Goal: Task Accomplishment & Management: Manage account settings

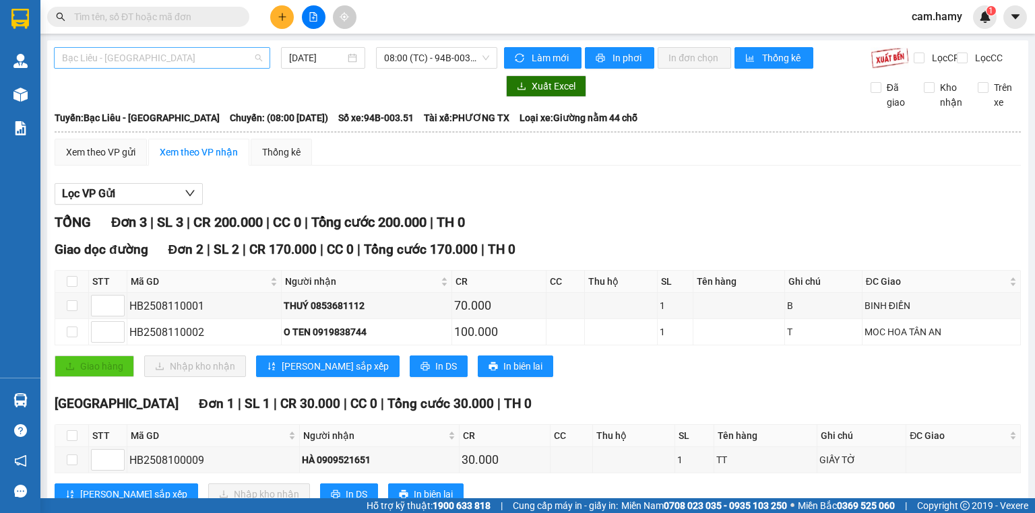
click at [146, 65] on span "Bạc Liêu - [GEOGRAPHIC_DATA]" at bounding box center [162, 58] width 200 height 20
click at [389, 65] on span "08:00 (TC) - 94B-003.51" at bounding box center [437, 58] width 106 height 20
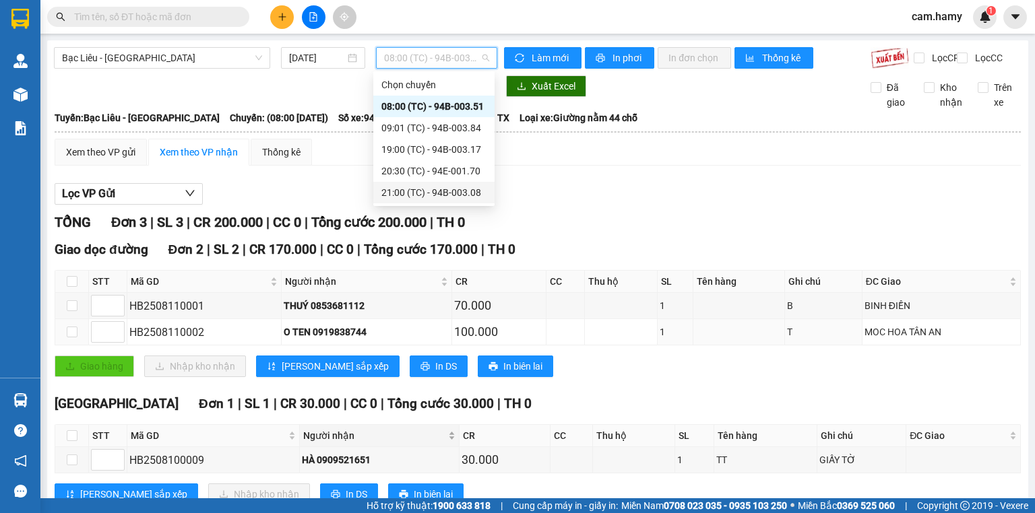
scroll to position [53, 0]
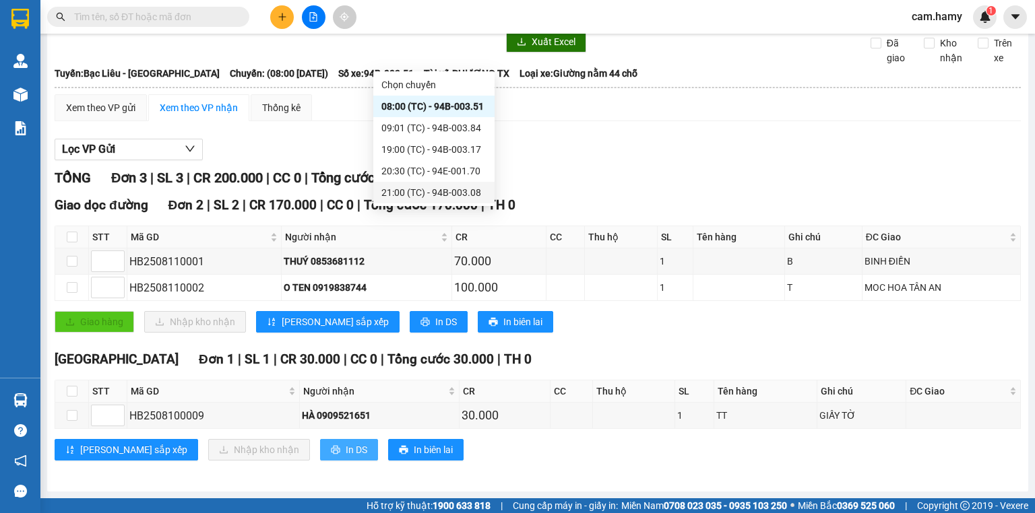
click at [346, 453] on span "In DS" at bounding box center [357, 450] width 22 height 15
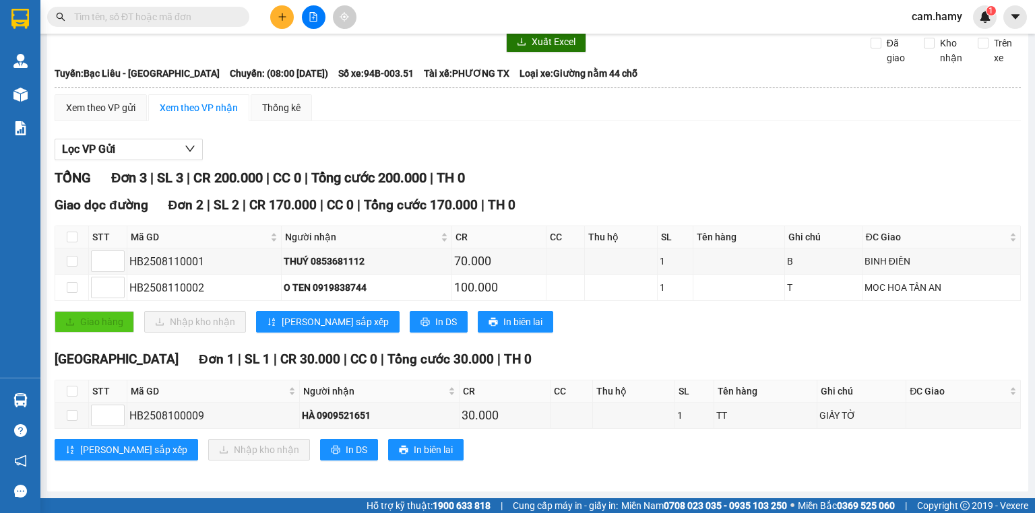
scroll to position [0, 0]
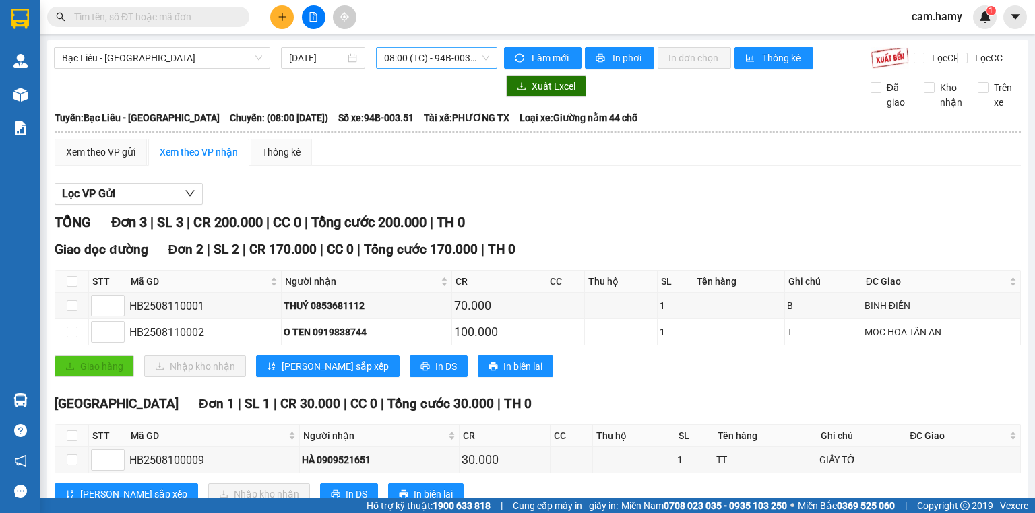
click at [445, 61] on span "08:00 (TC) - 94B-003.51" at bounding box center [437, 58] width 106 height 20
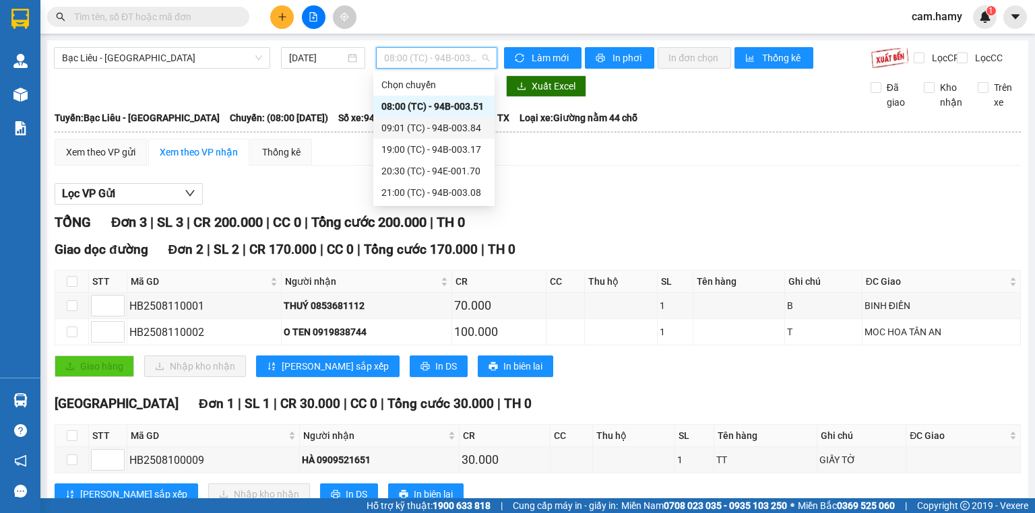
click at [437, 133] on div "09:01 (TC) - 94B-003.84" at bounding box center [433, 128] width 105 height 15
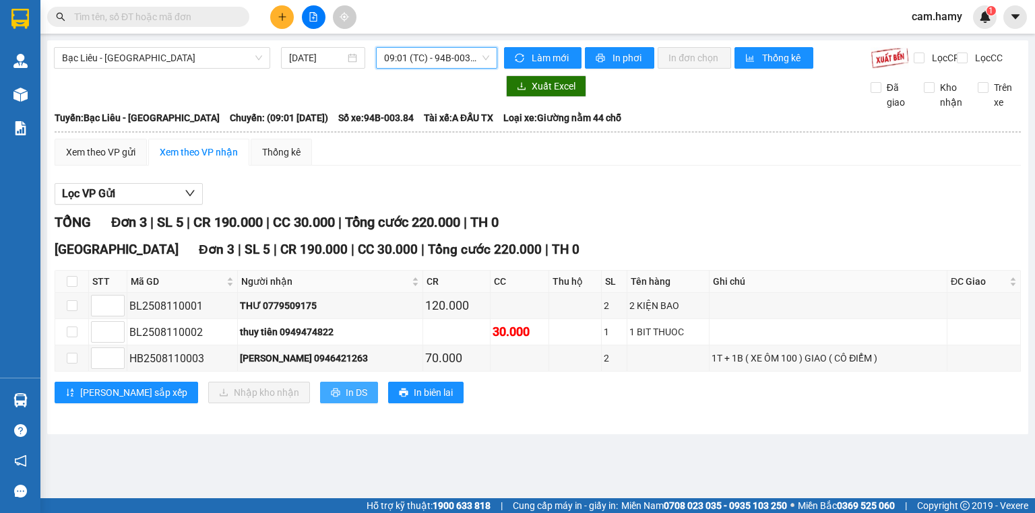
click at [320, 404] on button "In DS" at bounding box center [349, 393] width 58 height 22
click at [280, 19] on icon "plus" at bounding box center [282, 16] width 9 height 9
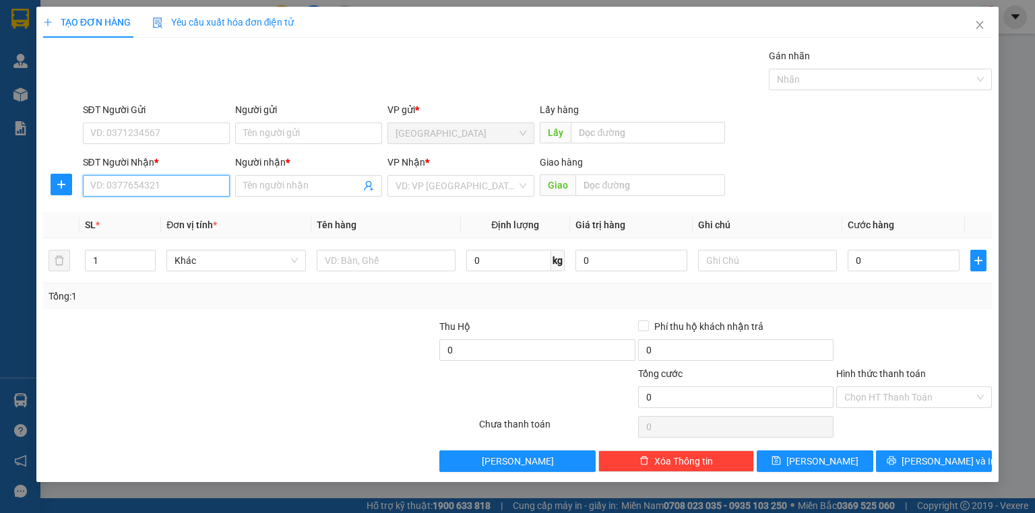
click at [132, 186] on input "SĐT Người Nhận *" at bounding box center [156, 186] width 147 height 22
type input "0917440067"
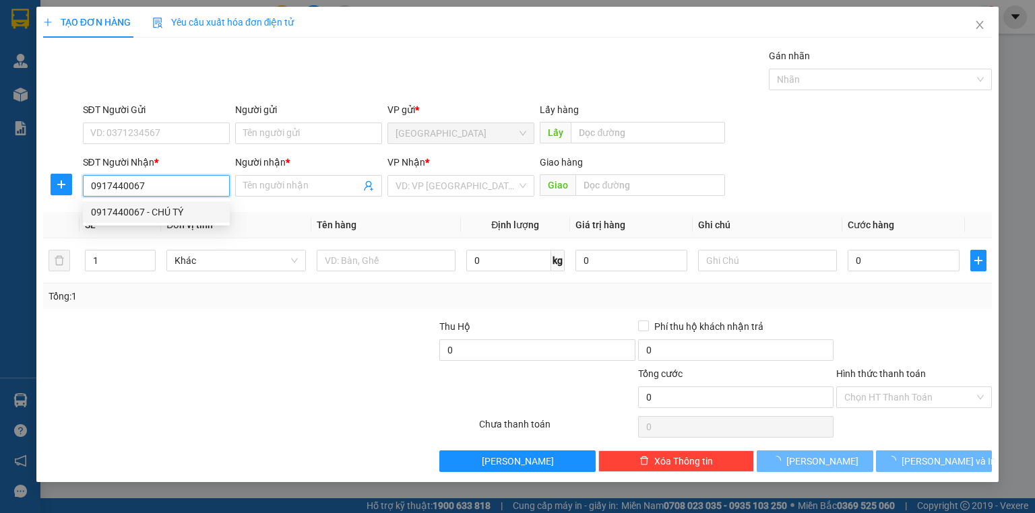
click at [189, 209] on div "0917440067 - CHÚ TÝ" at bounding box center [156, 212] width 131 height 15
type input "CHÚ TÝ"
type input "40.000"
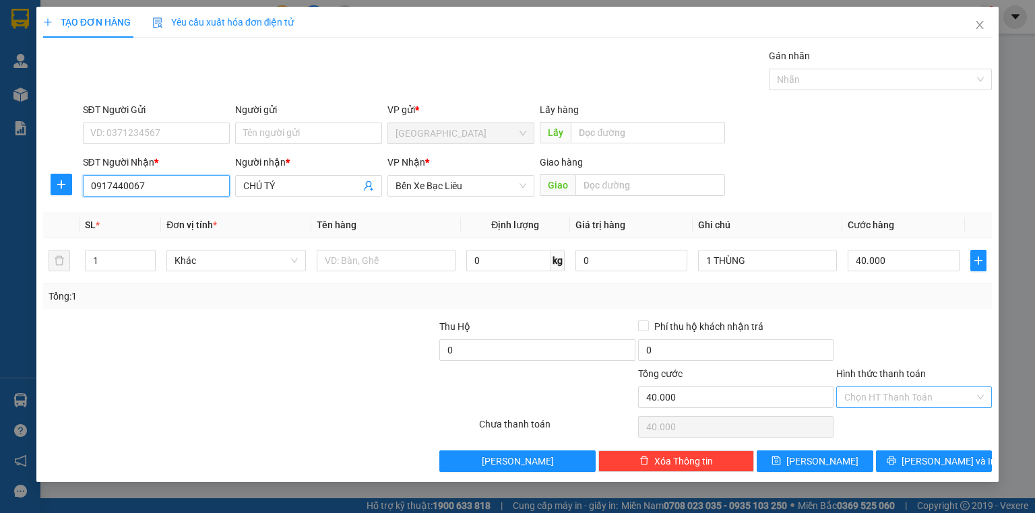
type input "0917440067"
click at [889, 389] on input "Hình thức thanh toán" at bounding box center [909, 397] width 130 height 20
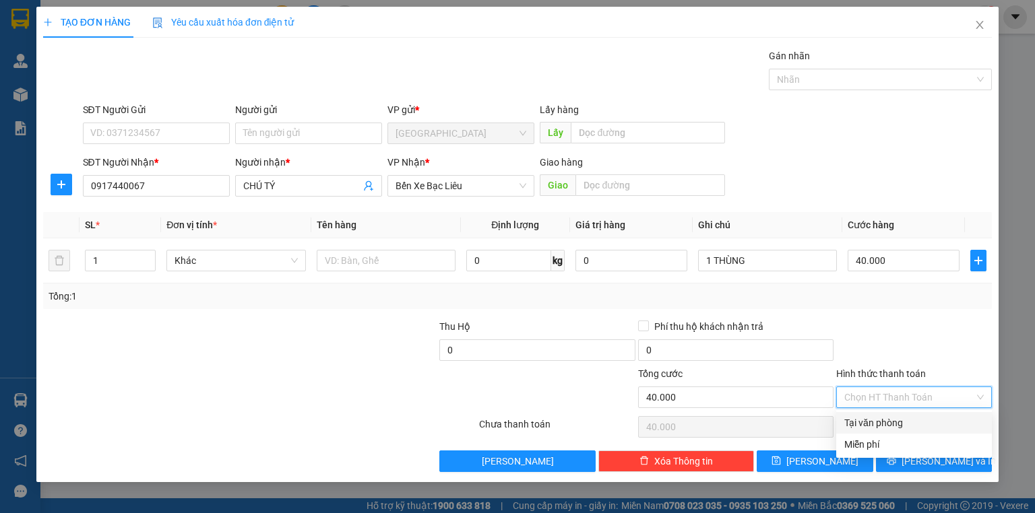
click at [889, 418] on div "Tại văn phòng" at bounding box center [913, 423] width 139 height 15
type input "0"
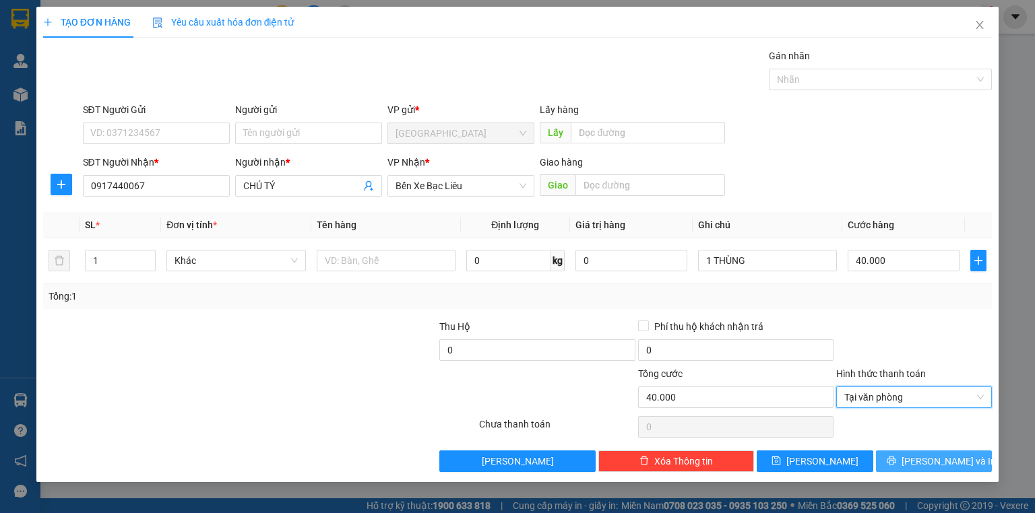
click at [933, 456] on span "[PERSON_NAME] và In" at bounding box center [949, 461] width 94 height 15
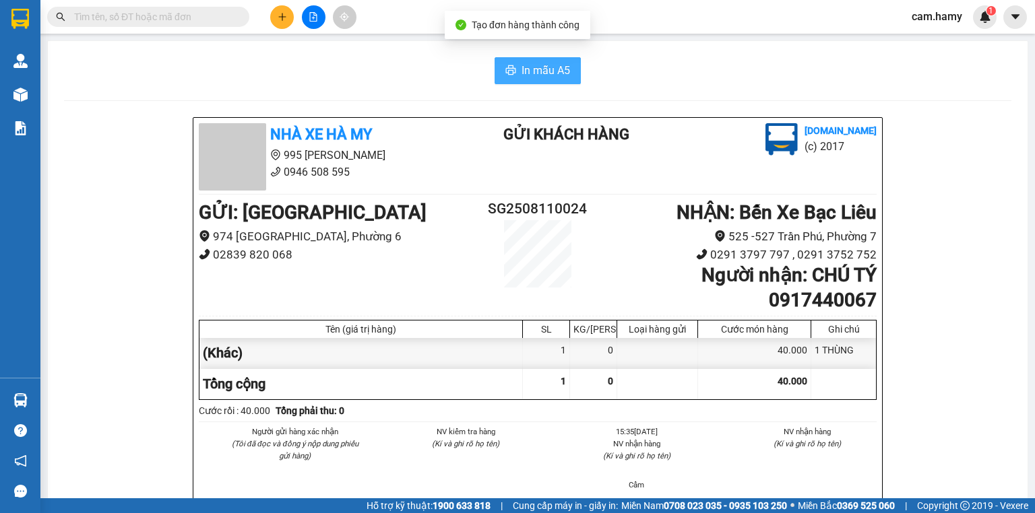
click at [501, 59] on button "In mẫu A5" at bounding box center [538, 70] width 86 height 27
click at [280, 11] on button at bounding box center [282, 17] width 24 height 24
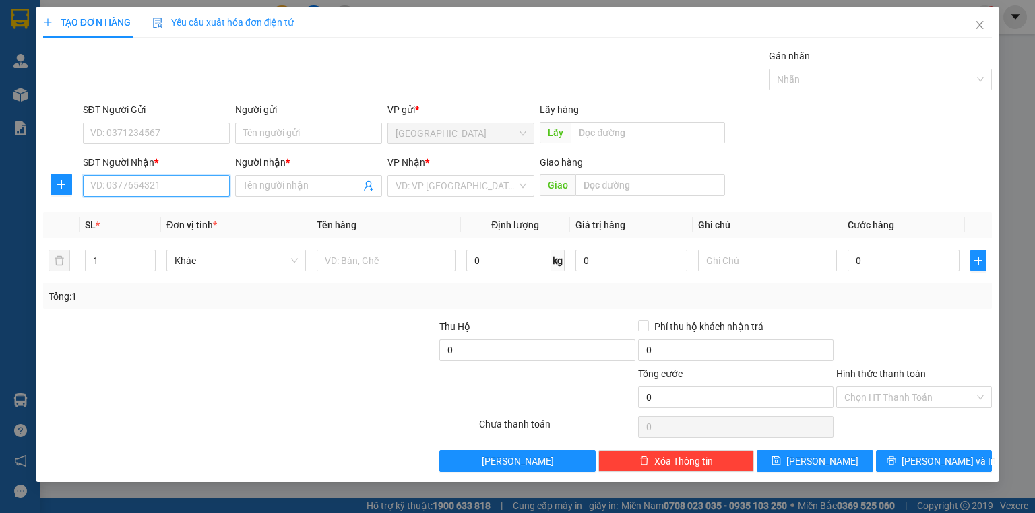
click at [151, 193] on input "SĐT Người Nhận *" at bounding box center [156, 186] width 147 height 22
click at [178, 189] on input "SĐT Người Nhận *" at bounding box center [156, 186] width 147 height 22
click at [181, 186] on input "SĐT Người Nhận *" at bounding box center [156, 186] width 147 height 22
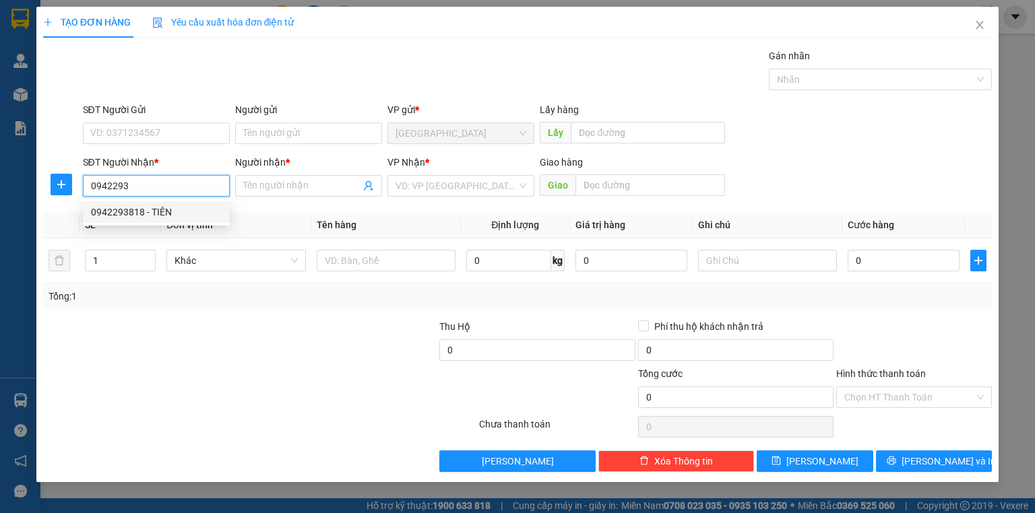
click at [180, 208] on div "0942293818 - TIÊN" at bounding box center [156, 212] width 131 height 15
type input "0942293818"
type input "TIÊN"
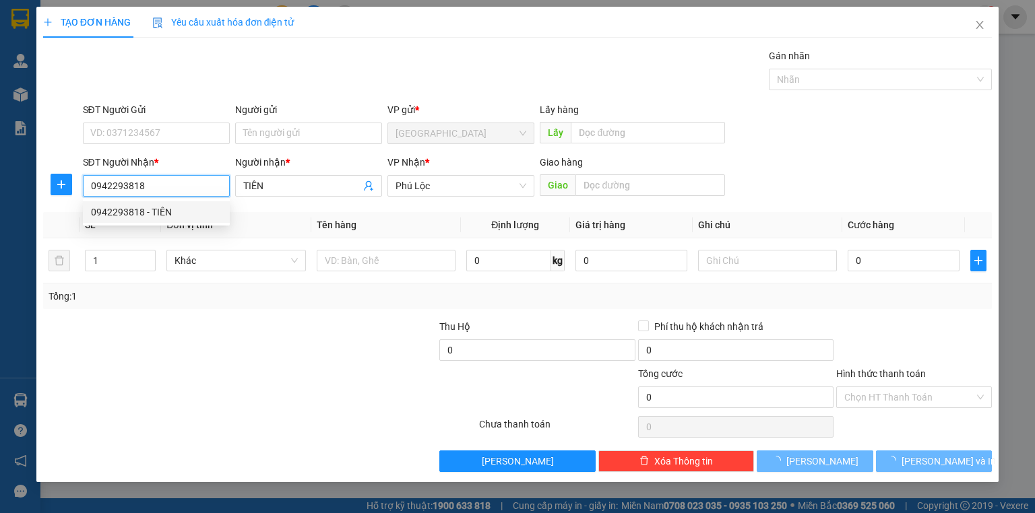
type input "60.000"
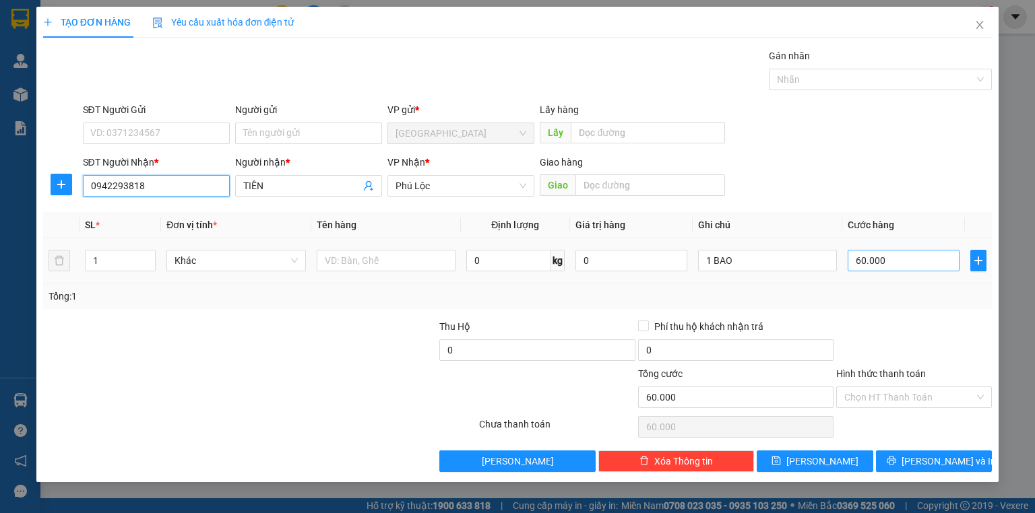
type input "0942293818"
click at [895, 255] on input "60.000" at bounding box center [904, 261] width 112 height 22
type input "8"
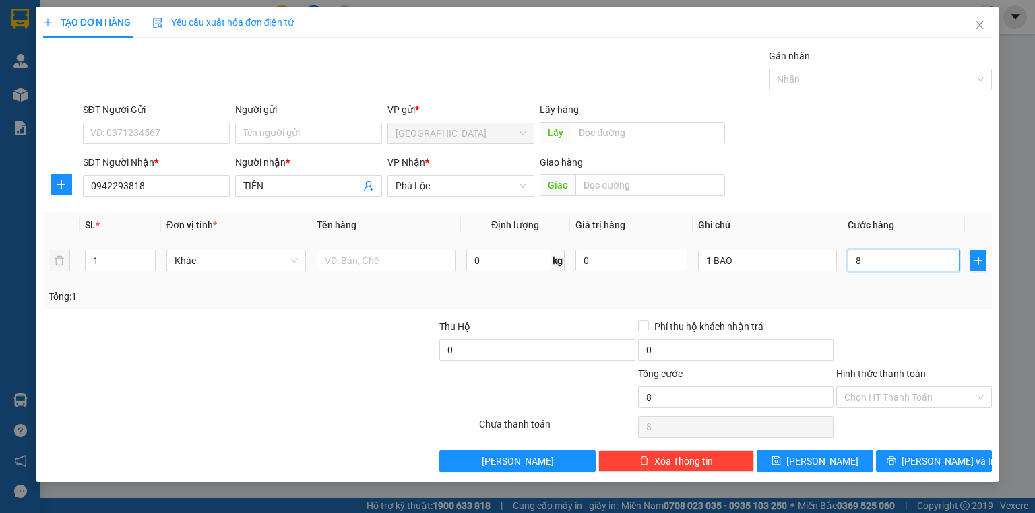
type input "80"
type input "80.000"
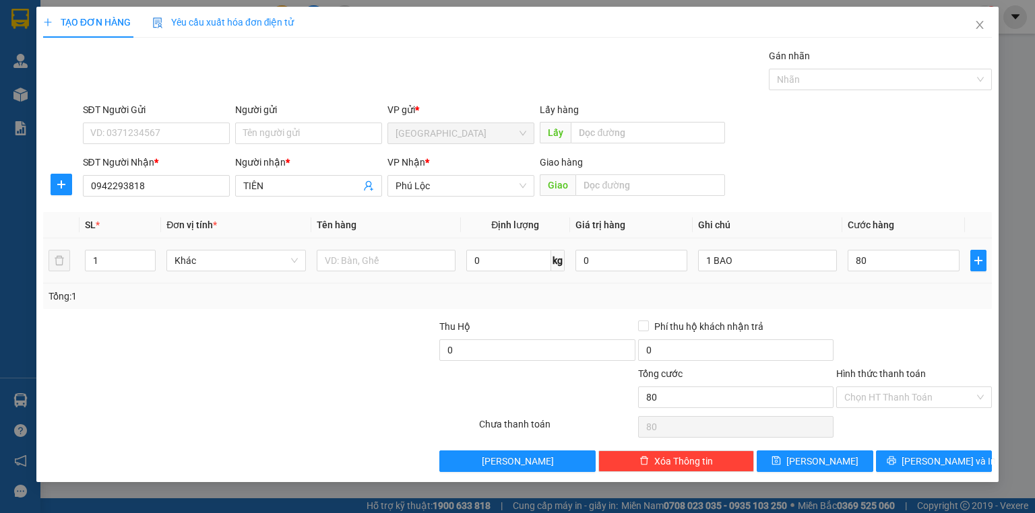
type input "80.000"
click at [899, 276] on td "80.000" at bounding box center [903, 261] width 123 height 45
click at [886, 335] on div at bounding box center [914, 342] width 158 height 47
click at [943, 462] on span "[PERSON_NAME] và In" at bounding box center [949, 461] width 94 height 15
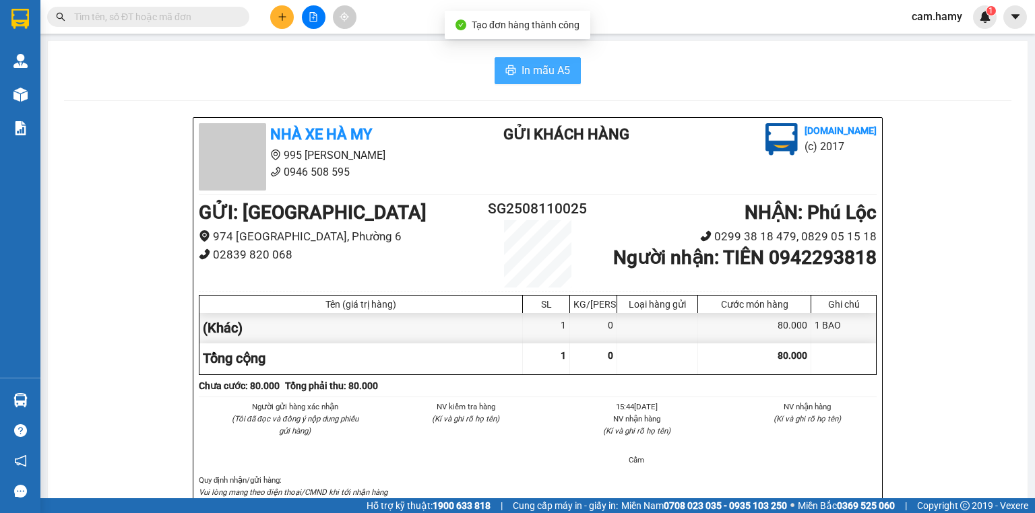
click at [568, 71] on button "In mẫu A5" at bounding box center [538, 70] width 86 height 27
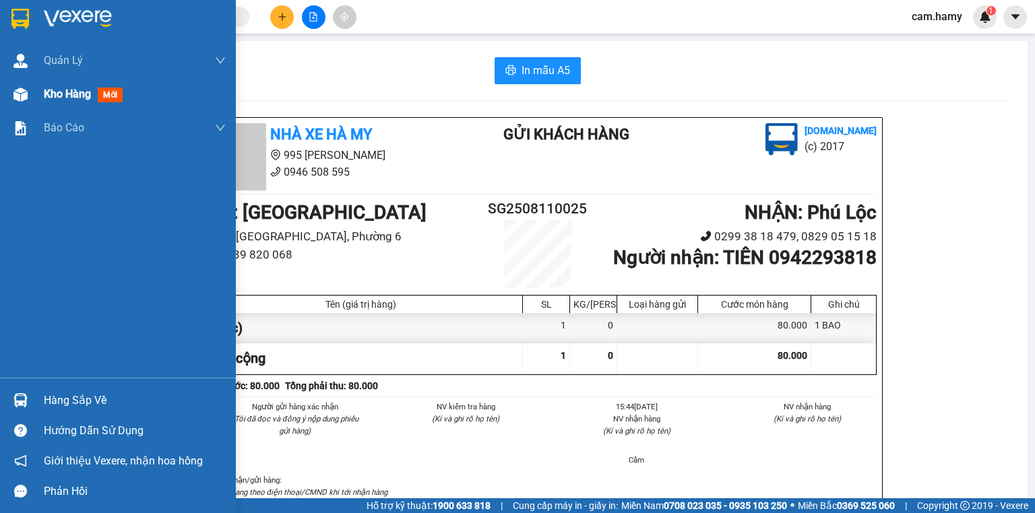
click at [76, 101] on div "Kho hàng mới" at bounding box center [86, 94] width 84 height 17
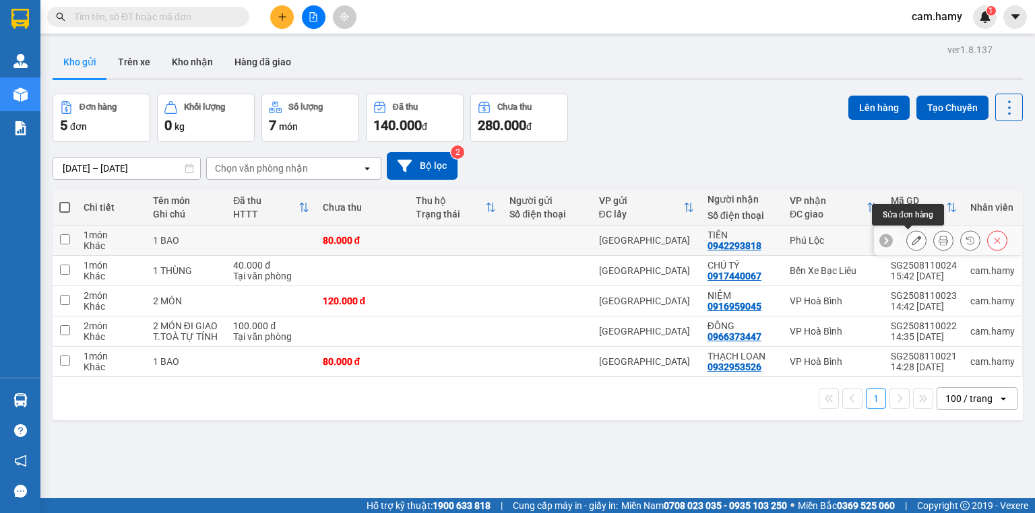
click at [907, 243] on button at bounding box center [916, 241] width 19 height 24
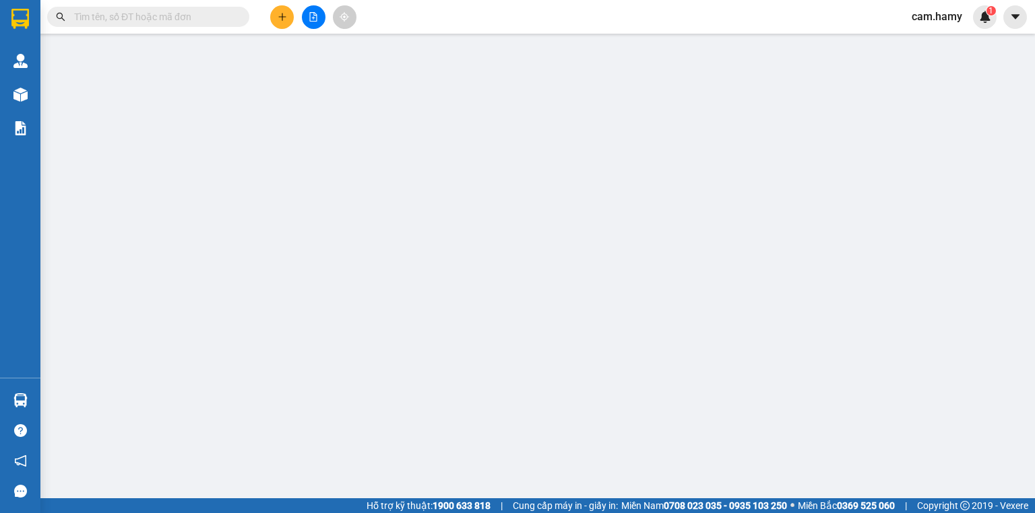
type input "0942293818"
type input "TIÊN"
type input "80.000"
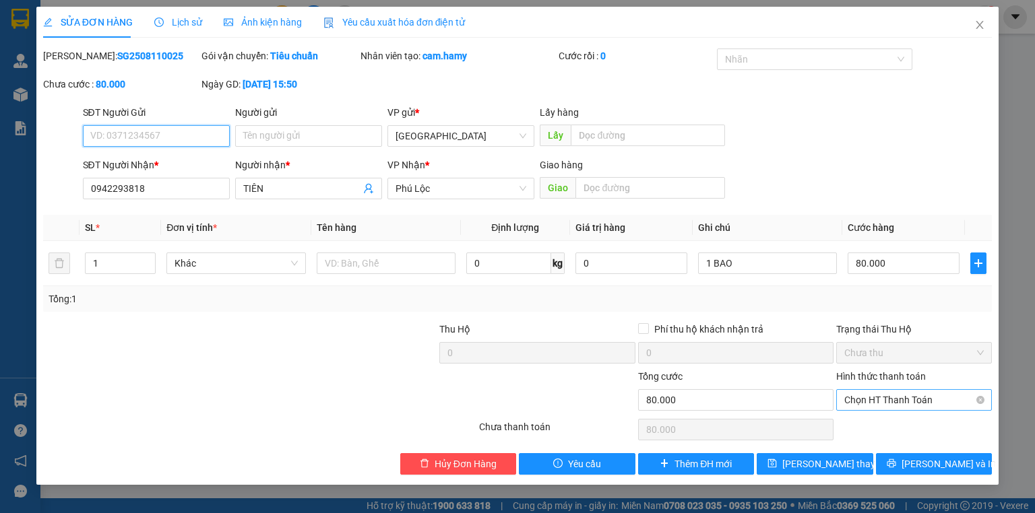
click at [898, 402] on span "Chọn HT Thanh Toán" at bounding box center [913, 400] width 139 height 20
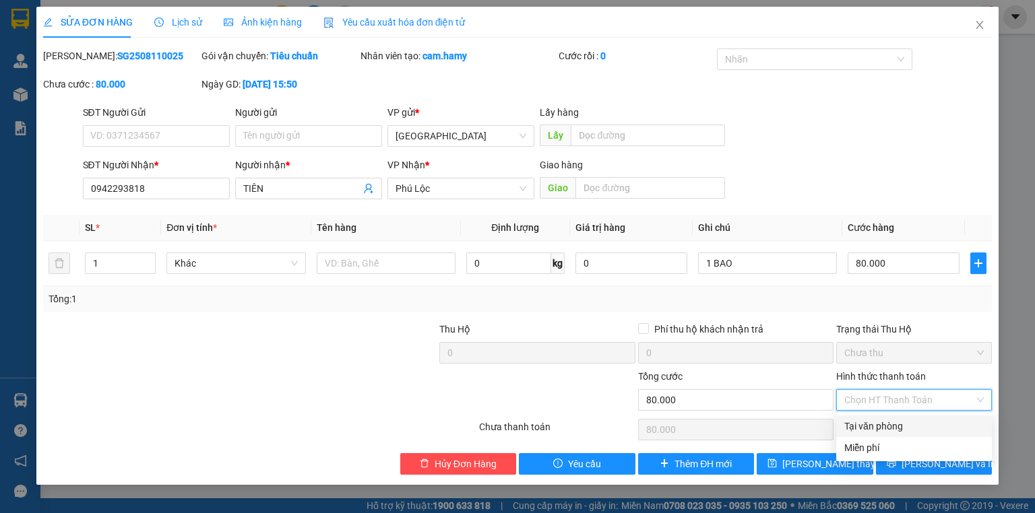
click at [903, 426] on div "Tại văn phòng" at bounding box center [913, 426] width 139 height 15
type input "0"
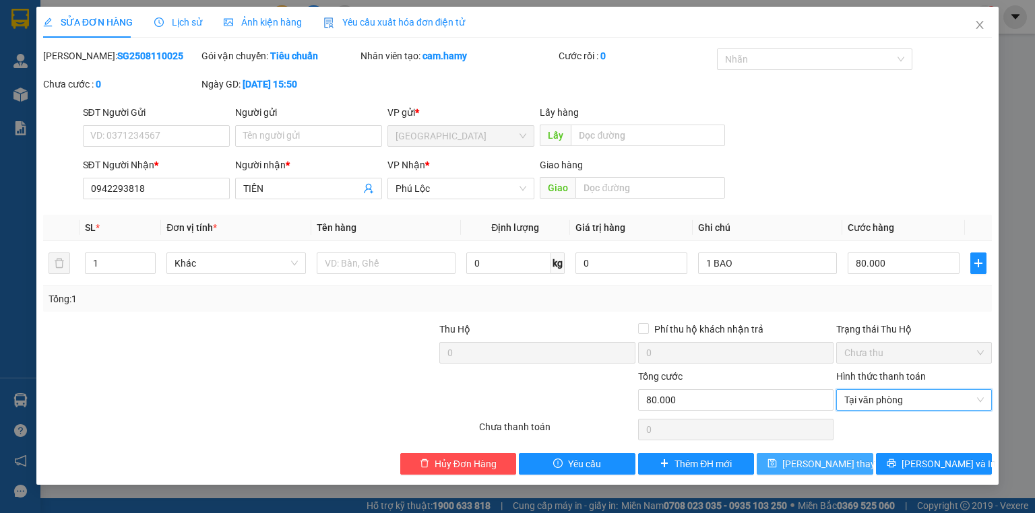
click at [836, 453] on div "Total Paid Fee 0 Total UnPaid Fee 80.000 Cash Collection Total Fee Mã ĐH: SG250…" at bounding box center [517, 262] width 949 height 427
drag, startPoint x: 827, startPoint y: 467, endPoint x: 836, endPoint y: 458, distance: 12.4
click at [830, 466] on span "[PERSON_NAME] thay đổi" at bounding box center [836, 464] width 108 height 15
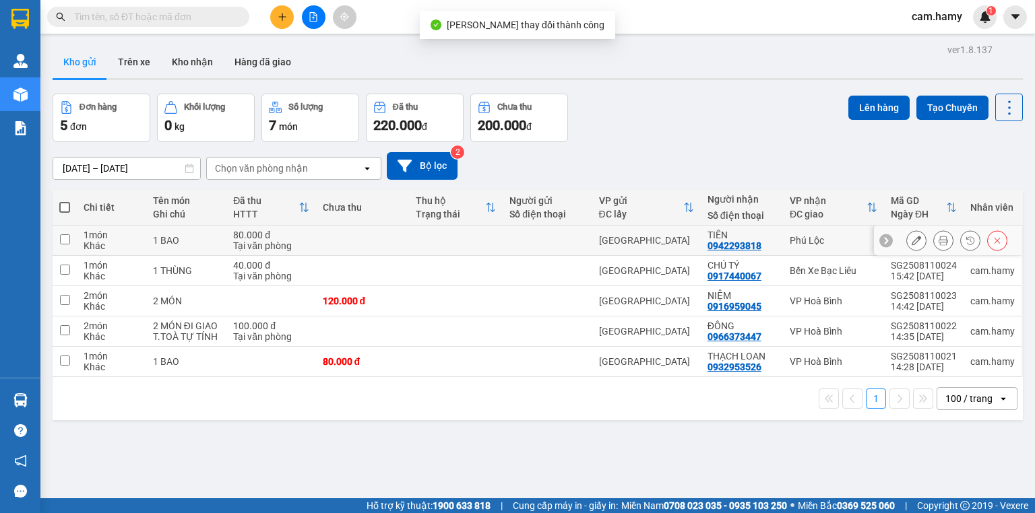
click at [943, 236] on button at bounding box center [943, 241] width 19 height 24
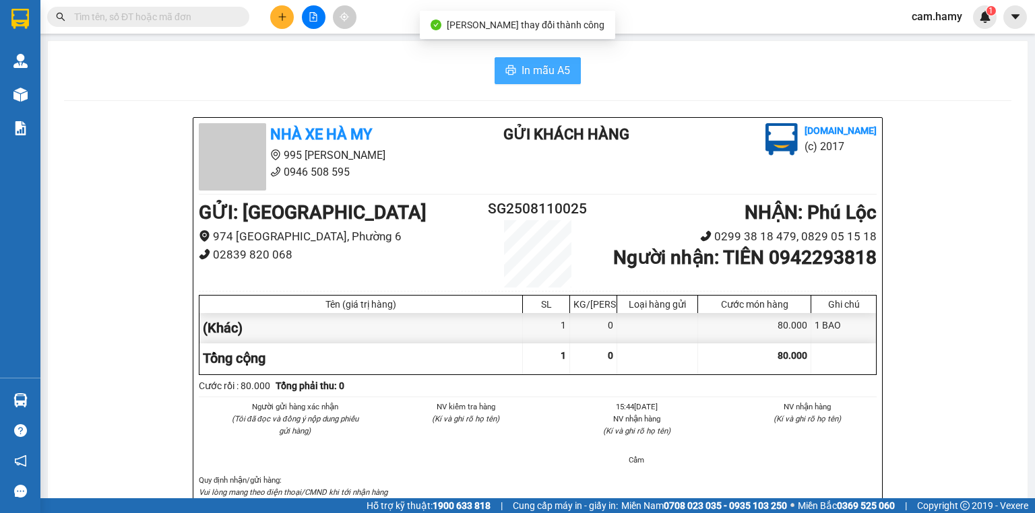
click at [515, 64] on button "In mẫu A5" at bounding box center [538, 70] width 86 height 27
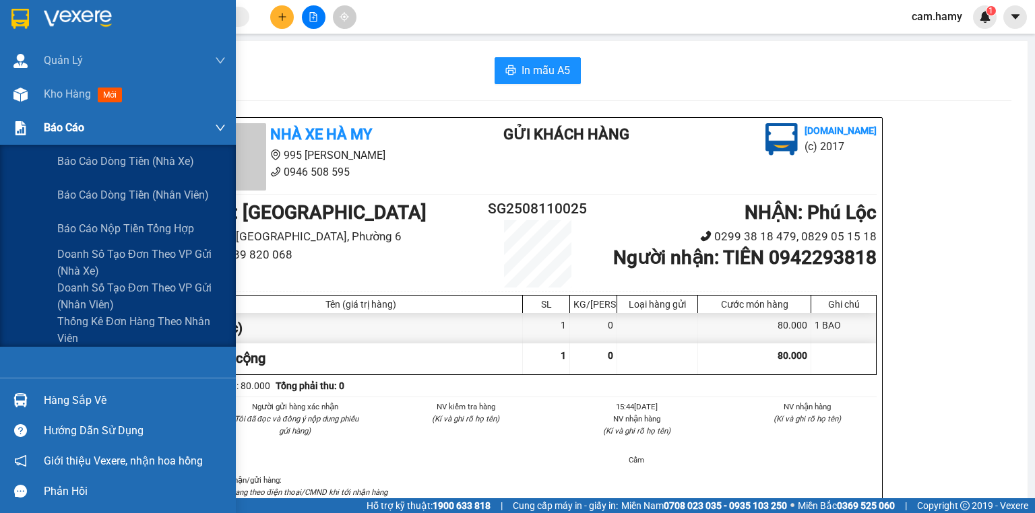
click at [38, 111] on div "Báo cáo" at bounding box center [118, 128] width 236 height 34
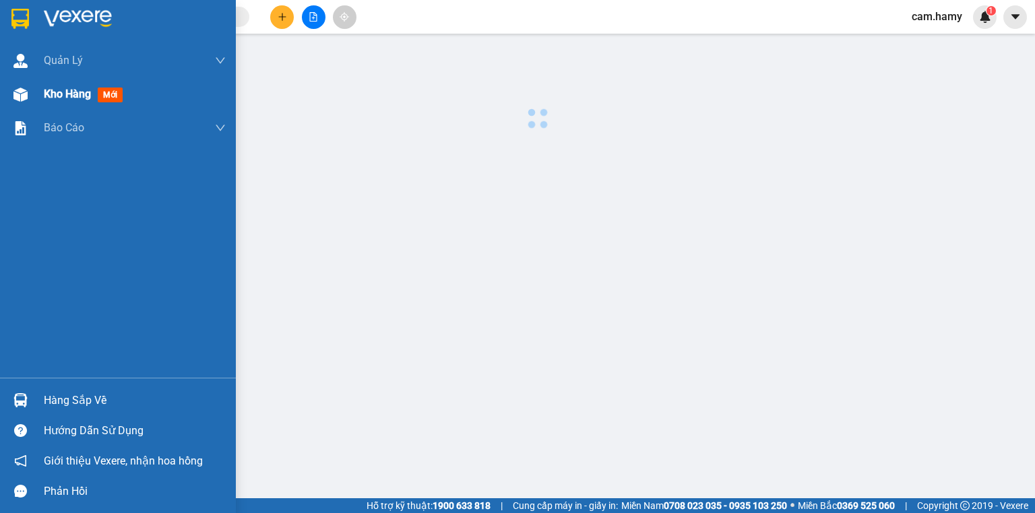
click at [43, 103] on div "Kho hàng mới" at bounding box center [118, 94] width 236 height 34
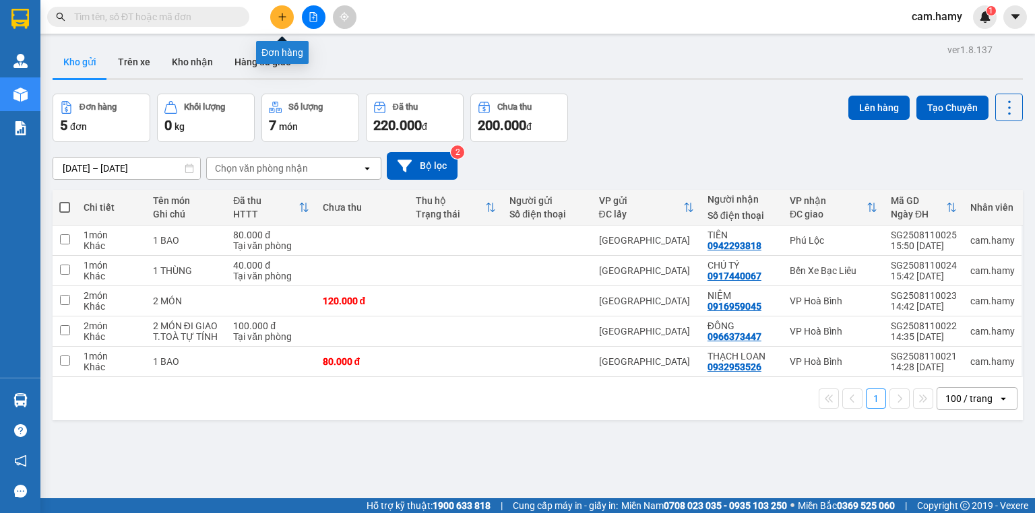
click at [278, 18] on icon "plus" at bounding box center [282, 16] width 9 height 9
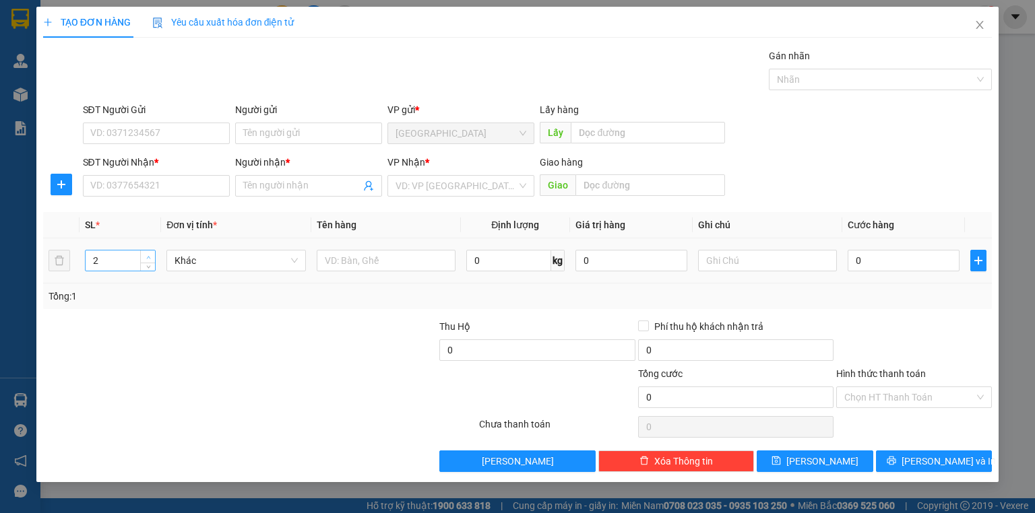
click at [149, 251] on span "Increase Value" at bounding box center [147, 257] width 15 height 12
type input "6"
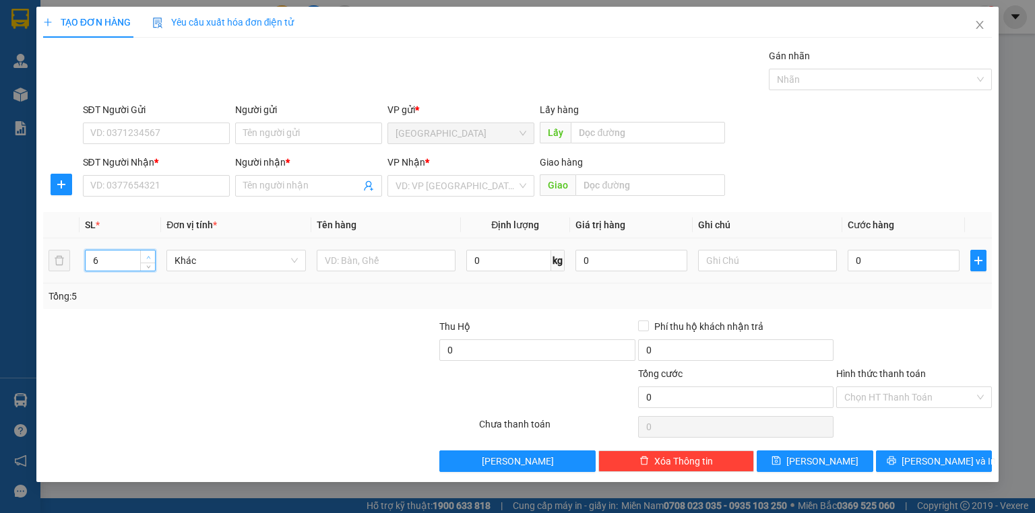
click at [149, 251] on span "Increase Value" at bounding box center [147, 257] width 15 height 12
click at [790, 264] on input "text" at bounding box center [767, 261] width 139 height 22
type input "6 MÓN"
click at [862, 261] on input "0" at bounding box center [904, 261] width 112 height 22
type input "3"
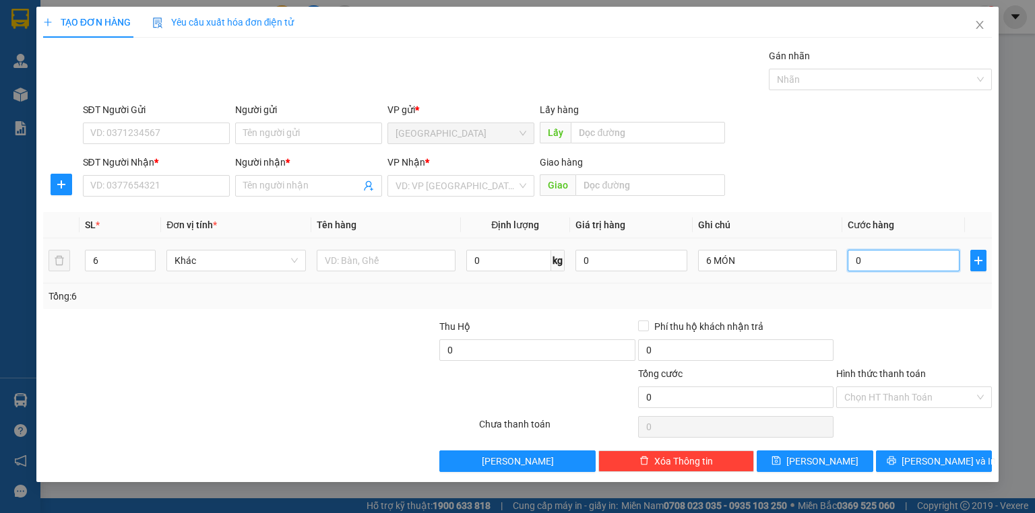
type input "3"
type input "30"
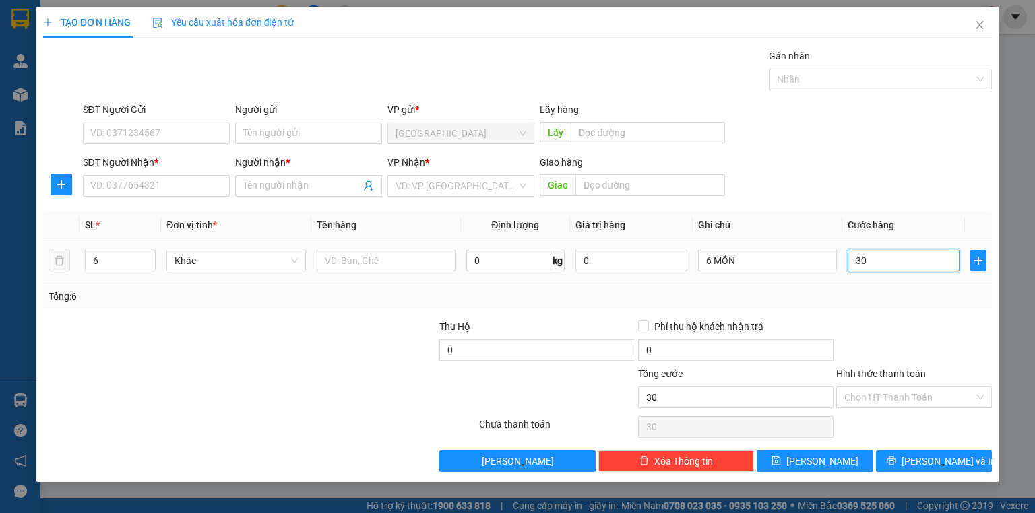
type input "300"
type input "300.000"
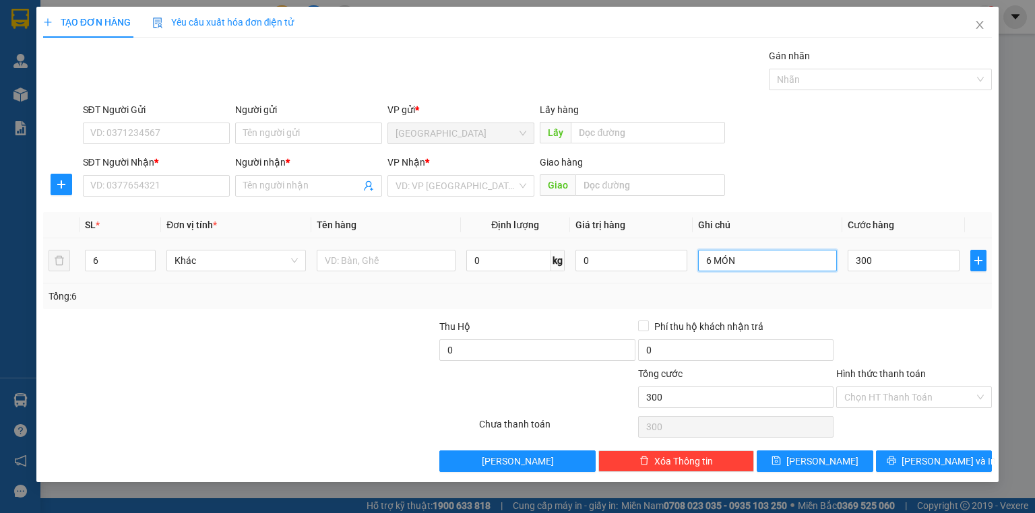
type input "300.000"
click at [768, 260] on input "6 MÓN" at bounding box center [767, 261] width 139 height 22
type input "6 MÓN ( CÓ TIVI NHẸ TAY )"
click at [119, 187] on input "SĐT Người Nhận *" at bounding box center [156, 186] width 147 height 22
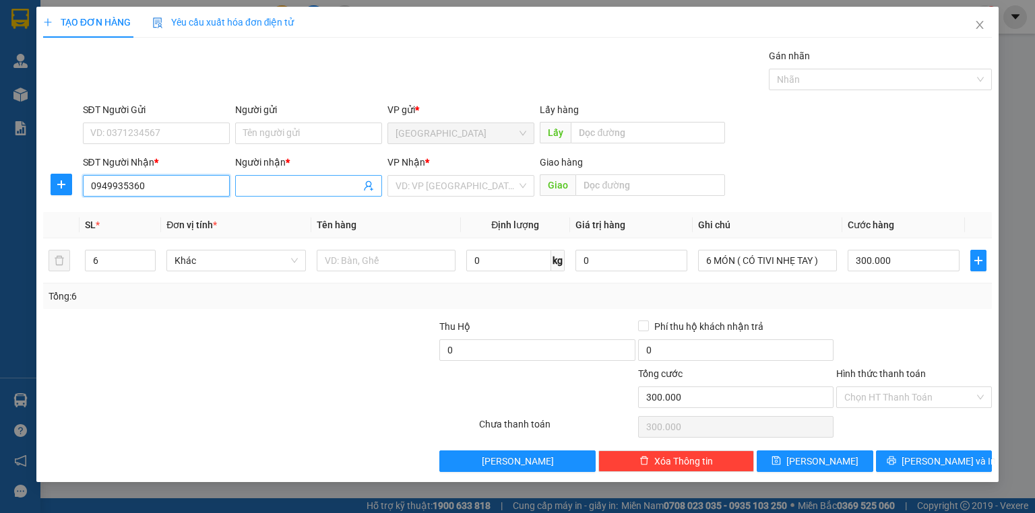
type input "0949935360"
click at [326, 179] on input "Người nhận *" at bounding box center [301, 186] width 117 height 15
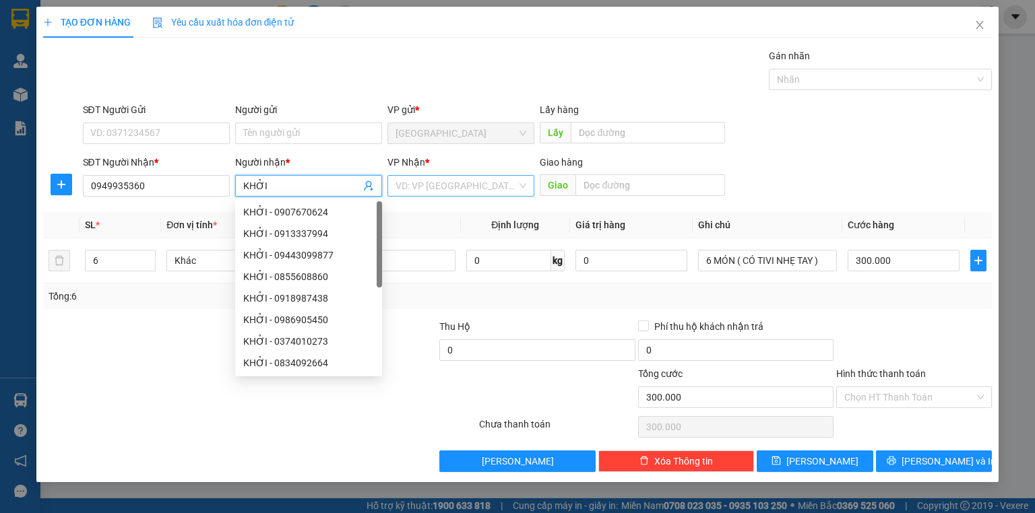
type input "KHỞI"
click at [470, 187] on input "search" at bounding box center [456, 186] width 121 height 20
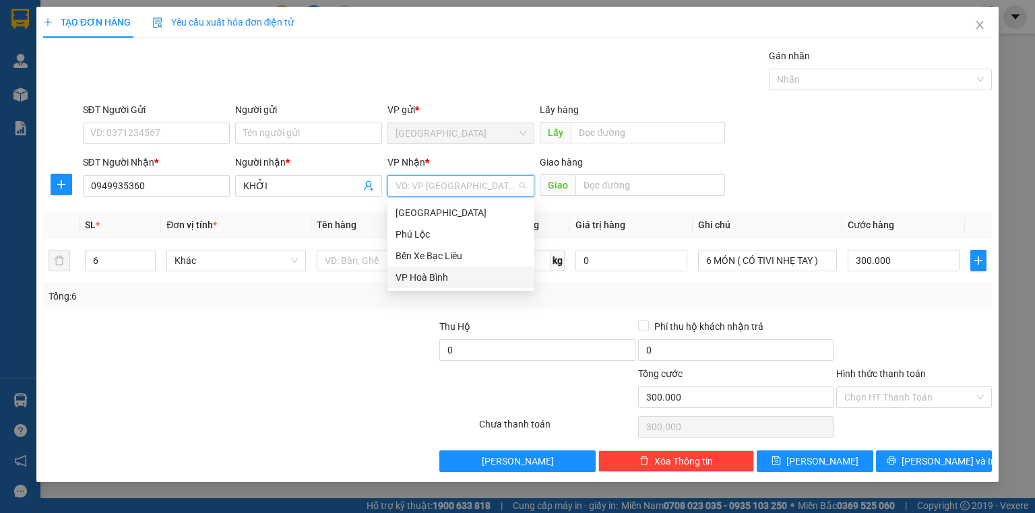
click at [429, 274] on div "VP Hoà Bình" at bounding box center [461, 277] width 131 height 15
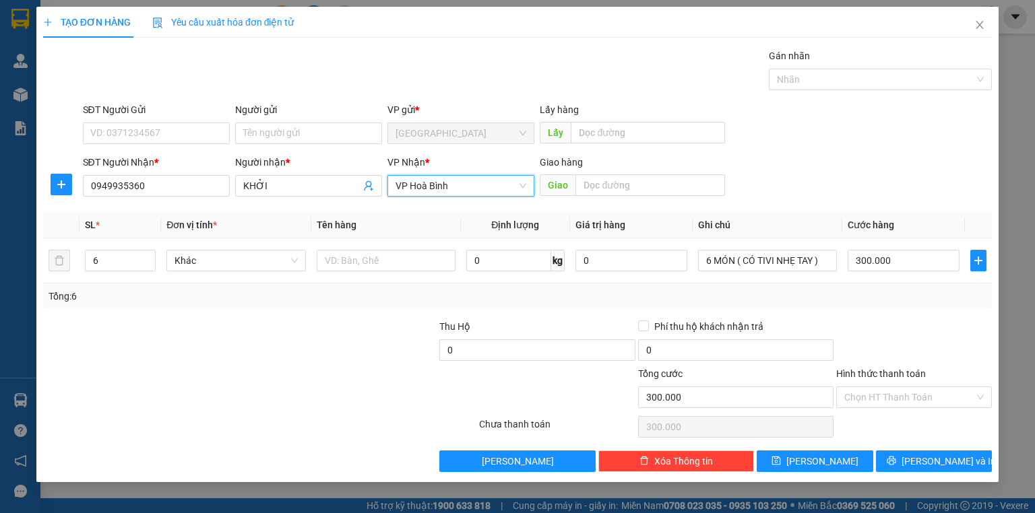
click at [879, 315] on div "Transit Pickup Surcharge Ids Transit Deliver Surcharge Ids Transit Deliver Surc…" at bounding box center [517, 261] width 949 height 424
click at [929, 403] on input "Hình thức thanh toán" at bounding box center [909, 397] width 130 height 20
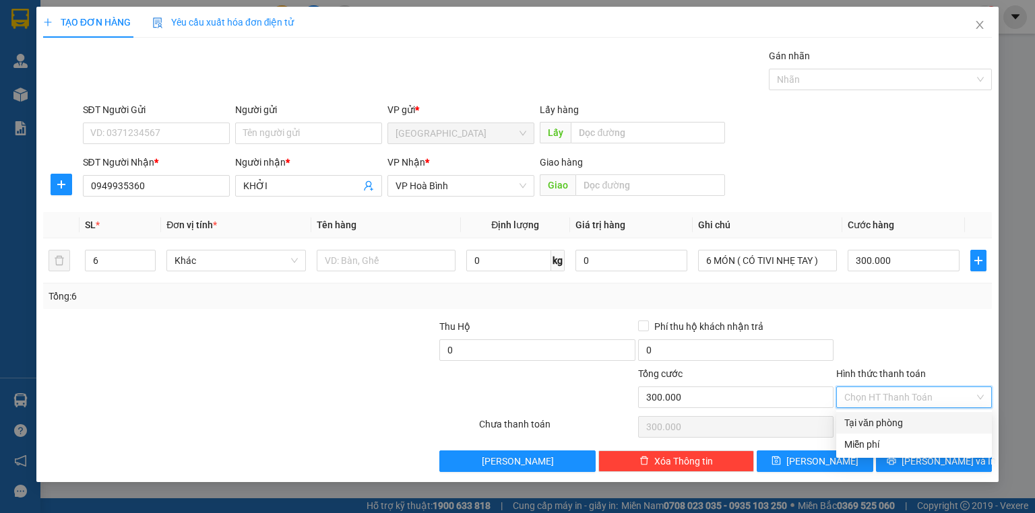
click at [900, 420] on div "Tại văn phòng" at bounding box center [913, 423] width 139 height 15
type input "0"
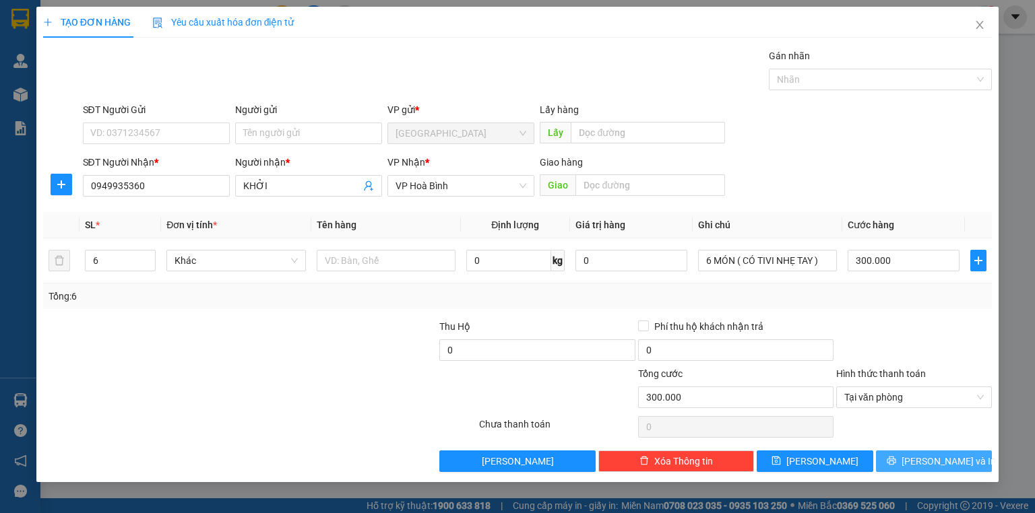
click at [938, 462] on span "[PERSON_NAME] và In" at bounding box center [949, 461] width 94 height 15
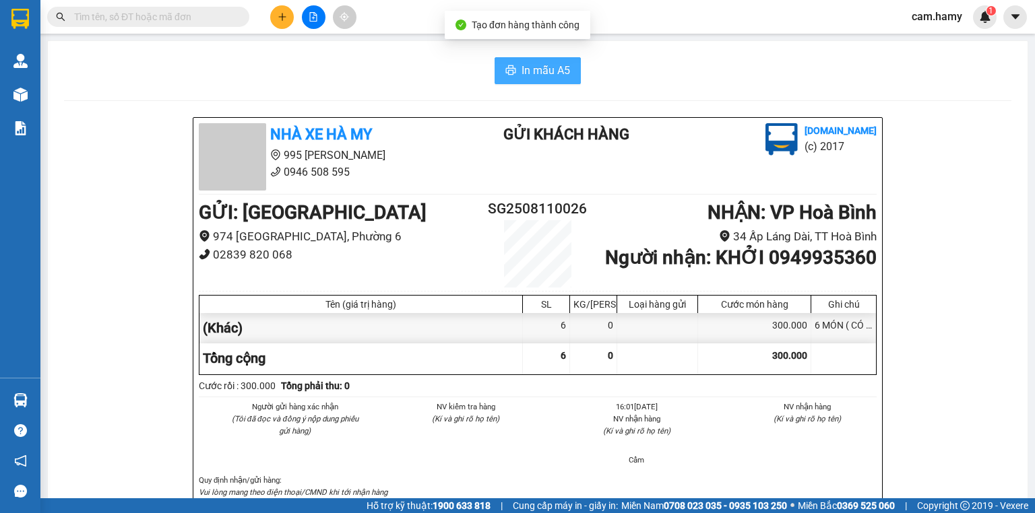
click at [502, 81] on button "In mẫu A5" at bounding box center [538, 70] width 86 height 27
click at [283, 27] on button at bounding box center [282, 17] width 24 height 24
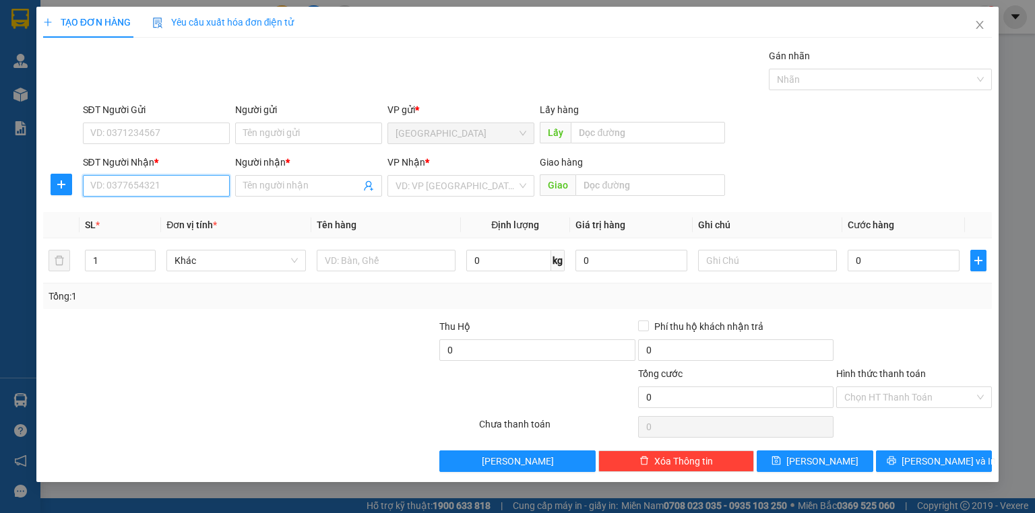
click at [200, 181] on input "SĐT Người Nhận *" at bounding box center [156, 186] width 147 height 22
click at [128, 181] on input "SĐT Người Nhận *" at bounding box center [156, 186] width 147 height 22
click at [137, 184] on input "SĐT Người Nhận *" at bounding box center [156, 186] width 147 height 22
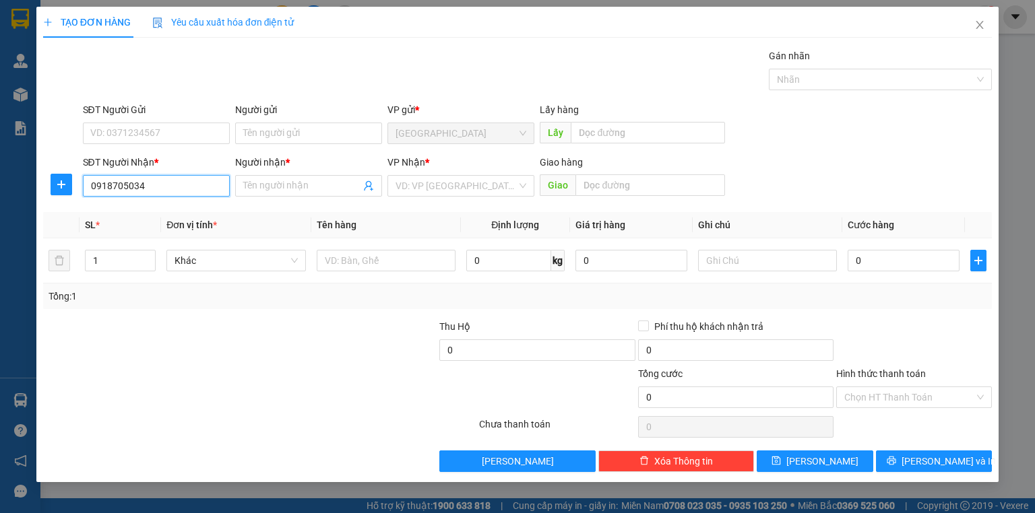
click at [191, 186] on input "0918705034" at bounding box center [156, 186] width 147 height 22
type input "0918705034"
click at [443, 171] on div "VP Nhận *" at bounding box center [460, 165] width 147 height 20
click at [449, 187] on input "search" at bounding box center [456, 186] width 121 height 20
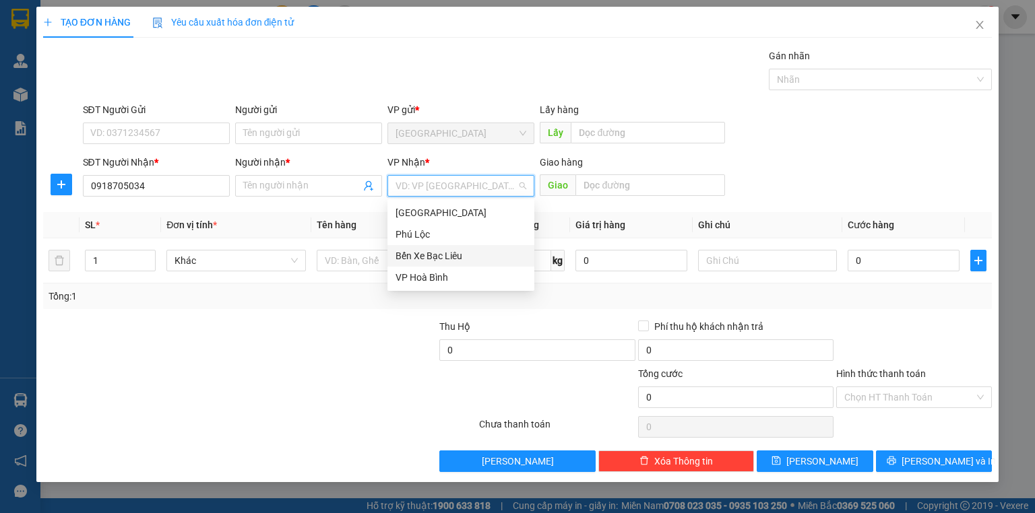
click at [431, 251] on div "Bến Xe Bạc Liêu" at bounding box center [461, 256] width 131 height 15
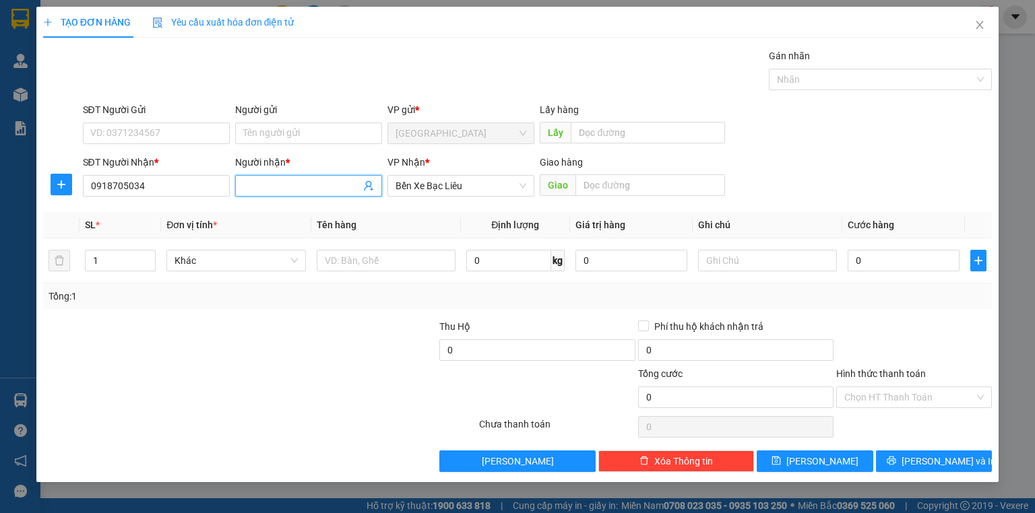
click at [292, 187] on input "Người nhận *" at bounding box center [301, 186] width 117 height 15
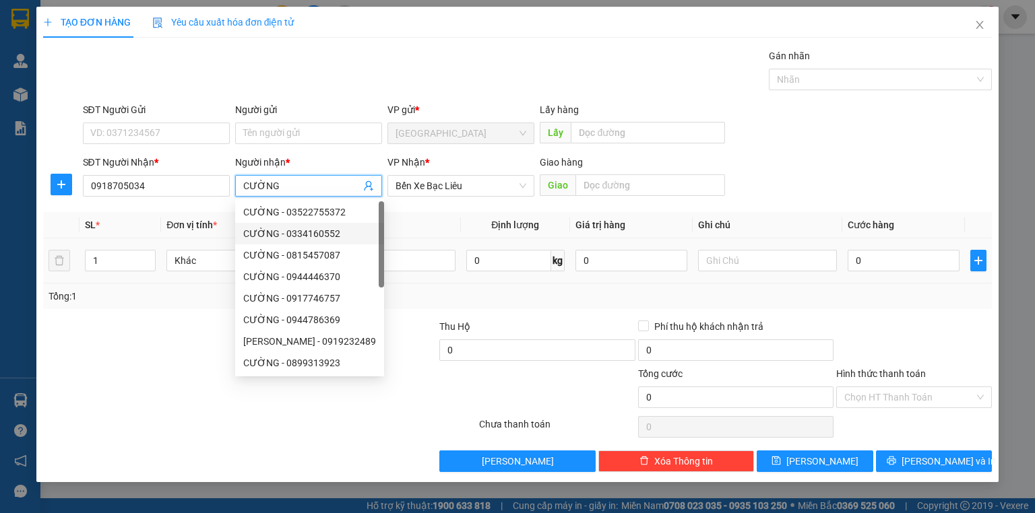
type input "CƯỜNG"
click at [807, 271] on div at bounding box center [767, 260] width 139 height 27
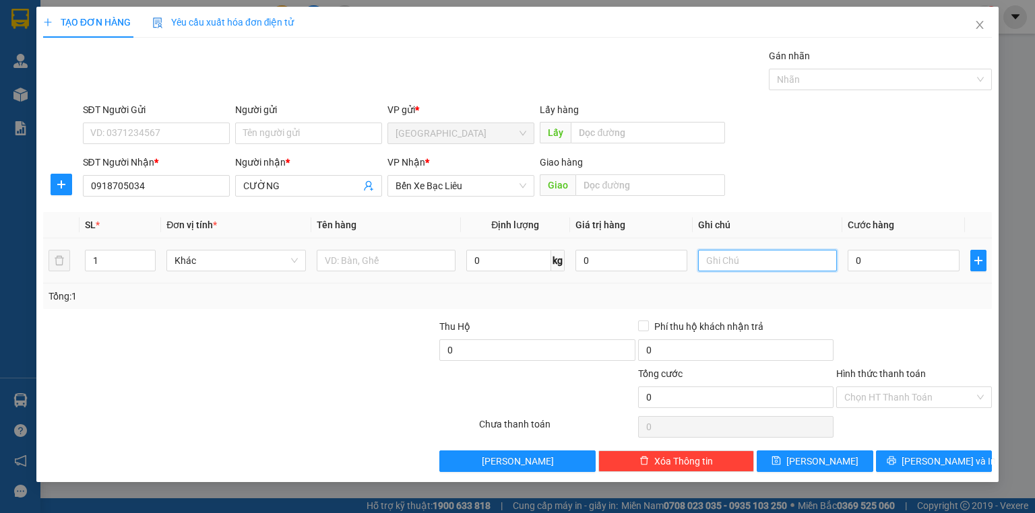
click at [809, 268] on input "text" at bounding box center [767, 261] width 139 height 22
type input "1 THÙNG"
click at [884, 261] on input "0" at bounding box center [904, 261] width 112 height 22
type input "4"
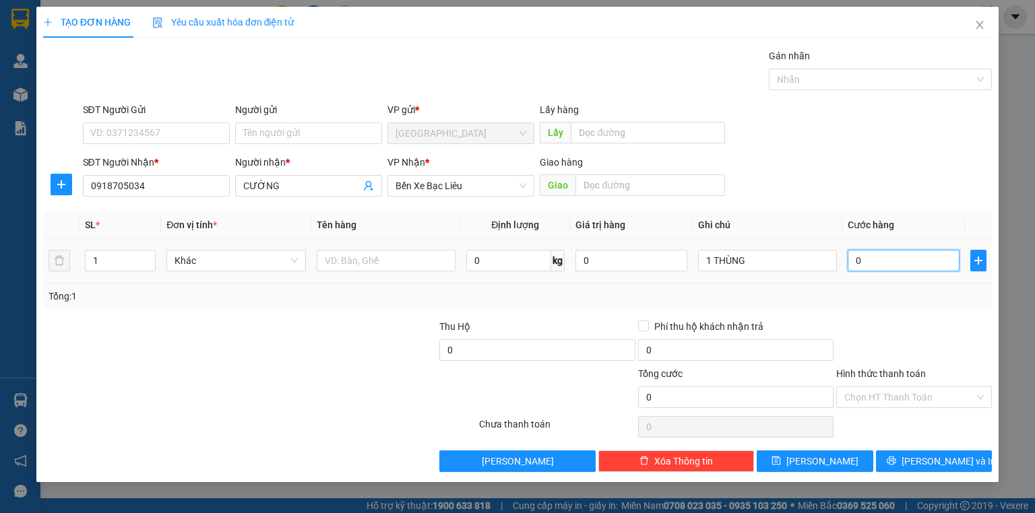
type input "4"
type input "40"
type input "40.000"
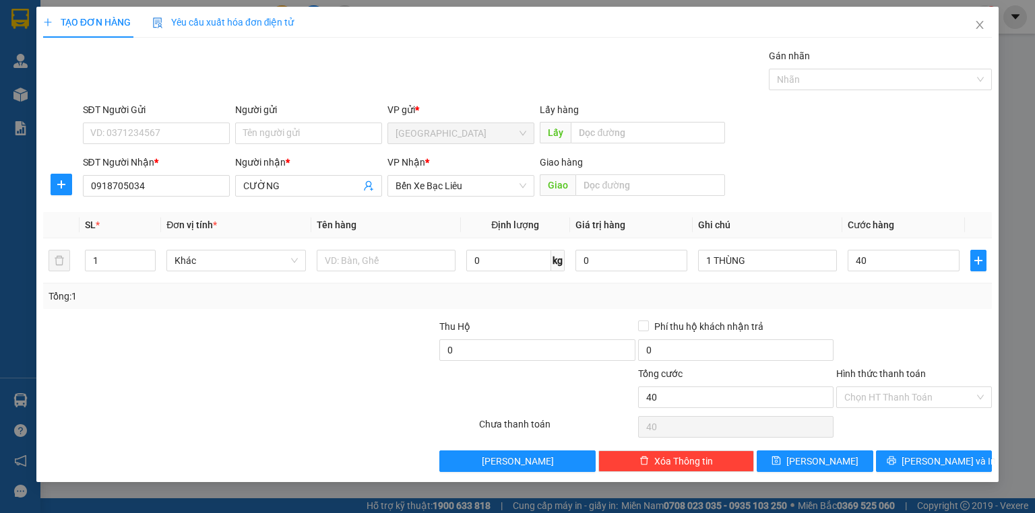
type input "40.000"
click at [859, 321] on div at bounding box center [914, 342] width 158 height 47
click at [908, 327] on div at bounding box center [914, 342] width 158 height 47
click at [891, 392] on input "Hình thức thanh toán" at bounding box center [909, 397] width 130 height 20
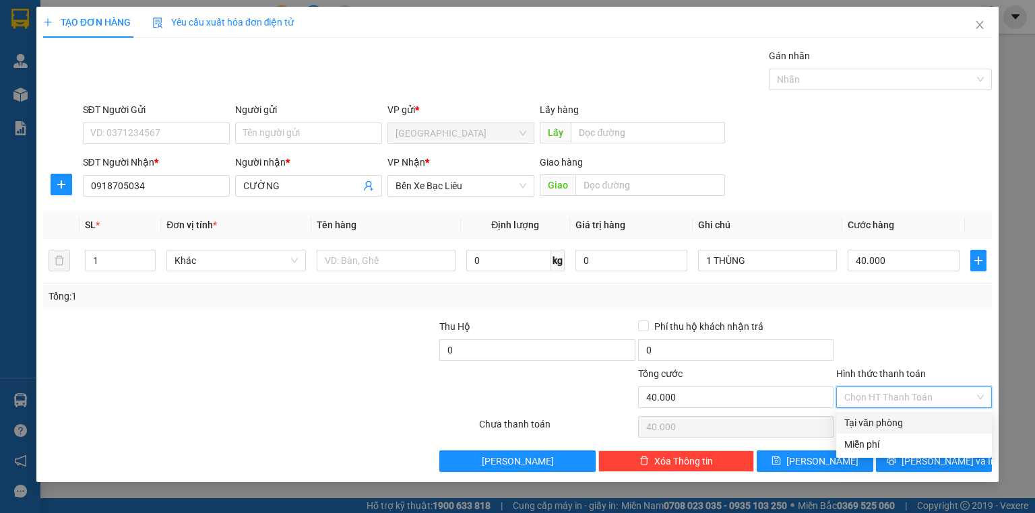
click at [892, 422] on div "Tại văn phòng" at bounding box center [913, 423] width 139 height 15
type input "0"
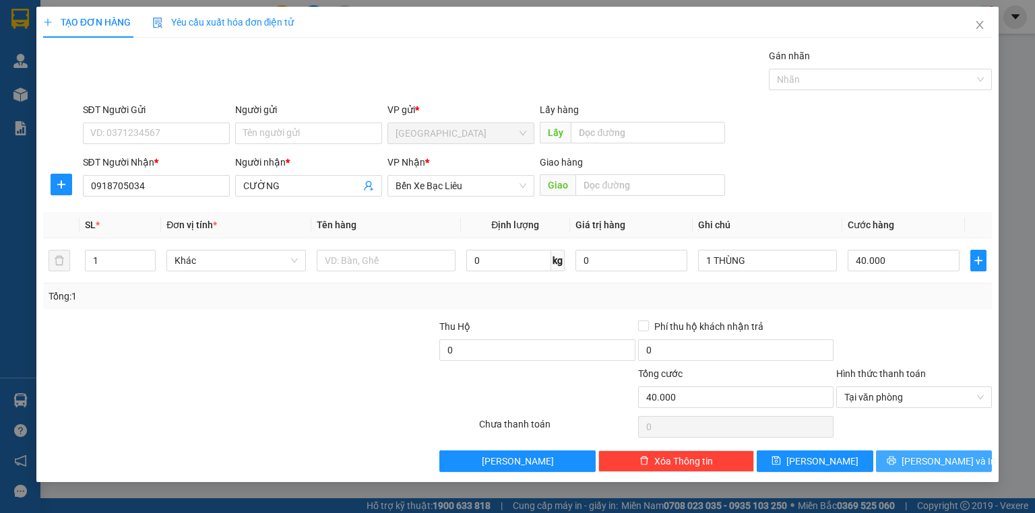
click at [922, 456] on span "[PERSON_NAME] và In" at bounding box center [949, 461] width 94 height 15
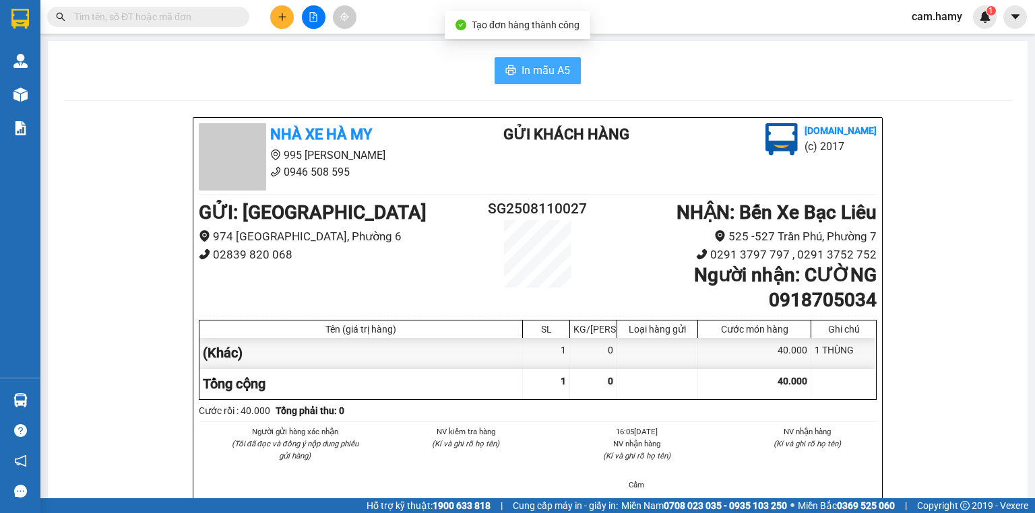
click at [551, 69] on span "In mẫu A5" at bounding box center [546, 70] width 49 height 17
click at [272, 19] on button at bounding box center [282, 17] width 24 height 24
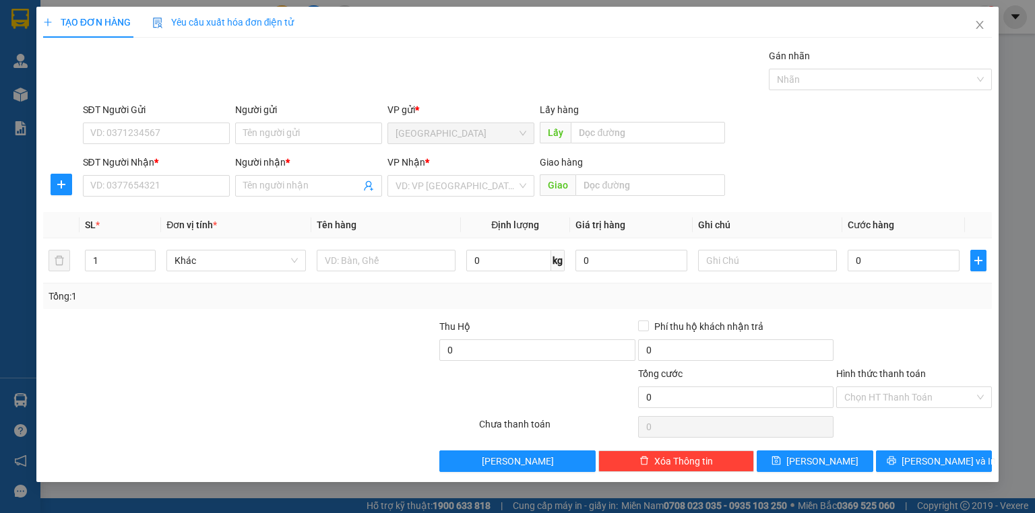
click at [175, 174] on div "SĐT Người Nhận *" at bounding box center [156, 165] width 147 height 20
click at [130, 194] on input "SĐT Người Nhận *" at bounding box center [156, 186] width 147 height 22
click at [168, 175] on input "SĐT Người Nhận *" at bounding box center [156, 186] width 147 height 22
click at [171, 178] on input "SĐT Người Nhận *" at bounding box center [156, 186] width 147 height 22
click at [174, 182] on input "SĐT Người Nhận *" at bounding box center [156, 186] width 147 height 22
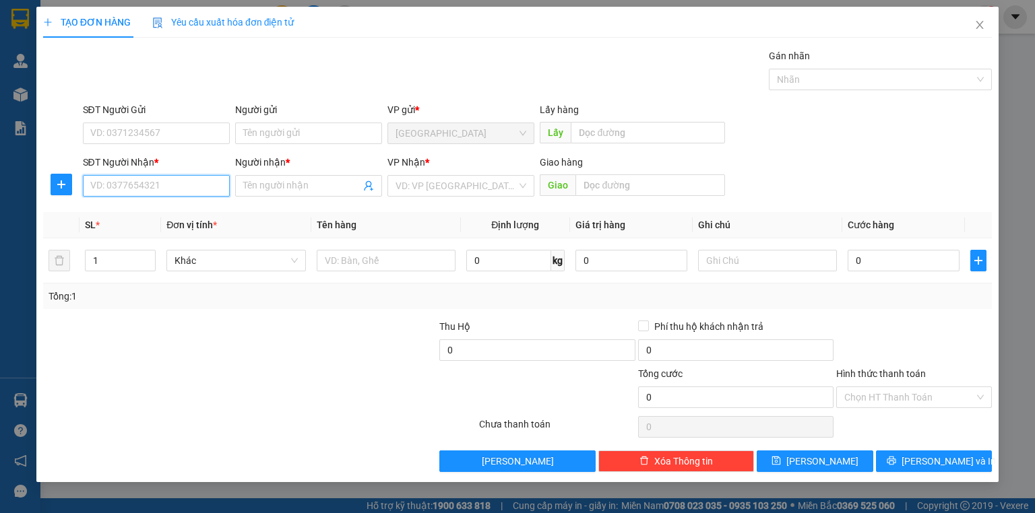
click at [174, 182] on input "SĐT Người Nhận *" at bounding box center [156, 186] width 147 height 22
click at [186, 191] on input "082486889" at bounding box center [156, 186] width 147 height 22
click at [183, 207] on div "0824868894 - HÀO" at bounding box center [156, 212] width 131 height 15
type input "0824868894"
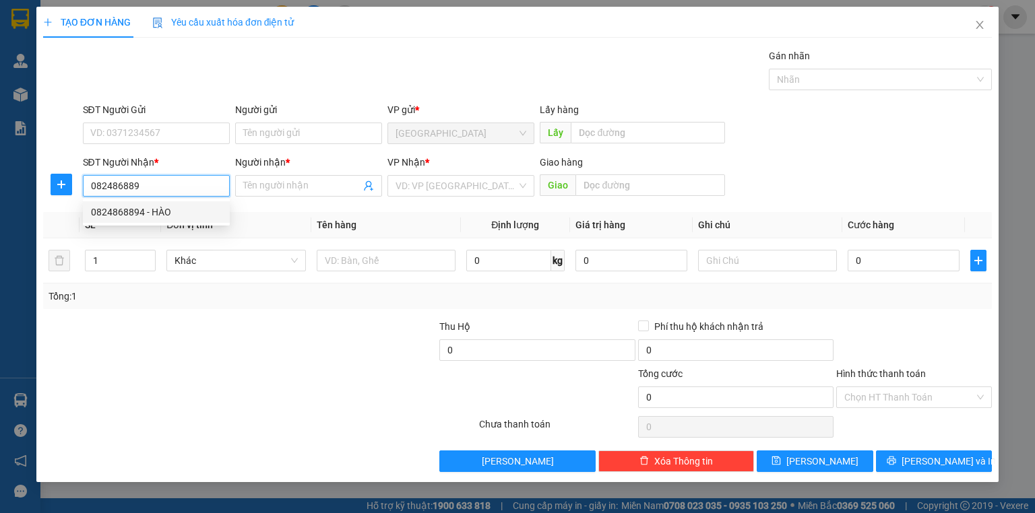
type input "HÀO"
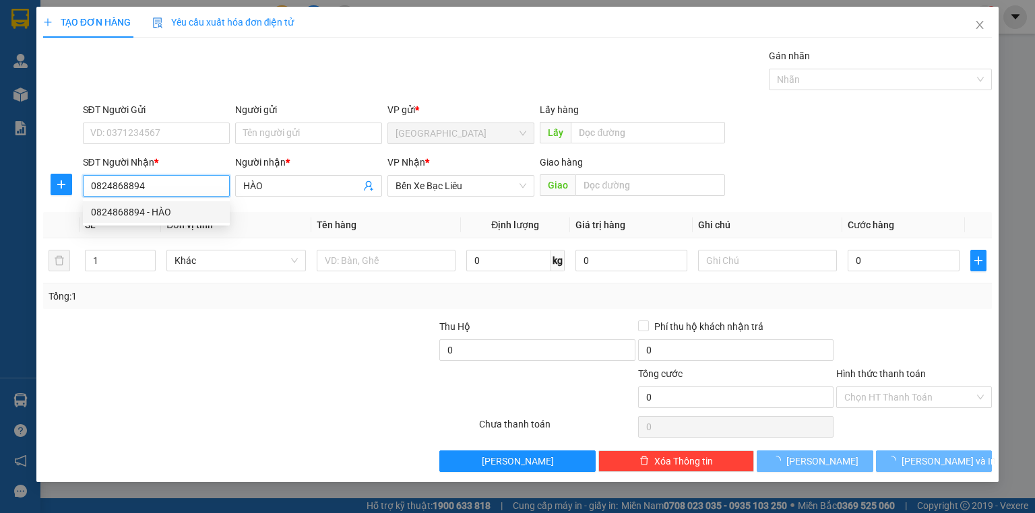
type input "100.000"
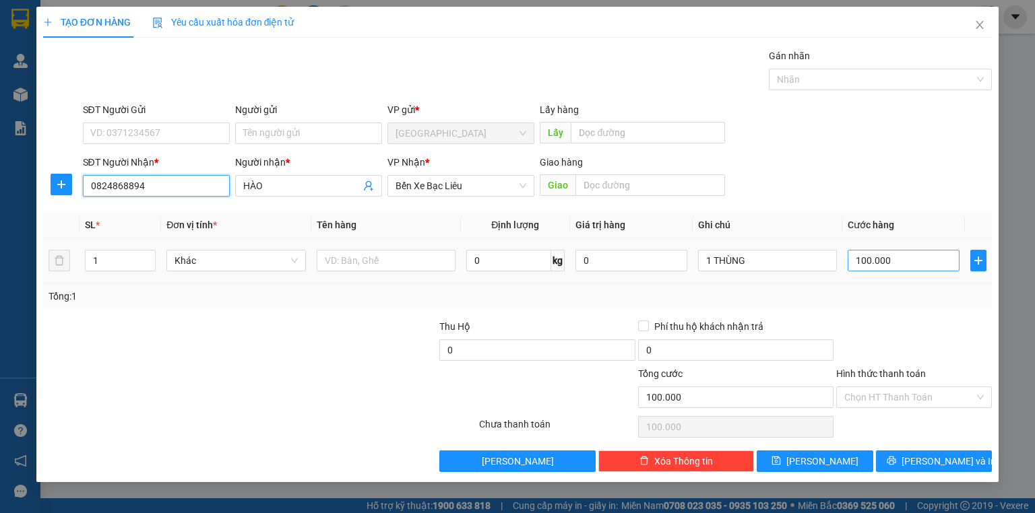
type input "0824868894"
click at [927, 258] on input "100.000" at bounding box center [904, 261] width 112 height 22
type input "7"
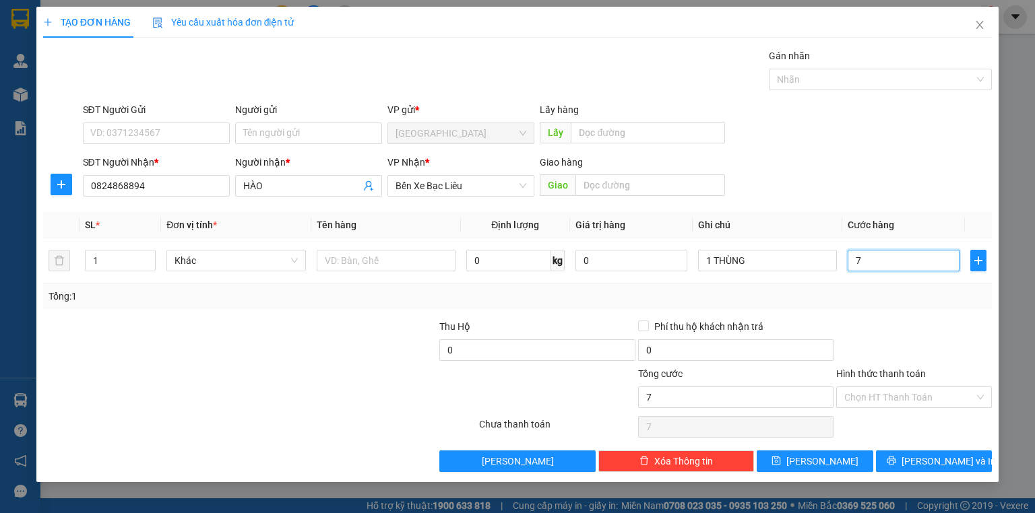
type input "70"
type input "70.000"
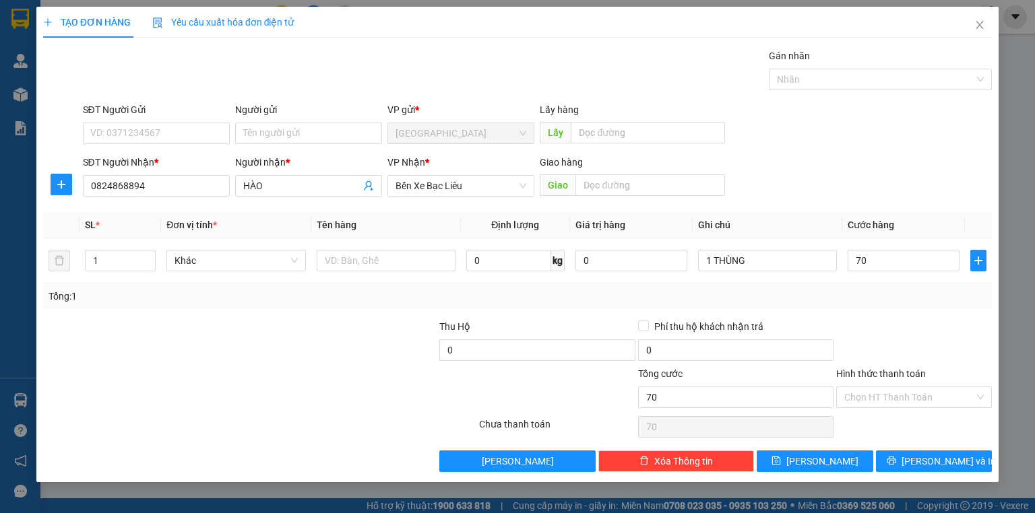
type input "70.000"
click at [905, 305] on div "Tổng: 1" at bounding box center [517, 297] width 949 height 26
click at [906, 309] on div "Transit Pickup Surcharge Ids Transit Deliver Surcharge Ids Transit Deliver Surc…" at bounding box center [517, 261] width 949 height 424
drag, startPoint x: 887, startPoint y: 390, endPoint x: 885, endPoint y: 397, distance: 6.9
click at [887, 389] on input "Hình thức thanh toán" at bounding box center [909, 397] width 130 height 20
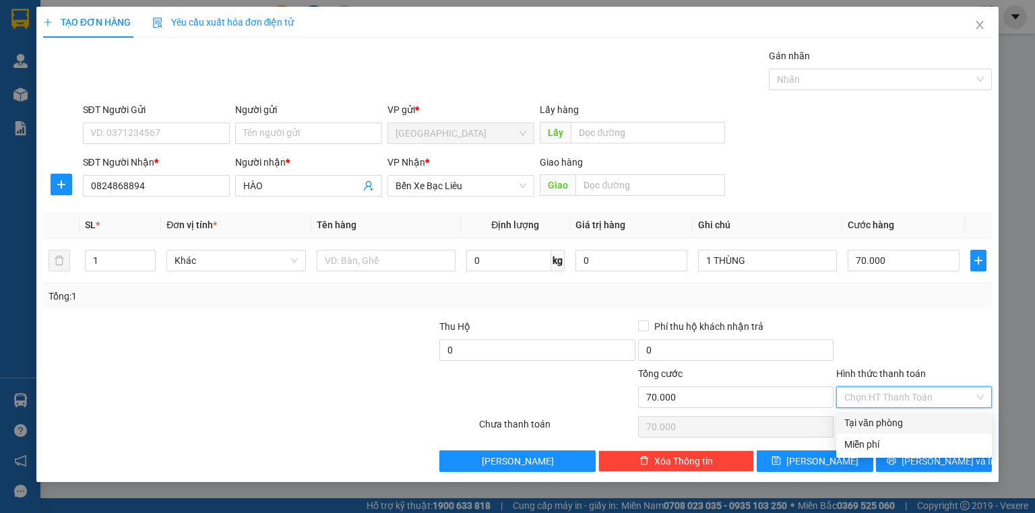
click at [887, 418] on div "Tại văn phòng" at bounding box center [913, 423] width 139 height 15
type input "0"
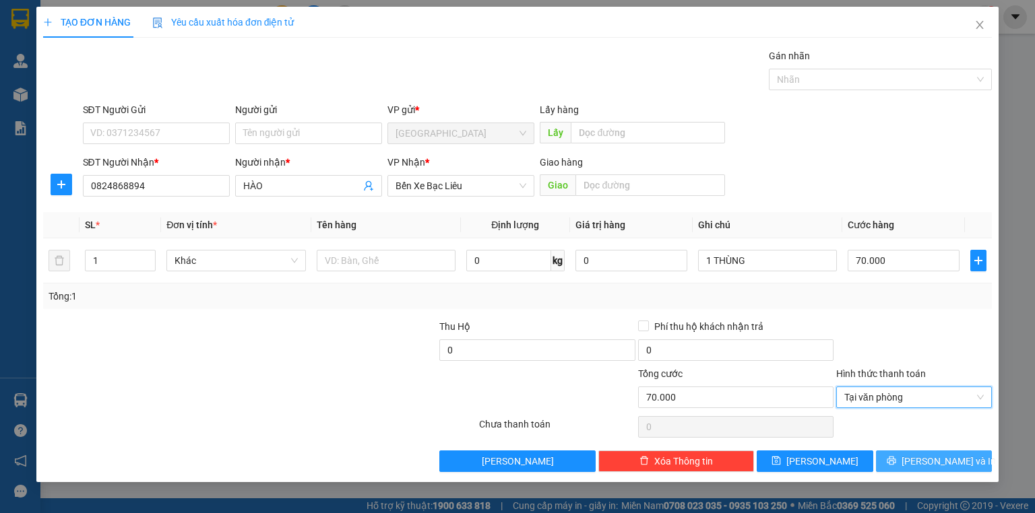
click at [922, 460] on button "[PERSON_NAME] và In" at bounding box center [934, 462] width 117 height 22
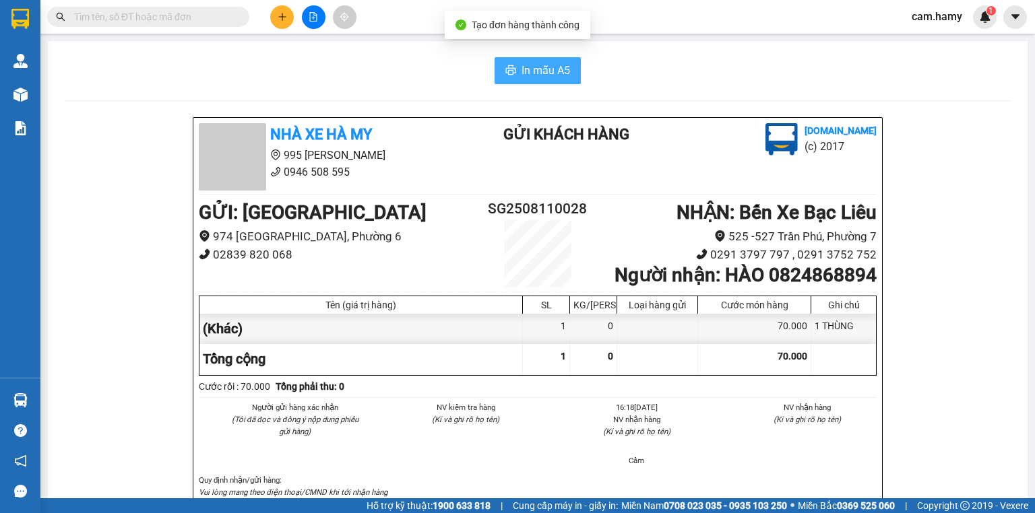
click at [550, 70] on span "In mẫu A5" at bounding box center [546, 70] width 49 height 17
click at [144, 22] on input "text" at bounding box center [153, 16] width 159 height 15
click at [127, 15] on input "text" at bounding box center [153, 16] width 159 height 15
click at [146, 20] on input "text" at bounding box center [153, 16] width 159 height 15
click at [166, 13] on input "text" at bounding box center [153, 16] width 159 height 15
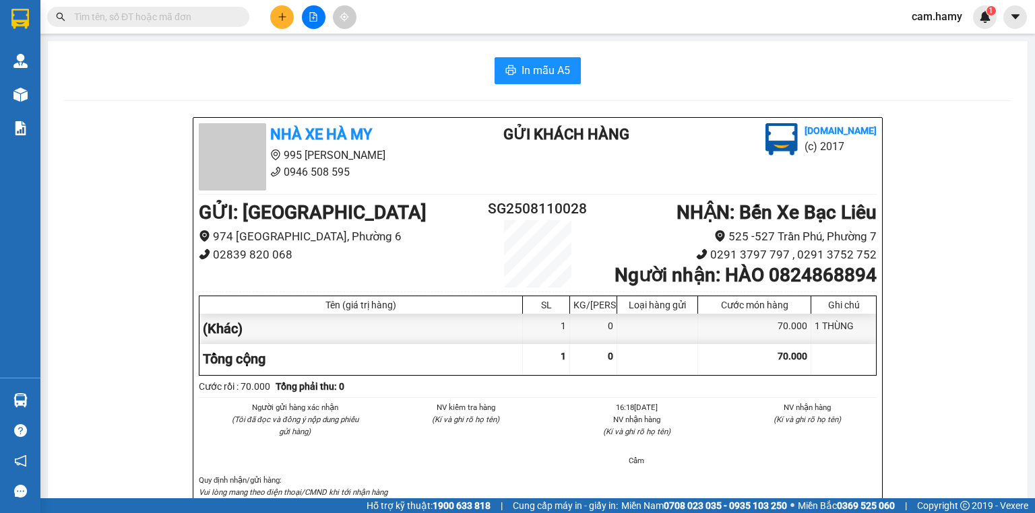
click at [315, 6] on button at bounding box center [314, 17] width 24 height 24
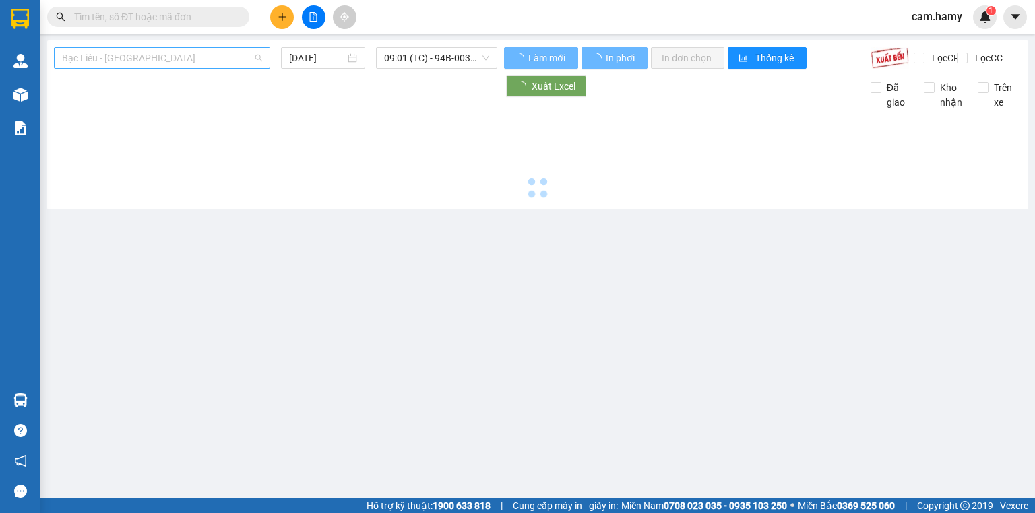
click at [152, 55] on span "Bạc Liêu - [GEOGRAPHIC_DATA]" at bounding box center [162, 58] width 200 height 20
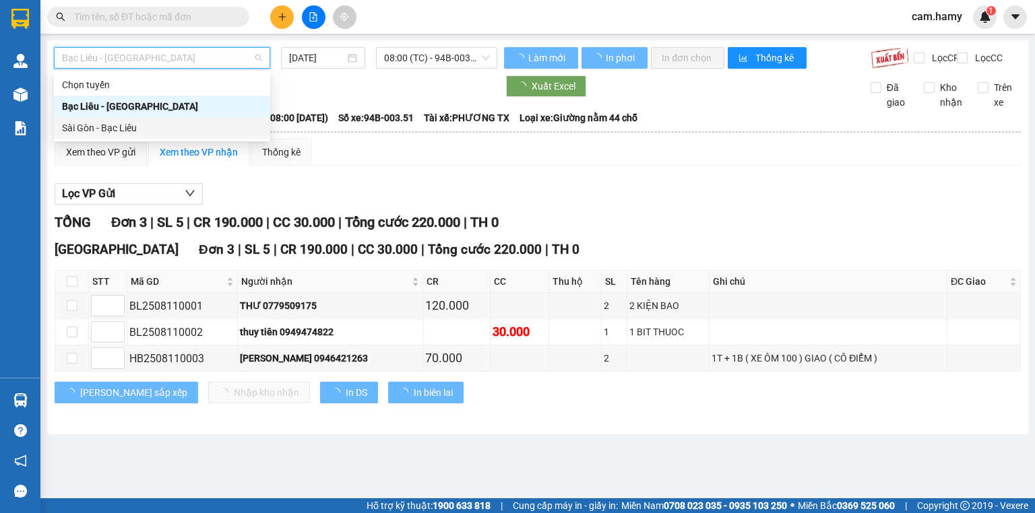
click at [146, 125] on div "Sài Gòn - Bạc Liêu" at bounding box center [162, 128] width 200 height 15
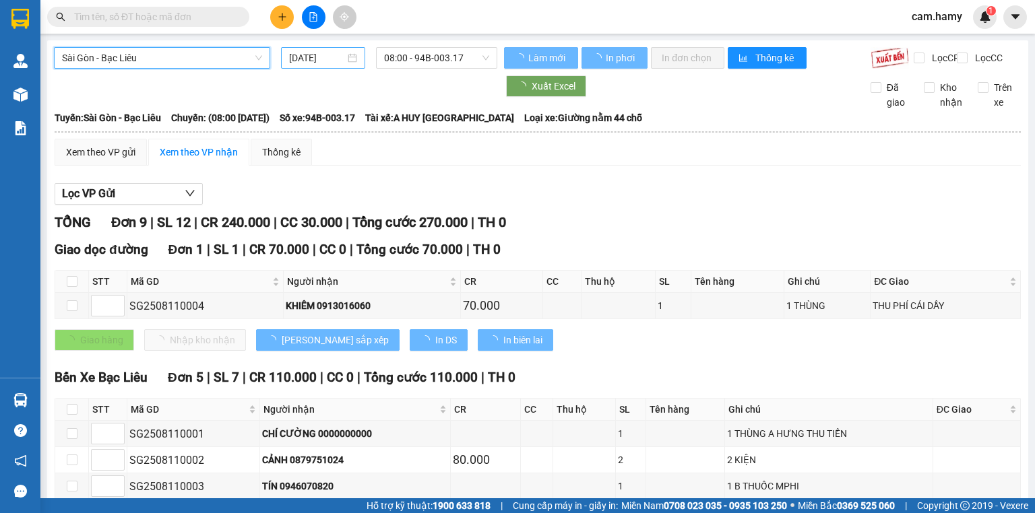
click at [291, 57] on input "[DATE]" at bounding box center [316, 58] width 55 height 15
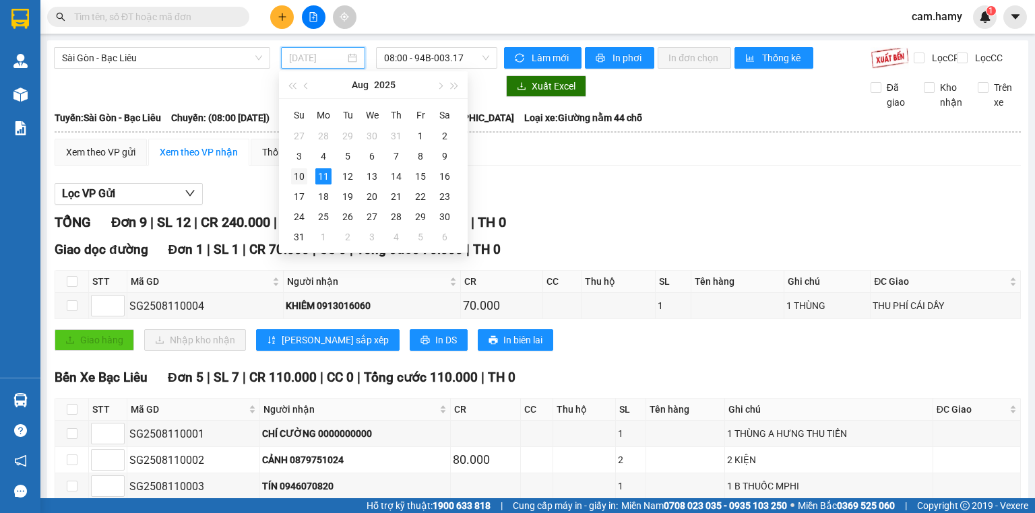
click at [301, 174] on div "10" at bounding box center [299, 176] width 16 height 16
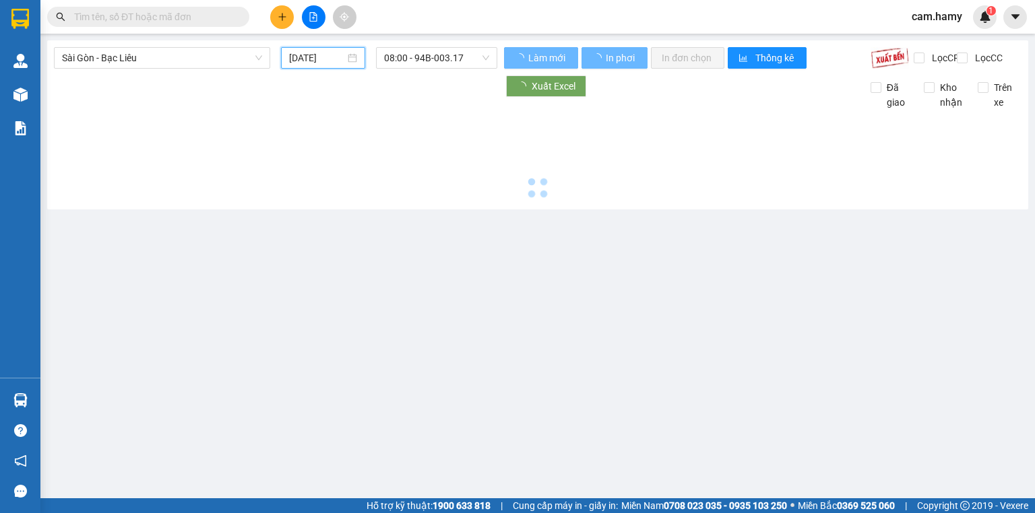
type input "[DATE]"
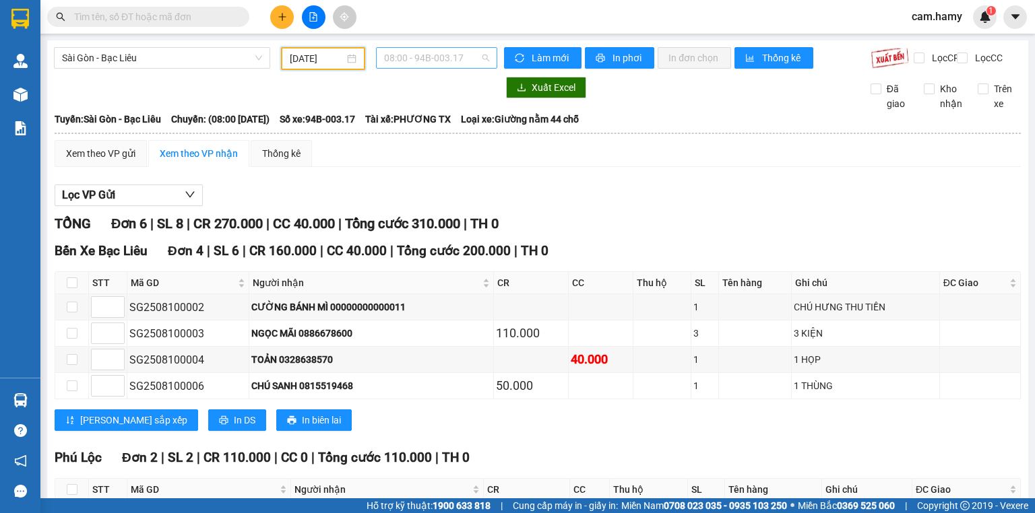
click at [396, 49] on span "08:00 - 94B-003.17" at bounding box center [437, 58] width 106 height 20
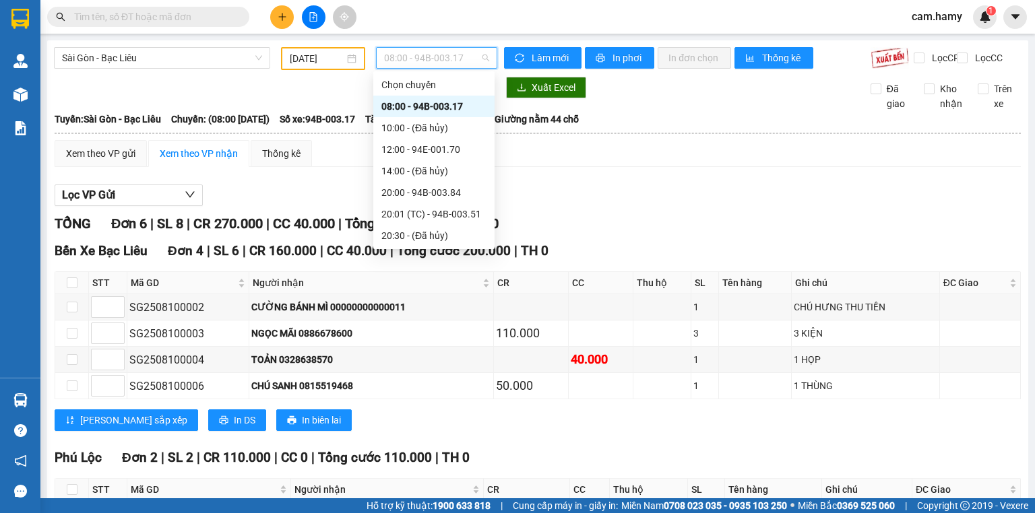
scroll to position [108, 0]
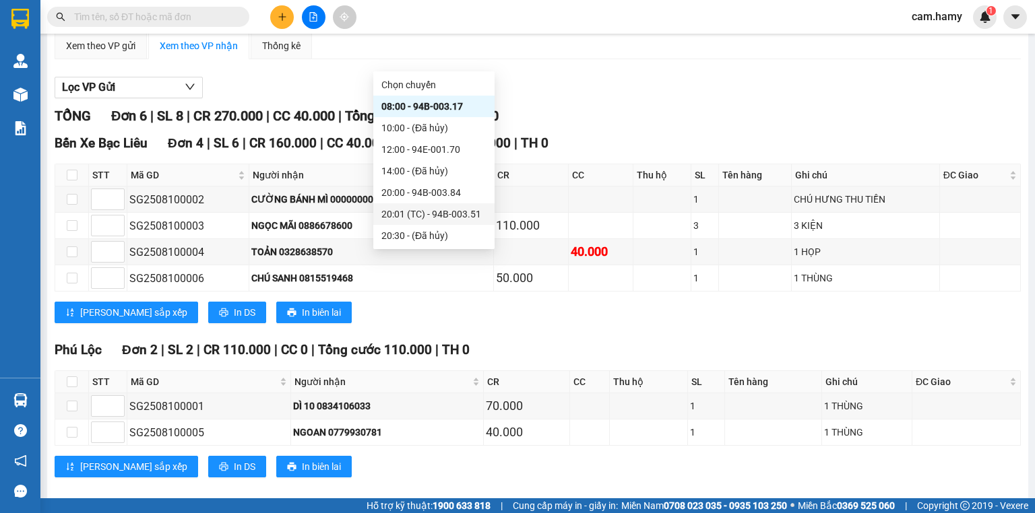
click at [456, 212] on div "20:01 (TC) - 94B-003.51" at bounding box center [433, 214] width 105 height 15
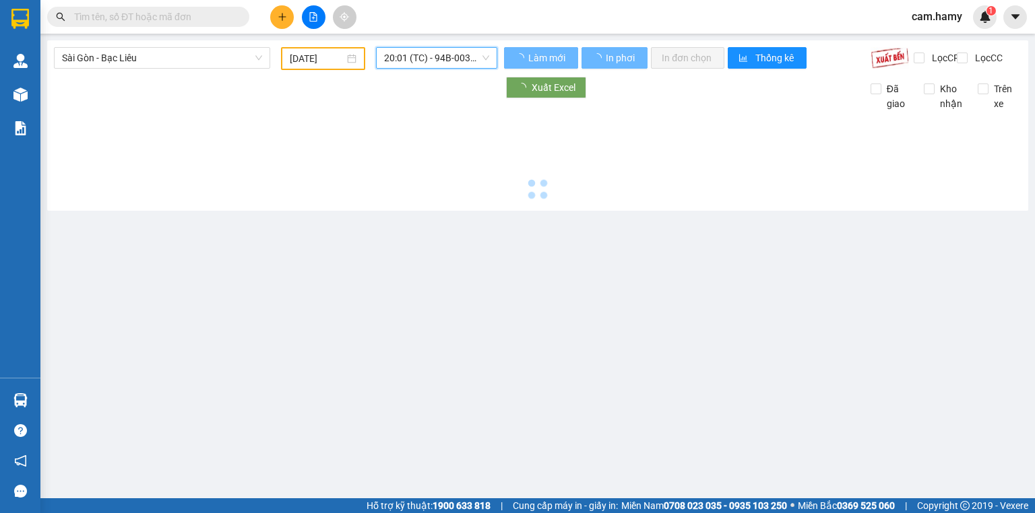
scroll to position [0, 0]
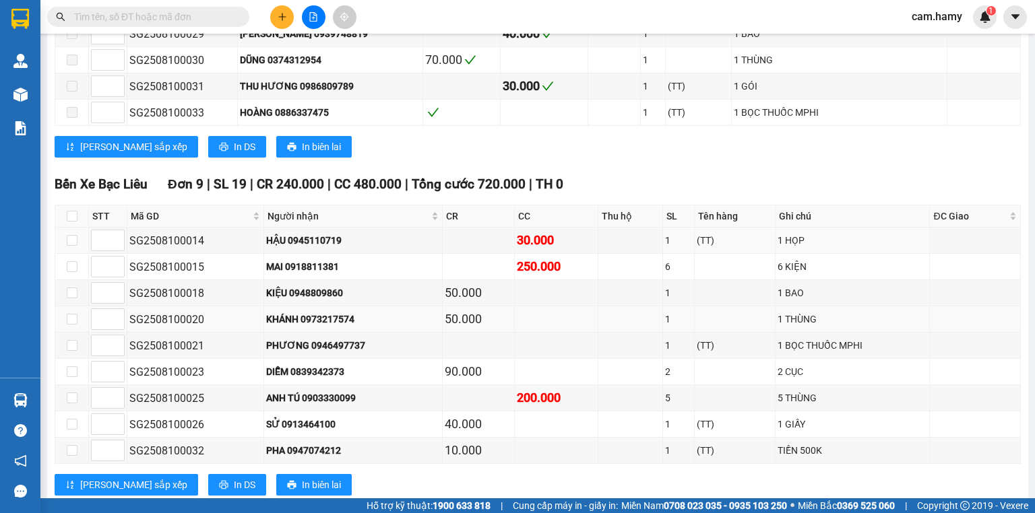
scroll to position [467, 0]
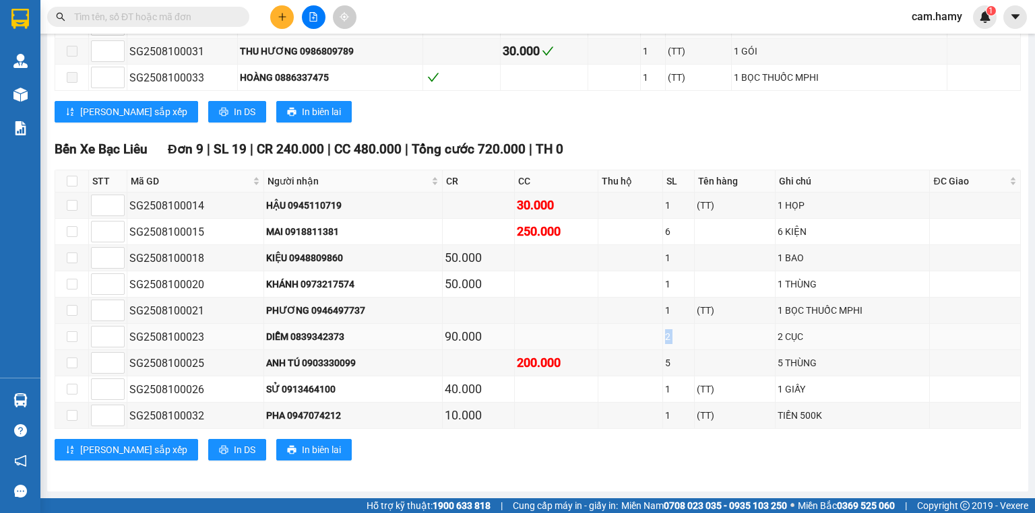
drag, startPoint x: 632, startPoint y: 339, endPoint x: 717, endPoint y: 336, distance: 85.0
click at [718, 336] on tr "SG2508100023 DIỄM 0839342373 90.000 2 2 CỤC" at bounding box center [538, 337] width 966 height 26
drag, startPoint x: 237, startPoint y: 337, endPoint x: 373, endPoint y: 334, distance: 136.8
click at [373, 335] on tr "SG2508100023 DIỄM 0839342373 90.000 2 2 CỤC" at bounding box center [538, 337] width 966 height 26
click at [499, 423] on div "10.000" at bounding box center [478, 415] width 67 height 19
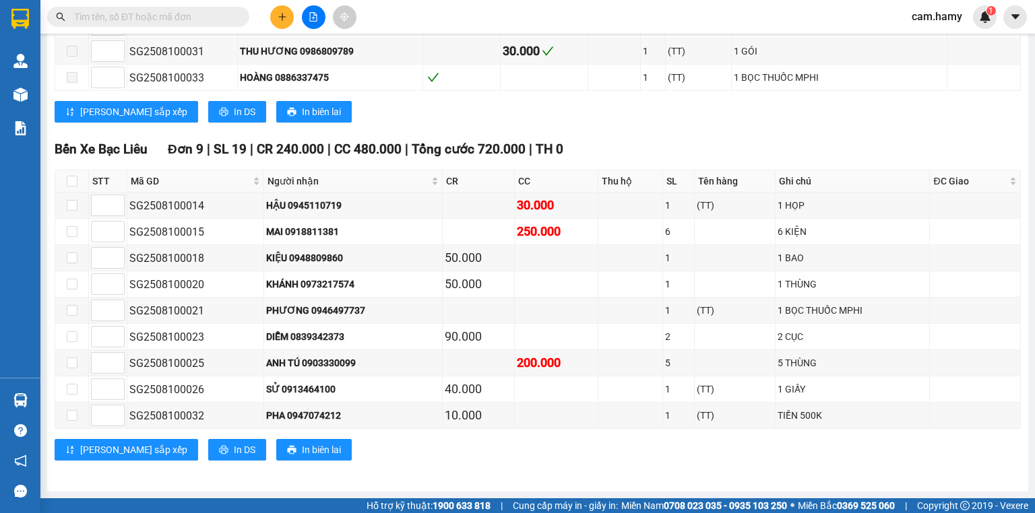
click at [418, 463] on div "Bến Xe Bạc Liêu Đơn 9 | SL 19 | CR 240.000 | CC 480.000 | Tổng cước 720.000 | T…" at bounding box center [538, 305] width 966 height 332
click at [288, 25] on button at bounding box center [282, 17] width 24 height 24
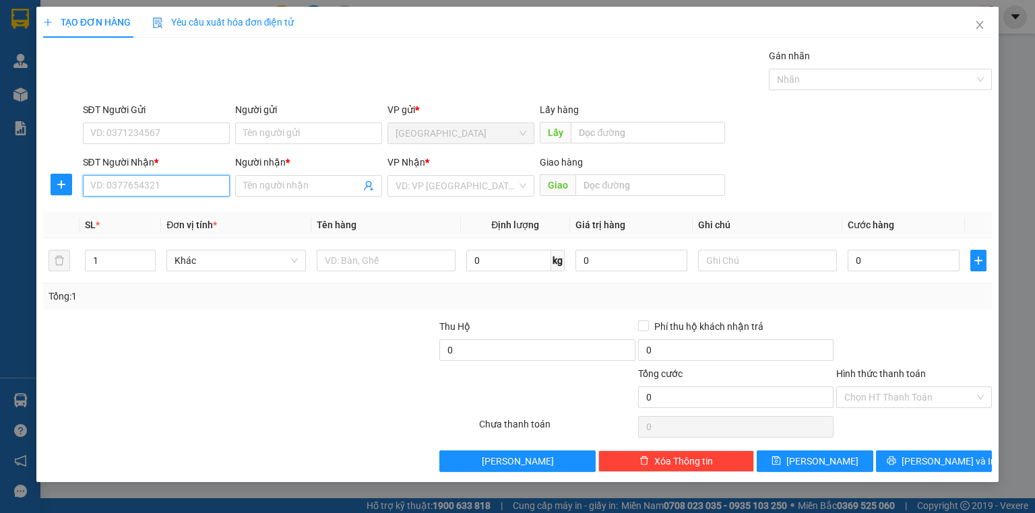
click at [182, 181] on input "SĐT Người Nhận *" at bounding box center [156, 186] width 147 height 22
click at [174, 194] on input "SĐT Người Nhận *" at bounding box center [156, 186] width 147 height 22
click at [164, 178] on input "SĐT Người Nhận *" at bounding box center [156, 186] width 147 height 22
type input "0773777471"
click at [313, 194] on span at bounding box center [308, 186] width 147 height 22
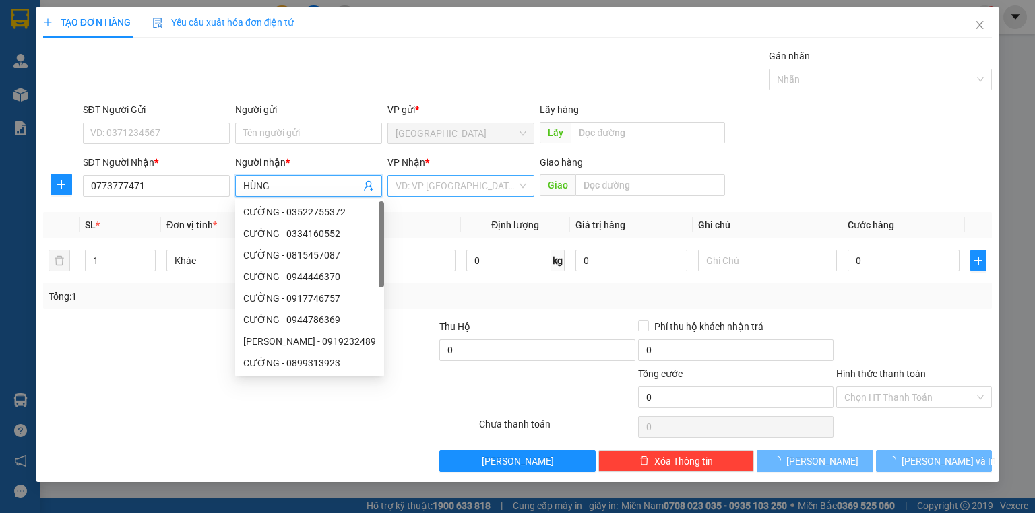
type input "HÙNG"
click at [424, 186] on input "search" at bounding box center [456, 186] width 121 height 20
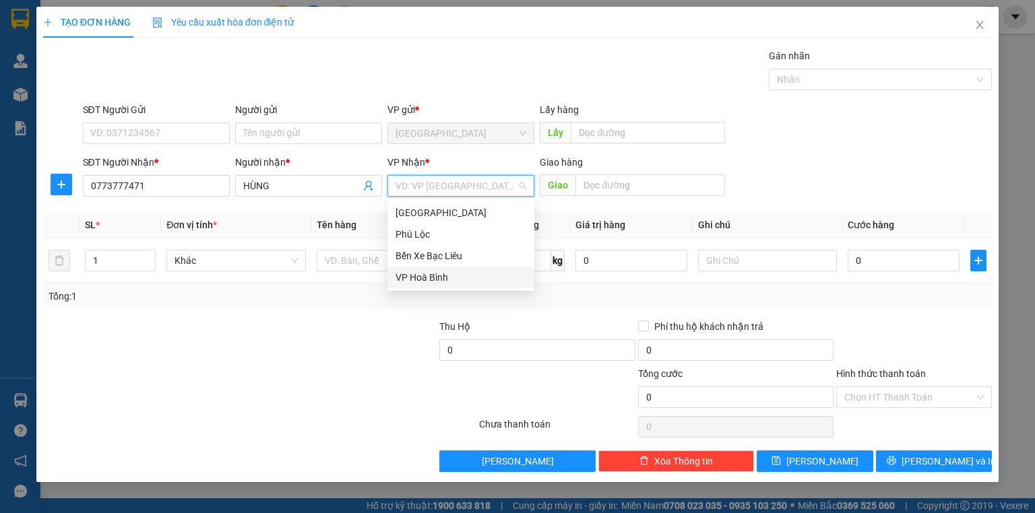
click at [445, 275] on div "VP Hoà Bình" at bounding box center [461, 277] width 131 height 15
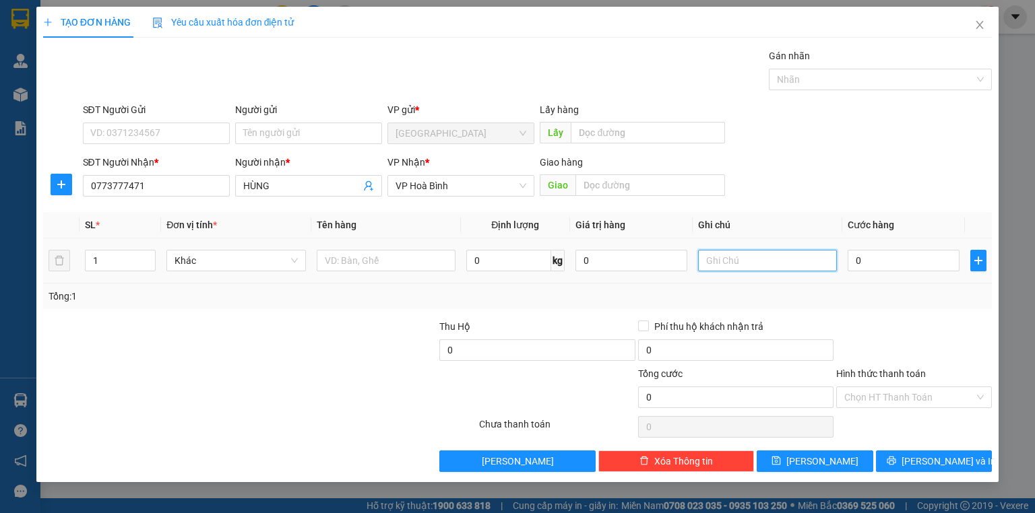
click at [770, 250] on input "text" at bounding box center [767, 261] width 139 height 22
type input "1 BỌC"
click at [913, 256] on input "0" at bounding box center [904, 261] width 112 height 22
type input "5"
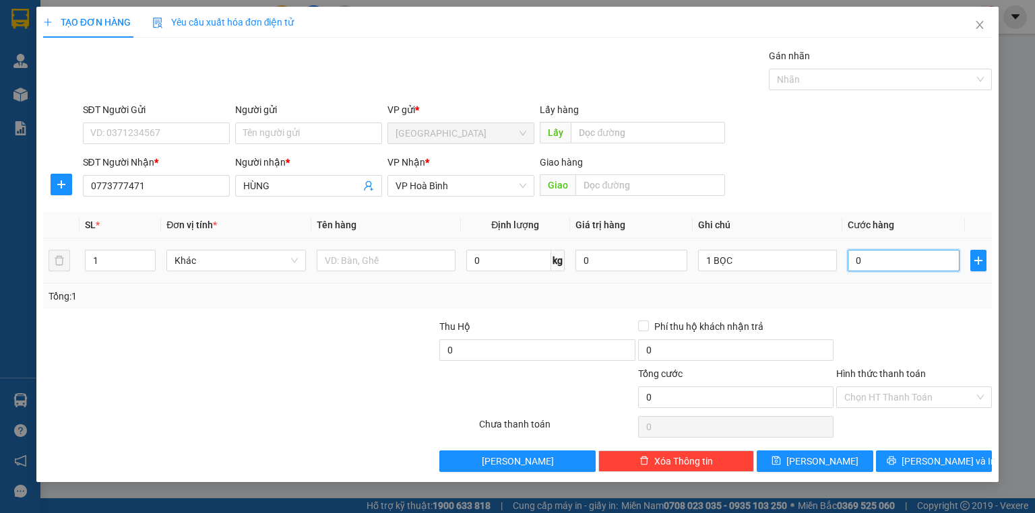
type input "5"
type input "50"
type input "50.000"
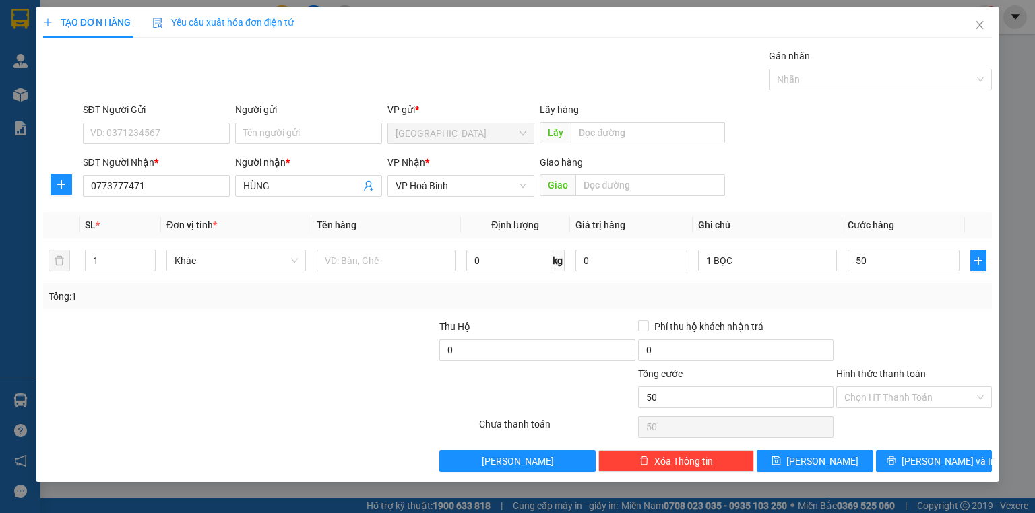
type input "50.000"
drag, startPoint x: 922, startPoint y: 294, endPoint x: 916, endPoint y: 398, distance: 103.9
click at [922, 294] on div "Tổng: 1" at bounding box center [518, 296] width 938 height 15
drag, startPoint x: 903, startPoint y: 400, endPoint x: 901, endPoint y: 408, distance: 8.3
click at [903, 400] on input "Hình thức thanh toán" at bounding box center [909, 397] width 130 height 20
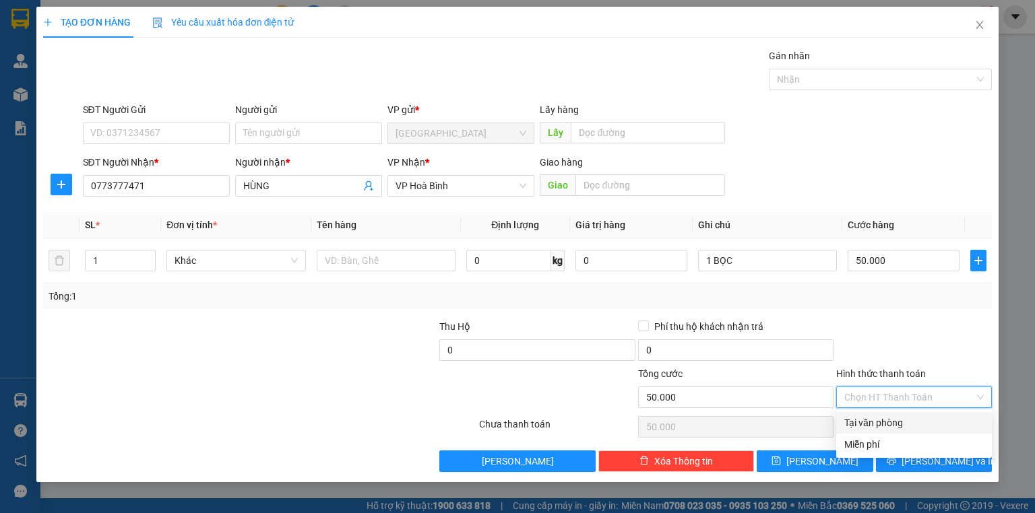
click at [900, 416] on div "Tại văn phòng" at bounding box center [913, 423] width 139 height 15
type input "0"
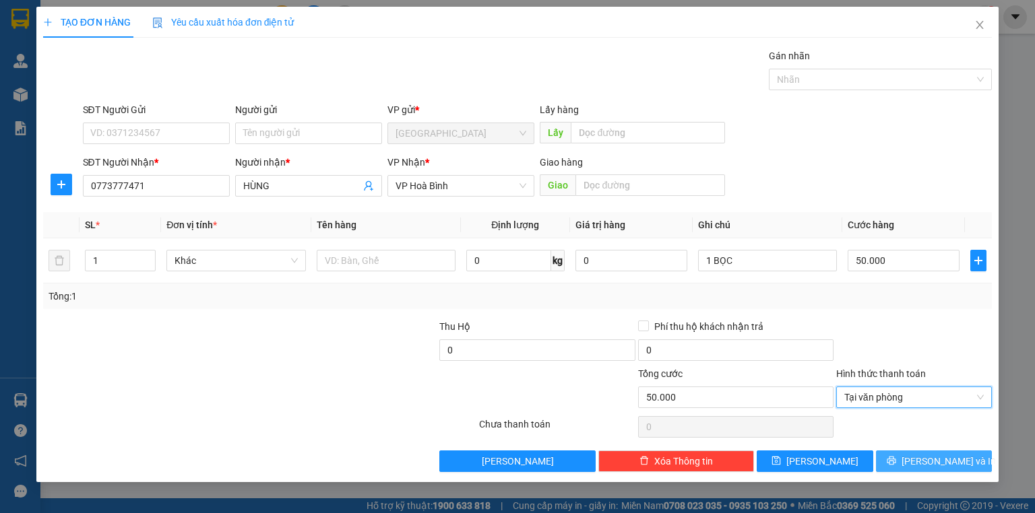
click at [927, 462] on span "[PERSON_NAME] và In" at bounding box center [949, 461] width 94 height 15
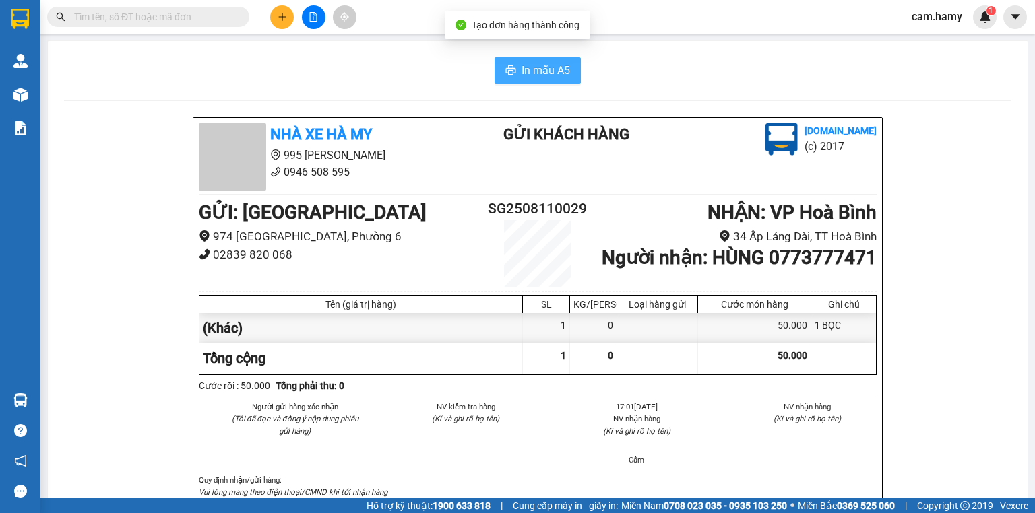
click at [509, 80] on button "In mẫu A5" at bounding box center [538, 70] width 86 height 27
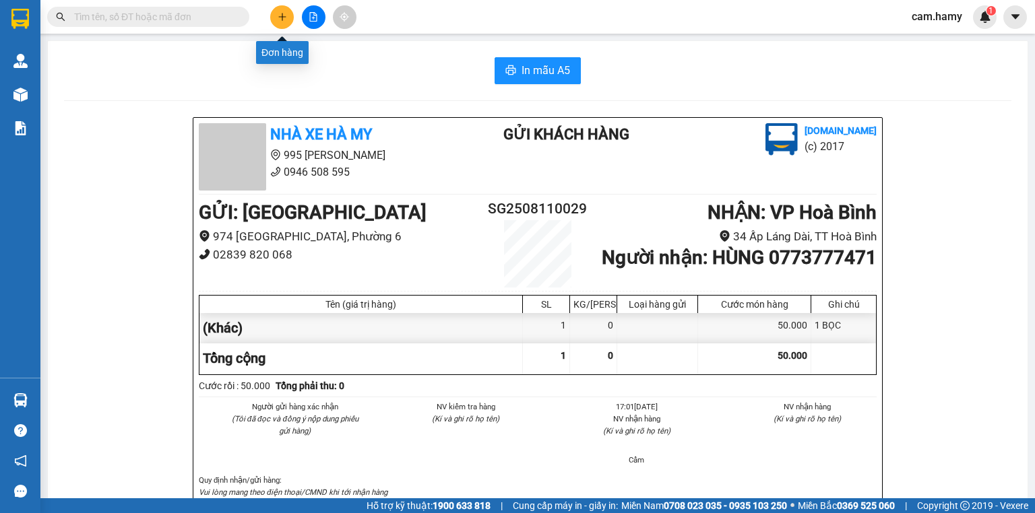
click at [278, 13] on icon "plus" at bounding box center [282, 16] width 9 height 9
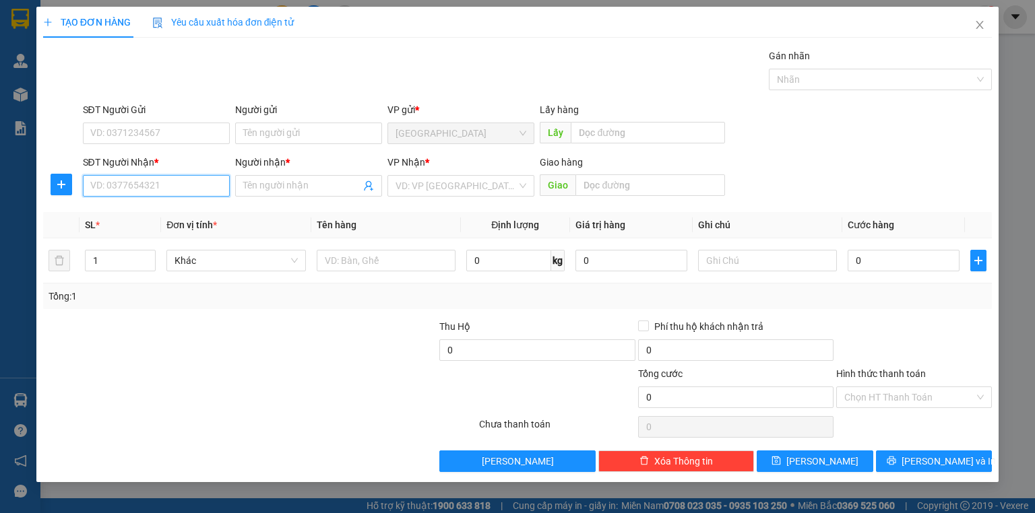
click at [154, 189] on input "SĐT Người Nhận *" at bounding box center [156, 186] width 147 height 22
type input "0912301720"
click at [141, 224] on div "0912301720 0912301720 - QUANG" at bounding box center [156, 212] width 147 height 27
click at [146, 214] on th "SL *" at bounding box center [121, 225] width 82 height 26
click at [160, 179] on input "0912301720" at bounding box center [156, 186] width 147 height 22
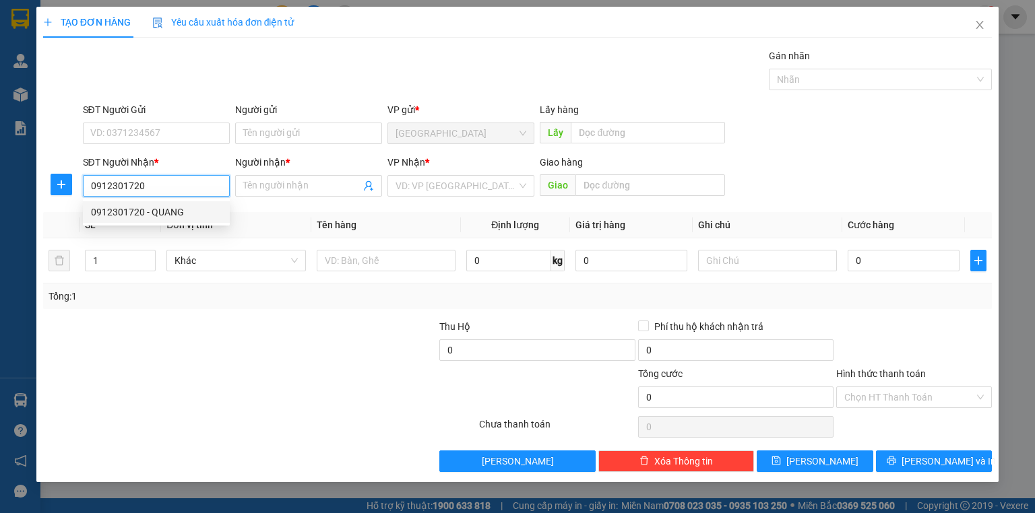
click at [158, 193] on input "0912301720" at bounding box center [156, 186] width 147 height 22
click at [160, 208] on div "0912301720 - QUANG" at bounding box center [156, 212] width 131 height 15
type input "QUANG"
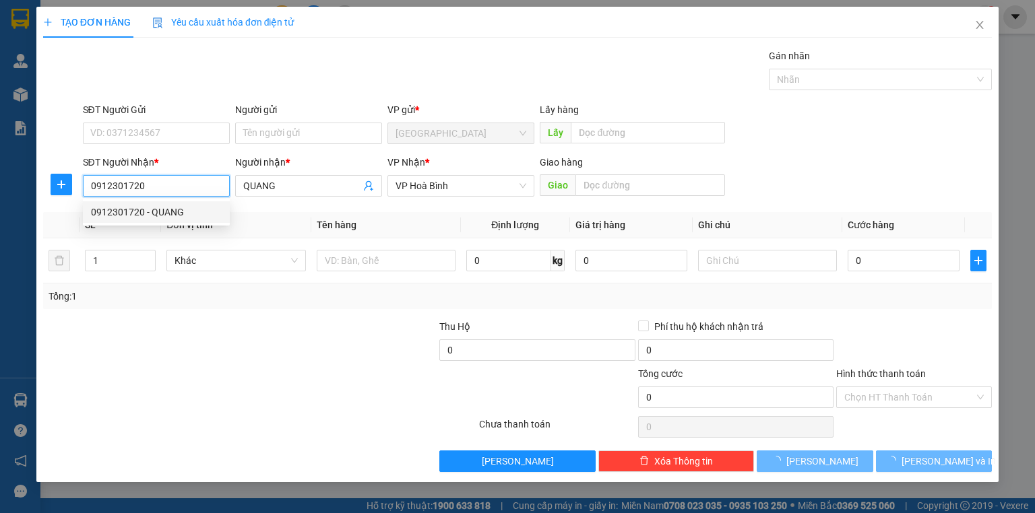
type input "40.000"
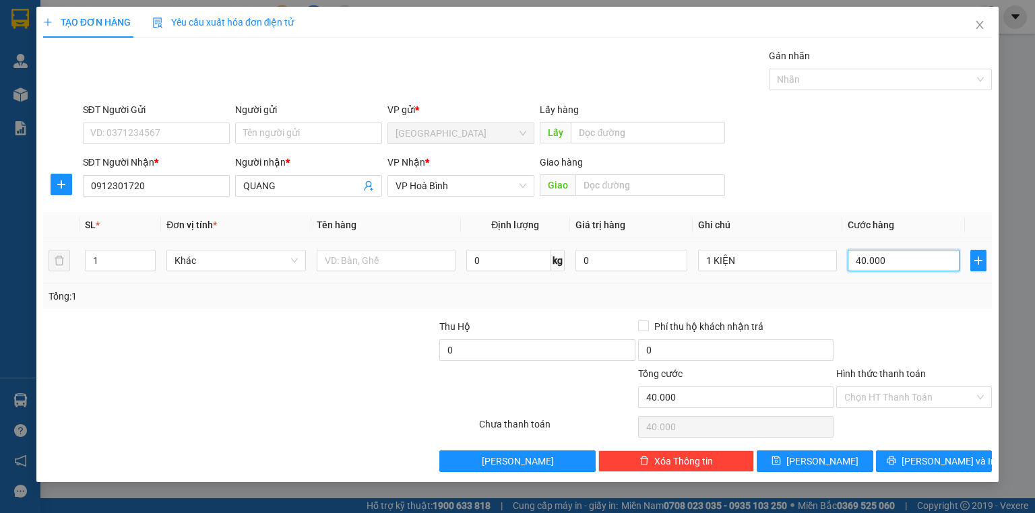
click at [912, 268] on input "40.000" at bounding box center [904, 261] width 112 height 22
type input "0"
click at [789, 274] on td "1 KIỆN" at bounding box center [768, 261] width 150 height 45
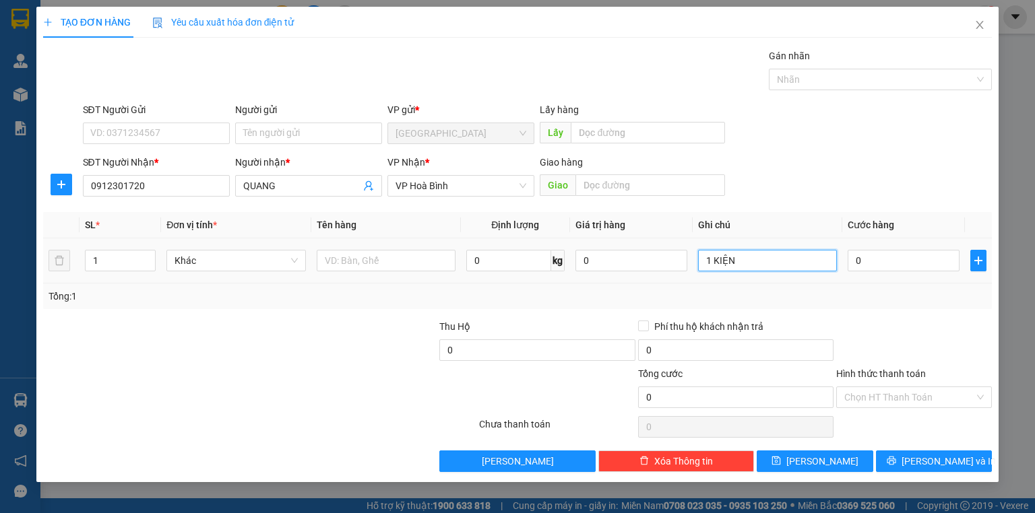
click at [782, 267] on input "1 KIỆN" at bounding box center [767, 261] width 139 height 22
type input "1 CAN"
click at [881, 245] on td "0" at bounding box center [903, 261] width 123 height 45
click at [887, 253] on input "0" at bounding box center [904, 261] width 112 height 22
type input "5"
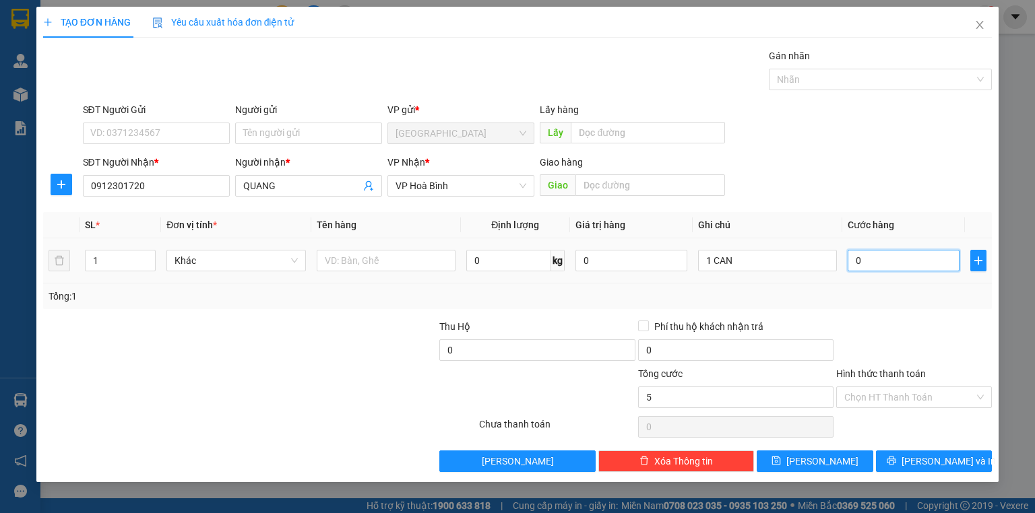
type input "5"
type input "0"
type input "6"
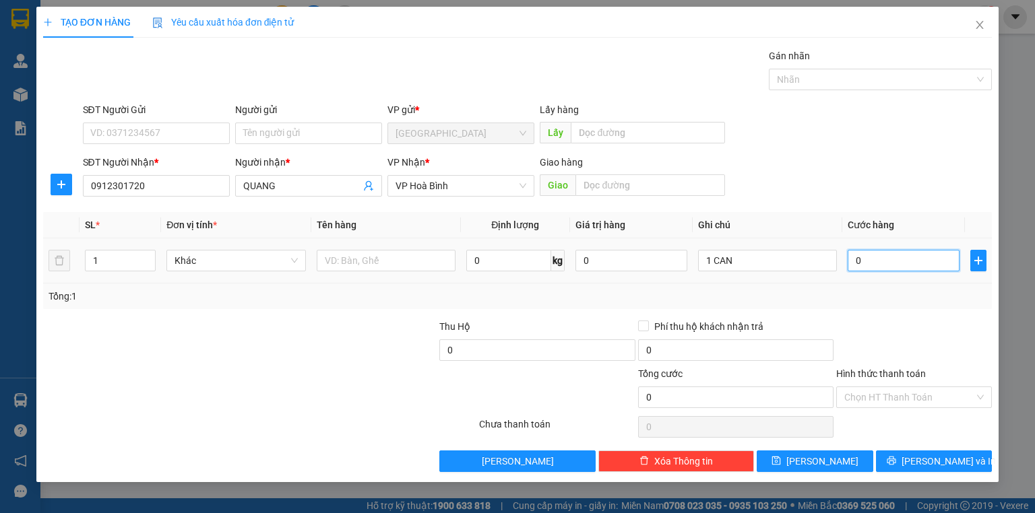
type input "6"
type input "06"
type input "60"
type input "0.600"
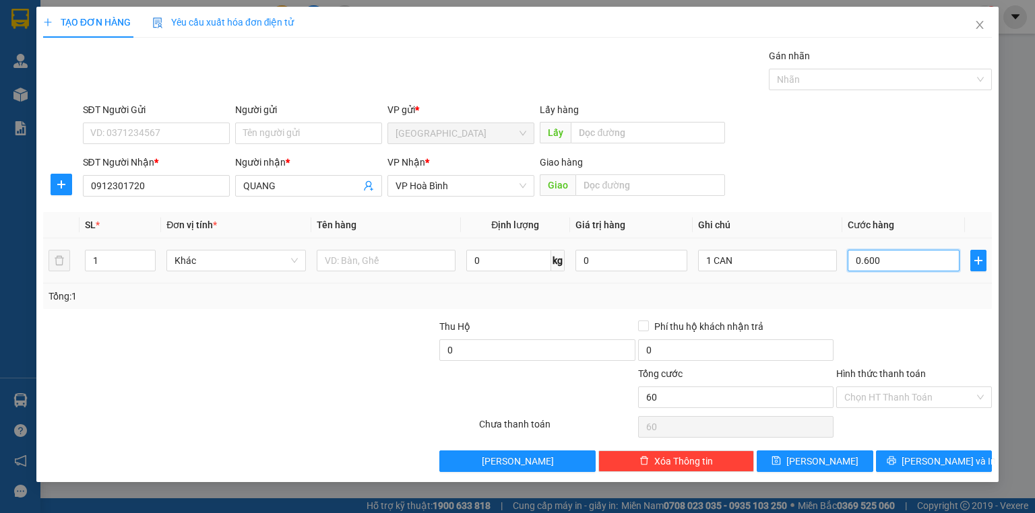
type input "600"
type input "0.600"
type input "600.000"
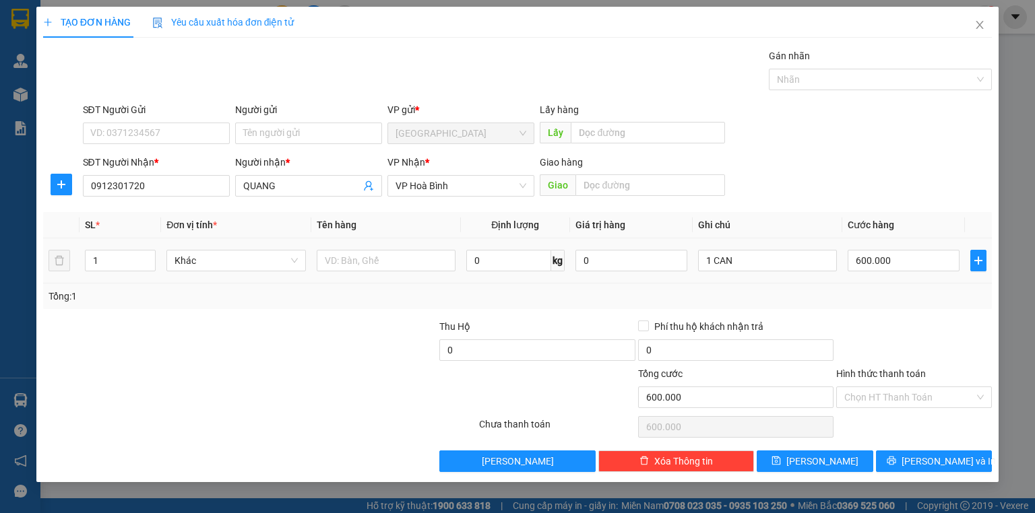
click at [891, 288] on div "Tổng: 1" at bounding box center [517, 297] width 949 height 26
click at [896, 259] on input "600.000" at bounding box center [904, 261] width 112 height 22
type input "0\"
type input "0"
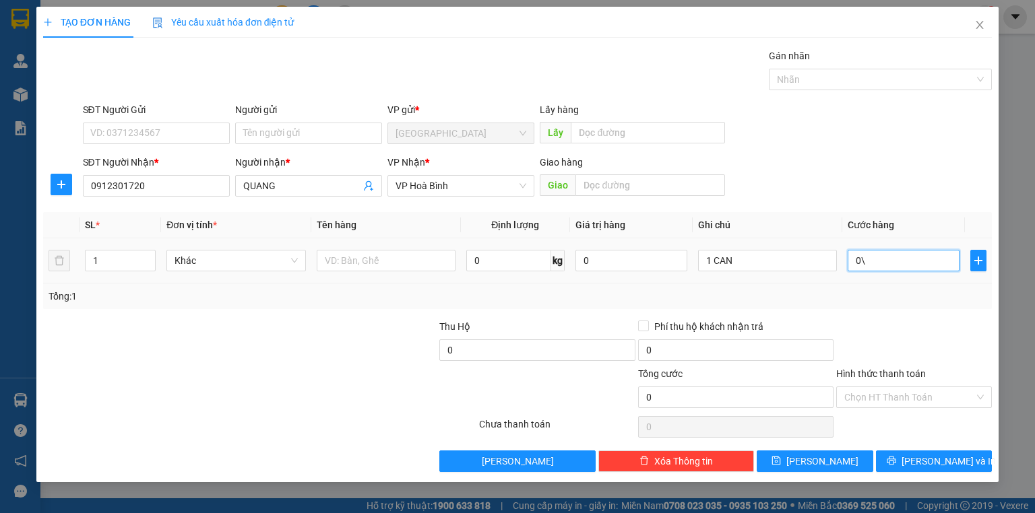
type input "0"
type input "6"
type input "06"
type input "60"
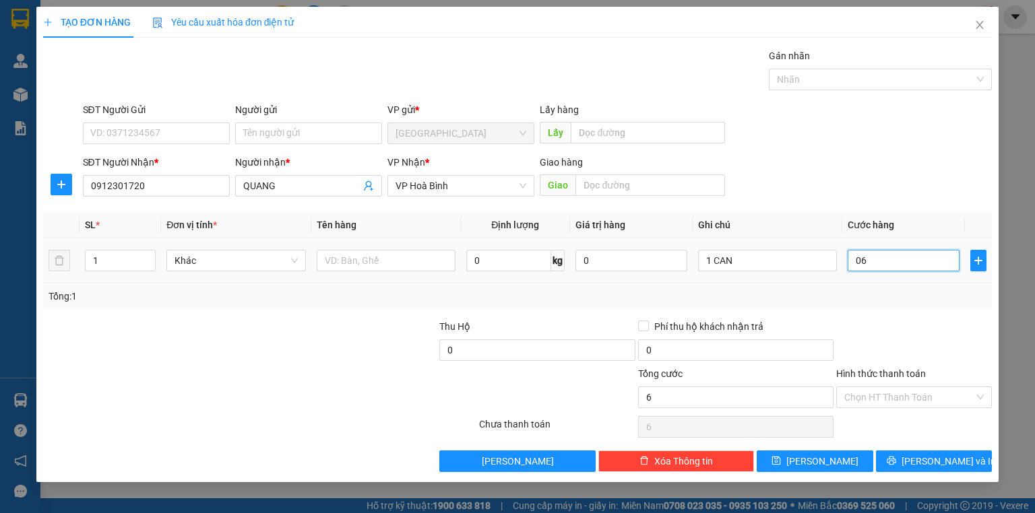
type input "60"
type input "060"
type input "60.000"
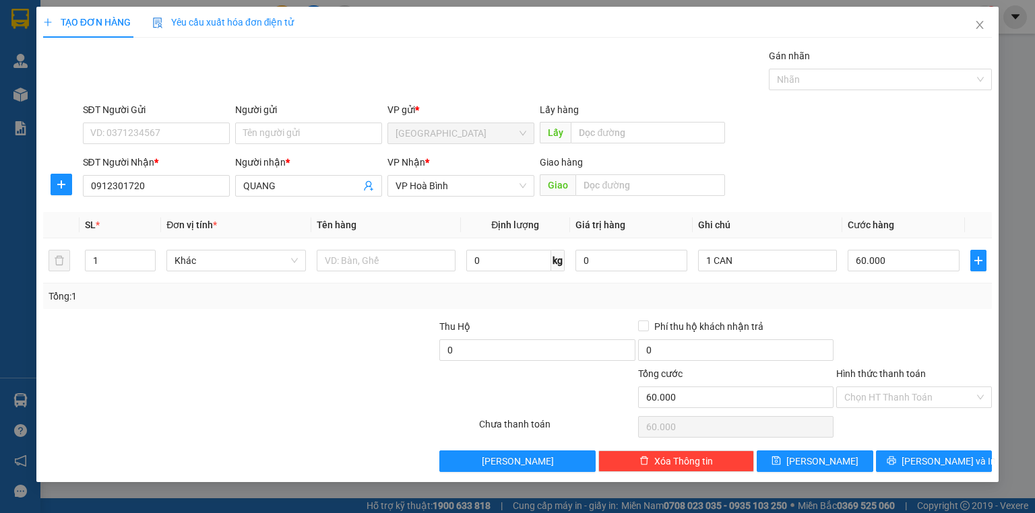
click at [912, 352] on div at bounding box center [914, 342] width 158 height 47
click at [917, 389] on input "Hình thức thanh toán" at bounding box center [909, 397] width 130 height 20
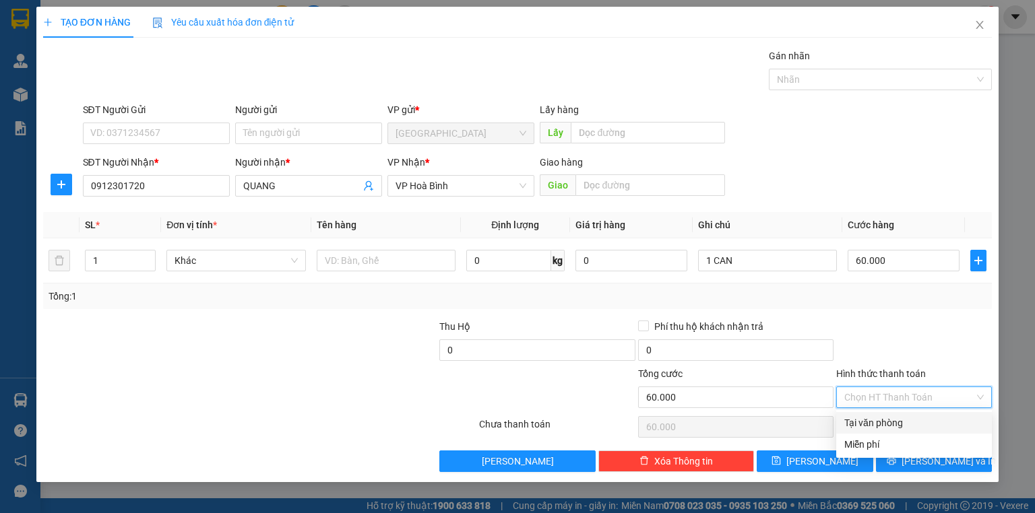
click at [925, 419] on div "Tại văn phòng" at bounding box center [913, 423] width 139 height 15
type input "0"
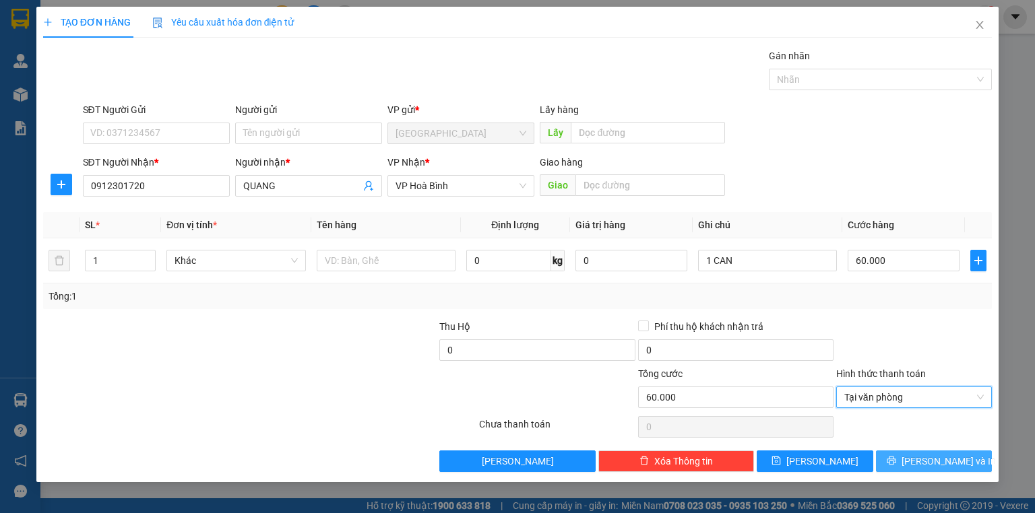
click at [941, 470] on button "[PERSON_NAME] và In" at bounding box center [934, 462] width 117 height 22
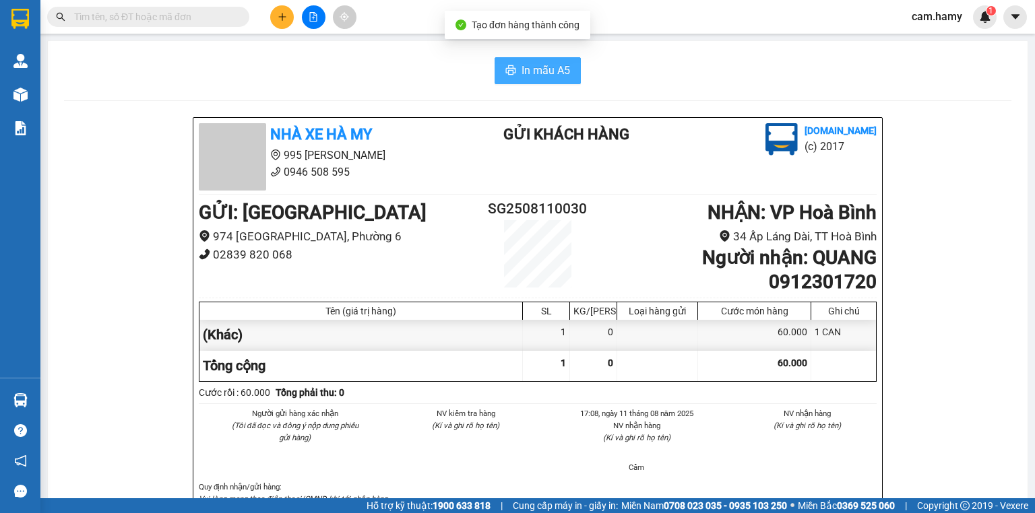
click at [515, 65] on button "In mẫu A5" at bounding box center [538, 70] width 86 height 27
click at [283, 1] on div "Kết quả tìm kiếm ( 2 ) Bộ lọc Mã ĐH Trạng thái Món hàng Thu hộ Tổng cước Chưa c…" at bounding box center [517, 17] width 1035 height 34
click at [279, 24] on button at bounding box center [282, 17] width 24 height 24
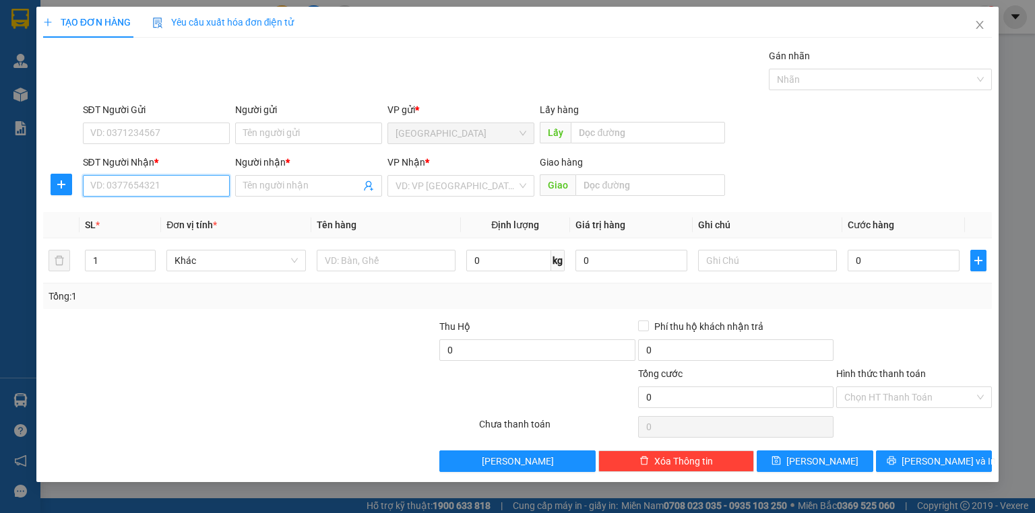
click at [199, 187] on input "SĐT Người Nhận *" at bounding box center [156, 186] width 147 height 22
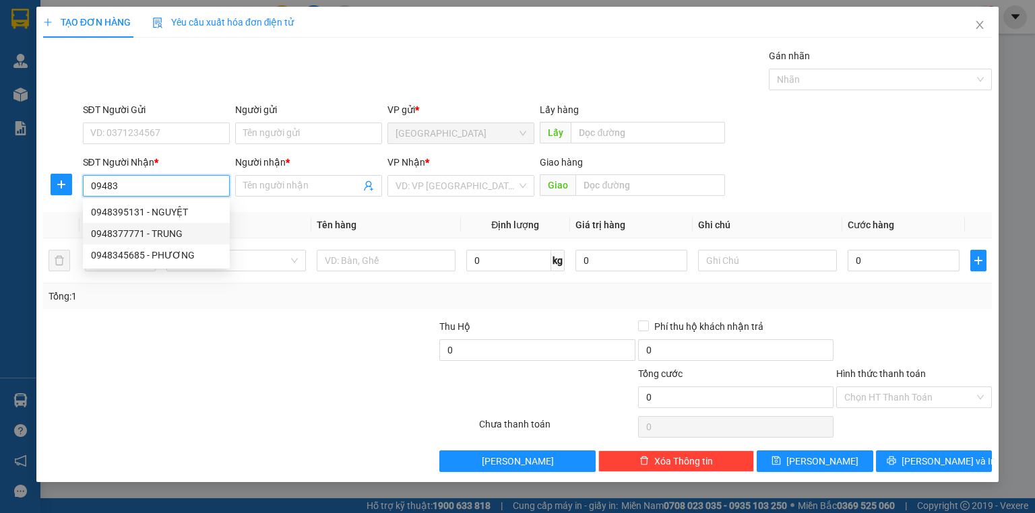
click at [166, 234] on div "0948377771 - TRUNG" at bounding box center [156, 233] width 131 height 15
type input "0948377771"
type input "TRUNG"
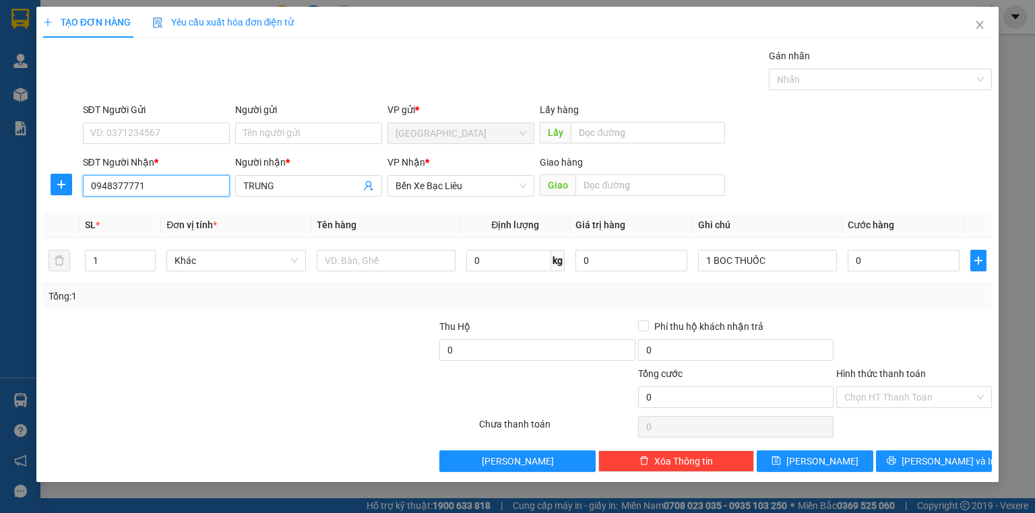
type input "0948377771"
click at [846, 334] on div at bounding box center [914, 342] width 158 height 47
click at [917, 456] on button "[PERSON_NAME] và In" at bounding box center [934, 462] width 117 height 22
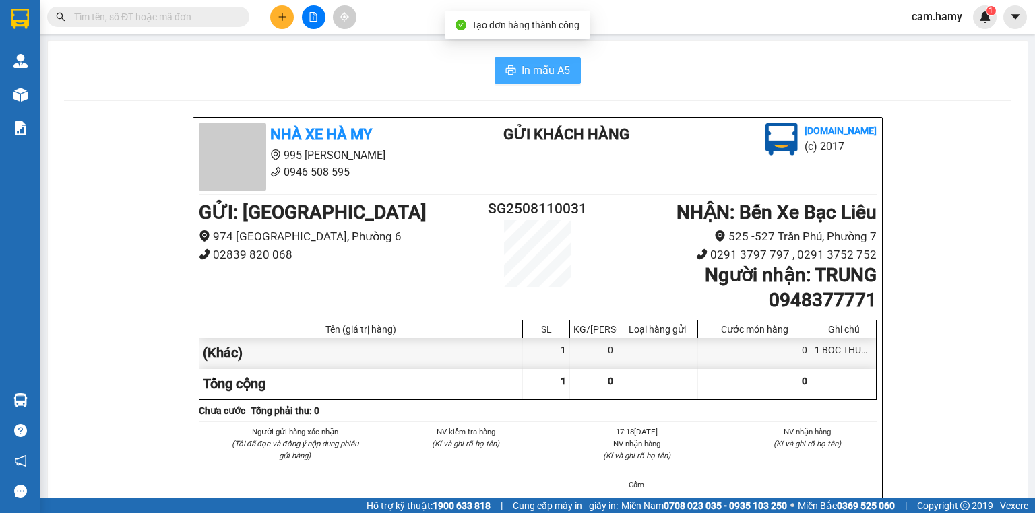
click at [544, 77] on span "In mẫu A5" at bounding box center [546, 70] width 49 height 17
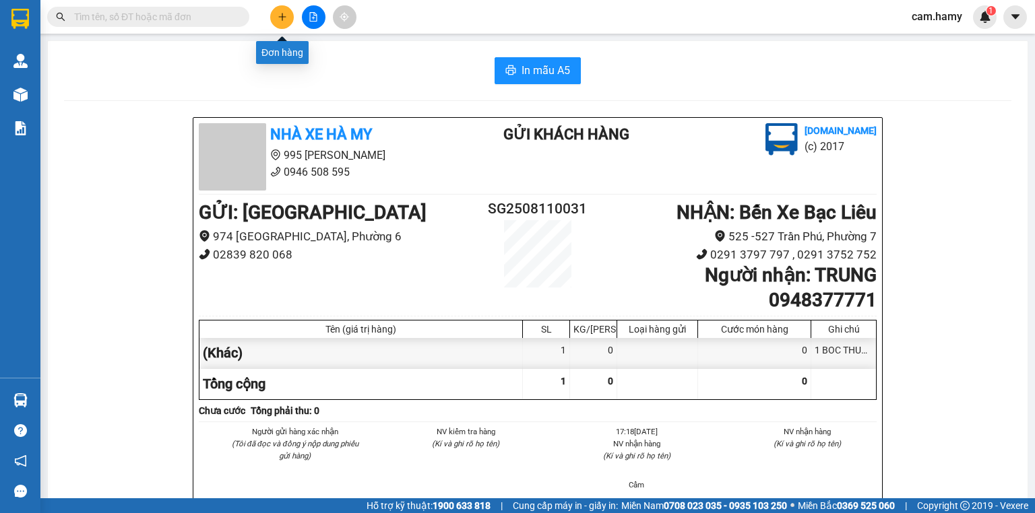
click at [284, 16] on icon "plus" at bounding box center [281, 16] width 7 height 1
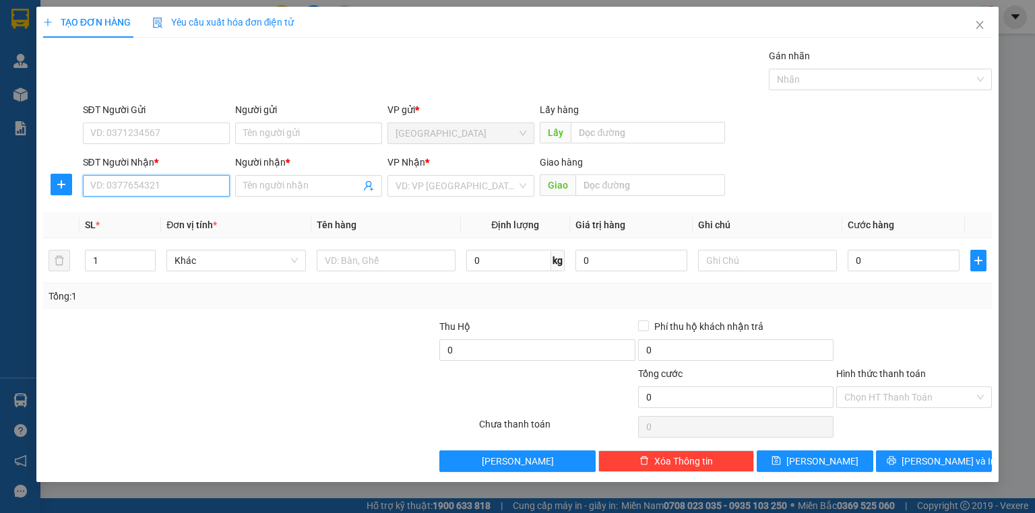
click at [181, 181] on input "SĐT Người Nhận *" at bounding box center [156, 186] width 147 height 22
click at [172, 212] on div "0822600724 - THẢO" at bounding box center [156, 212] width 131 height 15
type input "0822600724"
type input "THẢO"
type input "40.000"
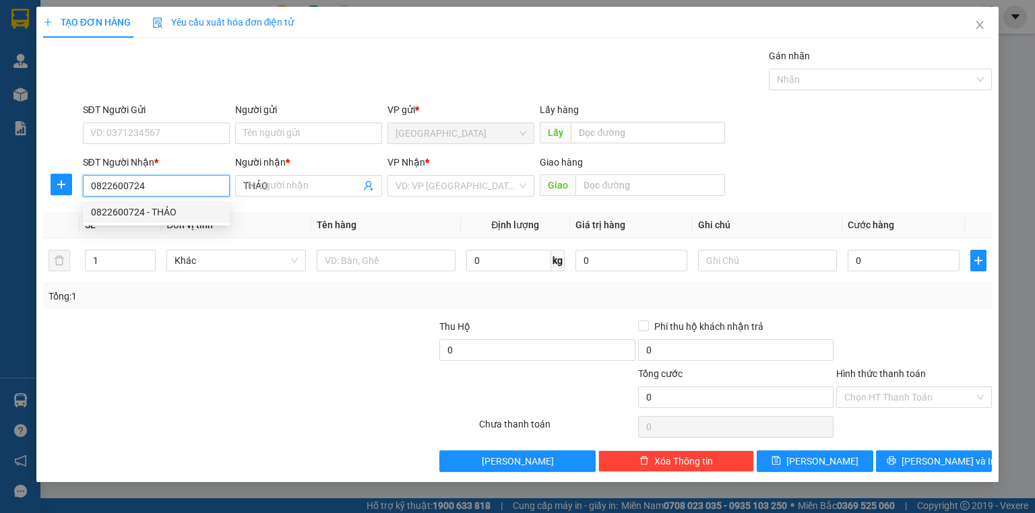
type input "40.000"
type input "0822600724"
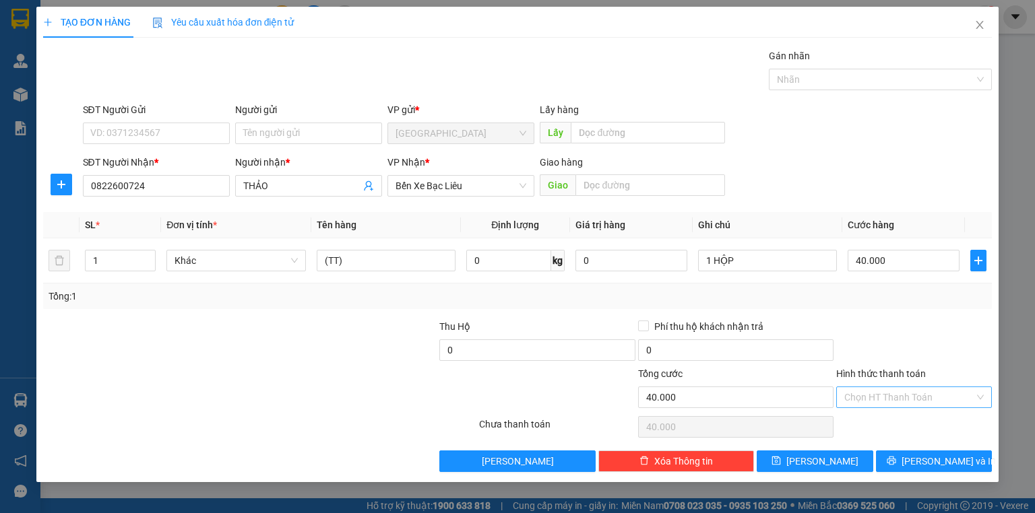
click at [877, 397] on input "Hình thức thanh toán" at bounding box center [909, 397] width 130 height 20
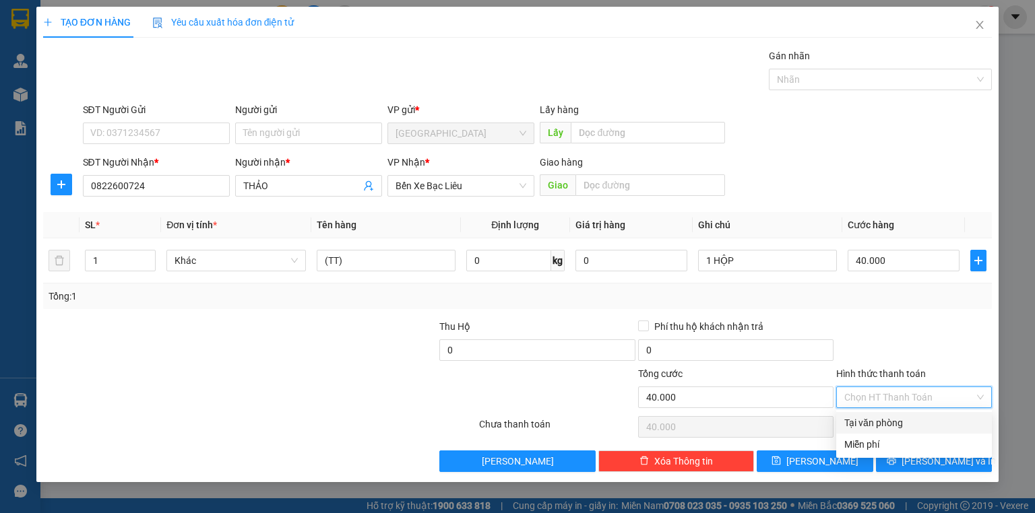
click at [892, 429] on div "Tại văn phòng" at bounding box center [913, 423] width 139 height 15
type input "0"
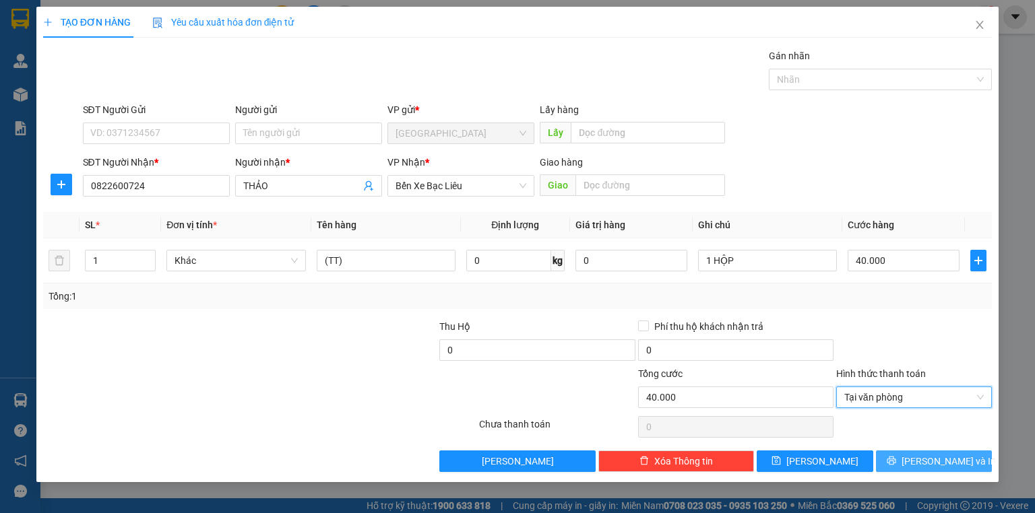
drag, startPoint x: 935, startPoint y: 466, endPoint x: 930, endPoint y: 460, distance: 8.2
click at [935, 466] on span "[PERSON_NAME] và In" at bounding box center [949, 461] width 94 height 15
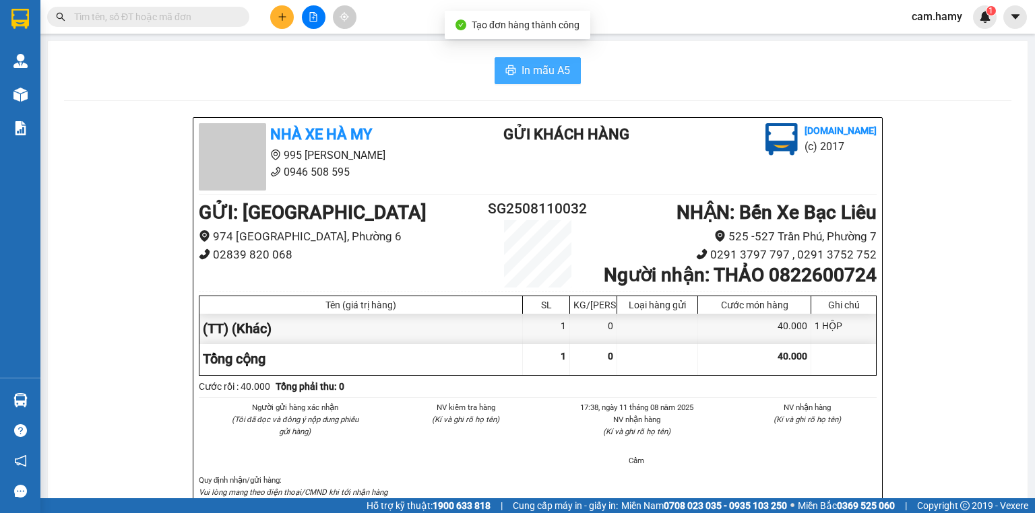
click at [546, 73] on span "In mẫu A5" at bounding box center [546, 70] width 49 height 17
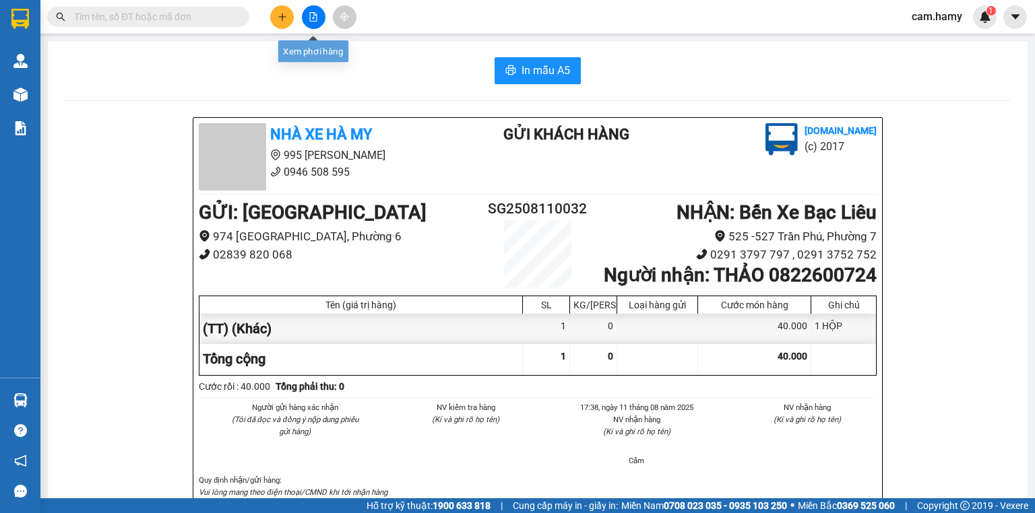
click at [306, 19] on button at bounding box center [314, 17] width 24 height 24
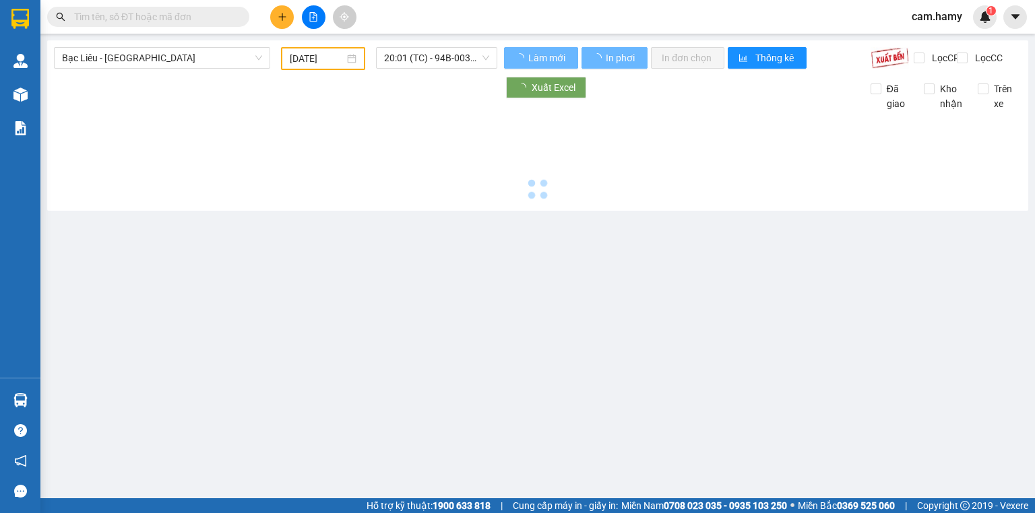
type input "[DATE]"
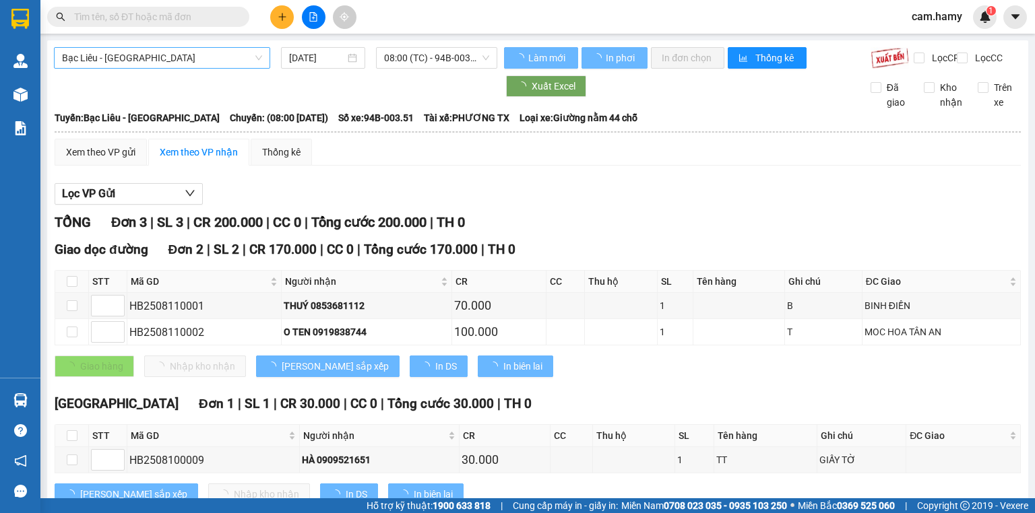
click at [156, 63] on span "Bạc Liêu - [GEOGRAPHIC_DATA]" at bounding box center [162, 58] width 200 height 20
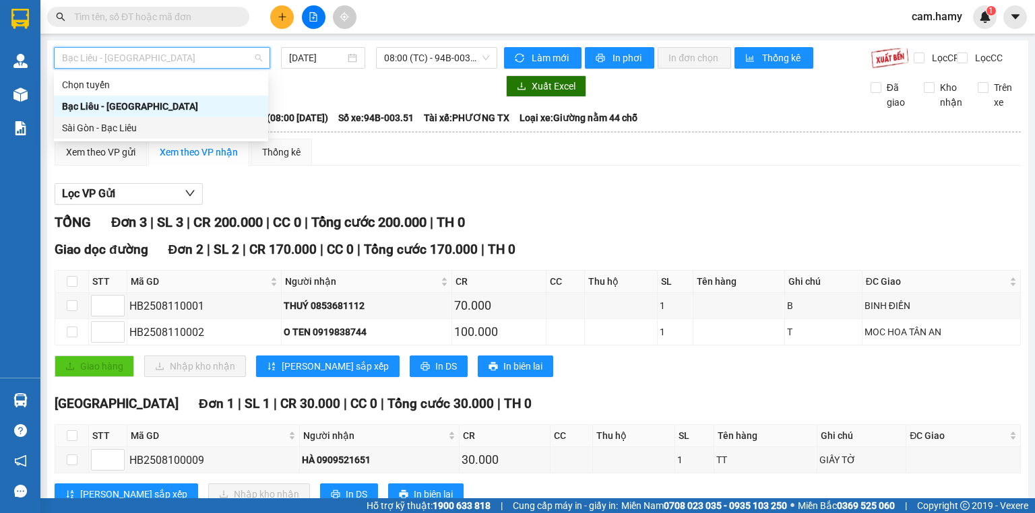
click at [116, 125] on div "Sài Gòn - Bạc Liêu" at bounding box center [161, 128] width 198 height 15
type input "[DATE]"
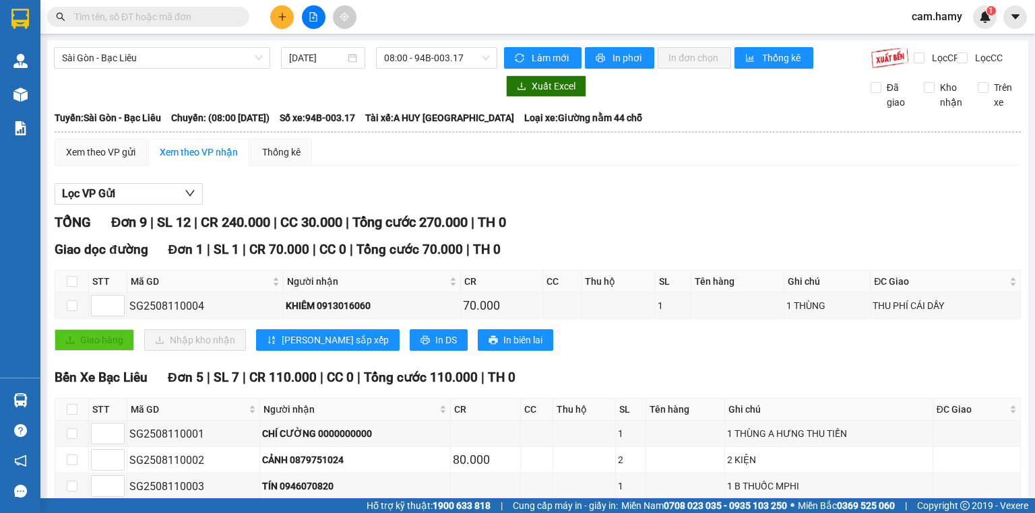
click at [450, 40] on div "[GEOGRAPHIC_DATA] - Bạc Liêu [DATE] 08:00 - 94B-003.17 Làm mới In phơi In đơn c…" at bounding box center [537, 417] width 981 height 755
click at [450, 57] on span "08:00 - 94B-003.17" at bounding box center [437, 58] width 106 height 20
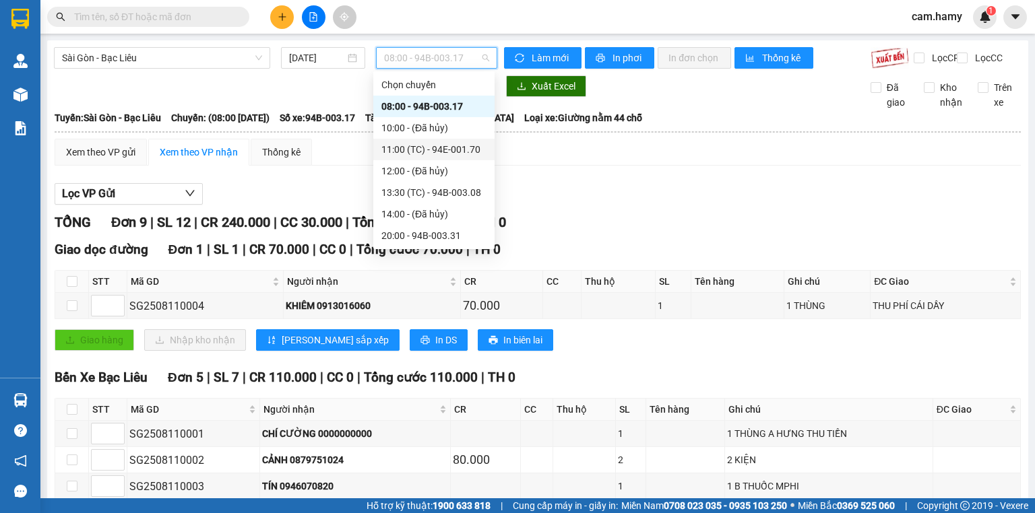
click at [446, 146] on div "11:00 (TC) - 94E-001.70" at bounding box center [433, 149] width 105 height 15
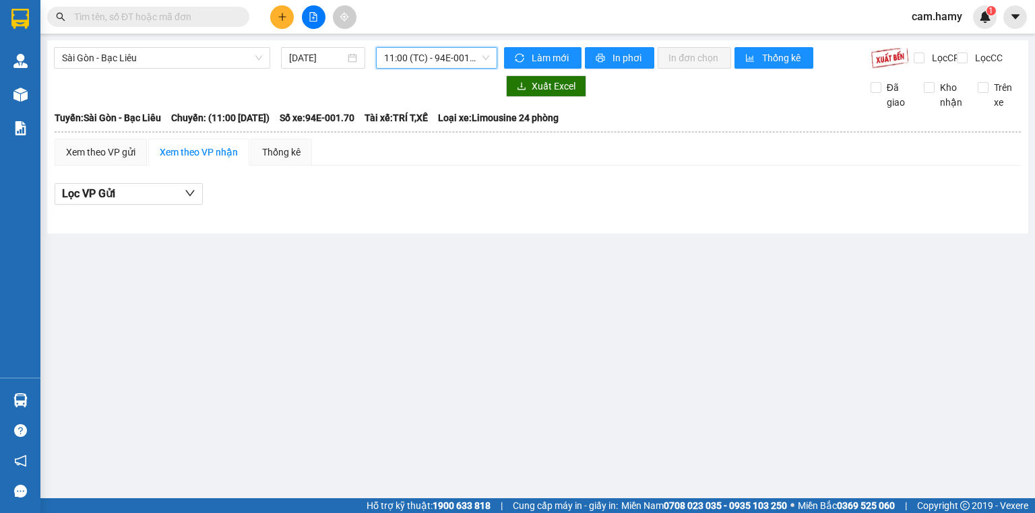
click at [457, 41] on div "[GEOGRAPHIC_DATA] - Bạc Liêu [DATE] 11:00 11:00 (TC) - 94E-001.70 Làm mới In ph…" at bounding box center [537, 136] width 981 height 193
click at [466, 46] on div "[GEOGRAPHIC_DATA] - Bạc Liêu [DATE] 11:00 (TC) - 94E-001.70 Làm mới In phơi In …" at bounding box center [537, 136] width 981 height 193
click at [464, 56] on span "11:00 (TC) - 94E-001.70" at bounding box center [437, 58] width 106 height 20
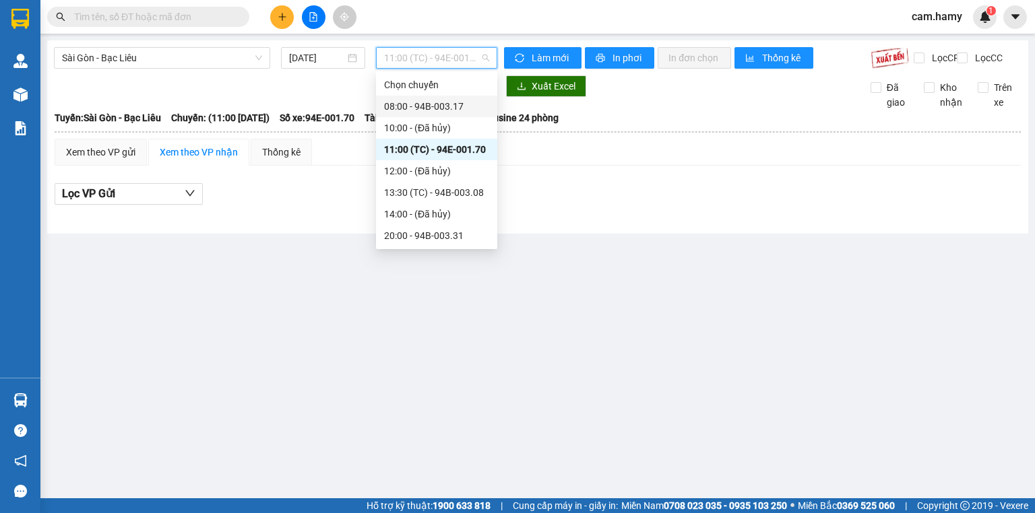
click at [463, 104] on div "08:00 - 94B-003.17" at bounding box center [436, 106] width 105 height 15
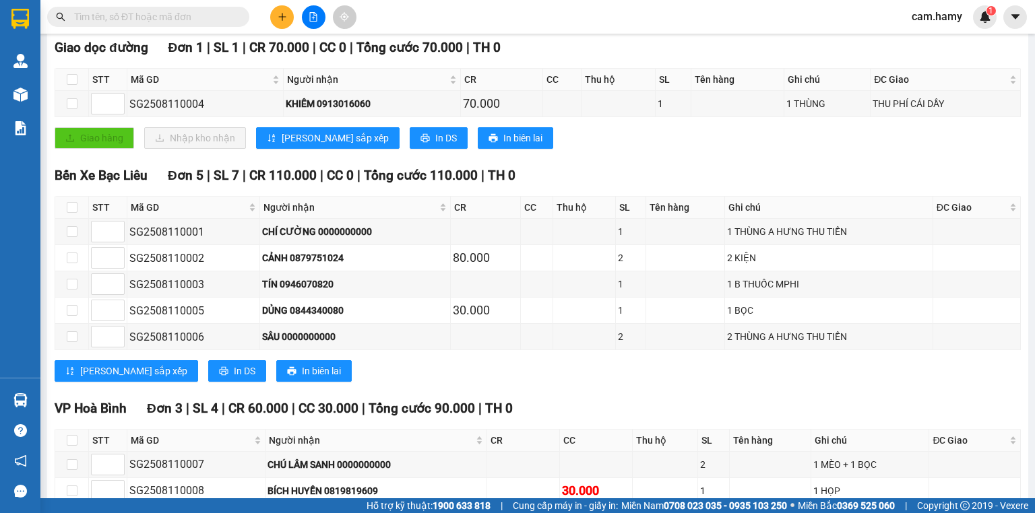
scroll to position [148, 0]
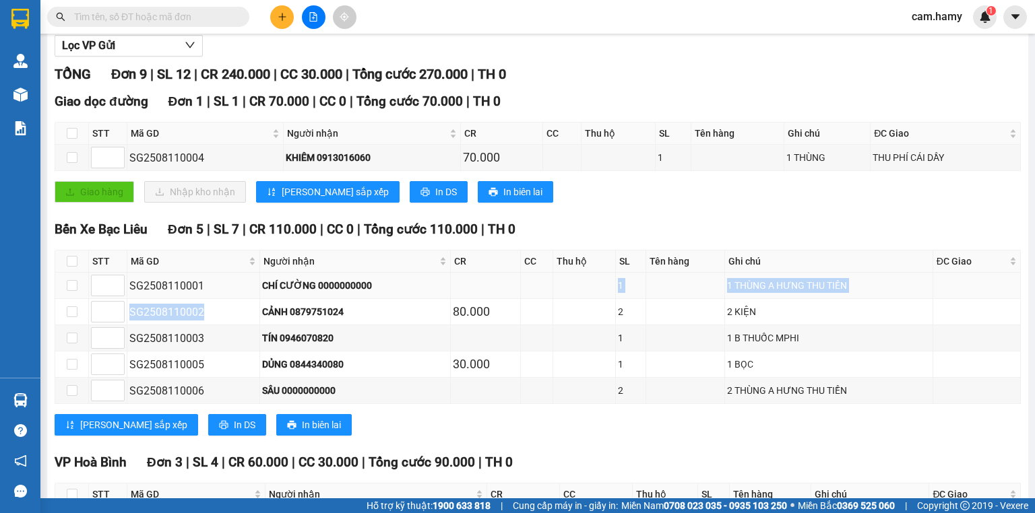
drag, startPoint x: 237, startPoint y: 329, endPoint x: 439, endPoint y: 309, distance: 203.1
click at [423, 306] on tbody "SG2508110001 CHÍ CƯỜNG 0000000000 1 1 THÙNG A HƯNG THU TIỀN SG2508110002 CẢNH 0…" at bounding box center [538, 338] width 966 height 131
click at [439, 319] on div "CẢNH 0879751024" at bounding box center [355, 312] width 187 height 15
drag, startPoint x: 516, startPoint y: 321, endPoint x: 580, endPoint y: 317, distance: 64.1
click at [580, 317] on tr "SG2508110002 CẢNH 0879751024 80.000 2 2 KIỆN" at bounding box center [538, 312] width 966 height 26
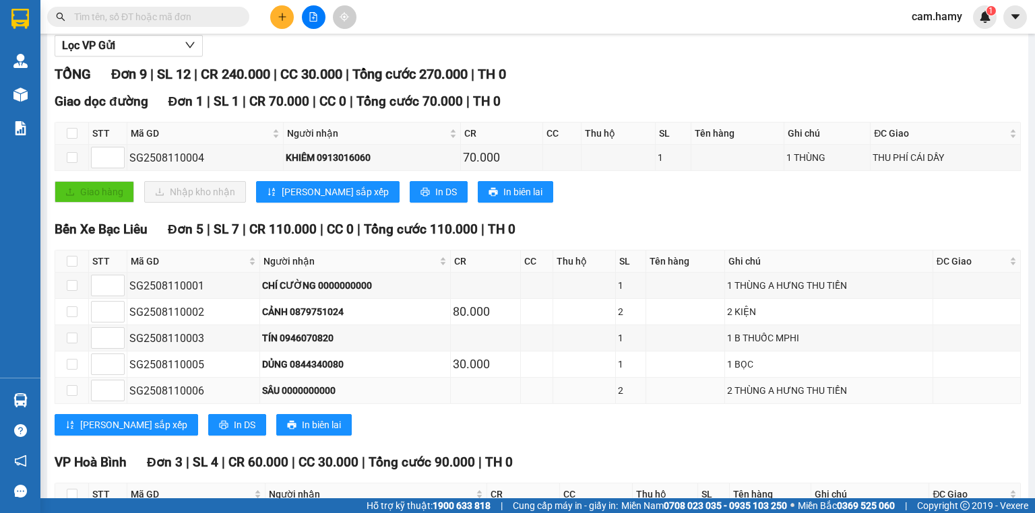
click at [539, 404] on td at bounding box center [537, 391] width 32 height 26
click at [276, 24] on button at bounding box center [282, 17] width 24 height 24
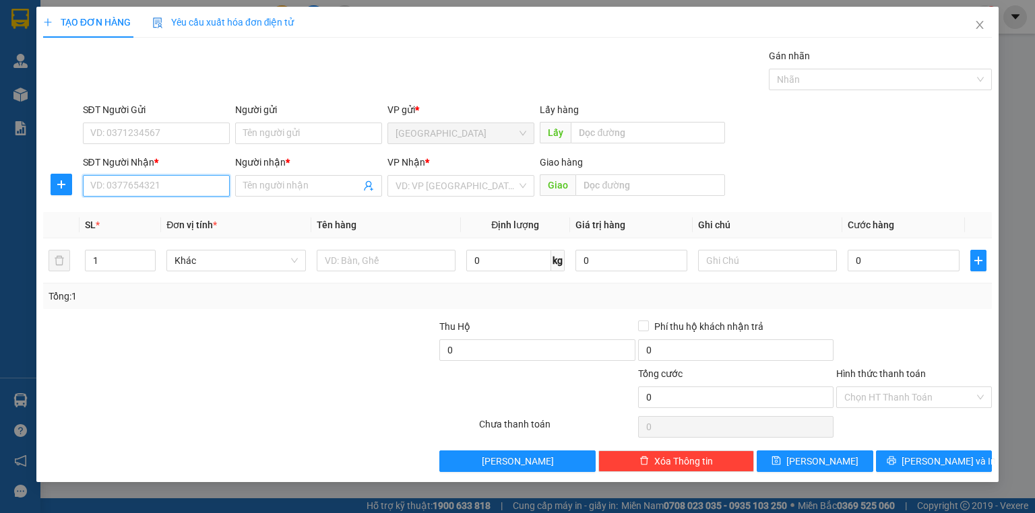
click at [135, 189] on input "SĐT Người Nhận *" at bounding box center [156, 186] width 147 height 22
type input "0"
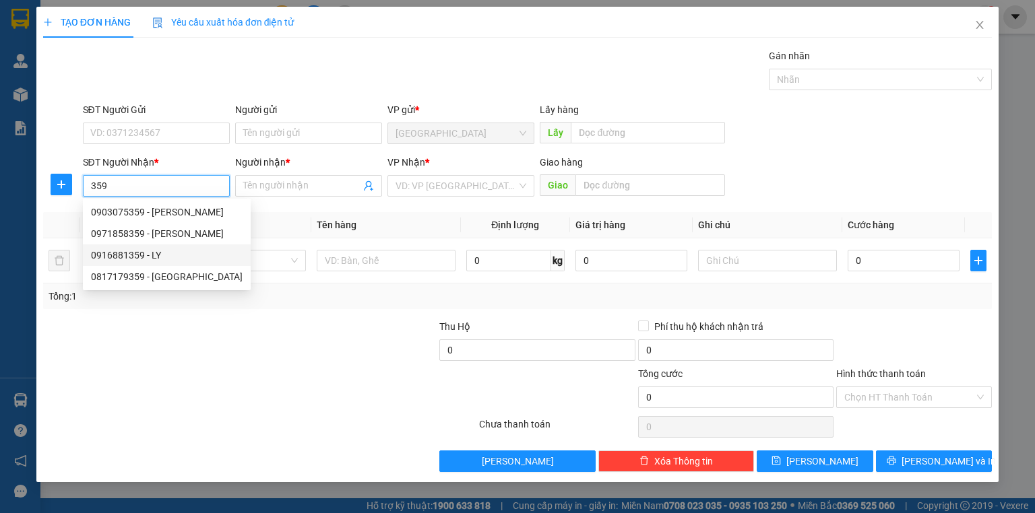
click at [152, 252] on div "0916881359 - LY" at bounding box center [167, 255] width 152 height 15
type input "0916881359"
type input "LY"
type input "100.000"
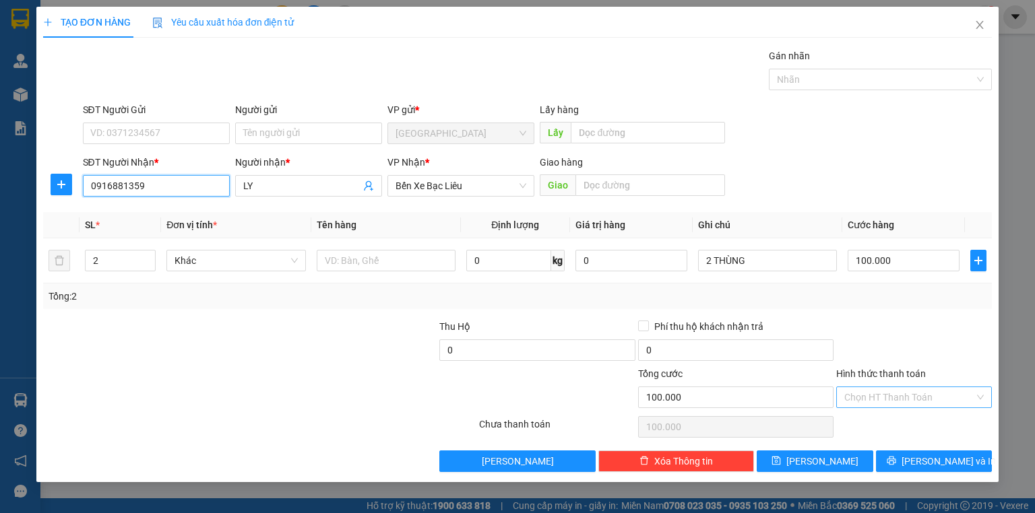
click at [909, 406] on span at bounding box center [909, 397] width 130 height 20
type input "0916881359"
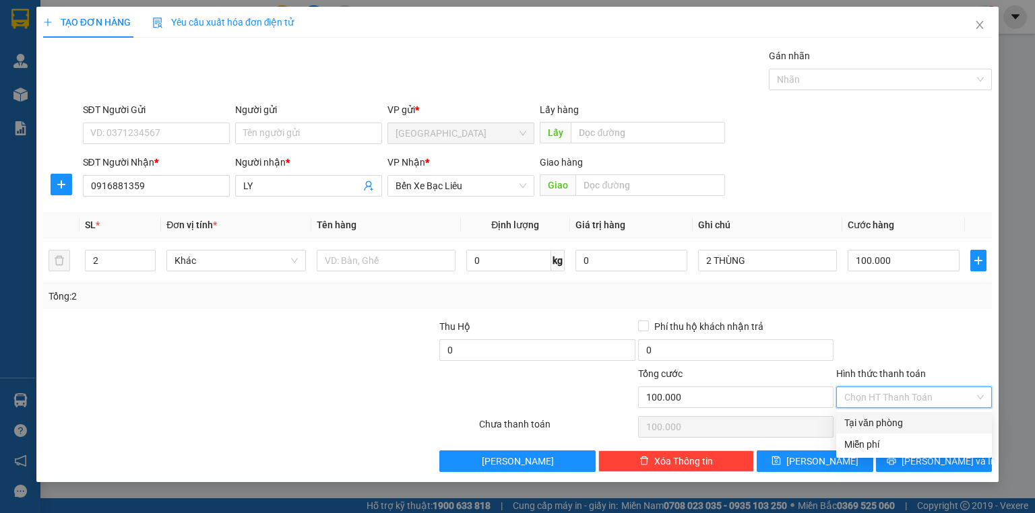
click at [903, 396] on input "Hình thức thanh toán" at bounding box center [909, 397] width 130 height 20
click at [893, 423] on div "Tại văn phòng" at bounding box center [913, 423] width 139 height 15
type input "0"
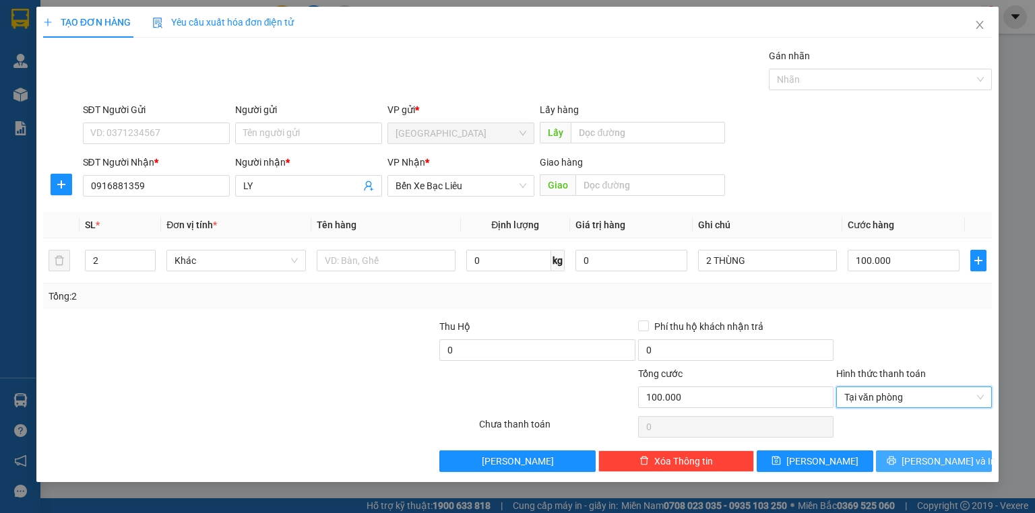
click at [916, 453] on button "[PERSON_NAME] và In" at bounding box center [934, 462] width 117 height 22
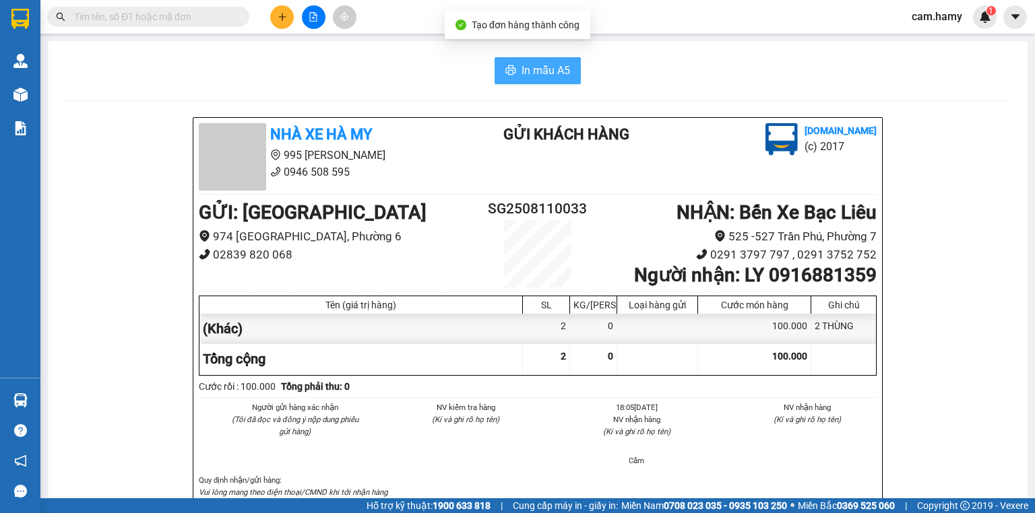
click at [509, 75] on icon "printer" at bounding box center [510, 70] width 11 height 11
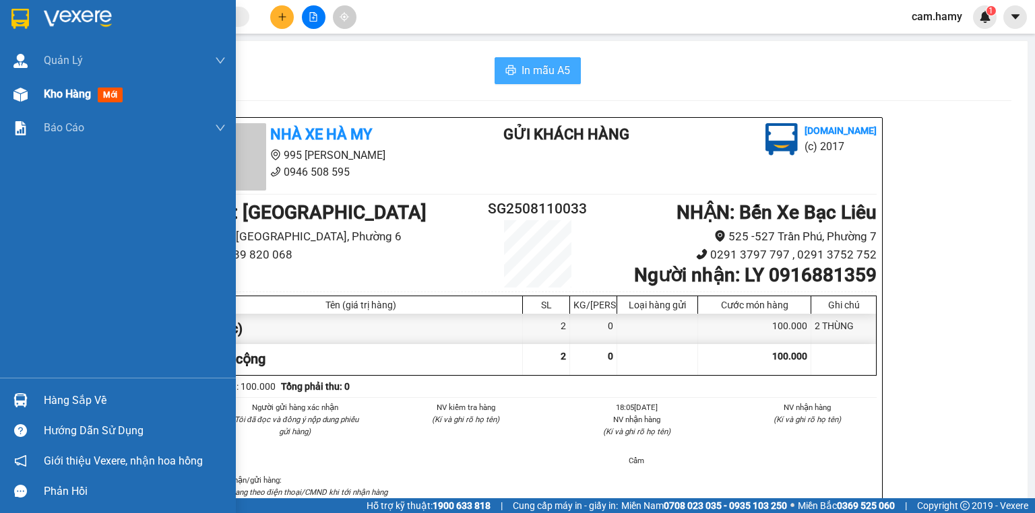
click at [24, 100] on img at bounding box center [20, 95] width 14 height 14
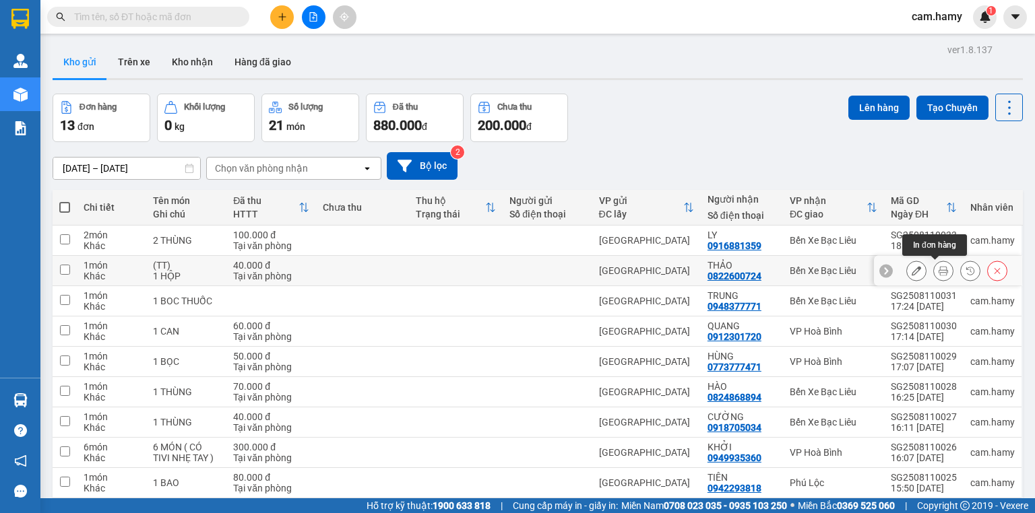
click at [939, 274] on icon at bounding box center [943, 270] width 9 height 9
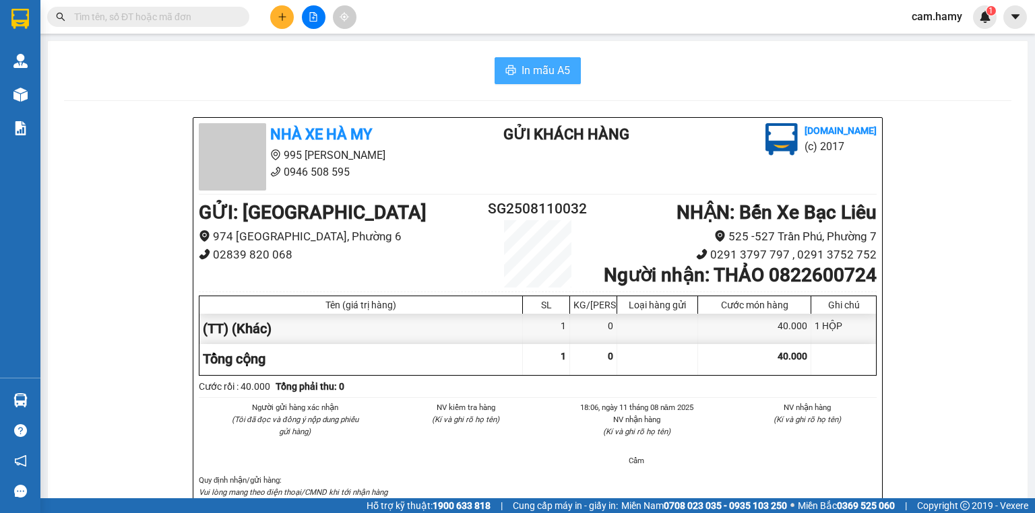
click at [538, 75] on span "In mẫu A5" at bounding box center [546, 70] width 49 height 17
click at [283, 18] on icon "plus" at bounding box center [282, 16] width 9 height 9
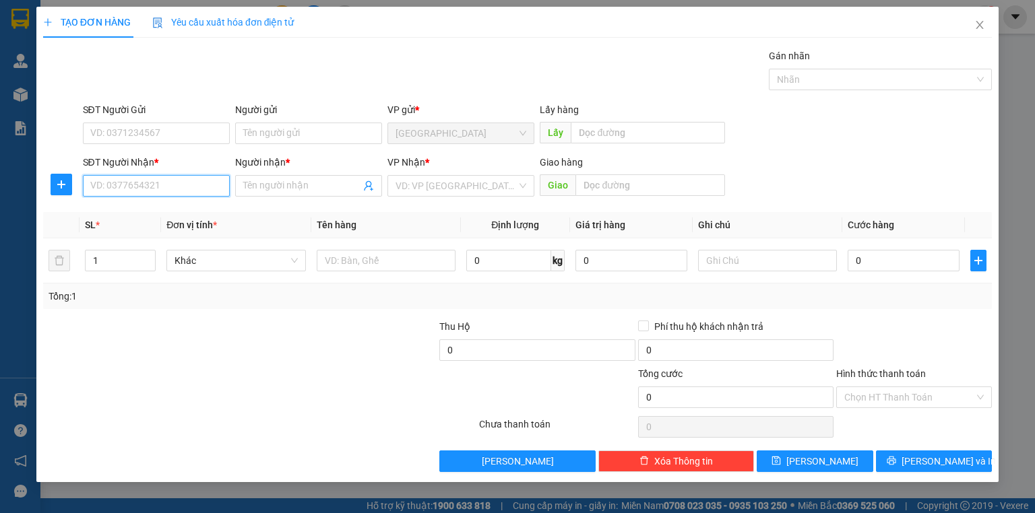
click at [173, 181] on input "SĐT Người Nhận *" at bounding box center [156, 186] width 147 height 22
click at [170, 180] on input "175" at bounding box center [156, 186] width 147 height 22
click at [190, 207] on div "0347562175 - CÔNG HẬU" at bounding box center [156, 212] width 131 height 15
type input "0347562175"
type input "CÔNG HẬU"
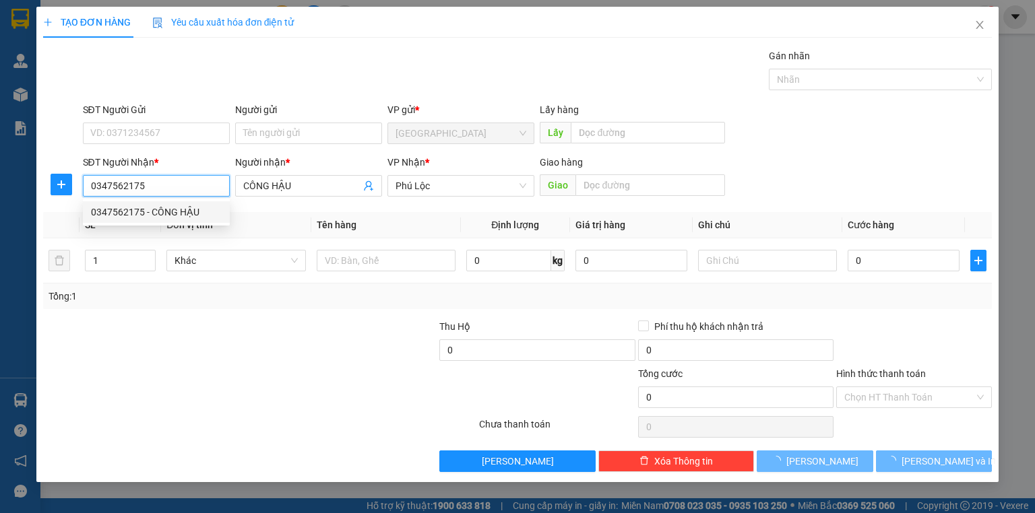
type input "40.000"
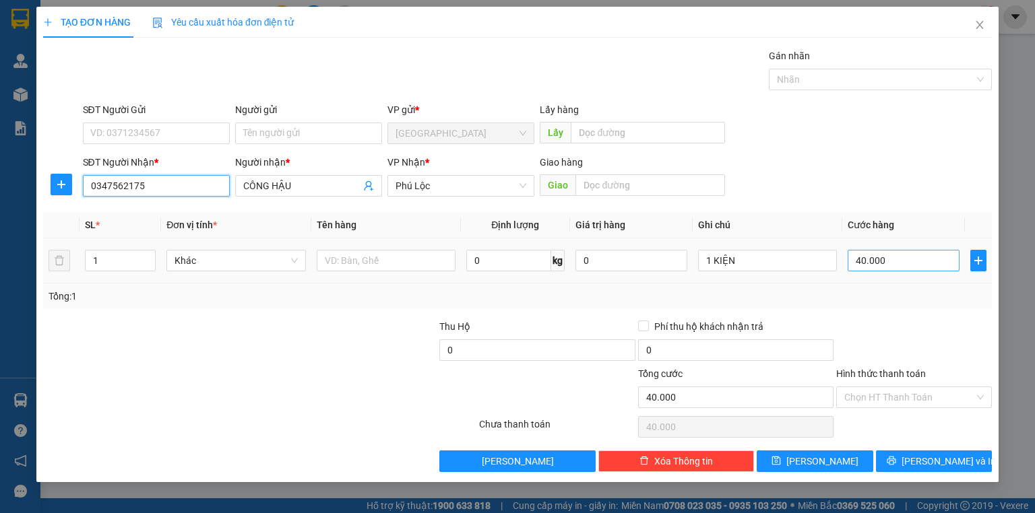
type input "0347562175"
click at [879, 256] on input "40.000" at bounding box center [904, 261] width 112 height 22
type input "3"
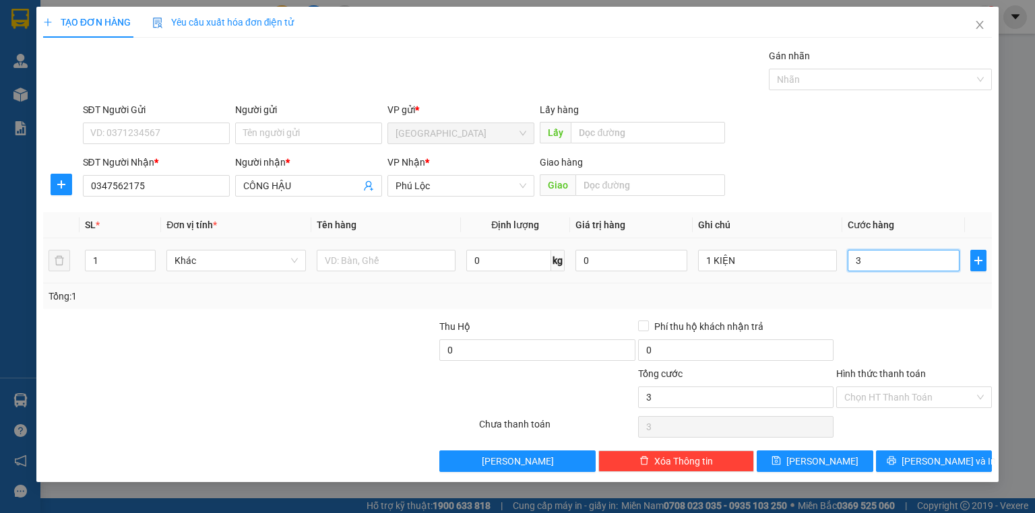
type input "30"
type input "30.000"
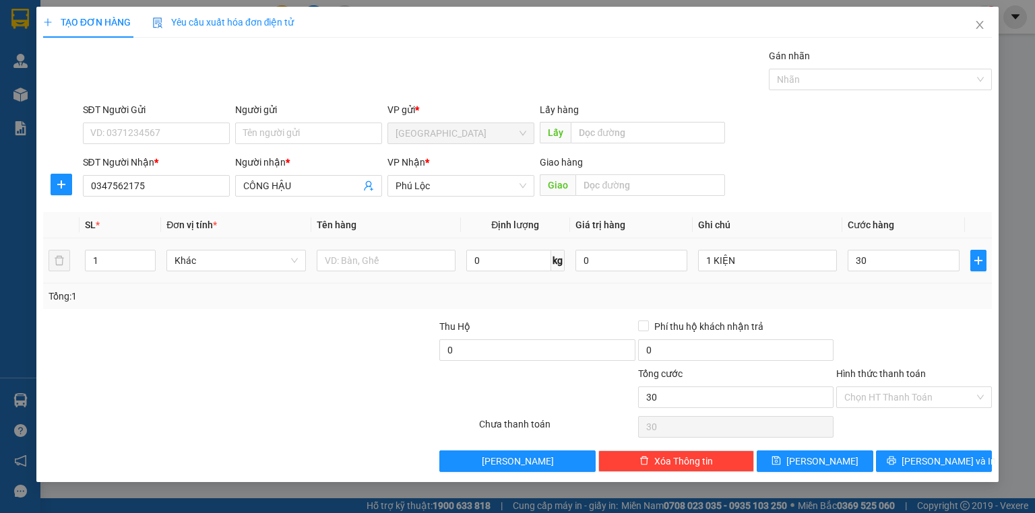
type input "30.000"
click at [902, 328] on div at bounding box center [914, 342] width 158 height 47
click at [945, 451] on button "[PERSON_NAME] và In" at bounding box center [934, 462] width 117 height 22
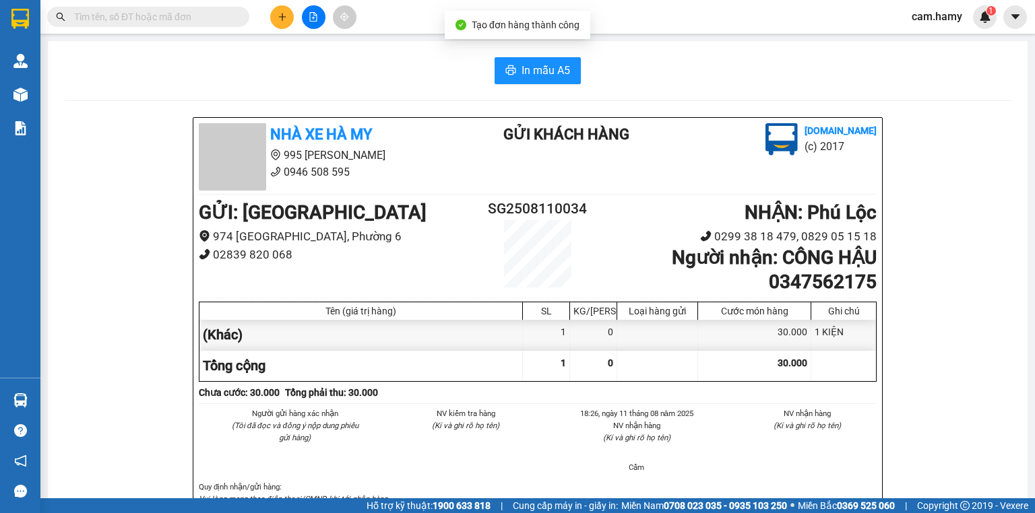
click at [561, 70] on span "In mẫu A5" at bounding box center [546, 70] width 49 height 17
drag, startPoint x: 262, startPoint y: 9, endPoint x: 284, endPoint y: 7, distance: 21.6
click at [270, 7] on div "Kết quả tìm kiếm ( 2 ) Bộ lọc Mã ĐH Trạng thái Món hàng Thu hộ Tổng cước Chưa c…" at bounding box center [182, 17] width 364 height 24
click at [299, 7] on div at bounding box center [313, 17] width 101 height 24
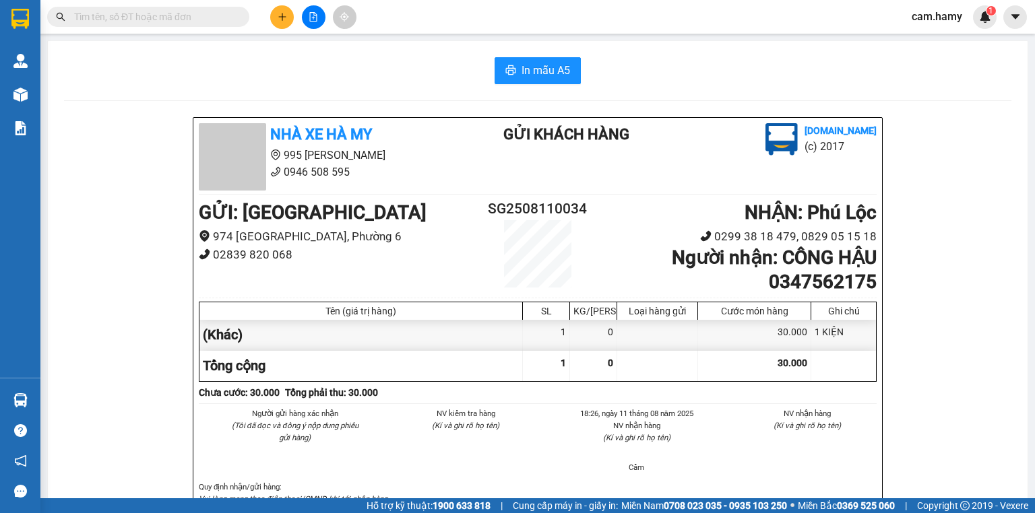
click at [286, 7] on button at bounding box center [282, 17] width 24 height 24
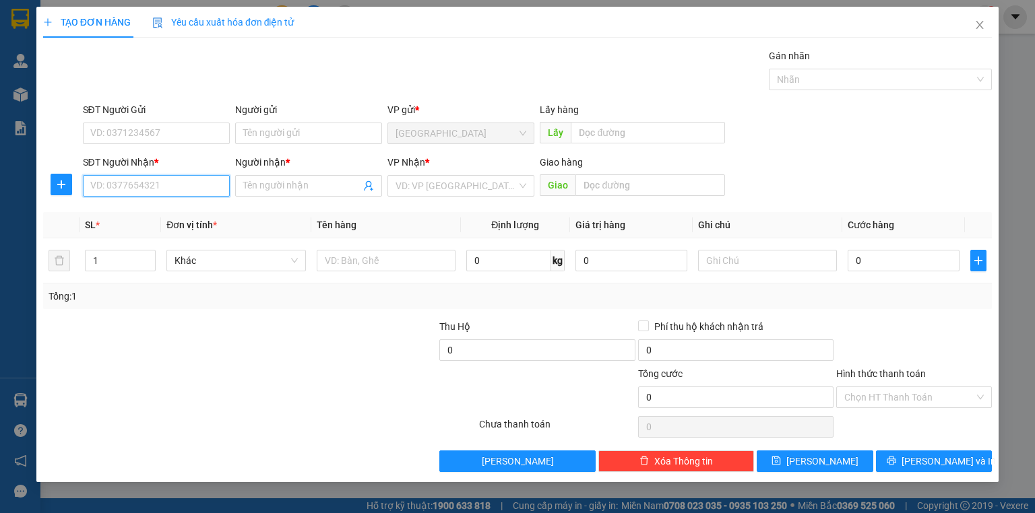
click at [159, 177] on input "SĐT Người Nhận *" at bounding box center [156, 186] width 147 height 22
click at [162, 208] on div "0976248449 - DO" at bounding box center [156, 212] width 131 height 15
type input "0976248449"
type input "DO"
type input "60.000"
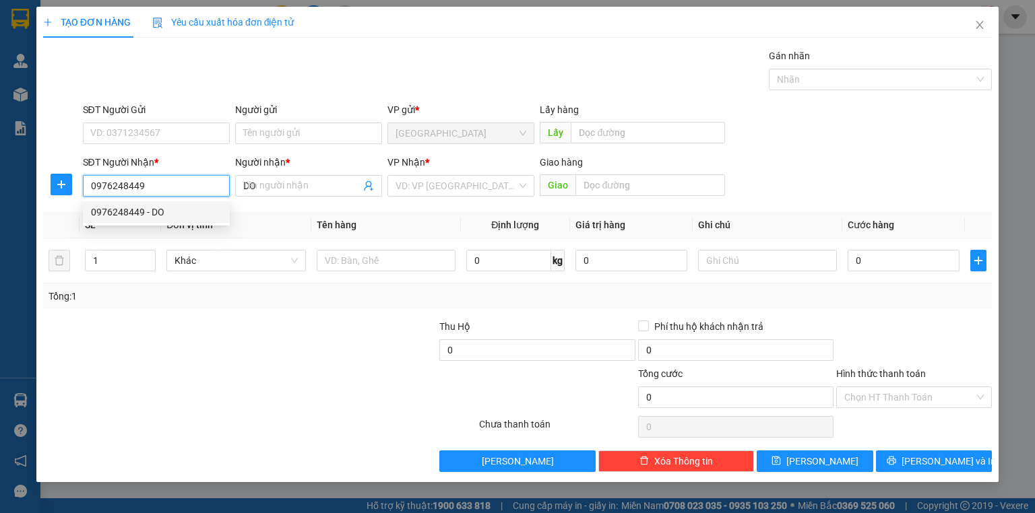
type input "60.000"
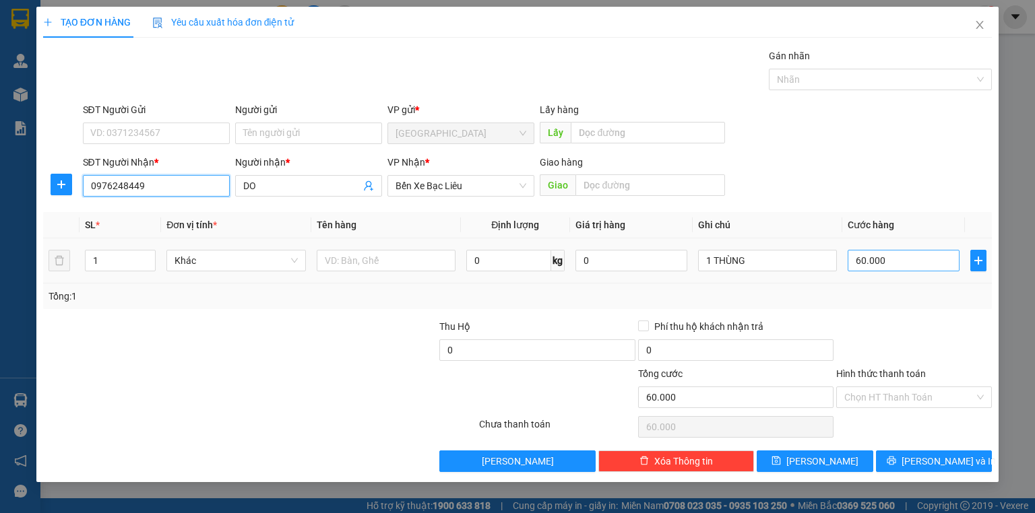
type input "0976248449"
click at [938, 253] on input "60.000" at bounding box center [904, 261] width 112 height 22
type input "4"
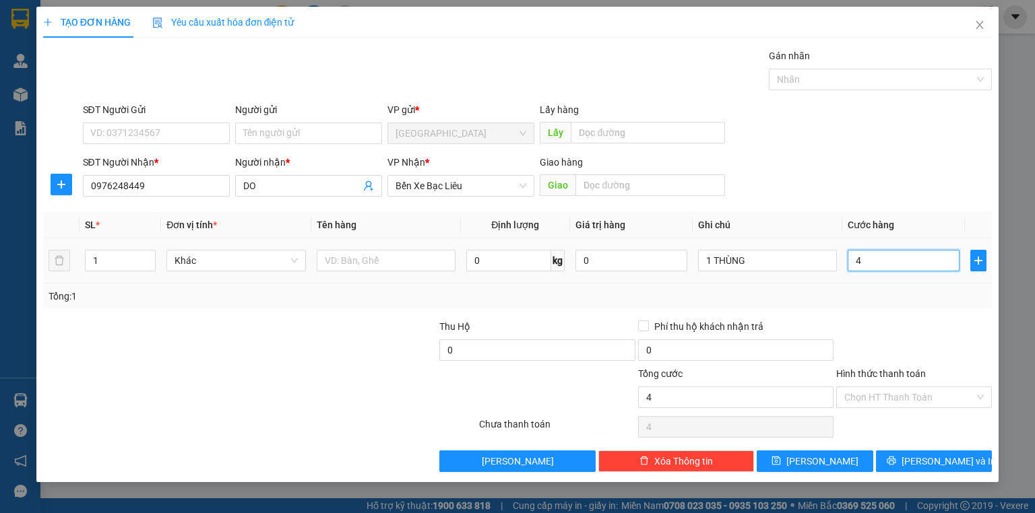
type input "40"
type input "40.000"
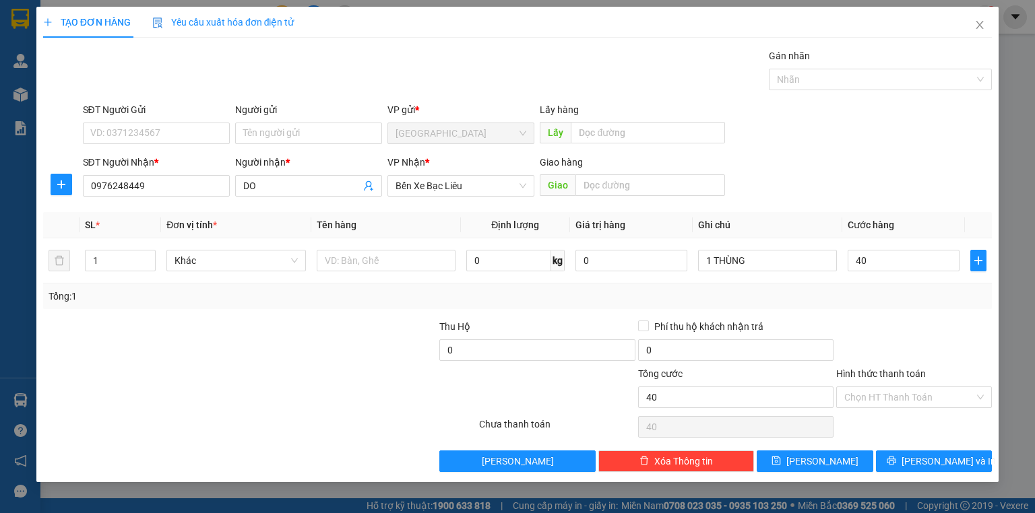
type input "40.000"
click at [901, 302] on div "Tổng: 1" at bounding box center [518, 296] width 938 height 15
click at [894, 402] on input "Hình thức thanh toán" at bounding box center [909, 397] width 130 height 20
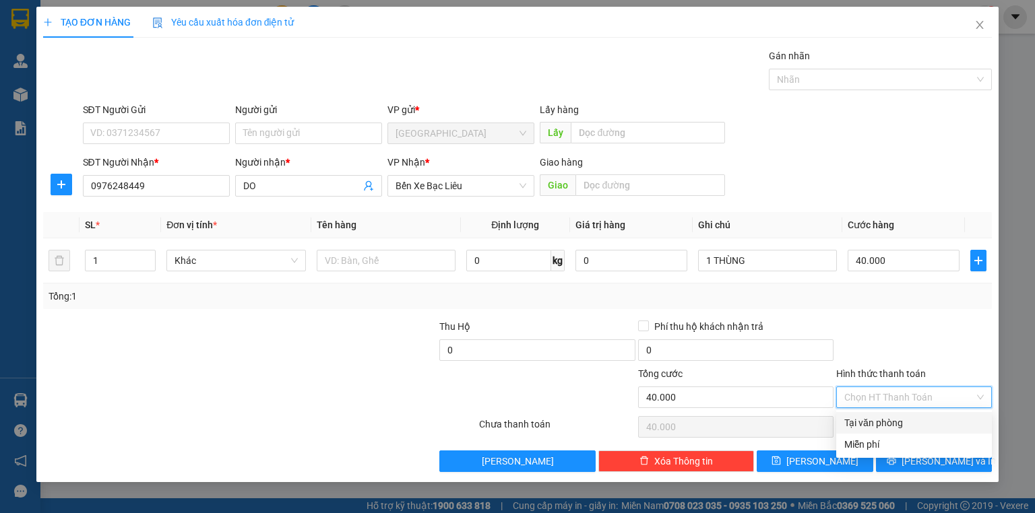
drag, startPoint x: 887, startPoint y: 418, endPoint x: 919, endPoint y: 447, distance: 43.4
click at [887, 419] on div "Tại văn phòng" at bounding box center [913, 423] width 139 height 15
type input "0"
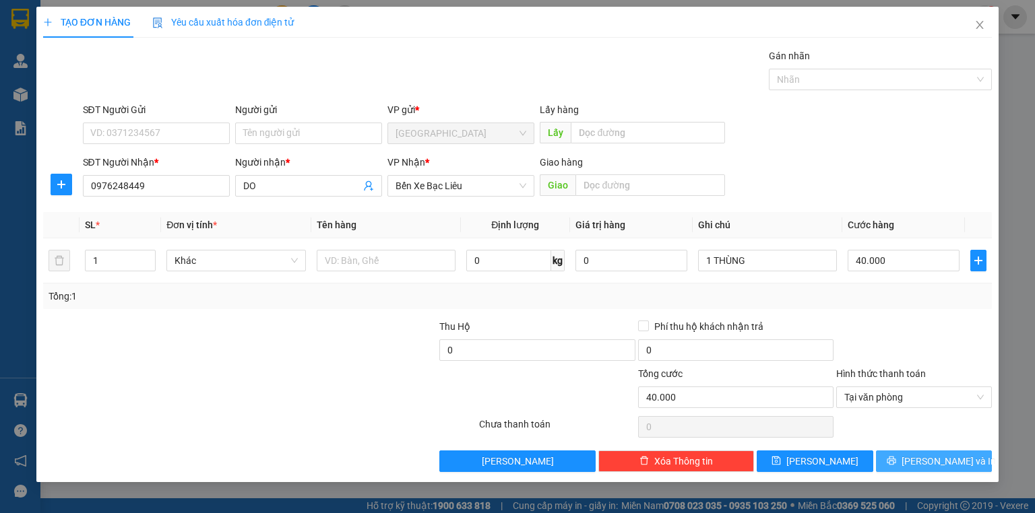
click at [922, 454] on span "[PERSON_NAME] và In" at bounding box center [949, 461] width 94 height 15
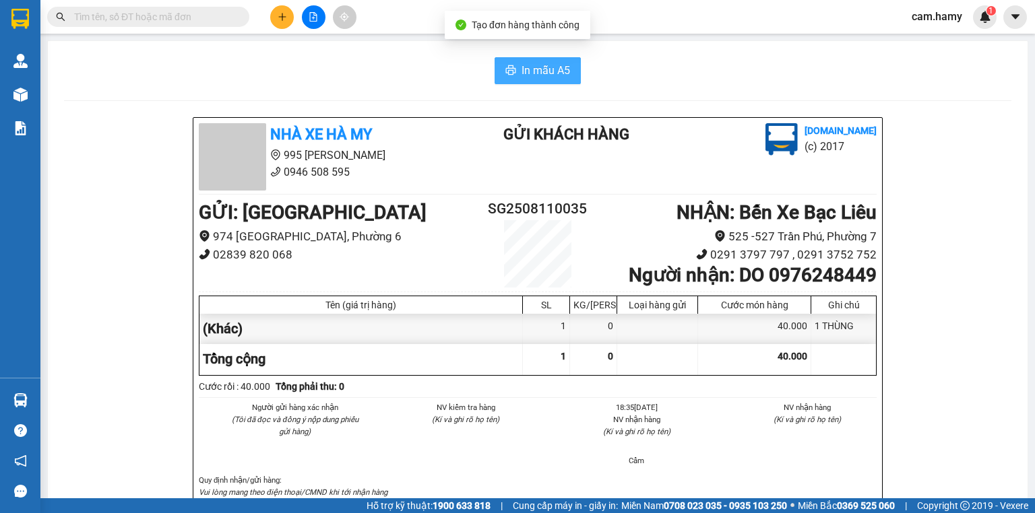
click at [549, 74] on span "In mẫu A5" at bounding box center [546, 70] width 49 height 17
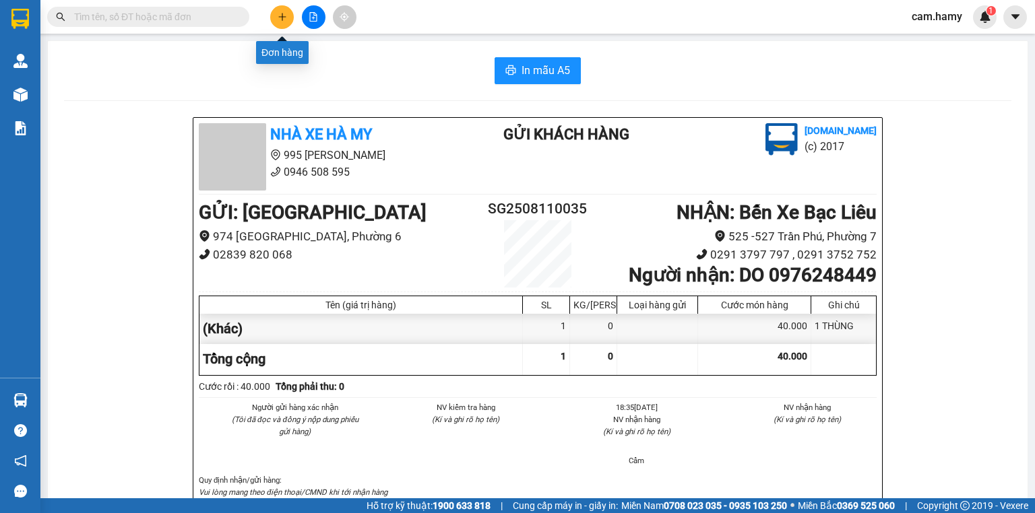
click at [279, 18] on icon "plus" at bounding box center [282, 16] width 9 height 9
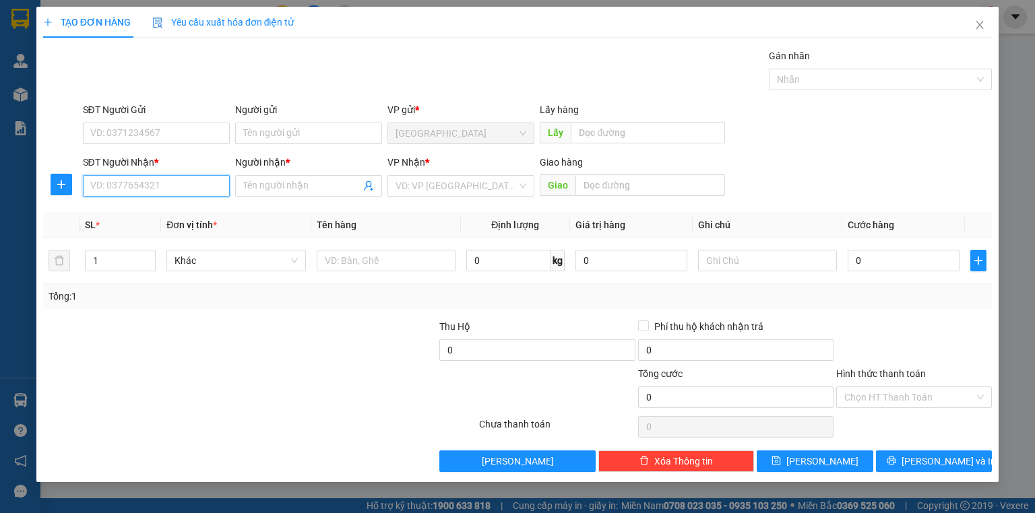
click at [145, 185] on input "SĐT Người Nhận *" at bounding box center [156, 186] width 147 height 22
click at [140, 181] on input "SĐT Người Nhận *" at bounding box center [156, 186] width 147 height 22
click at [146, 238] on div "0944302479 - ANH GIỎI" at bounding box center [156, 233] width 131 height 15
type input "0944302479"
type input "ANH GIỎI"
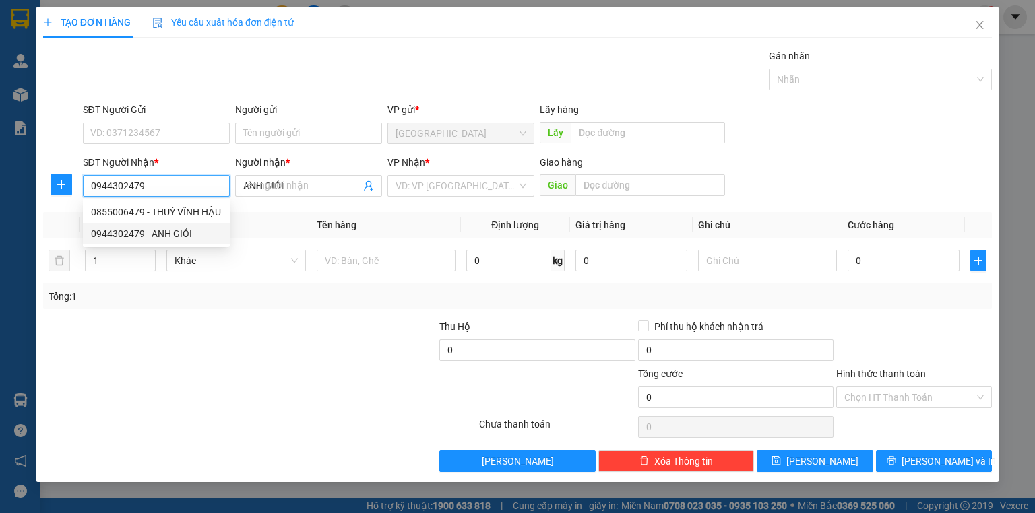
type input "40.000"
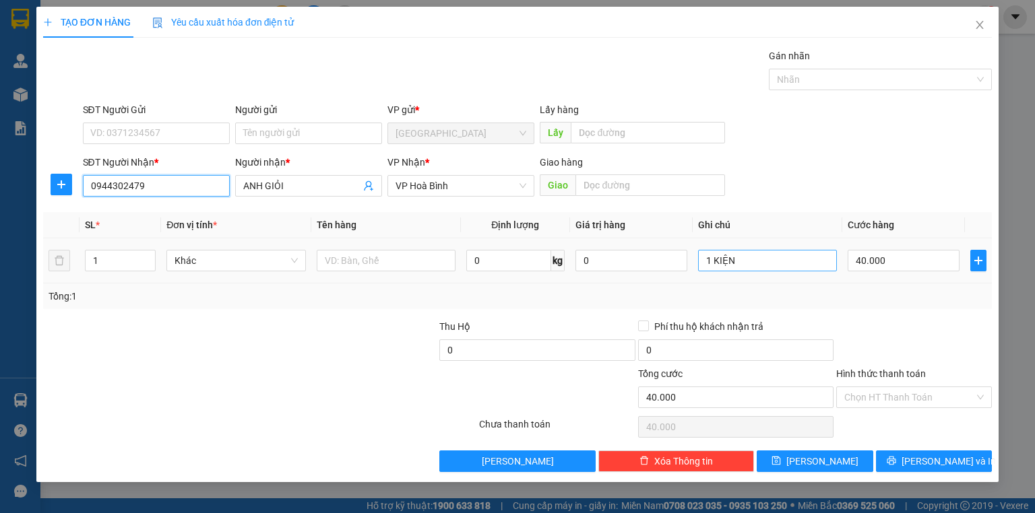
type input "0944302479"
click at [798, 269] on input "1 KIỆN" at bounding box center [767, 261] width 139 height 22
type input "1 THÙNG"
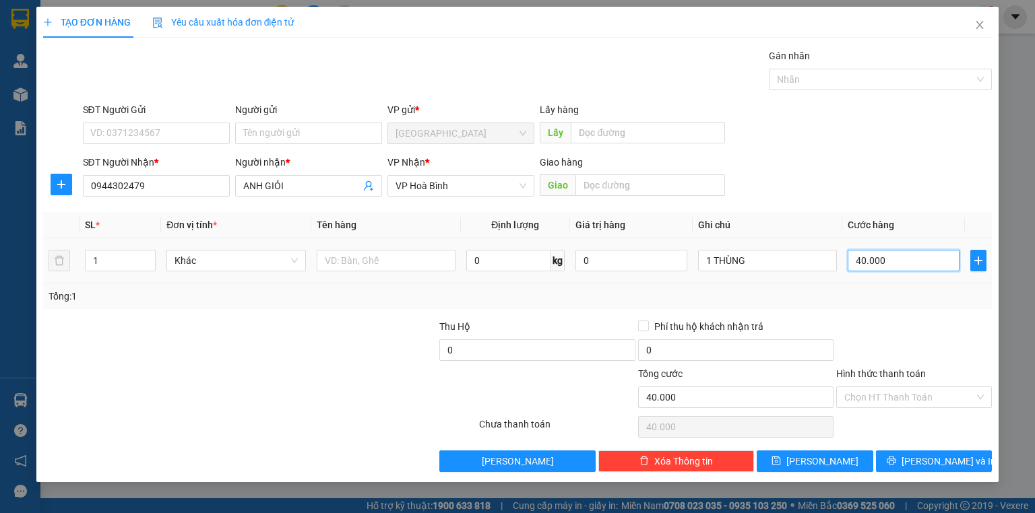
click at [871, 252] on input "40.000" at bounding box center [904, 261] width 112 height 22
type input "6"
type input "60"
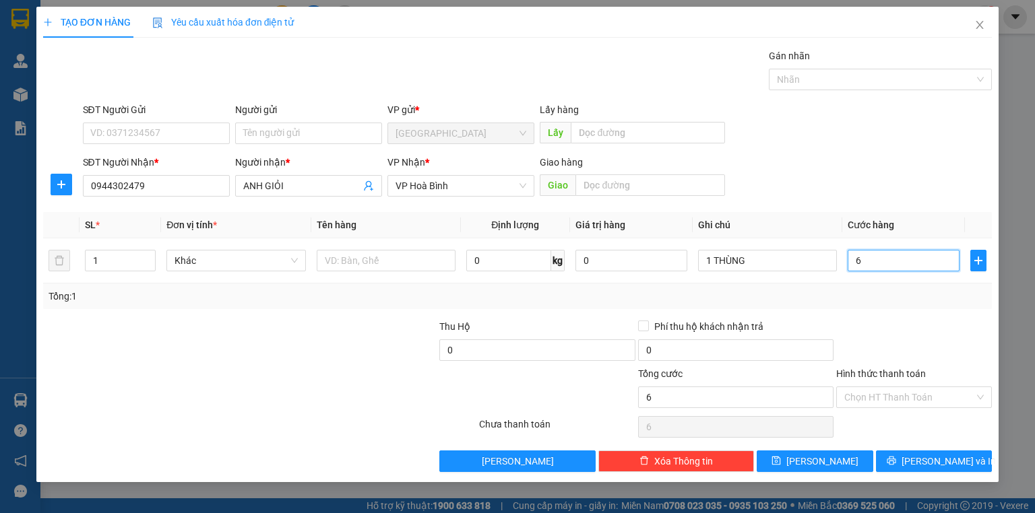
type input "60"
type input "60.000"
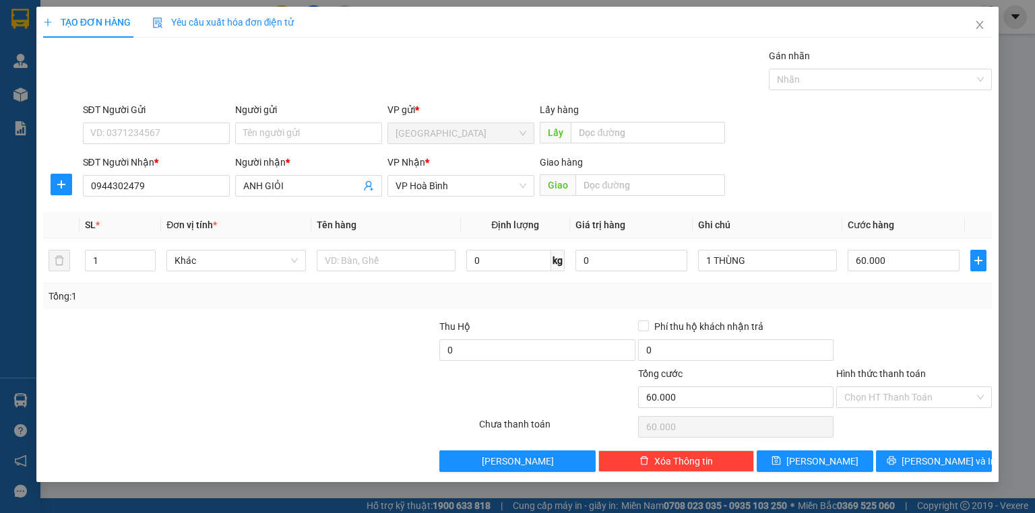
click at [906, 313] on div "Transit Pickup Surcharge Ids Transit Deliver Surcharge Ids Transit Deliver Surc…" at bounding box center [517, 261] width 949 height 424
click at [890, 388] on input "Hình thức thanh toán" at bounding box center [909, 397] width 130 height 20
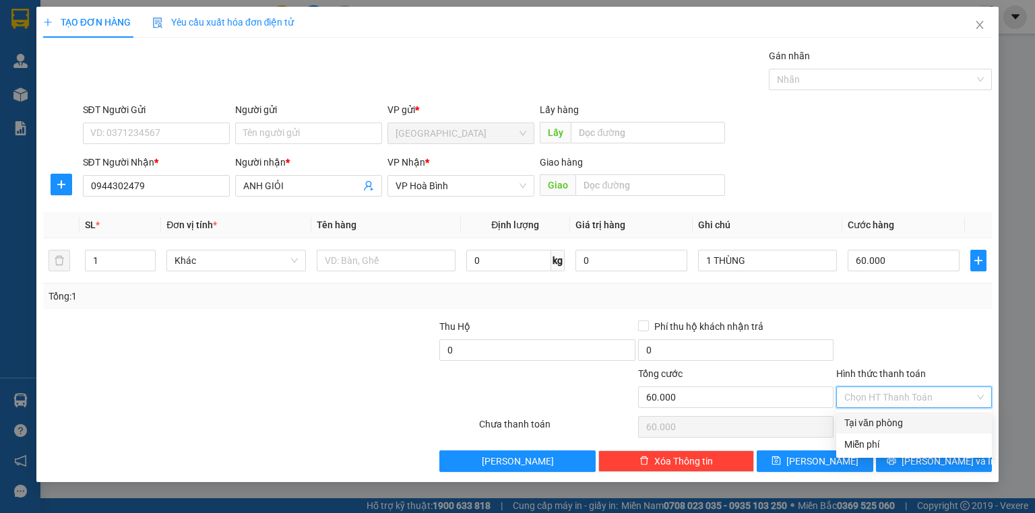
click at [894, 416] on div "Tại văn phòng" at bounding box center [913, 423] width 139 height 15
type input "0"
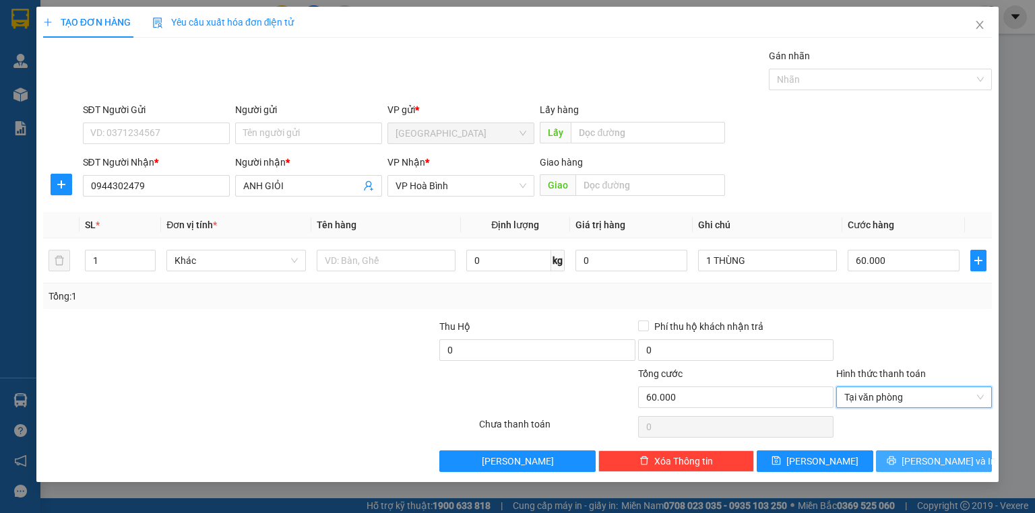
click at [919, 458] on button "[PERSON_NAME] và In" at bounding box center [934, 462] width 117 height 22
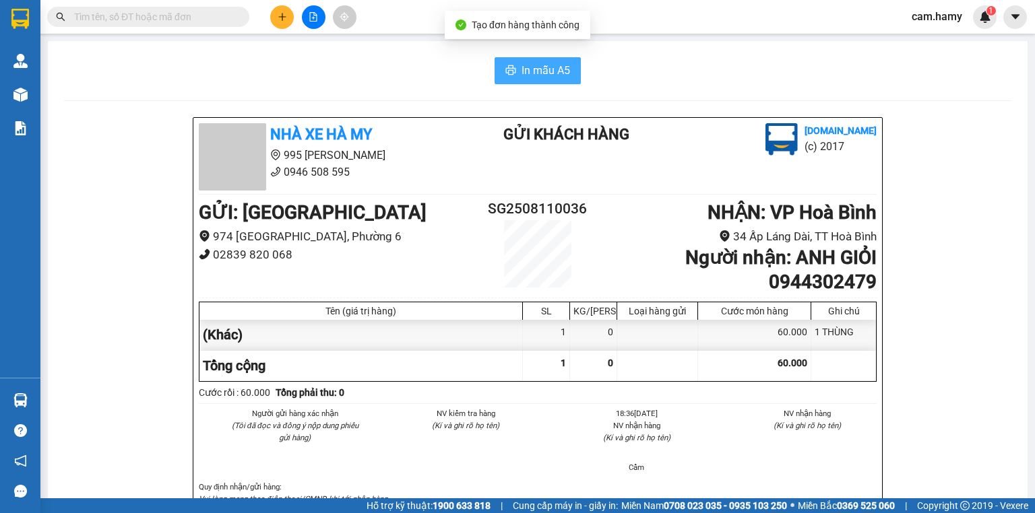
click at [508, 69] on icon "printer" at bounding box center [511, 69] width 10 height 9
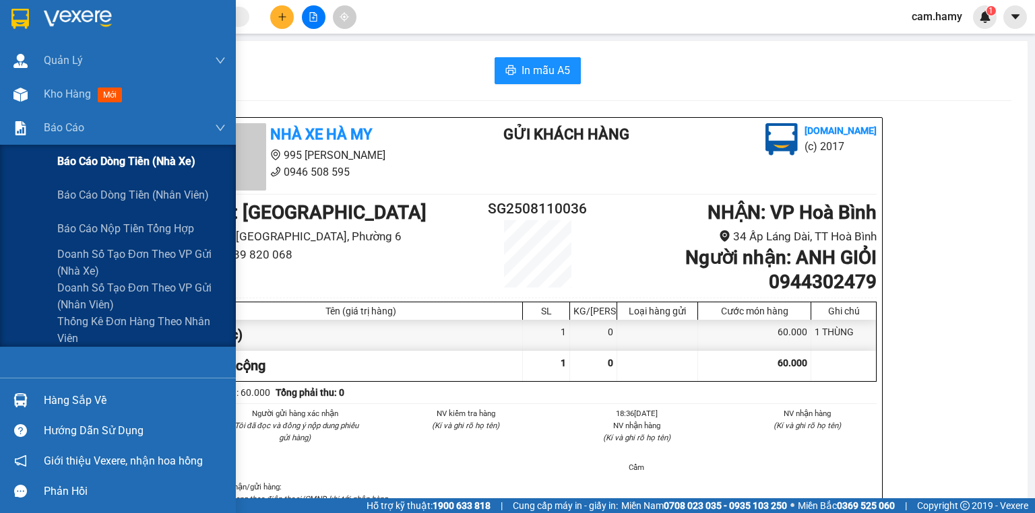
click at [66, 156] on span "Báo cáo dòng tiền (nhà xe)" at bounding box center [126, 161] width 138 height 17
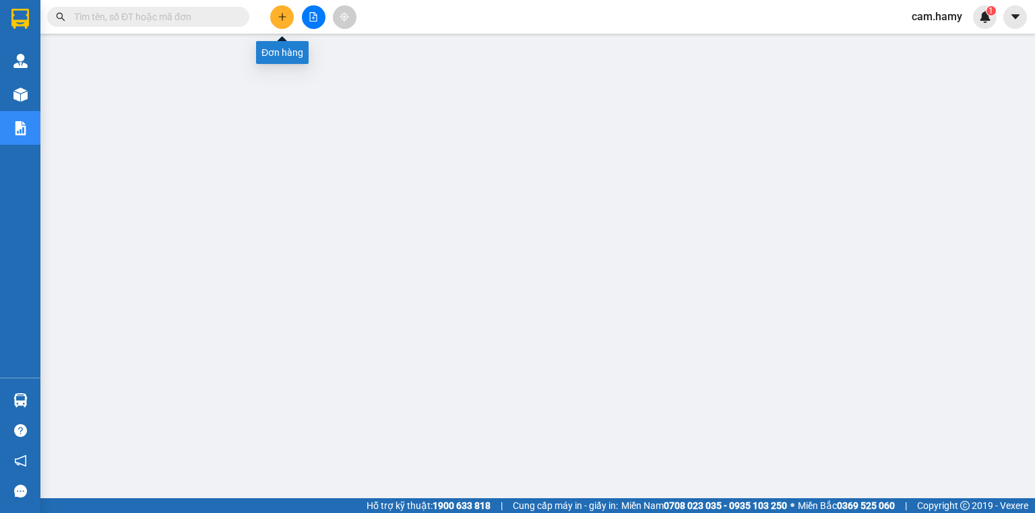
click at [288, 17] on button at bounding box center [282, 17] width 24 height 24
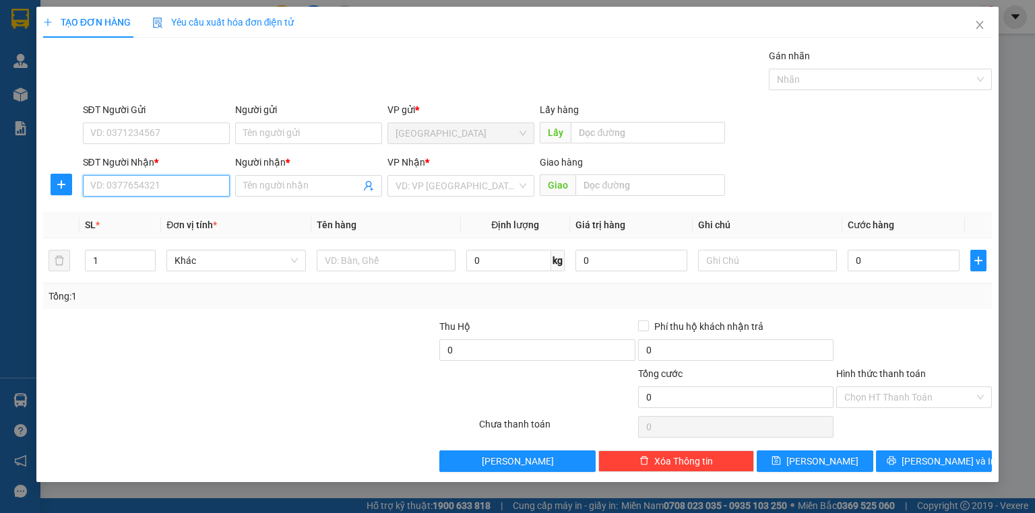
click at [117, 183] on input "SĐT Người Nhận *" at bounding box center [156, 186] width 147 height 22
click at [128, 182] on input "SĐT Người Nhận *" at bounding box center [156, 186] width 147 height 22
type input "0902670370"
click at [293, 185] on input "Người nhận *" at bounding box center [301, 186] width 117 height 15
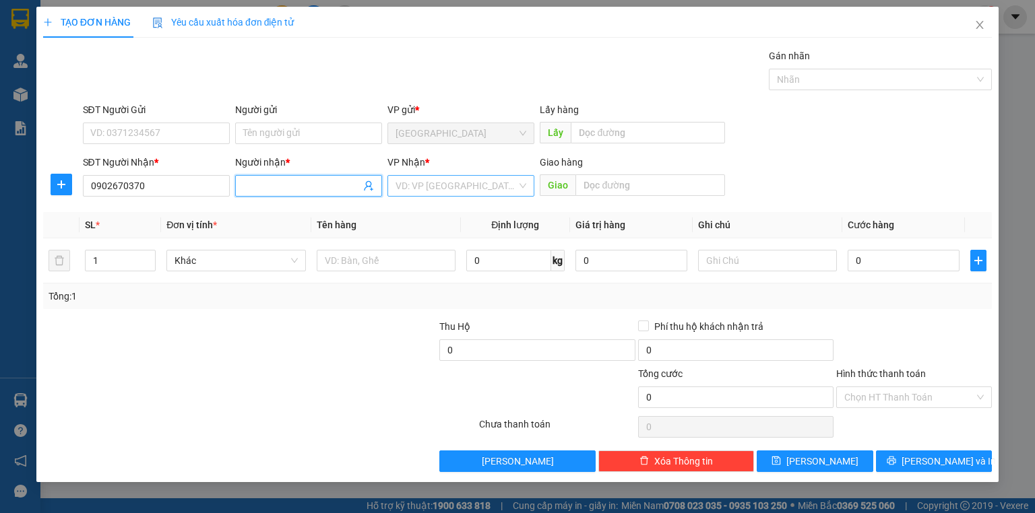
click at [407, 183] on input "search" at bounding box center [456, 186] width 121 height 20
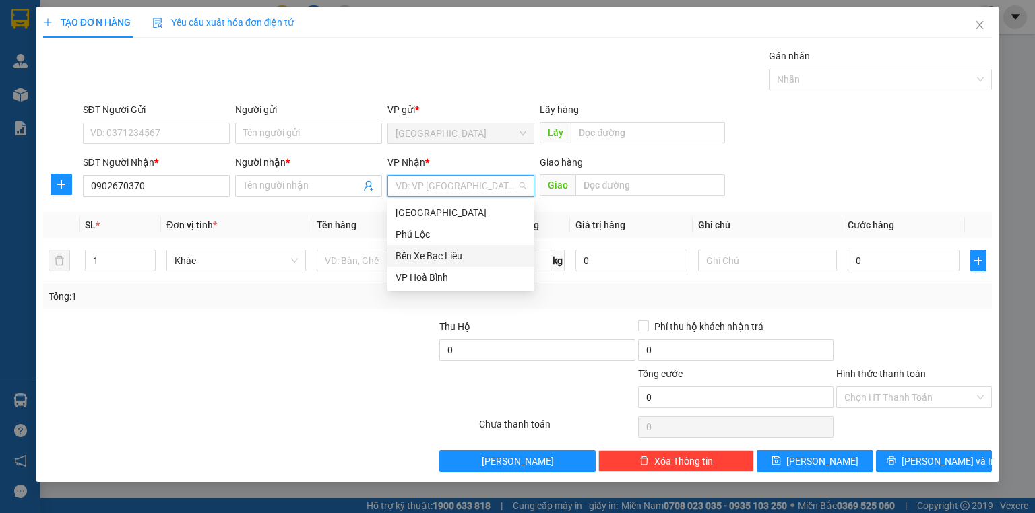
drag, startPoint x: 421, startPoint y: 253, endPoint x: 303, endPoint y: 194, distance: 132.0
click at [421, 253] on div "Bến Xe Bạc Liêu" at bounding box center [461, 256] width 131 height 15
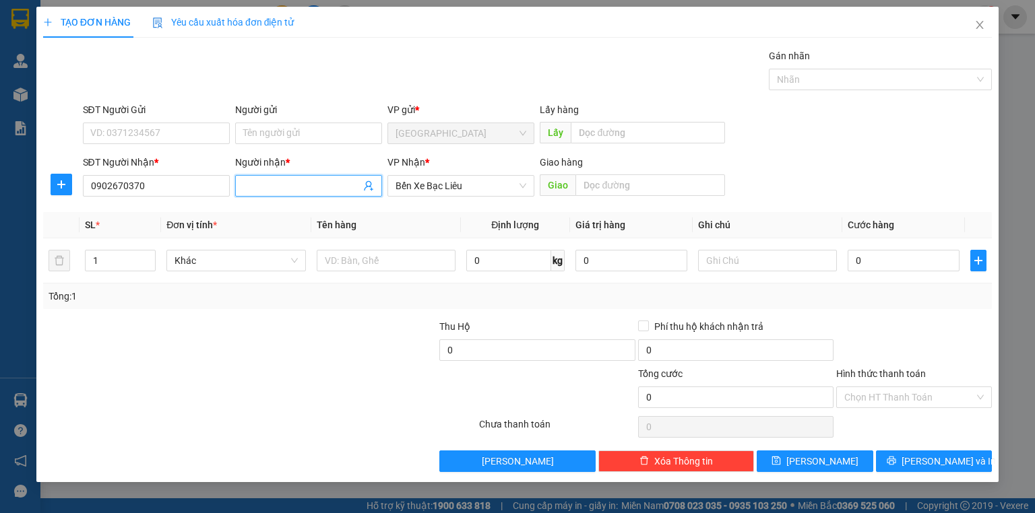
click at [298, 191] on input "Người nhận *" at bounding box center [301, 186] width 117 height 15
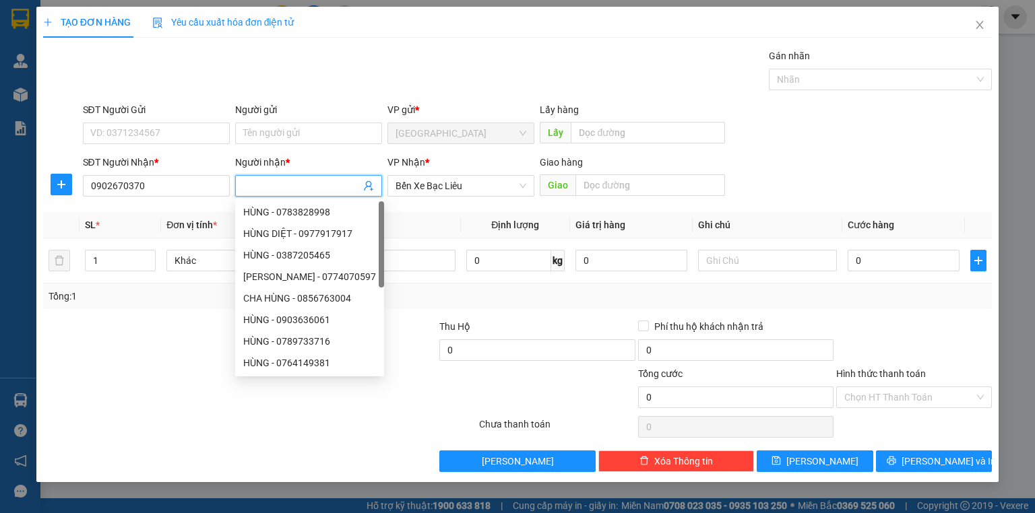
click at [298, 191] on input "Người nhận *" at bounding box center [301, 186] width 117 height 15
type input "H"
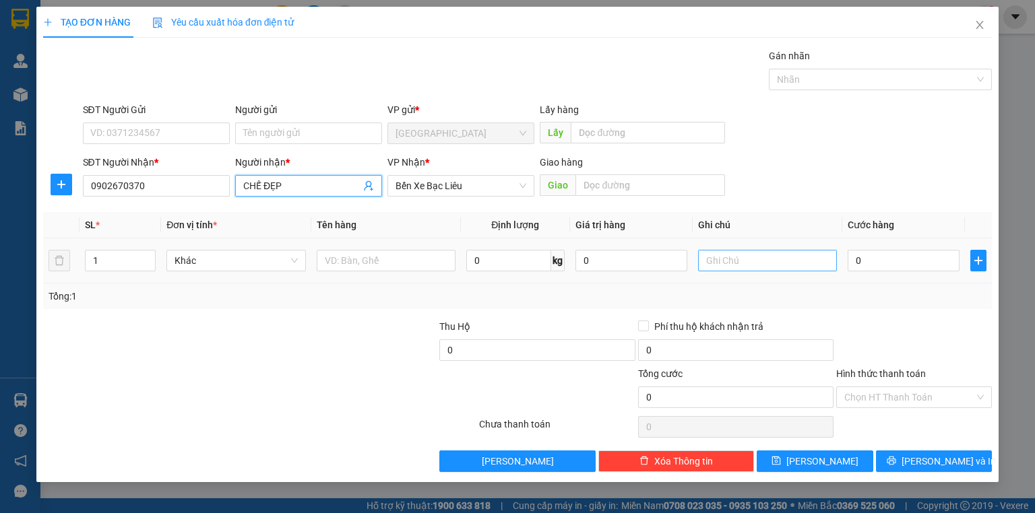
type input "CHẾ ĐẸP"
click at [776, 265] on input "text" at bounding box center [767, 261] width 139 height 22
type input "HK GIẤY + CÓ CHÌA KHOÁ"
click at [918, 253] on input "0" at bounding box center [904, 261] width 112 height 22
type input "4"
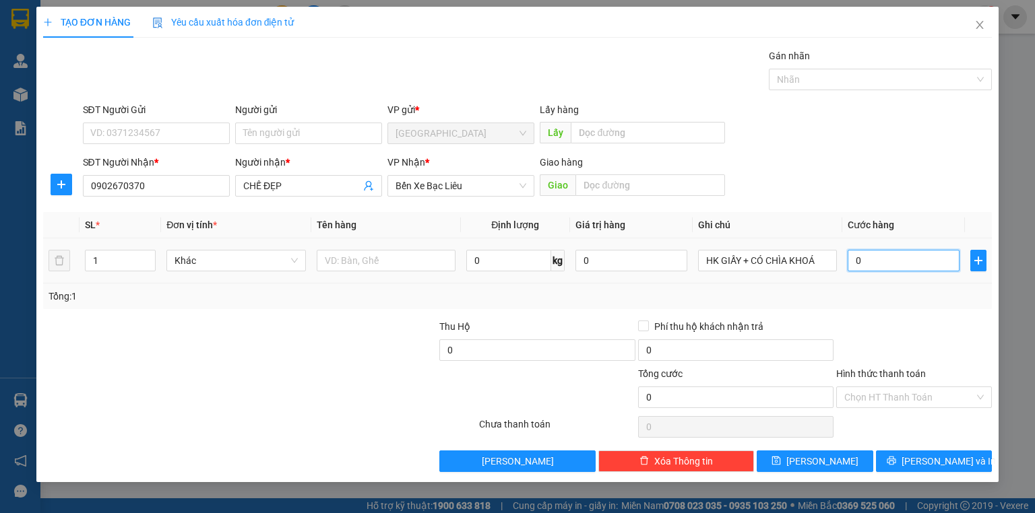
type input "4"
type input "40"
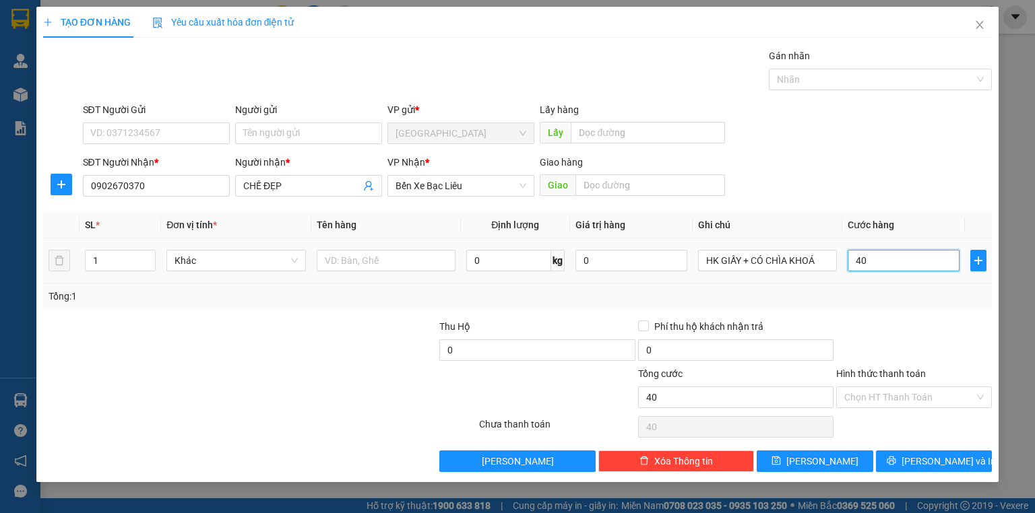
type input "400"
type input "400.000"
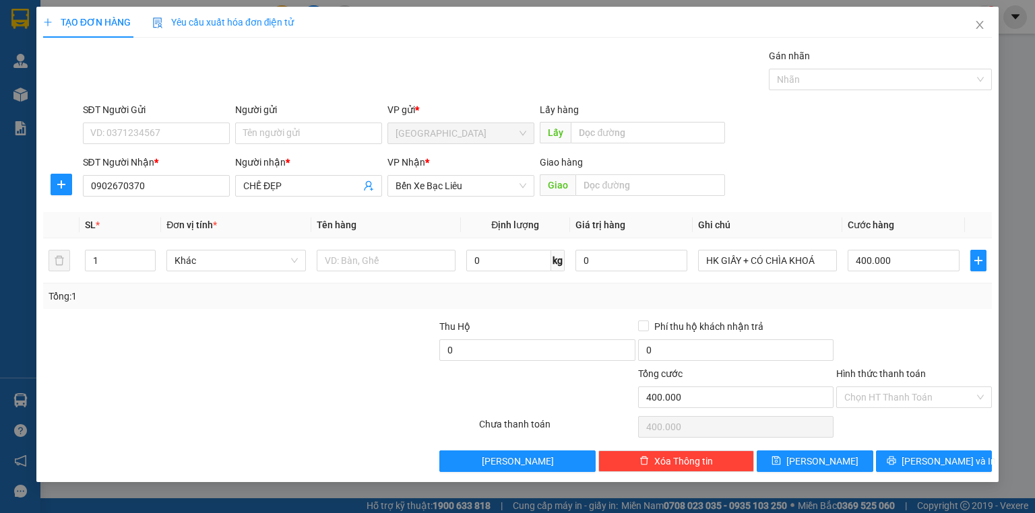
drag, startPoint x: 910, startPoint y: 305, endPoint x: 914, endPoint y: 314, distance: 10.0
click at [910, 305] on div "Tổng: 1" at bounding box center [517, 297] width 949 height 26
click at [906, 391] on input "Hình thức thanh toán" at bounding box center [909, 397] width 130 height 20
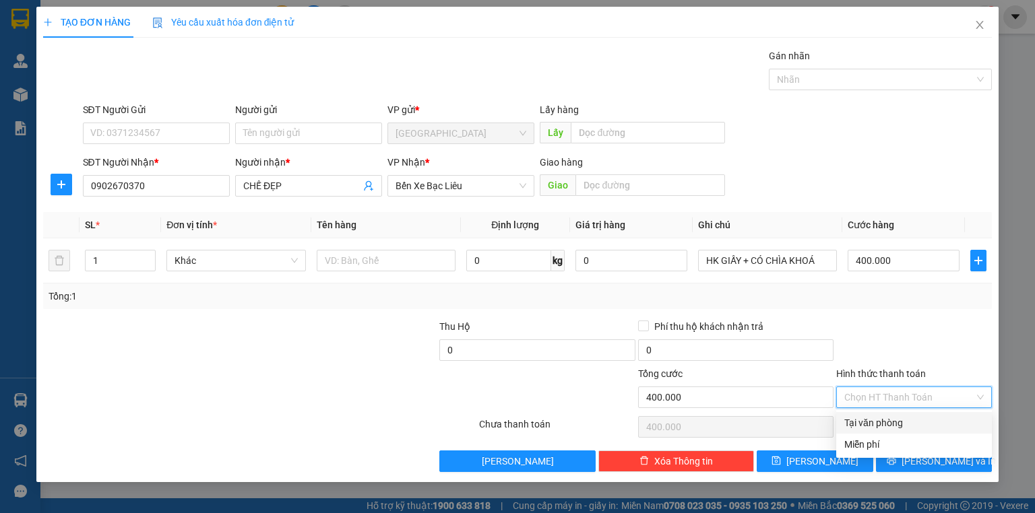
click at [902, 419] on div "Tại văn phòng" at bounding box center [913, 423] width 139 height 15
type input "0"
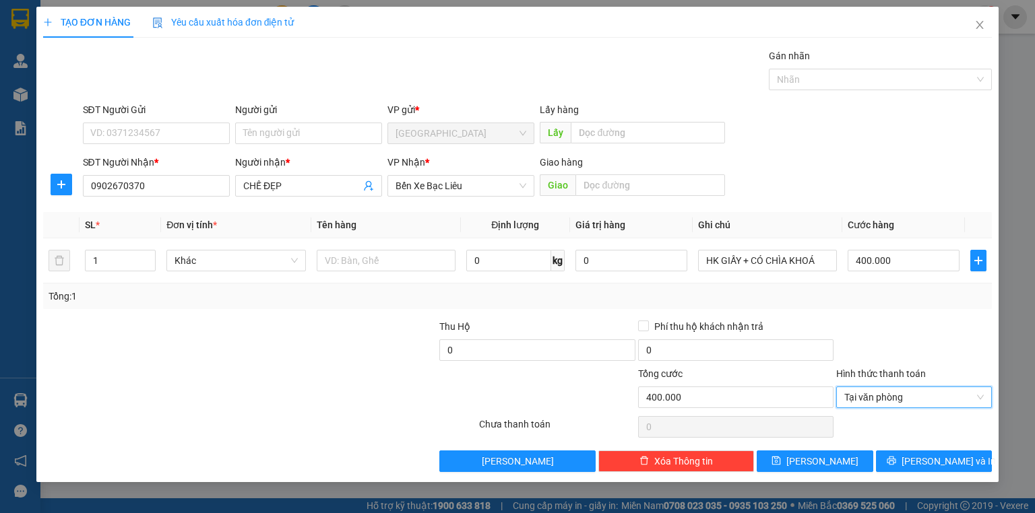
click at [954, 474] on div "TẠO ĐƠN HÀNG Yêu cầu xuất hóa đơn điện tử Transit Pickup Surcharge Ids Transit …" at bounding box center [517, 245] width 962 height 476
click at [916, 453] on button "[PERSON_NAME] và In" at bounding box center [934, 462] width 117 height 22
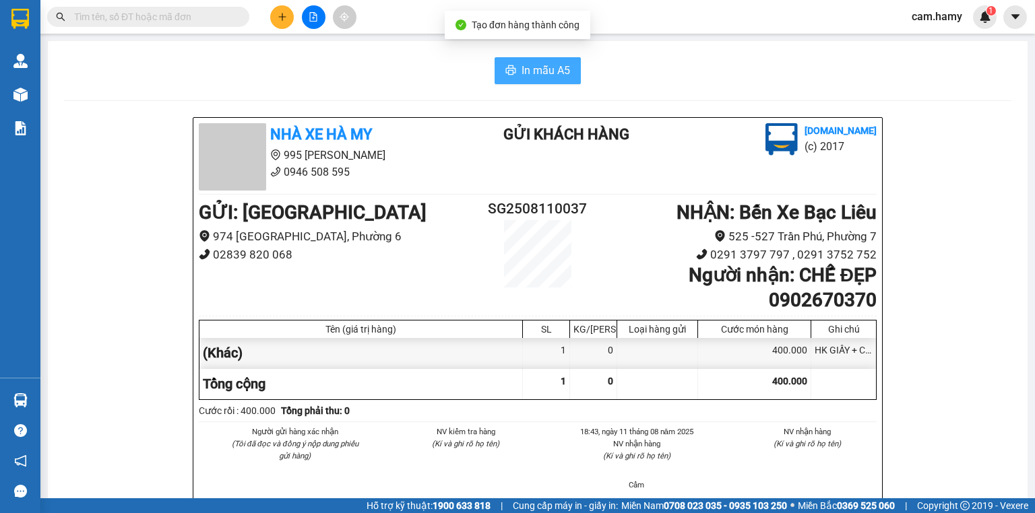
click at [515, 73] on button "In mẫu A5" at bounding box center [538, 70] width 86 height 27
click at [280, 18] on icon "plus" at bounding box center [282, 16] width 9 height 9
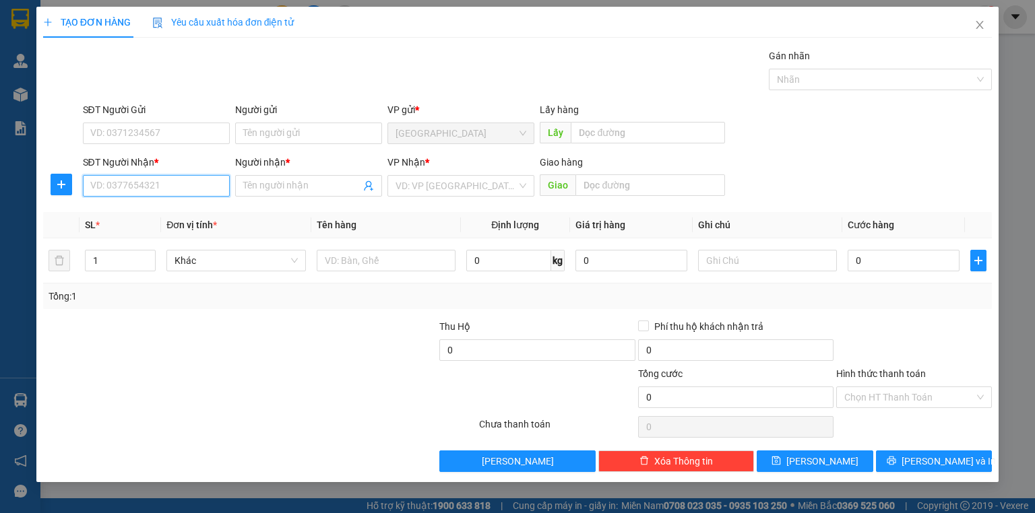
click at [170, 185] on input "SĐT Người Nhận *" at bounding box center [156, 186] width 147 height 22
click at [141, 207] on div "0347562175 - CÔNG HẬU" at bounding box center [156, 212] width 131 height 15
type input "0347562175"
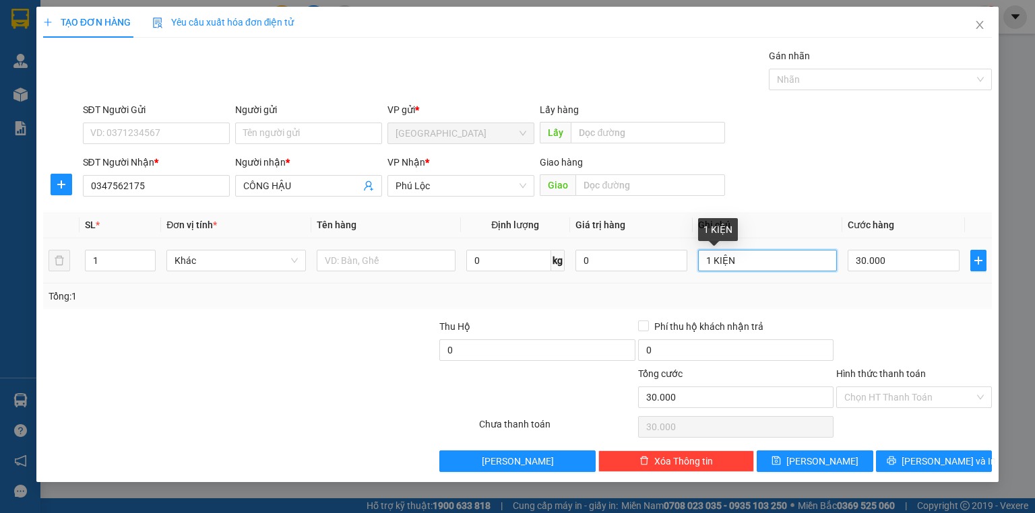
click at [790, 261] on input "1 KIỆN" at bounding box center [767, 261] width 139 height 22
click at [894, 259] on input "30.000" at bounding box center [904, 261] width 112 height 22
drag, startPoint x: 892, startPoint y: 288, endPoint x: 935, endPoint y: 415, distance: 133.8
click at [892, 290] on div "Tổng: 1" at bounding box center [518, 296] width 938 height 15
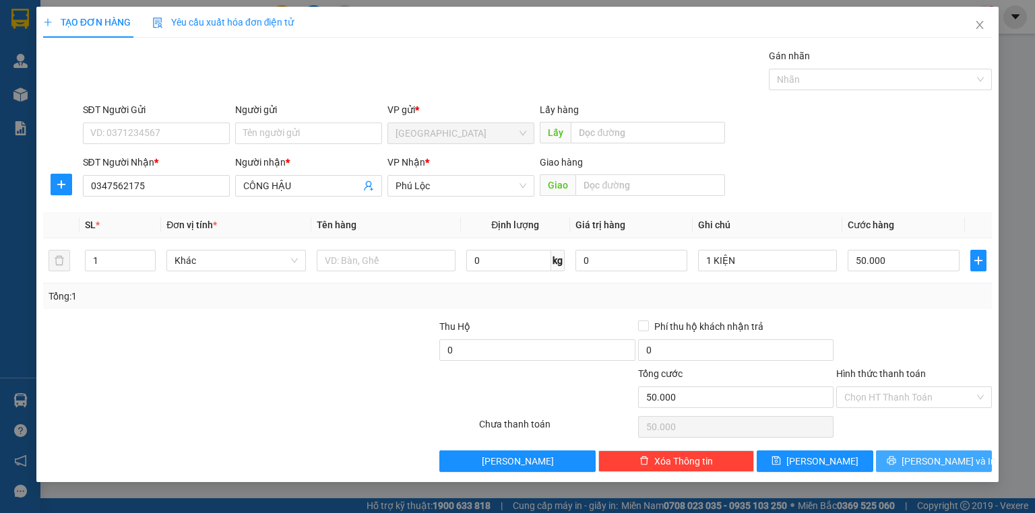
click at [941, 464] on span "[PERSON_NAME] và In" at bounding box center [949, 461] width 94 height 15
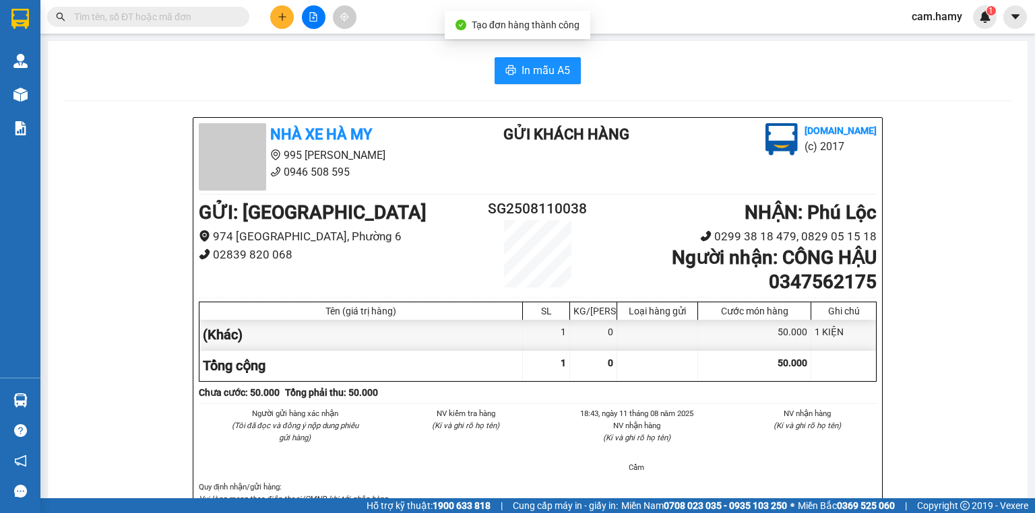
click at [526, 70] on span "In mẫu A5" at bounding box center [546, 70] width 49 height 17
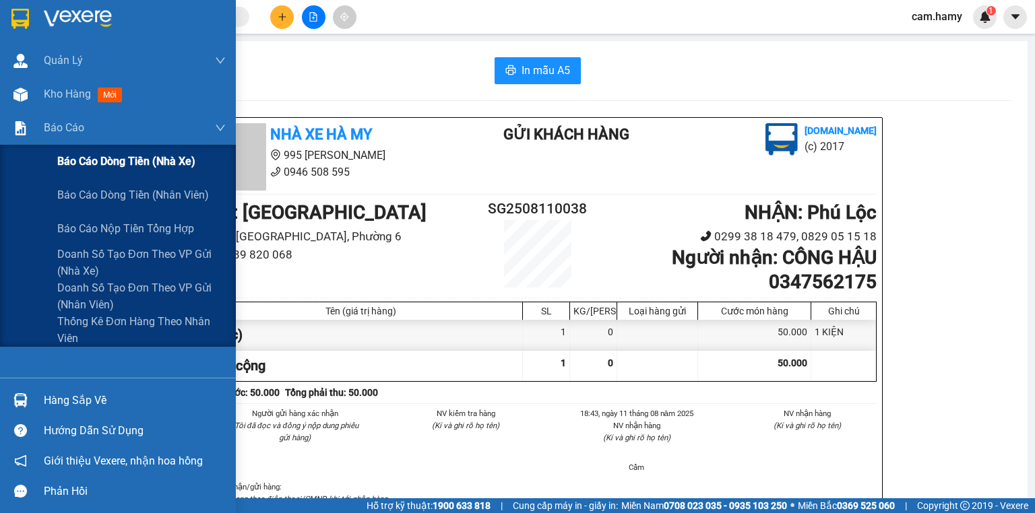
click at [96, 153] on span "Báo cáo dòng tiền (nhà xe)" at bounding box center [126, 161] width 138 height 17
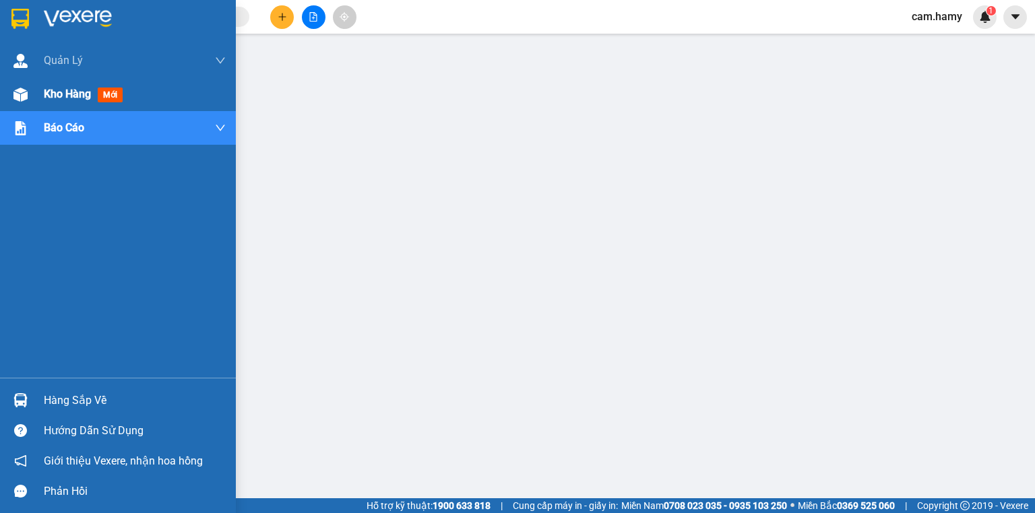
click at [49, 93] on span "Kho hàng" at bounding box center [67, 94] width 47 height 13
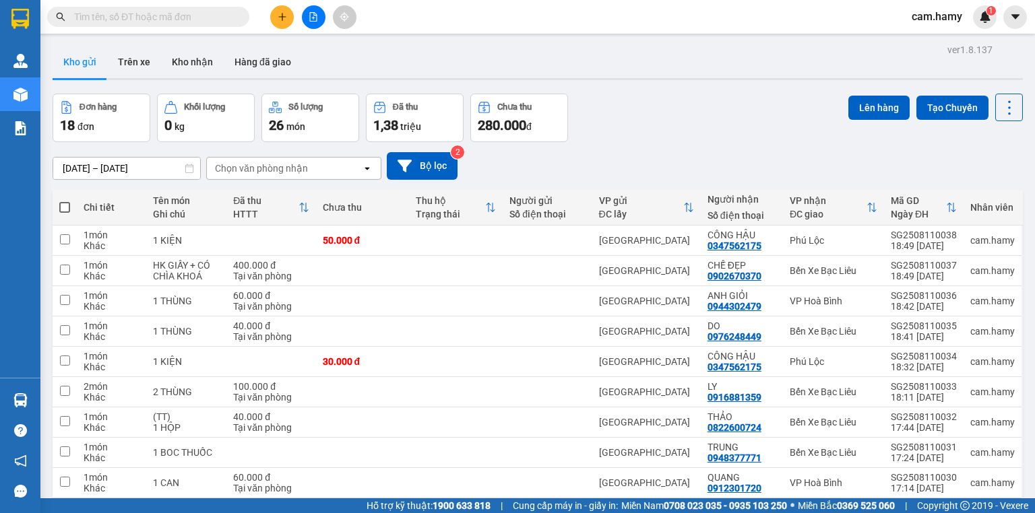
click at [290, 22] on button at bounding box center [282, 17] width 24 height 24
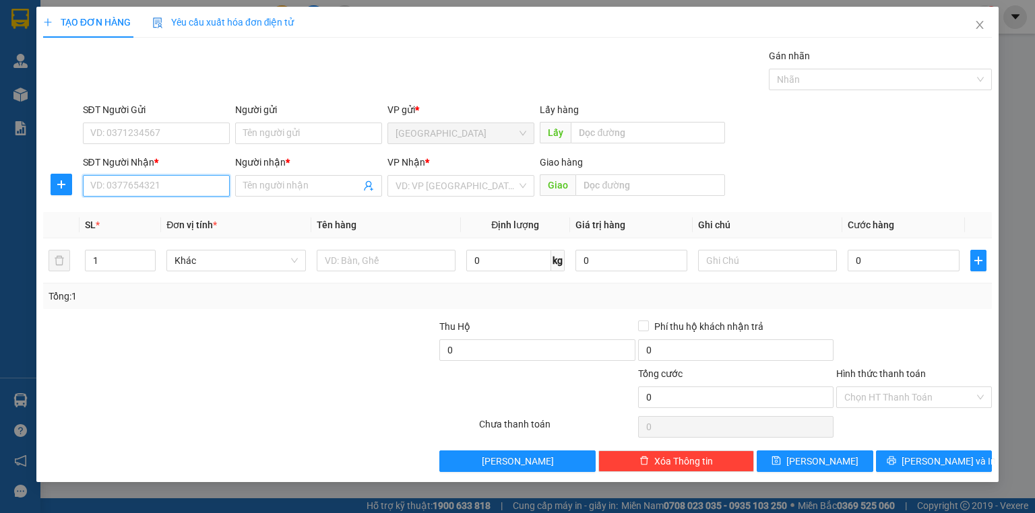
click at [165, 187] on input "SĐT Người Nhận *" at bounding box center [156, 186] width 147 height 22
click at [167, 216] on div "0944682912 - 9 thanh" at bounding box center [156, 212] width 131 height 15
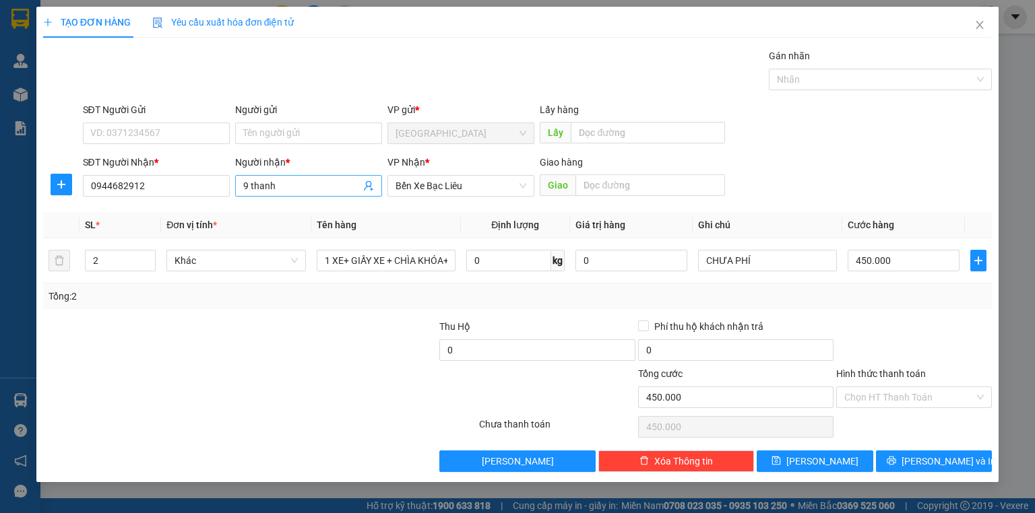
click at [301, 186] on input "9 thanh" at bounding box center [301, 186] width 117 height 15
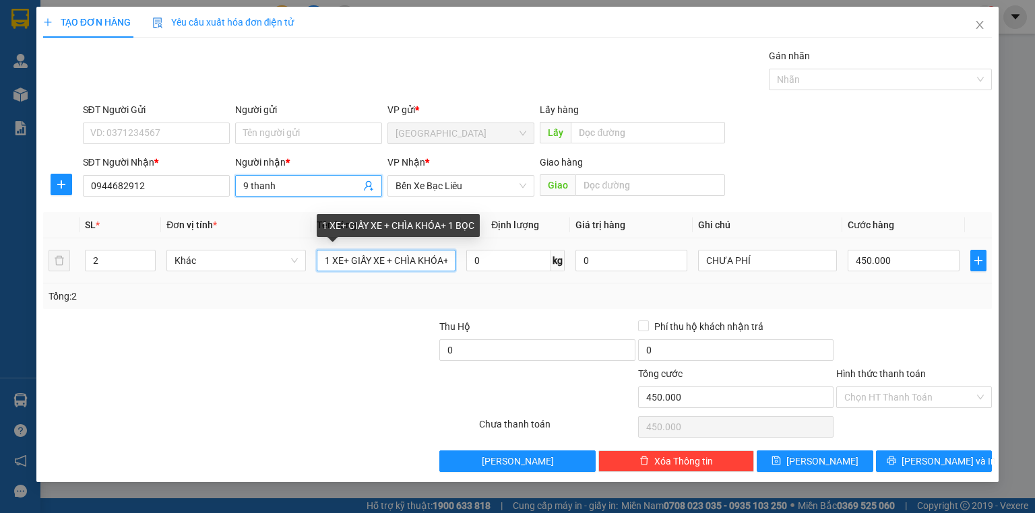
click at [441, 260] on input "1 XE+ GIẤY XE + CHÌA KHÓA+ 1 BỌC" at bounding box center [386, 261] width 139 height 22
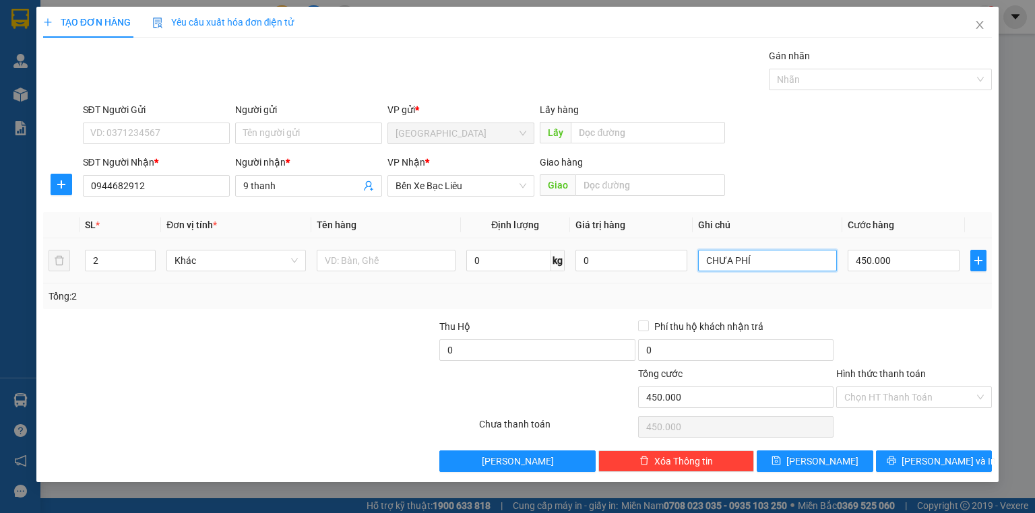
click at [771, 252] on input "CHƯA PHÍ" at bounding box center [767, 261] width 139 height 22
click at [854, 257] on input "450.000" at bounding box center [904, 261] width 112 height 22
drag, startPoint x: 906, startPoint y: 300, endPoint x: 907, endPoint y: 320, distance: 20.3
click at [906, 302] on div "Tổng: 2" at bounding box center [518, 296] width 938 height 15
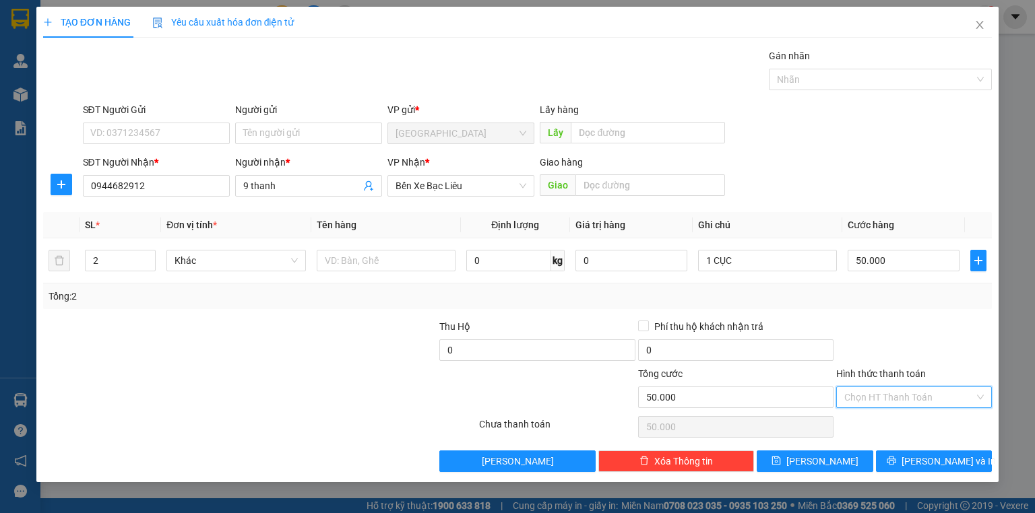
click at [878, 404] on input "Hình thức thanh toán" at bounding box center [909, 397] width 130 height 20
drag, startPoint x: 889, startPoint y: 426, endPoint x: 925, endPoint y: 456, distance: 46.3
click at [889, 426] on div "Tại văn phòng" at bounding box center [913, 423] width 139 height 15
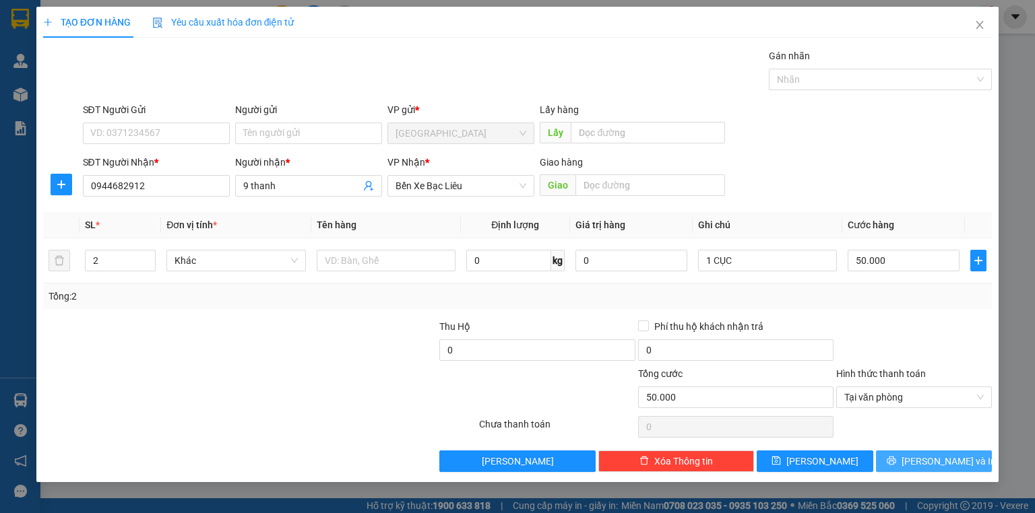
click at [931, 460] on span "[PERSON_NAME] và In" at bounding box center [949, 461] width 94 height 15
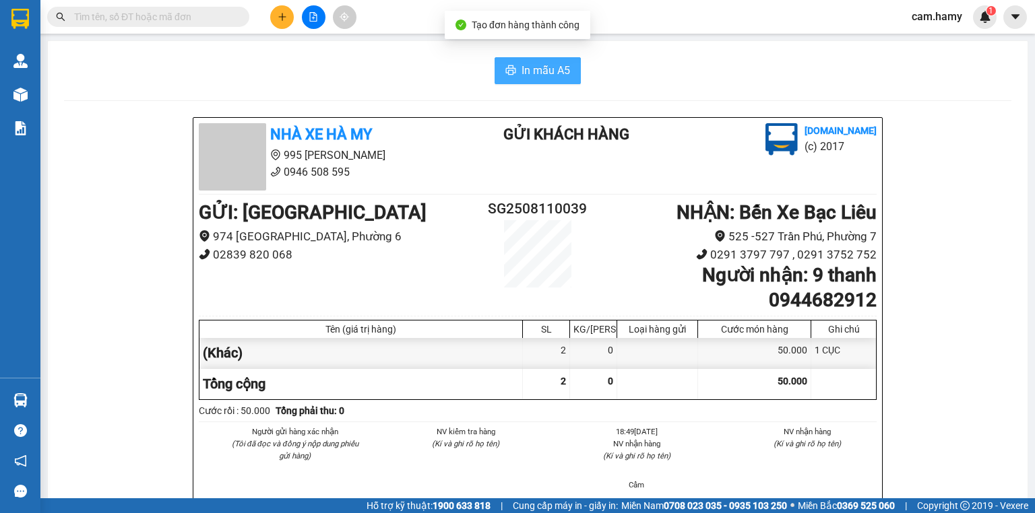
click at [566, 67] on button "In mẫu A5" at bounding box center [538, 70] width 86 height 27
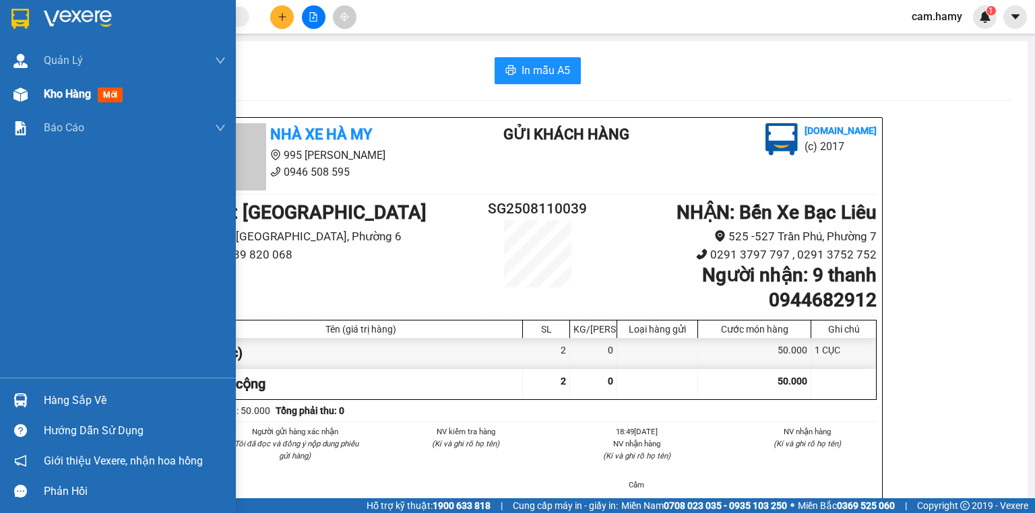
click at [10, 90] on div at bounding box center [21, 95] width 24 height 24
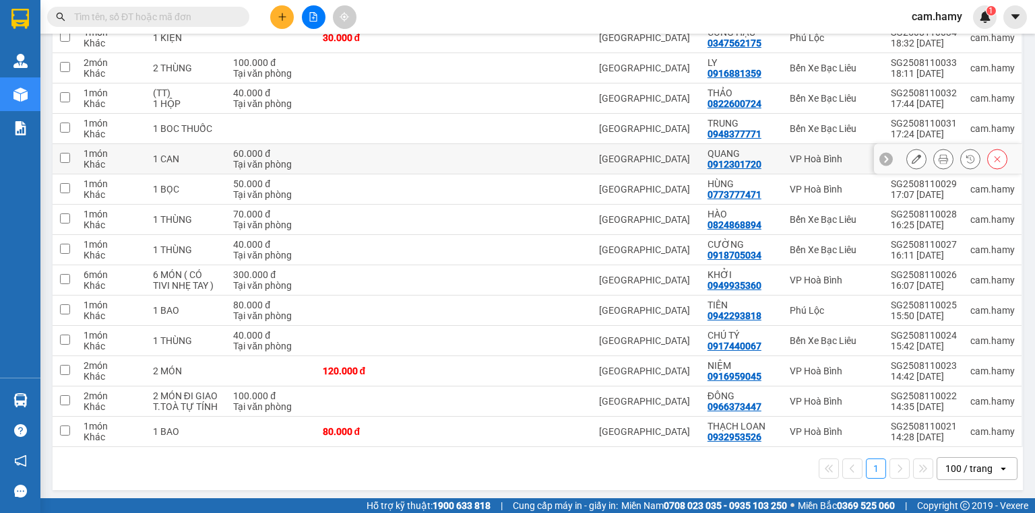
scroll to position [139, 0]
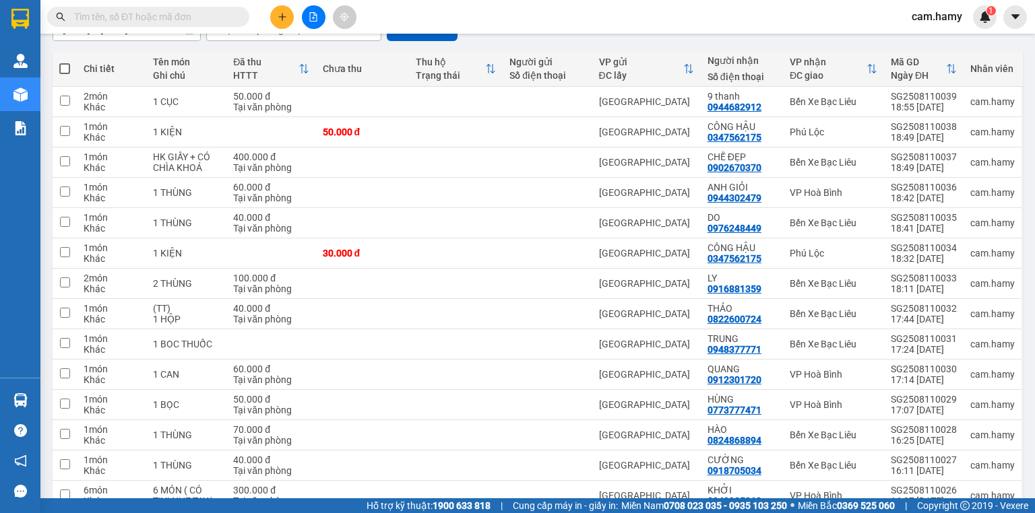
click at [288, 28] on div at bounding box center [313, 17] width 101 height 24
click at [286, 24] on button at bounding box center [282, 17] width 24 height 24
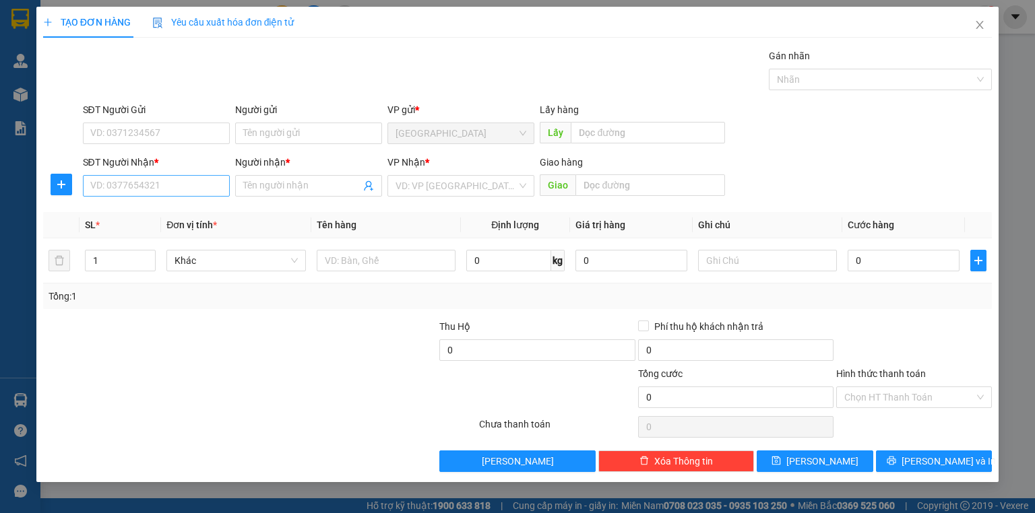
drag, startPoint x: 195, startPoint y: 199, endPoint x: 196, endPoint y: 191, distance: 7.5
click at [195, 195] on div "SĐT Người Nhận * VD: 0377654321" at bounding box center [156, 178] width 147 height 47
click at [197, 186] on input "SĐT Người Nhận *" at bounding box center [156, 186] width 147 height 22
click at [196, 186] on input "0941499652" at bounding box center [156, 186] width 147 height 22
click at [166, 212] on div "0941499652 - TIỄN" at bounding box center [156, 212] width 131 height 15
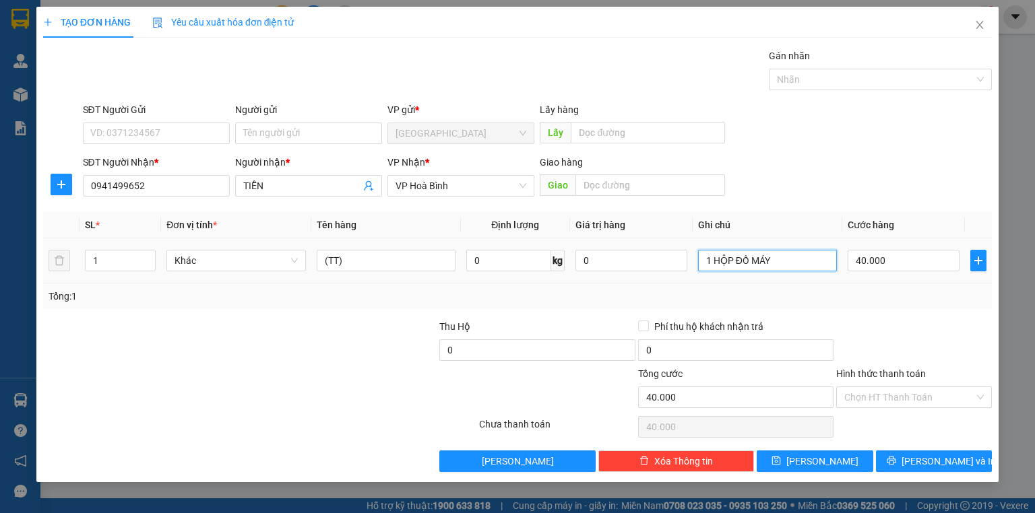
click at [784, 267] on input "1 HỘP ĐỒ MÁY" at bounding box center [767, 261] width 139 height 22
drag, startPoint x: 380, startPoint y: 275, endPoint x: 385, endPoint y: 270, distance: 7.6
click at [383, 274] on td "(TT)" at bounding box center [386, 261] width 150 height 45
click at [385, 270] on input "(TT)" at bounding box center [386, 261] width 139 height 22
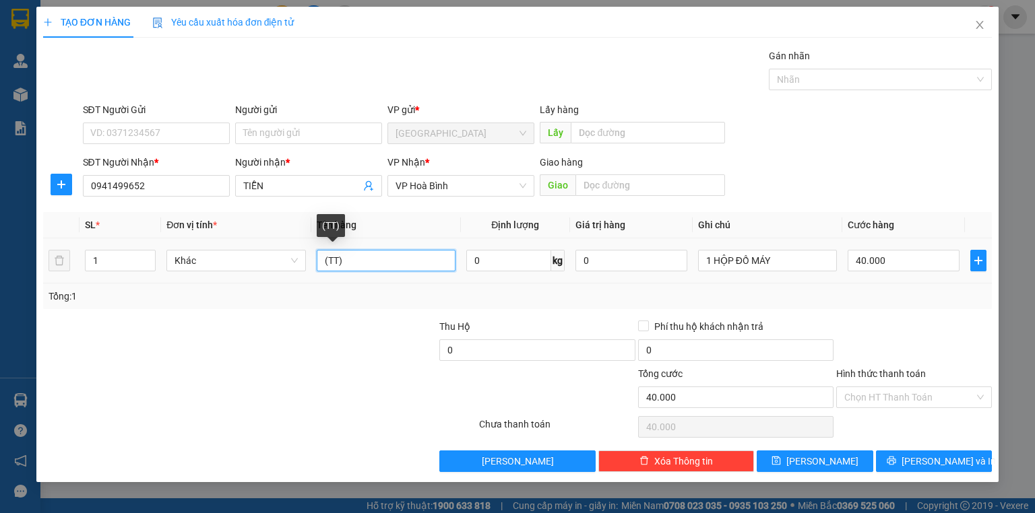
click at [385, 270] on input "(TT)" at bounding box center [386, 261] width 139 height 22
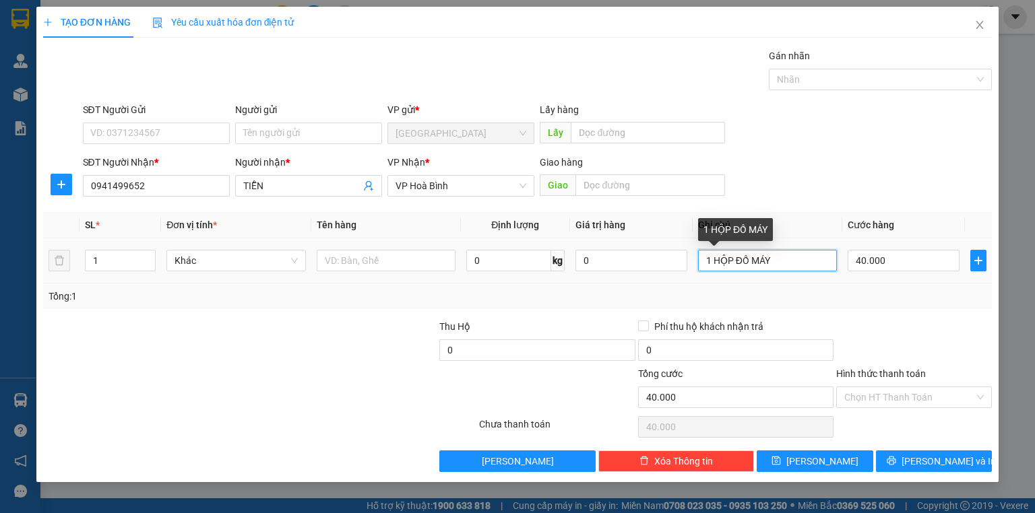
click at [732, 255] on input "1 HỘP ĐỒ MÁY" at bounding box center [767, 261] width 139 height 22
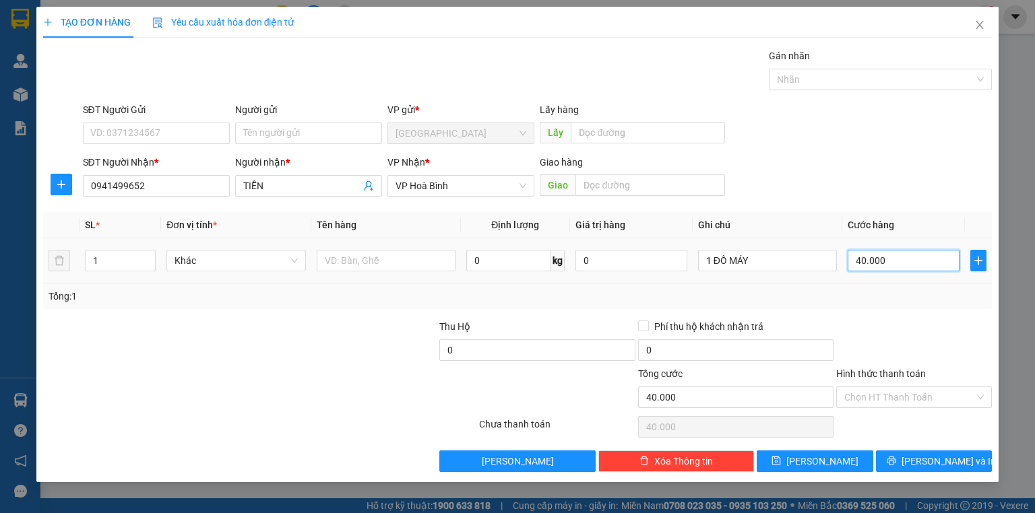
click at [907, 262] on input "40.000" at bounding box center [904, 261] width 112 height 22
click at [903, 332] on div at bounding box center [914, 342] width 158 height 47
click at [906, 464] on button "[PERSON_NAME] và In" at bounding box center [934, 462] width 117 height 22
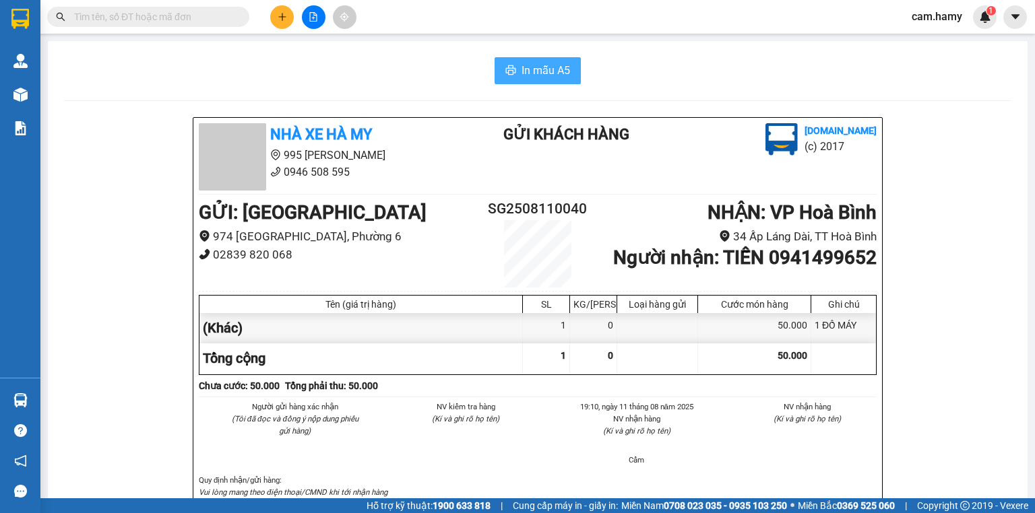
click at [522, 62] on span "In mẫu A5" at bounding box center [546, 70] width 49 height 17
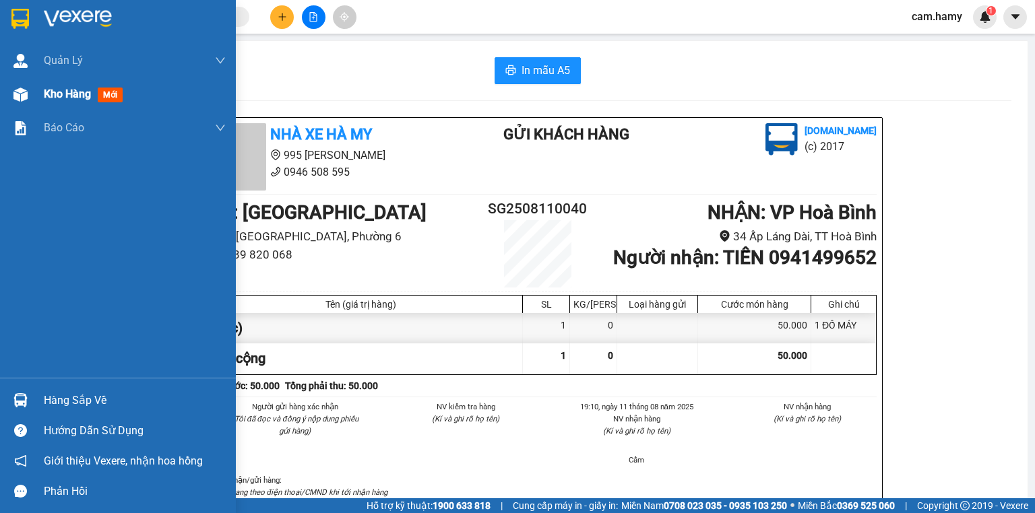
click at [57, 99] on span "Kho hàng" at bounding box center [67, 94] width 47 height 13
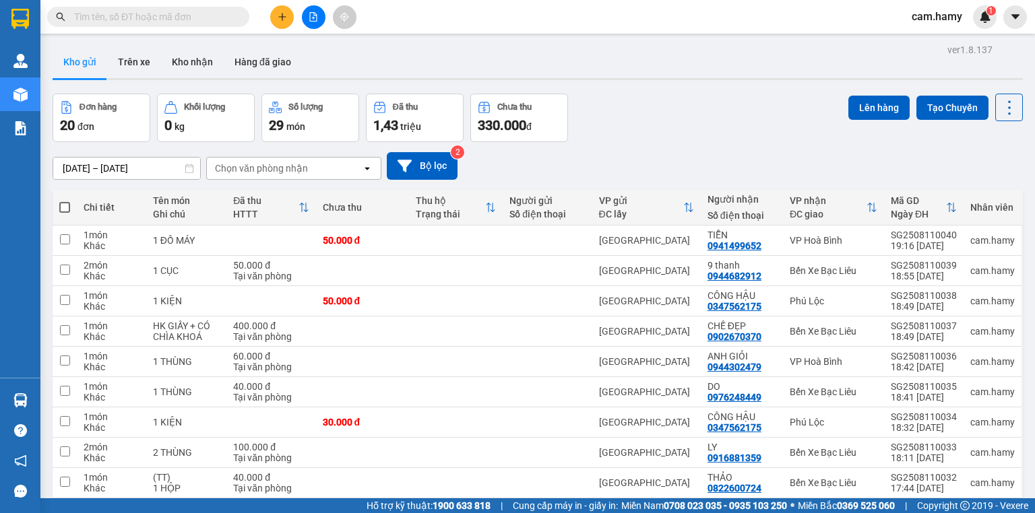
click at [71, 205] on th at bounding box center [65, 208] width 24 height 36
click at [63, 206] on span at bounding box center [64, 207] width 11 height 11
click at [65, 201] on input "checkbox" at bounding box center [65, 201] width 0 height 0
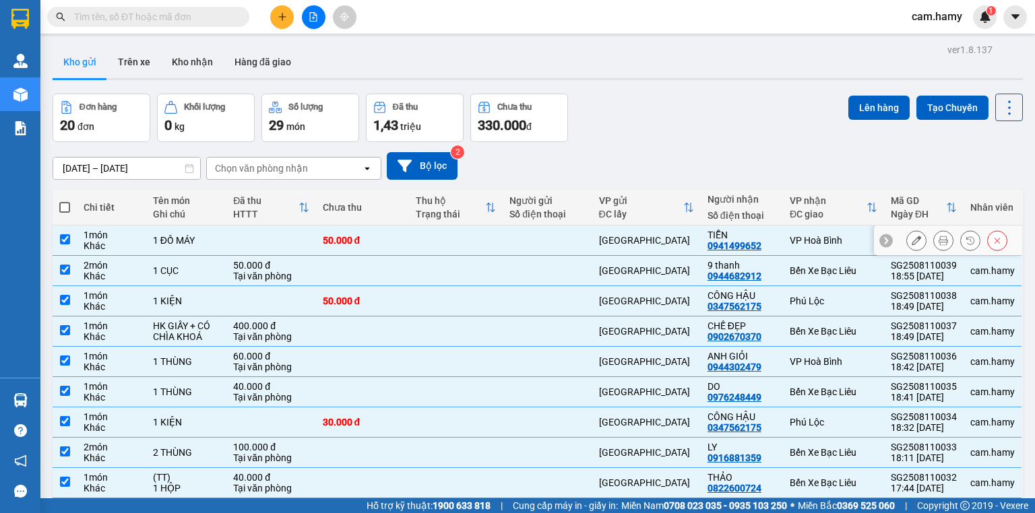
scroll to position [54, 0]
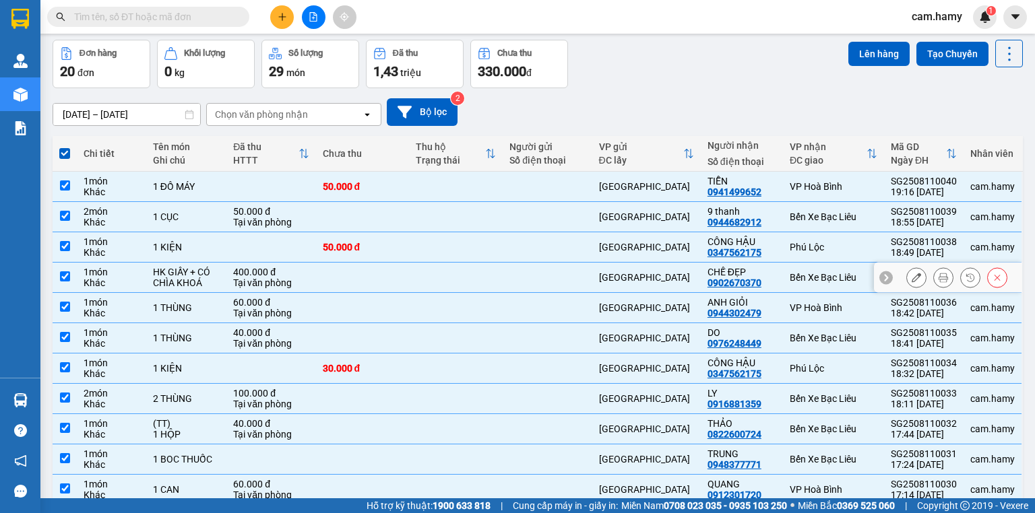
click at [141, 278] on td "1 món Khác" at bounding box center [111, 278] width 69 height 30
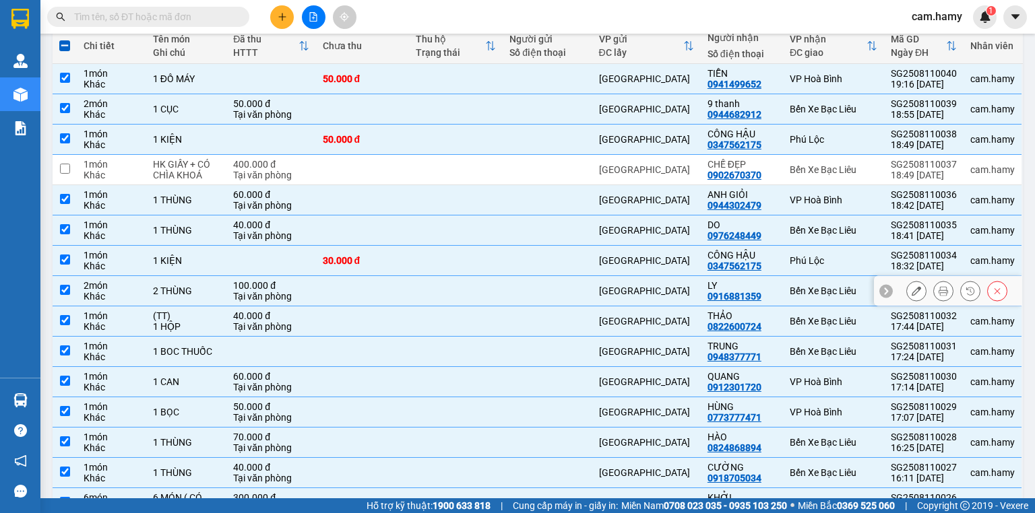
scroll to position [270, 0]
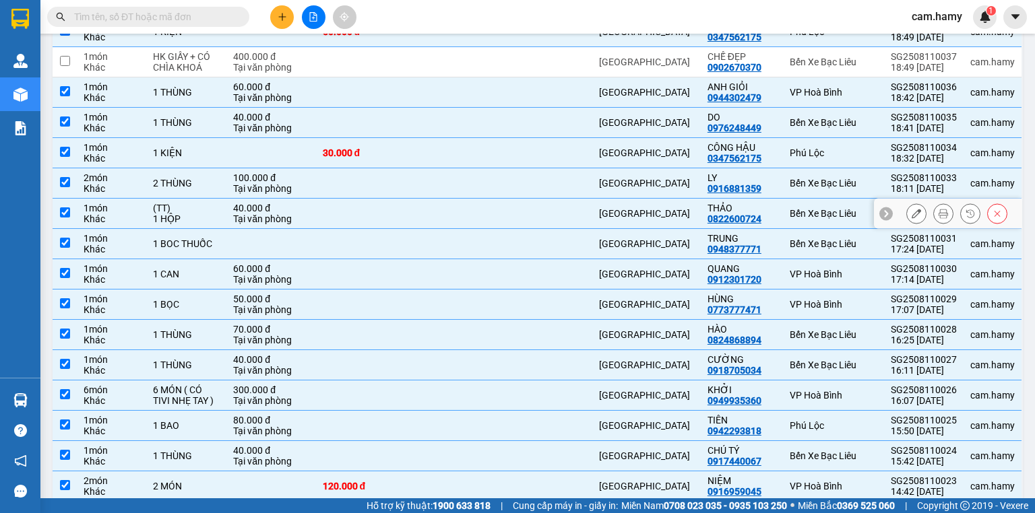
click at [189, 222] on div "1 HỘP" at bounding box center [186, 219] width 67 height 11
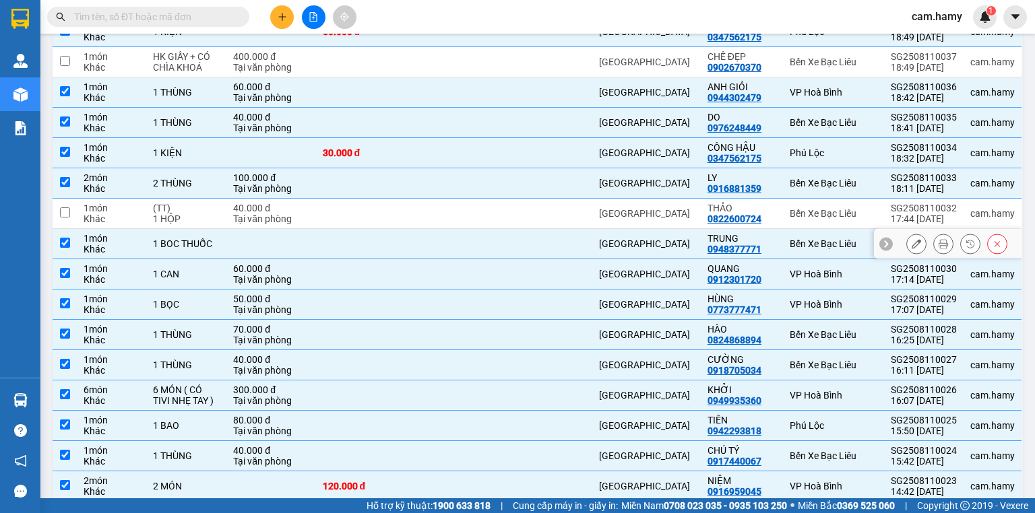
click at [327, 245] on td at bounding box center [363, 244] width 94 height 30
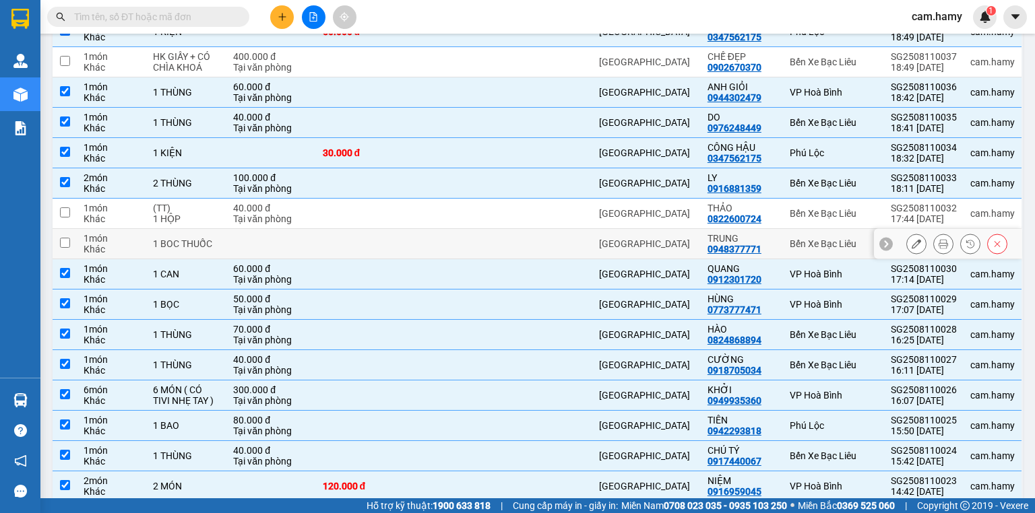
click at [914, 240] on button at bounding box center [916, 244] width 19 height 24
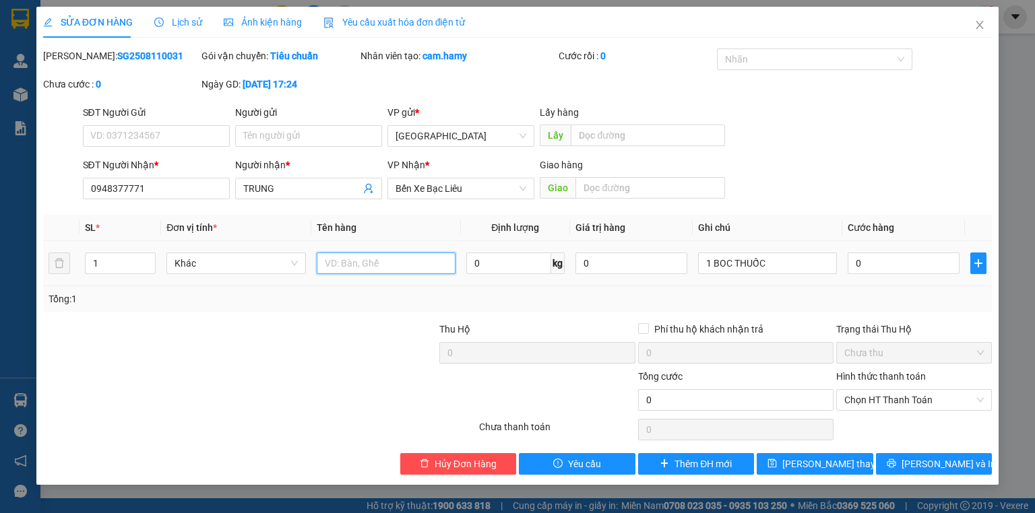
click at [377, 269] on input "text" at bounding box center [386, 264] width 139 height 22
click at [803, 456] on button "[PERSON_NAME] thay đổi" at bounding box center [815, 464] width 117 height 22
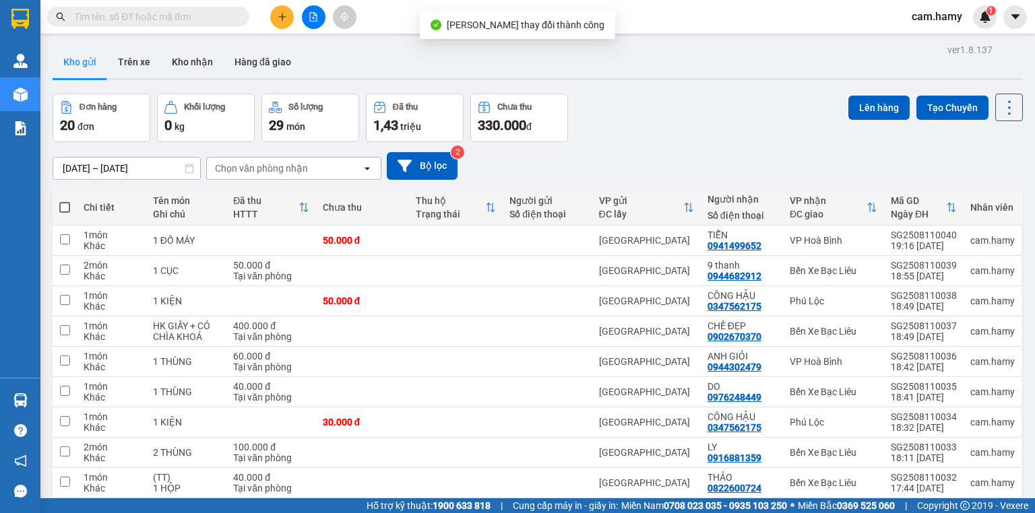
click at [70, 204] on th at bounding box center [65, 208] width 24 height 36
click at [67, 210] on span at bounding box center [64, 207] width 11 height 11
click at [65, 201] on input "checkbox" at bounding box center [65, 201] width 0 height 0
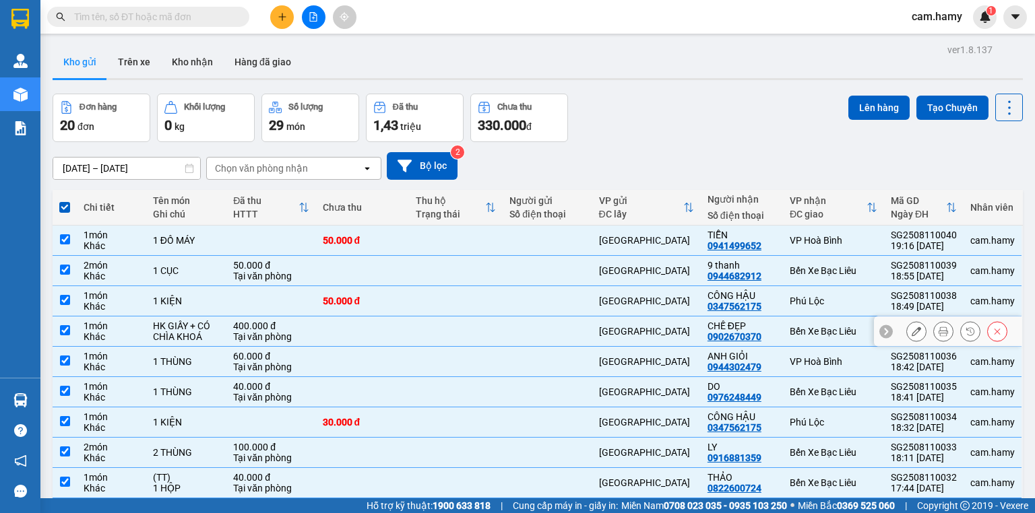
click at [208, 332] on div "HK GIẤY + CÓ CHÌA KHOÁ" at bounding box center [186, 332] width 67 height 22
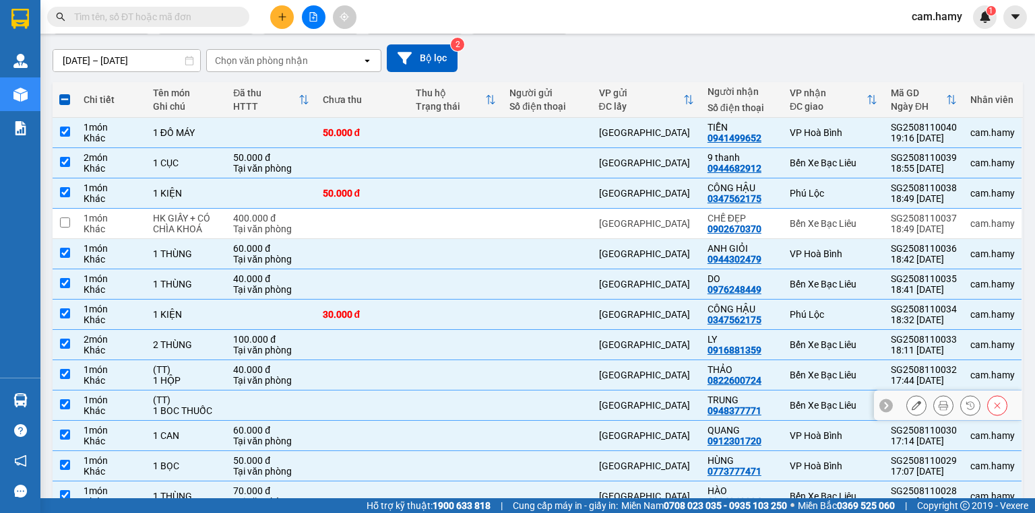
scroll to position [162, 0]
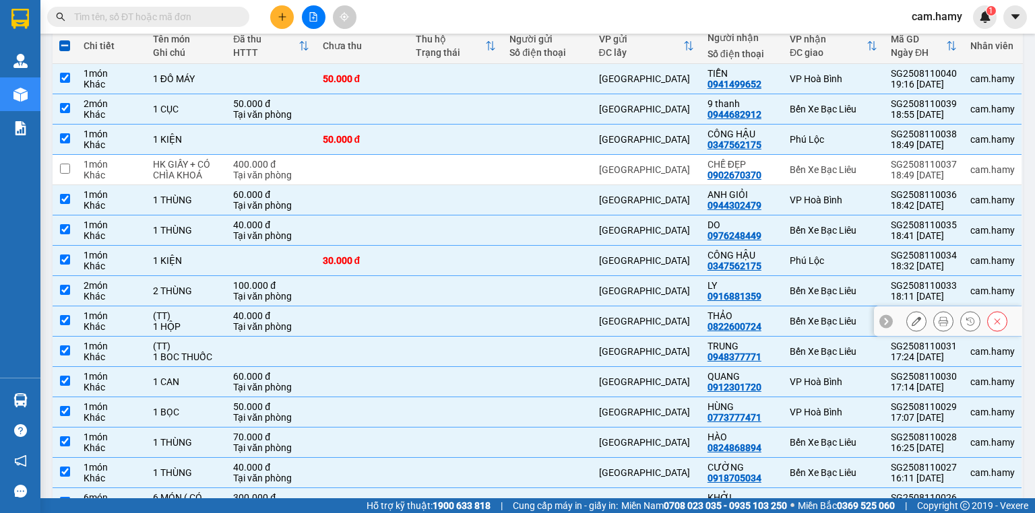
click at [179, 327] on div "1 HỘP" at bounding box center [186, 326] width 67 height 11
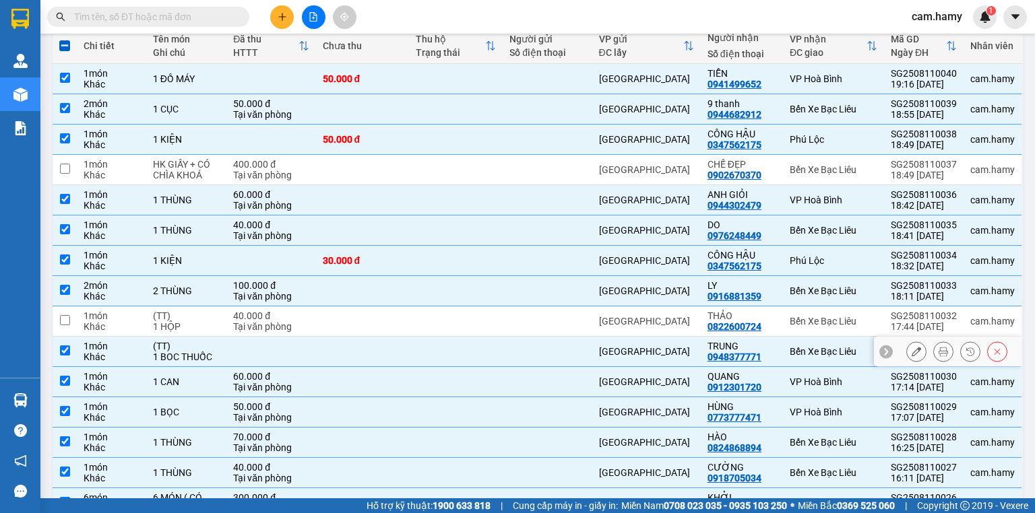
click at [187, 344] on div "(TT)" at bounding box center [186, 346] width 67 height 11
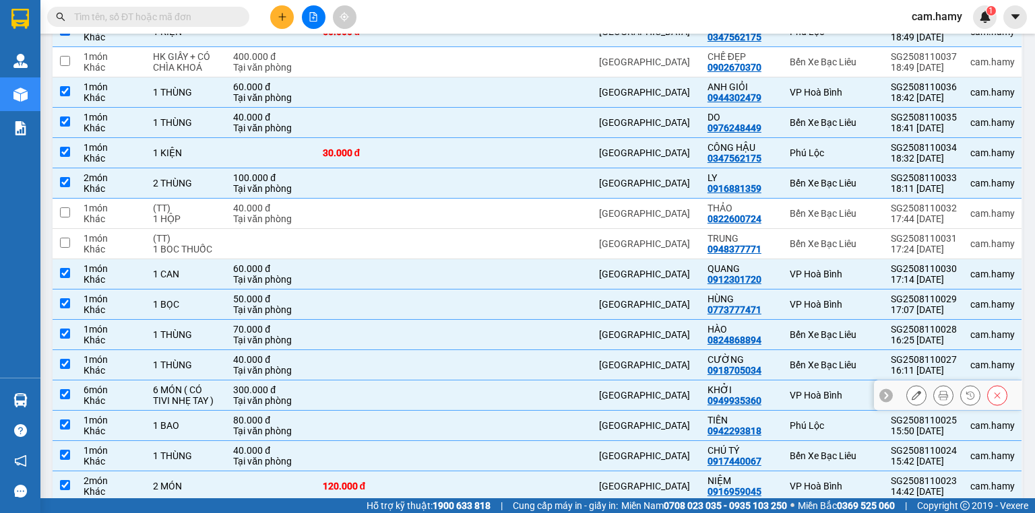
scroll to position [323, 0]
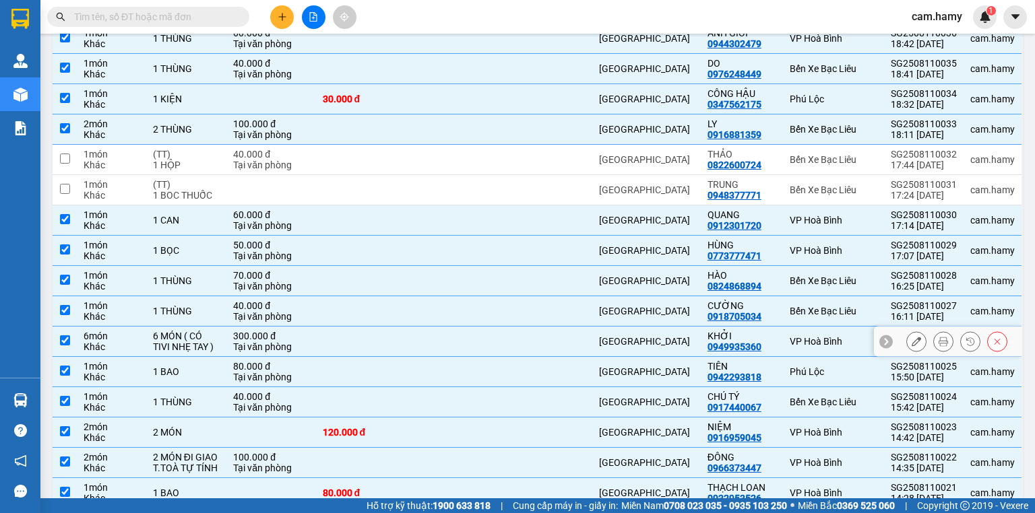
click at [197, 339] on div "6 MÓN ( CÓ TIVI NHẸ TAY )" at bounding box center [186, 342] width 67 height 22
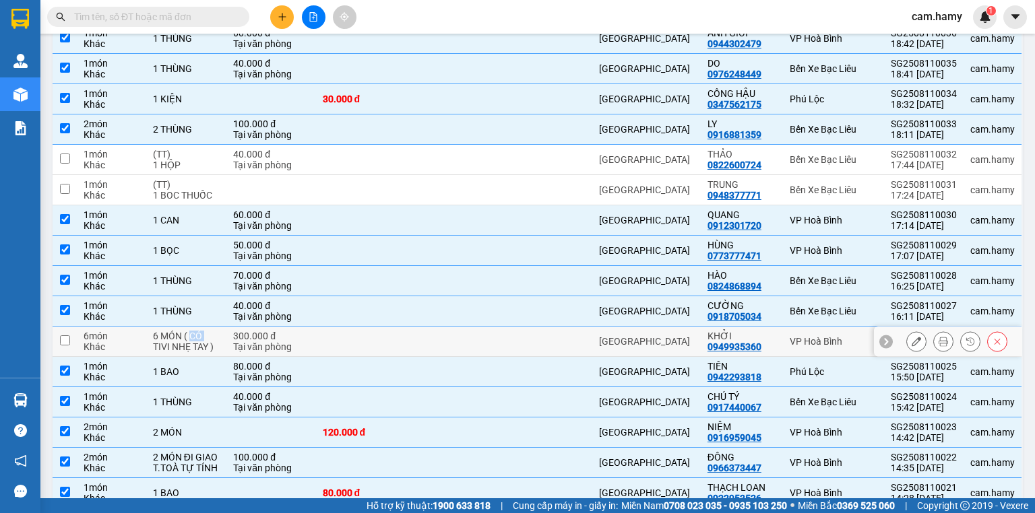
click at [199, 339] on div "6 MÓN ( CÓ TIVI NHẸ TAY )" at bounding box center [186, 342] width 67 height 22
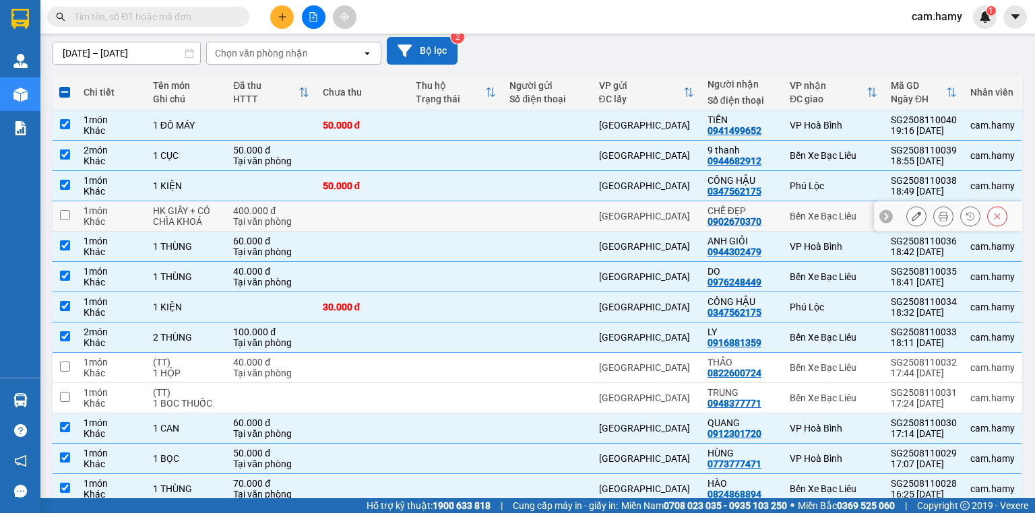
scroll to position [7, 0]
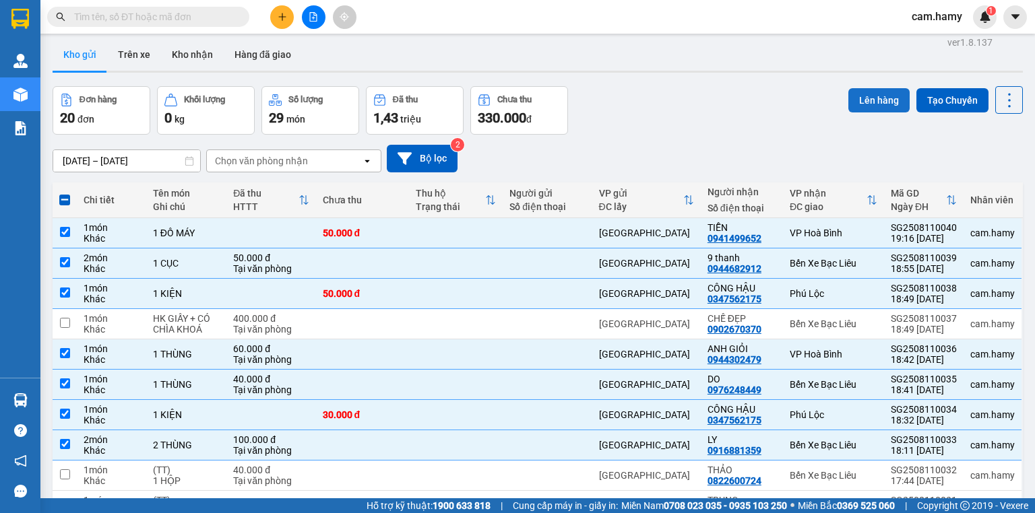
click at [848, 96] on button "Lên hàng" at bounding box center [878, 100] width 61 height 24
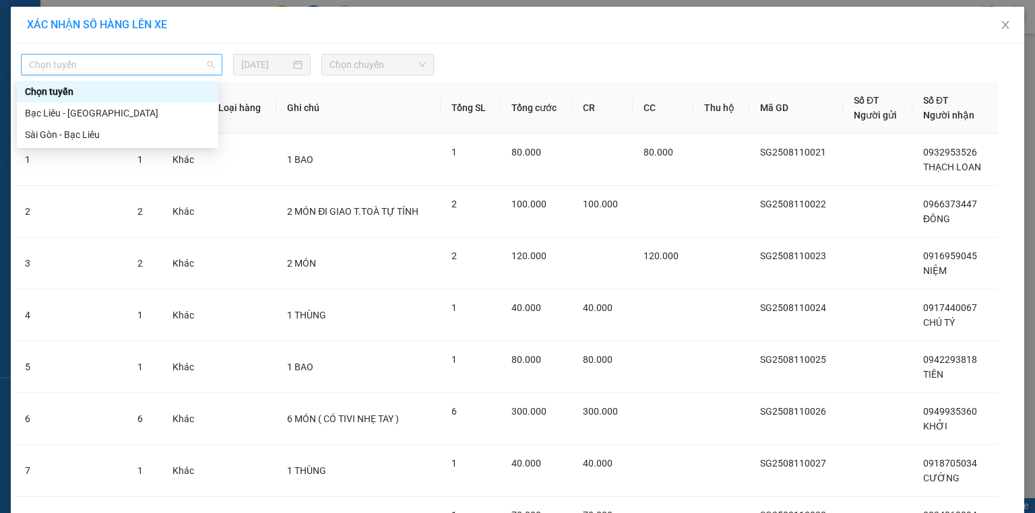
click at [110, 65] on span "Chọn tuyến" at bounding box center [121, 65] width 185 height 20
drag, startPoint x: 105, startPoint y: 121, endPoint x: 94, endPoint y: 125, distance: 12.1
click at [105, 123] on div "Bạc Liêu - [GEOGRAPHIC_DATA]" at bounding box center [117, 113] width 201 height 22
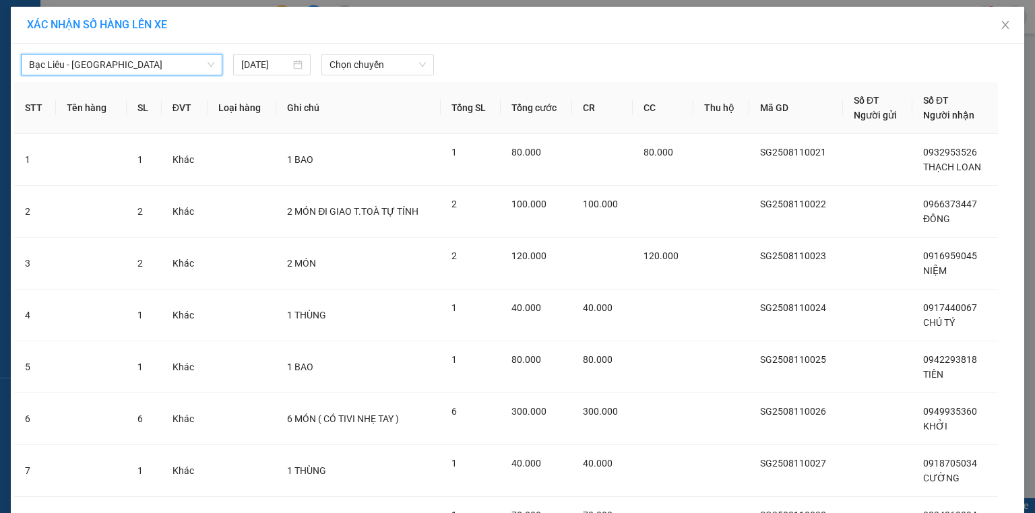
click at [95, 65] on span "Bạc Liêu - [GEOGRAPHIC_DATA]" at bounding box center [121, 65] width 185 height 20
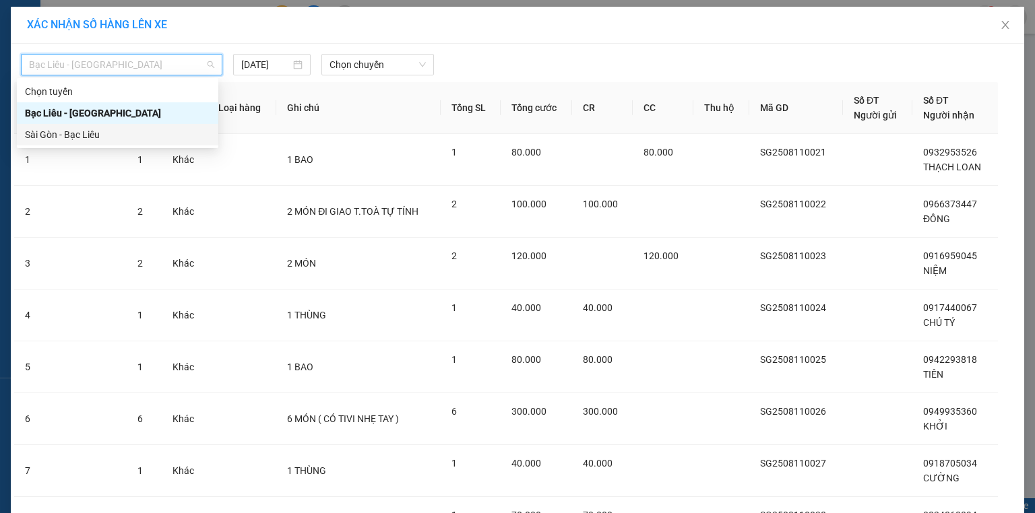
drag, startPoint x: 103, startPoint y: 133, endPoint x: 274, endPoint y: 98, distance: 174.7
click at [103, 134] on div "Sài Gòn - Bạc Liêu" at bounding box center [117, 134] width 185 height 15
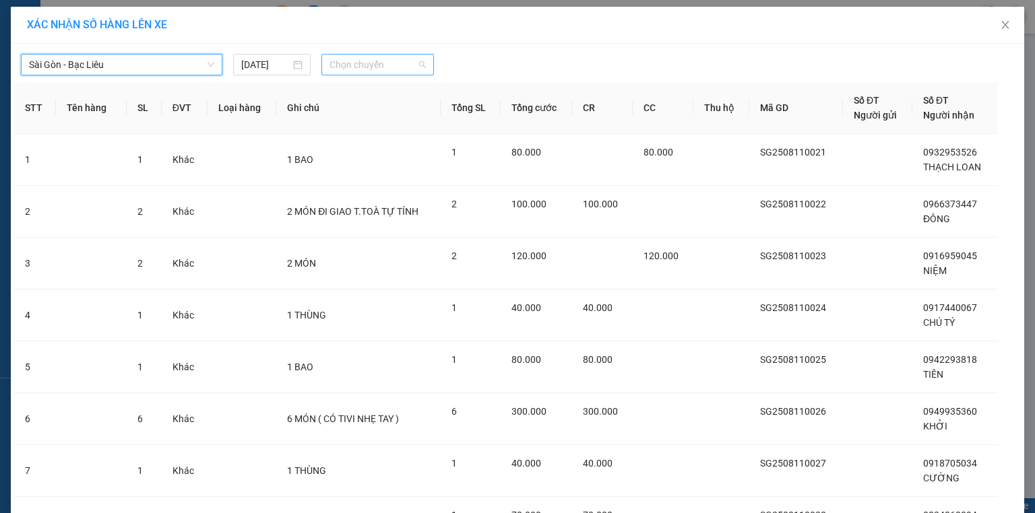
click at [364, 69] on span "Chọn chuyến" at bounding box center [378, 65] width 97 height 20
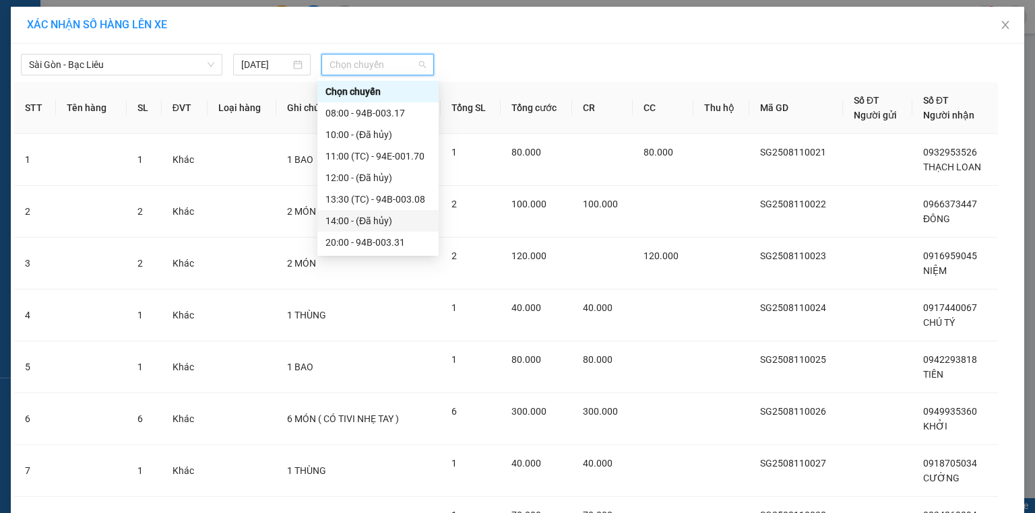
scroll to position [22, 0]
click at [396, 214] on div "20:00 - 94B-003.31" at bounding box center [377, 221] width 105 height 15
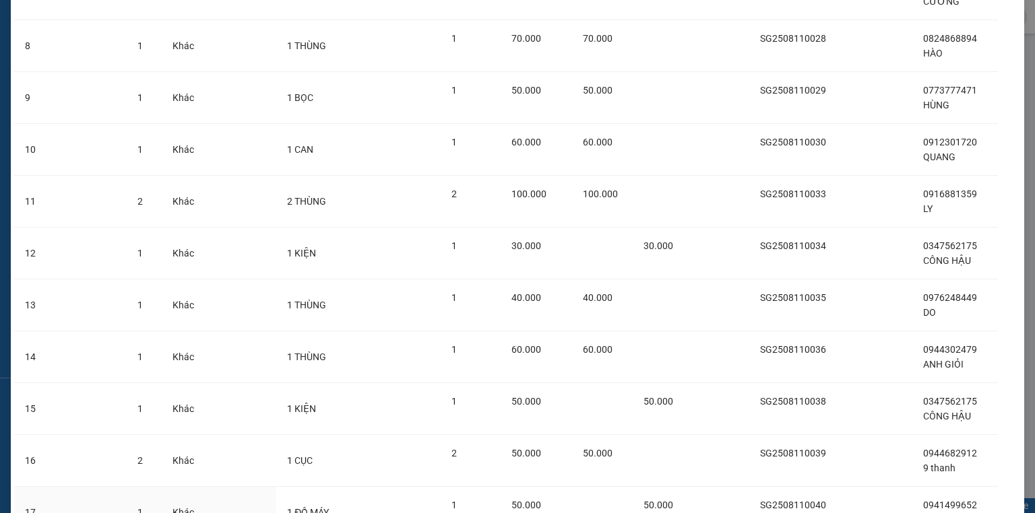
scroll to position [606, 0]
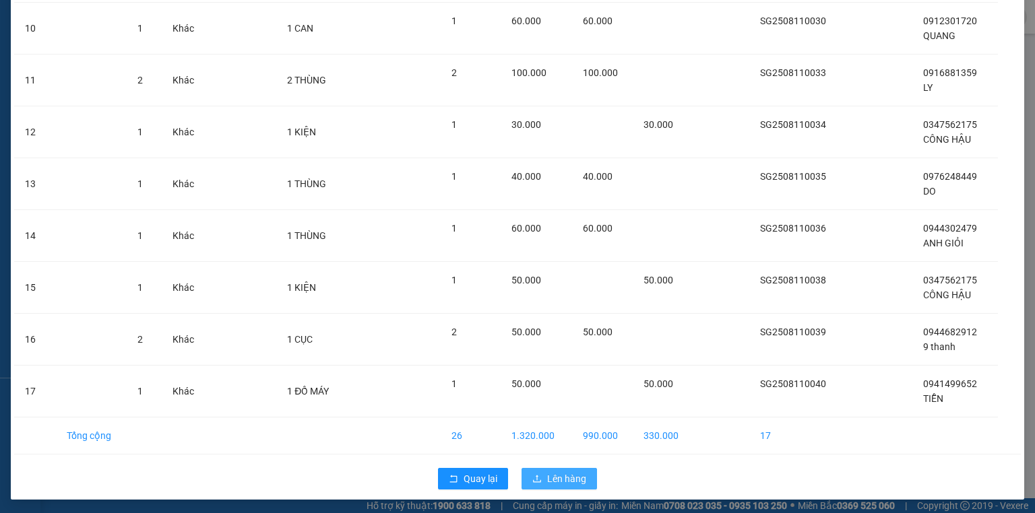
click at [569, 472] on span "Lên hàng" at bounding box center [566, 479] width 39 height 15
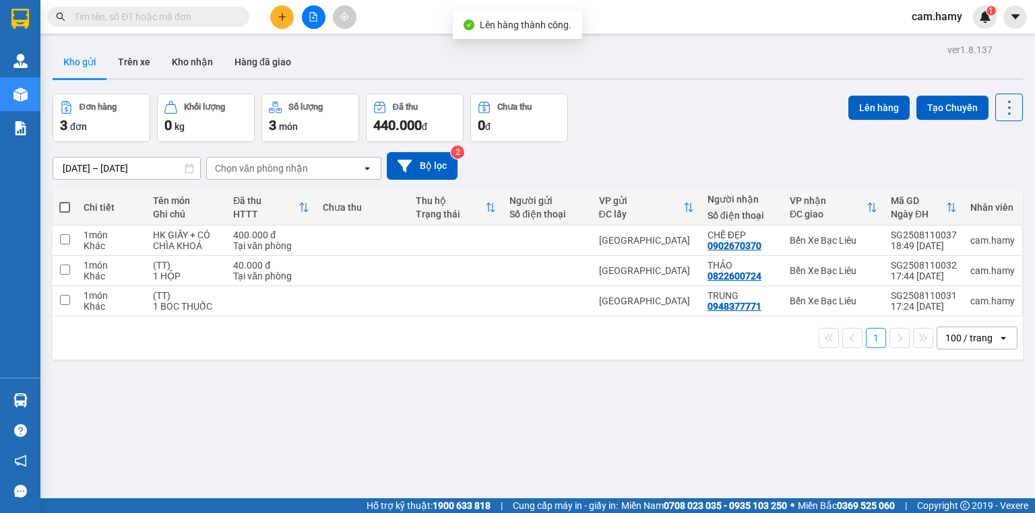
click at [319, 16] on button at bounding box center [314, 17] width 24 height 24
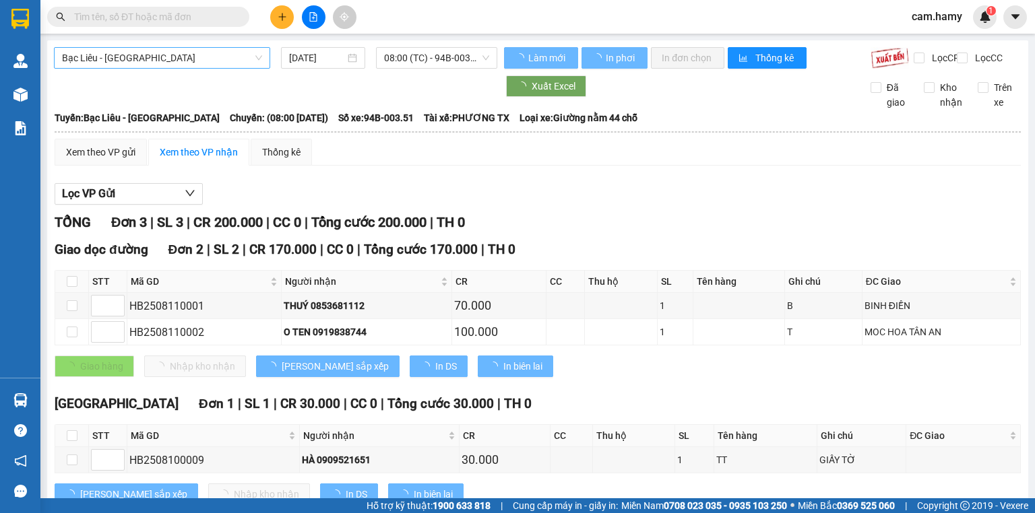
click at [132, 62] on span "Bạc Liêu - [GEOGRAPHIC_DATA]" at bounding box center [162, 58] width 200 height 20
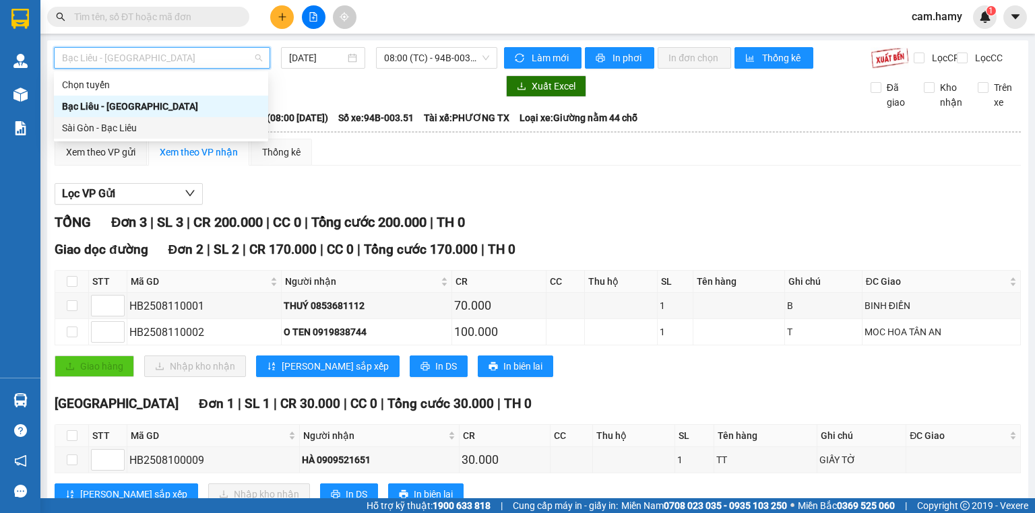
click at [118, 122] on div "Sài Gòn - Bạc Liêu" at bounding box center [161, 128] width 198 height 15
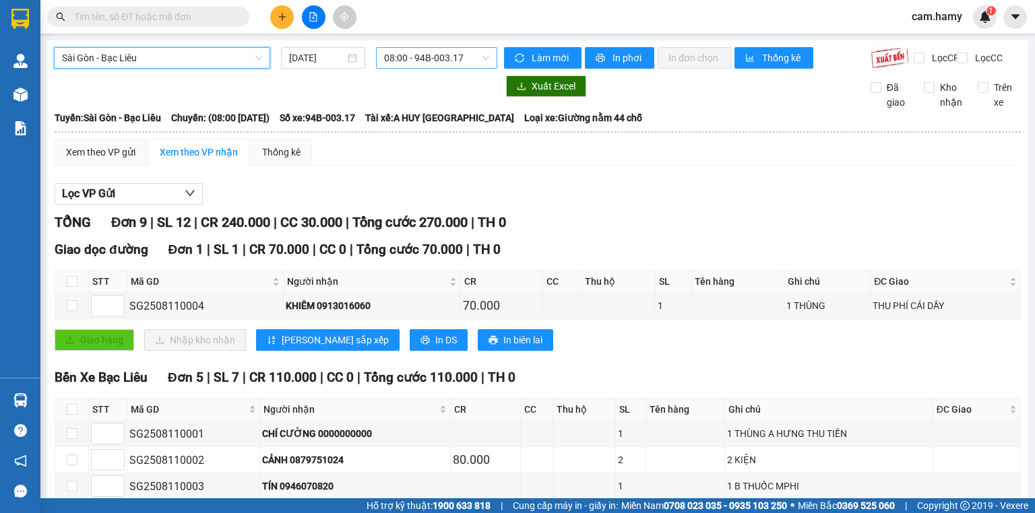
click at [398, 67] on div "Sài Gòn - Bạc Liêu [GEOGRAPHIC_DATA] - Bạc Liêu [DATE] 08:00 - 94B-003.17" at bounding box center [275, 58] width 443 height 22
click at [399, 67] on span "08:00 - 94B-003.17" at bounding box center [437, 58] width 106 height 20
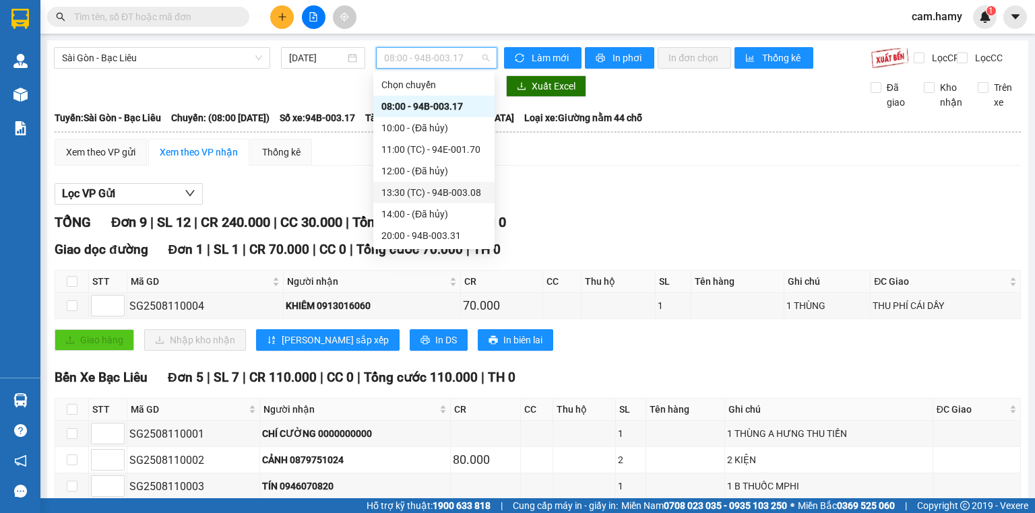
scroll to position [22, 0]
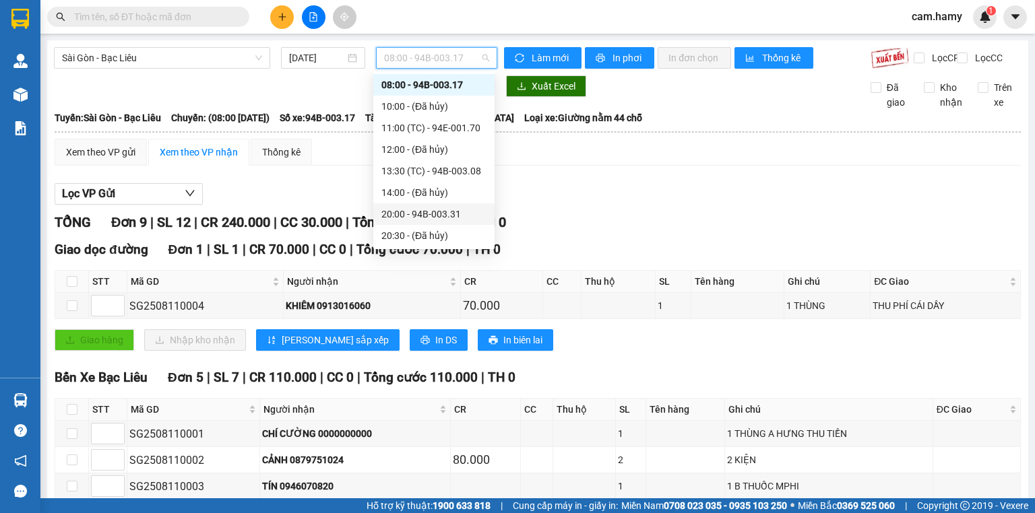
click at [453, 210] on div "20:00 - 94B-003.31" at bounding box center [433, 214] width 105 height 15
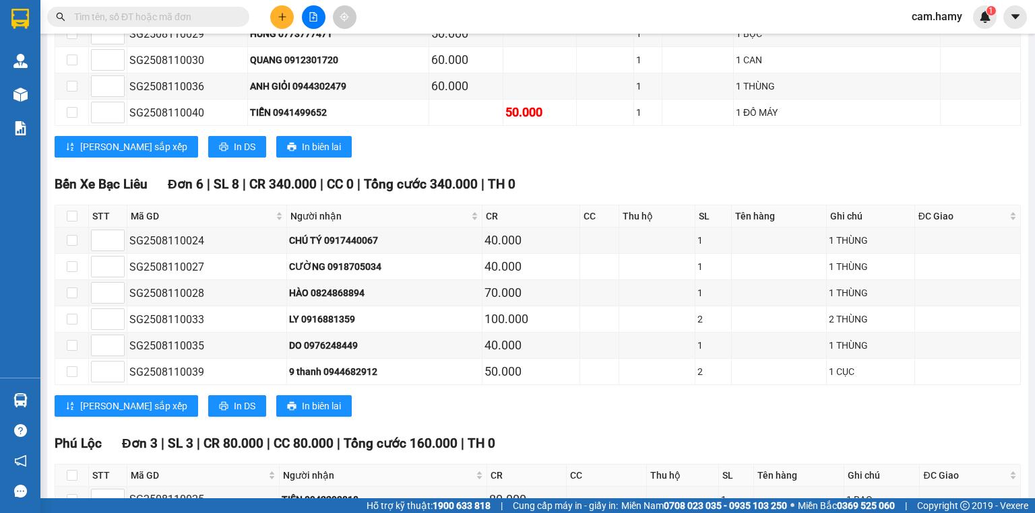
scroll to position [517, 0]
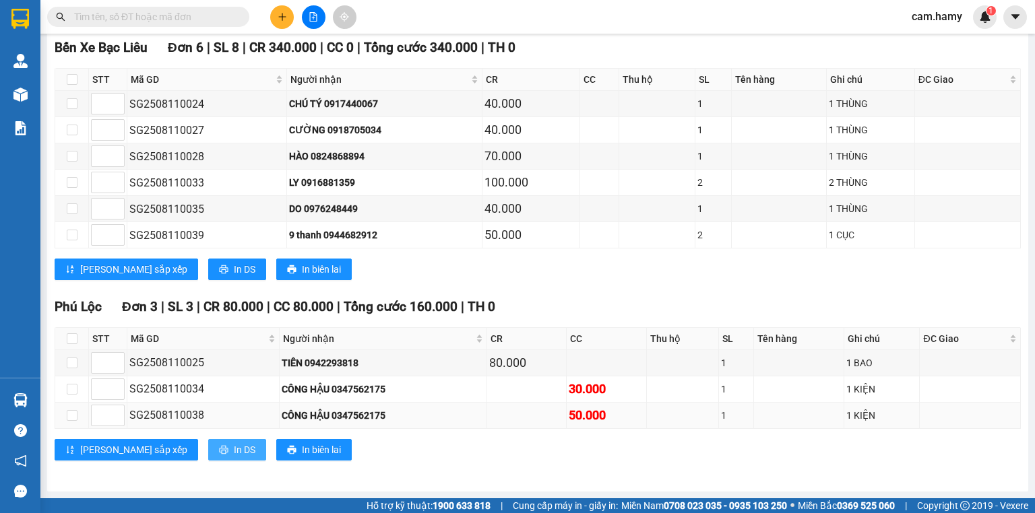
drag, startPoint x: 175, startPoint y: 445, endPoint x: 161, endPoint y: 426, distance: 23.7
click at [208, 446] on button "In DS" at bounding box center [237, 450] width 58 height 22
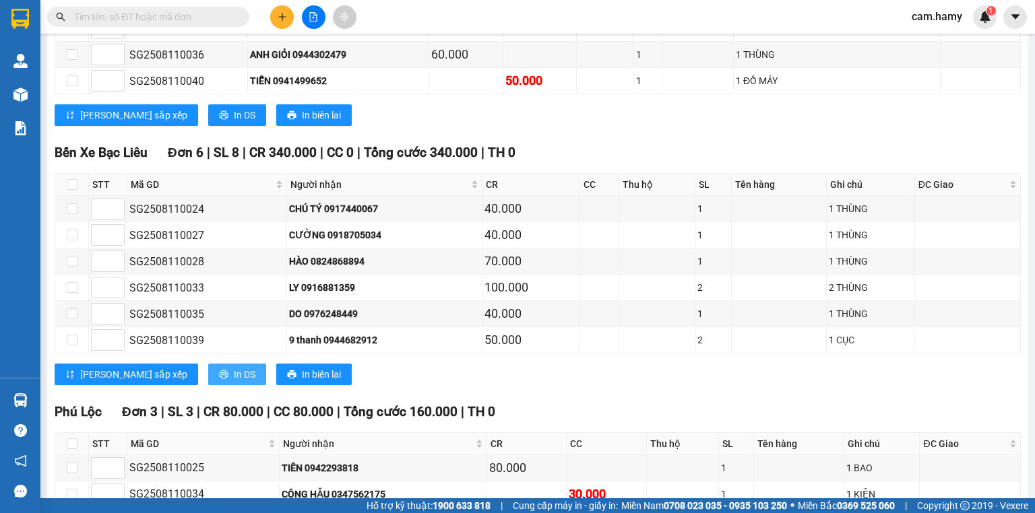
click at [234, 379] on span "In DS" at bounding box center [245, 374] width 22 height 15
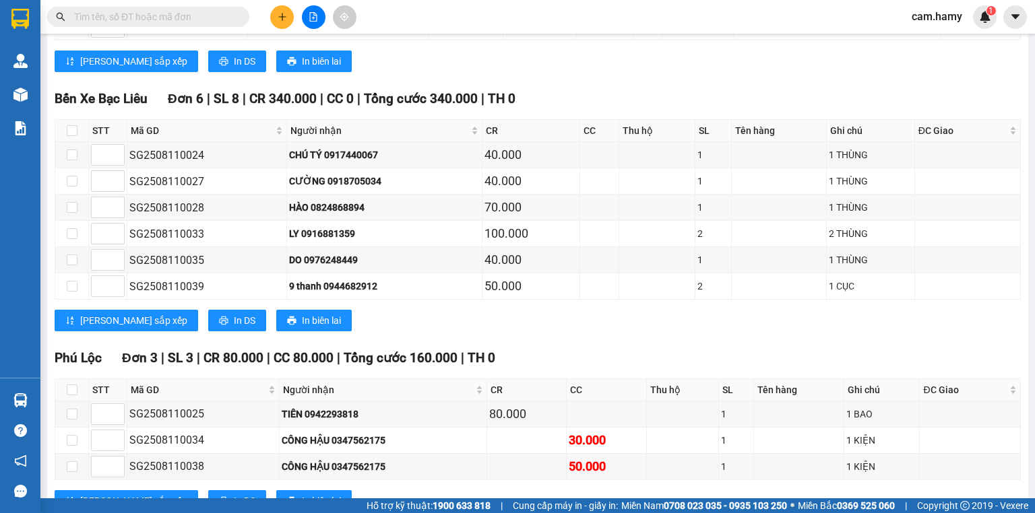
scroll to position [247, 0]
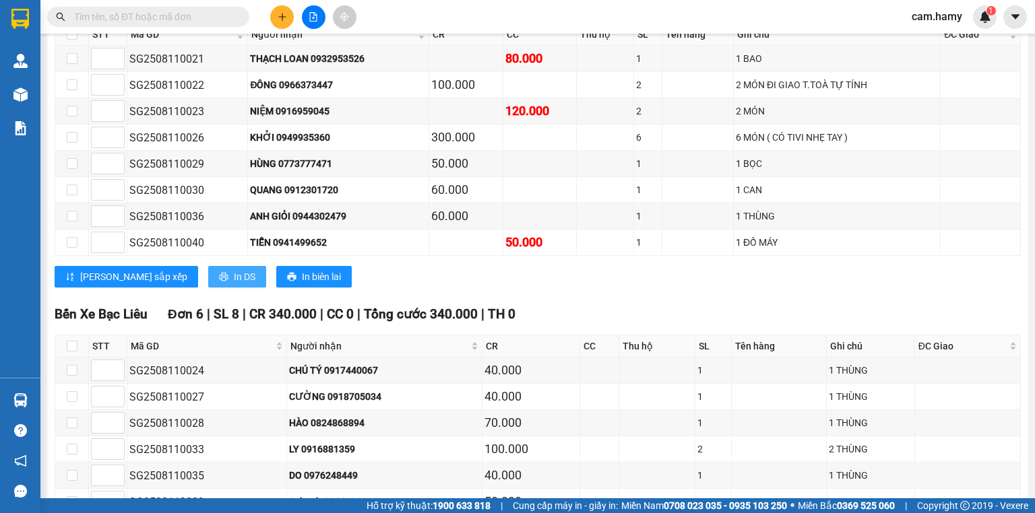
click at [234, 282] on span "In DS" at bounding box center [245, 277] width 22 height 15
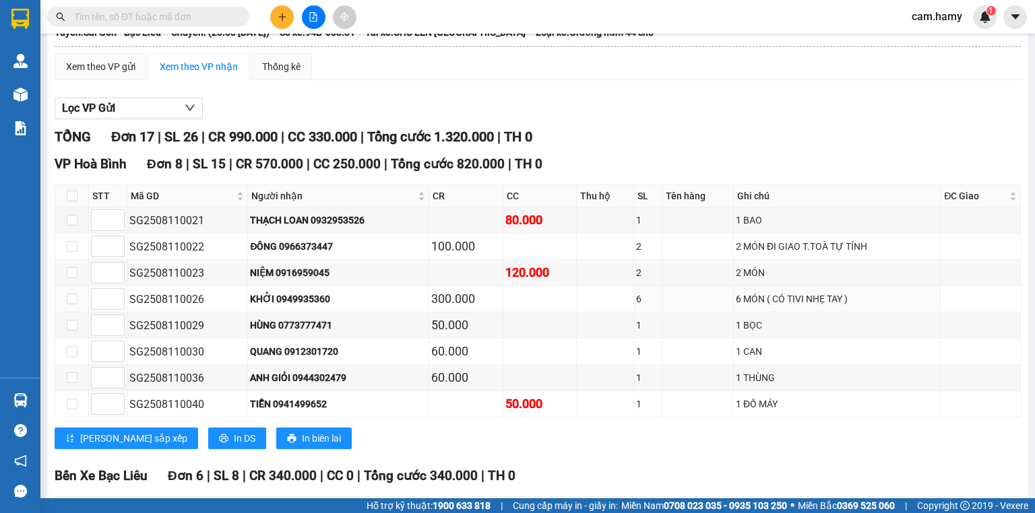
scroll to position [0, 0]
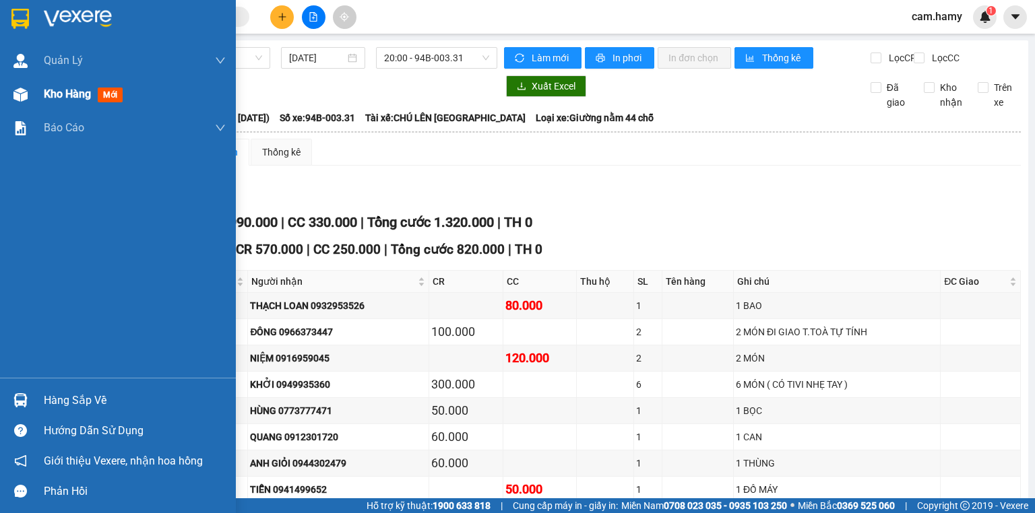
click at [34, 102] on div "Kho hàng mới" at bounding box center [118, 94] width 236 height 34
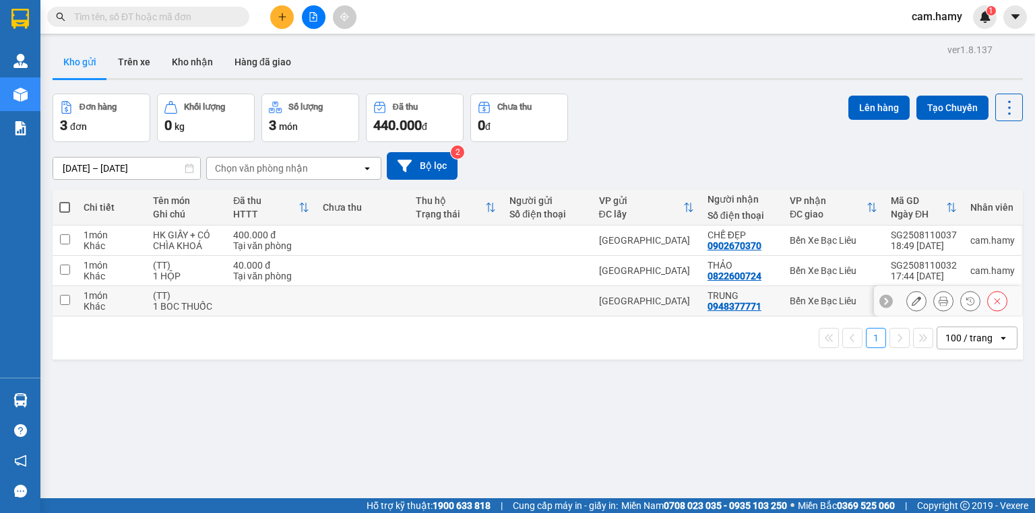
click at [239, 297] on td at bounding box center [270, 301] width 89 height 30
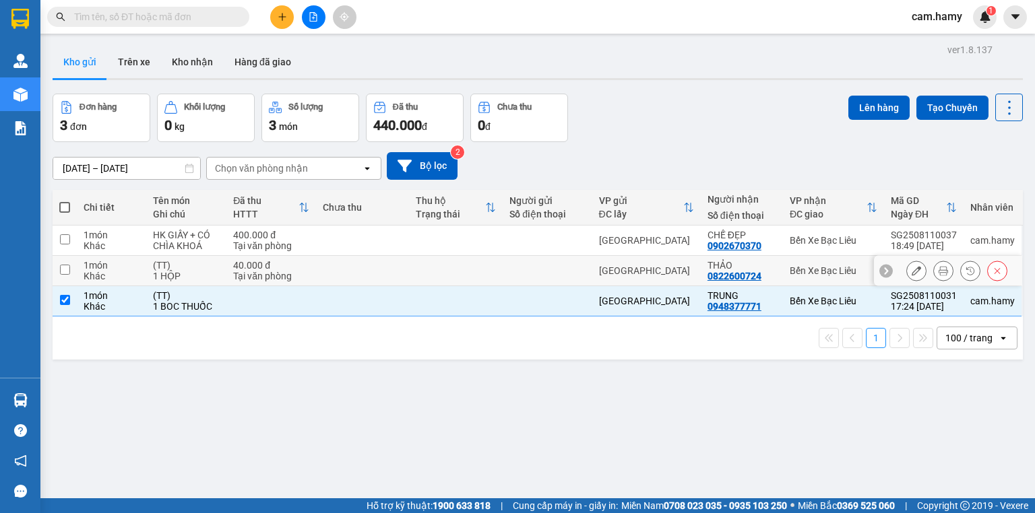
click at [243, 280] on div "Tại văn phòng" at bounding box center [270, 276] width 75 height 11
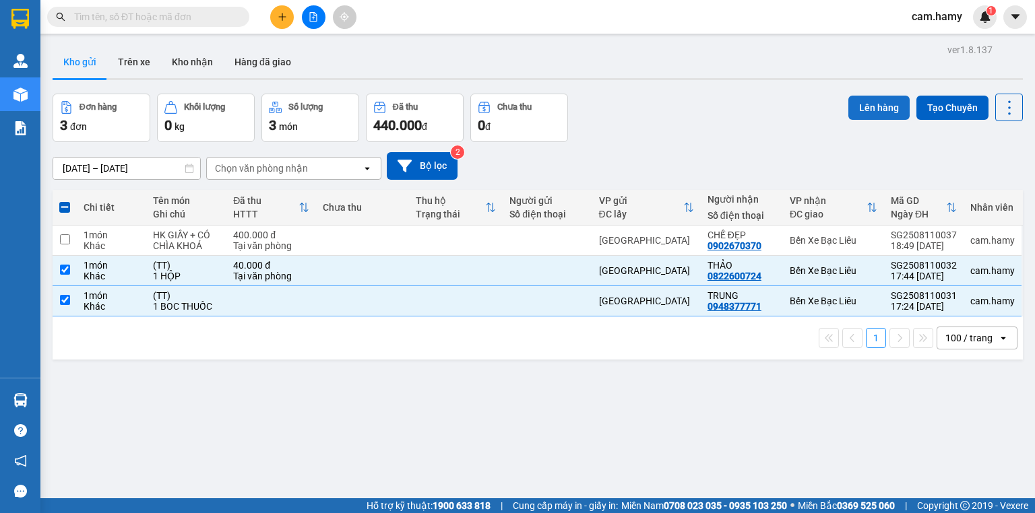
click at [874, 102] on button "Lên hàng" at bounding box center [878, 108] width 61 height 24
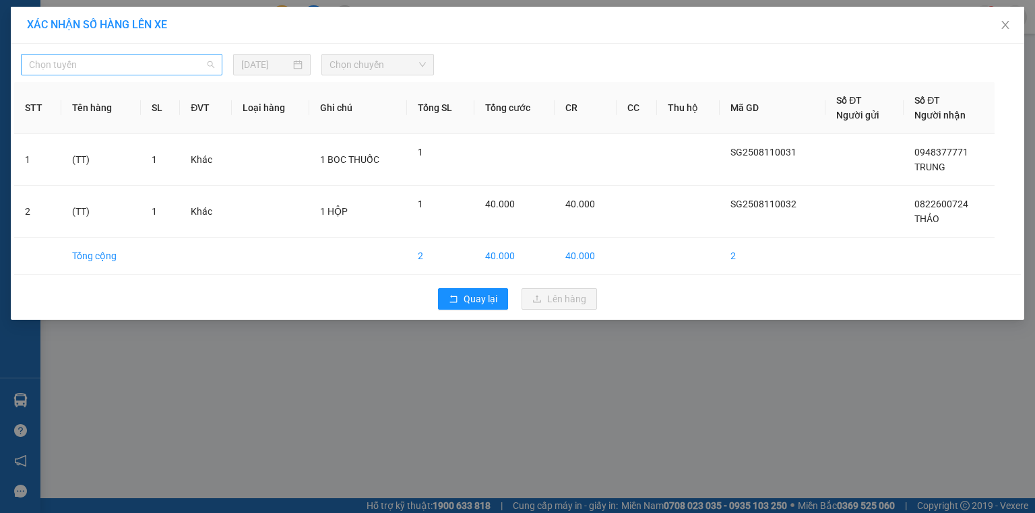
click at [88, 70] on span "Chọn tuyến" at bounding box center [121, 65] width 185 height 20
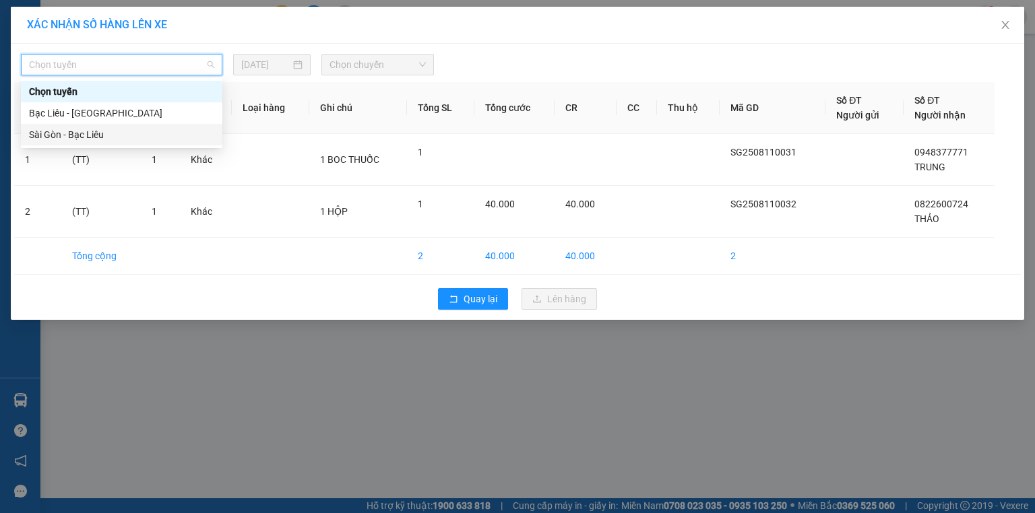
click at [89, 137] on div "Sài Gòn - Bạc Liêu" at bounding box center [121, 134] width 185 height 15
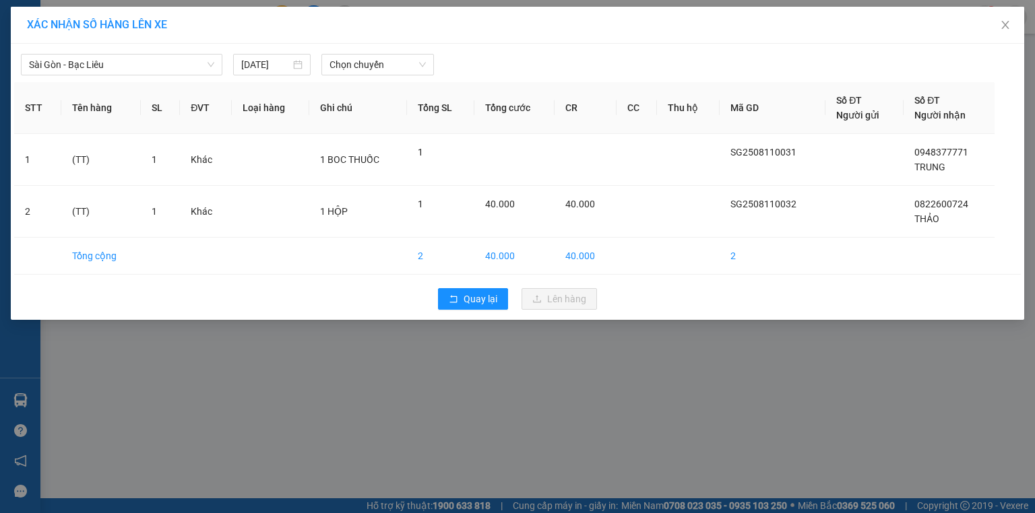
drag, startPoint x: 351, startPoint y: 78, endPoint x: 358, endPoint y: 65, distance: 15.4
click at [351, 78] on div "[GEOGRAPHIC_DATA] - Bạc Liêu [DATE] Chọn chuyến STT Tên hàng SL ĐVT Loại hàng G…" at bounding box center [517, 182] width 1013 height 276
click at [358, 65] on span "Chọn chuyến" at bounding box center [378, 65] width 97 height 20
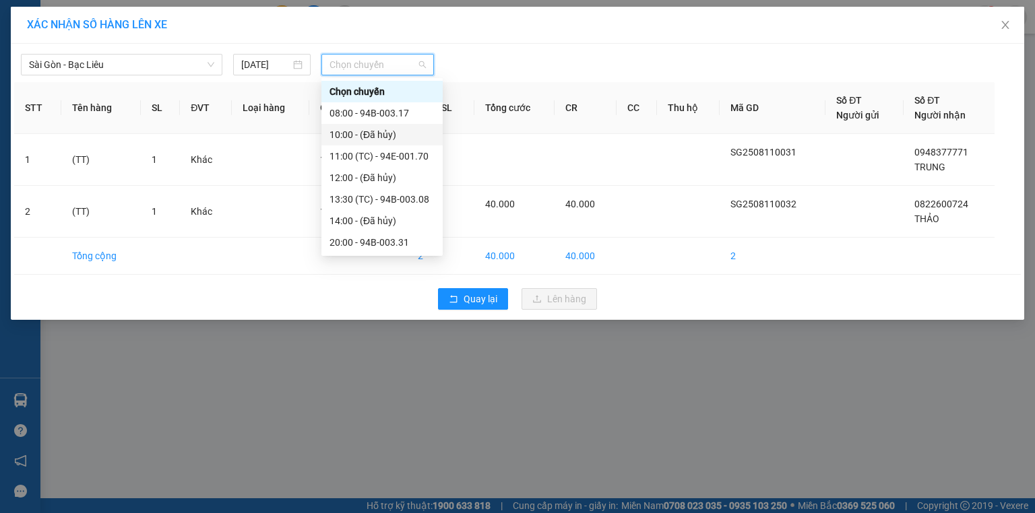
scroll to position [22, 0]
click at [391, 226] on div "20:00 - 94B-003.31" at bounding box center [382, 221] width 105 height 15
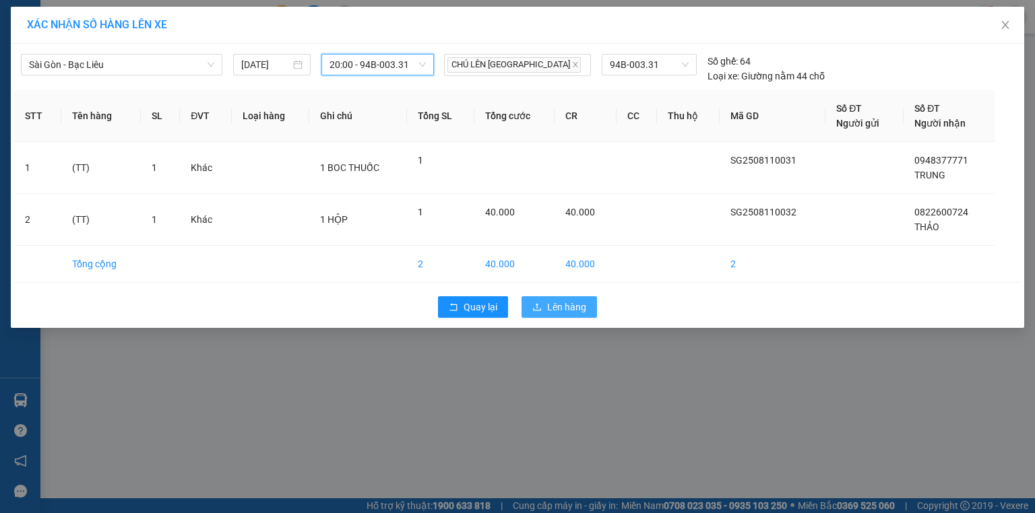
click at [571, 315] on button "Lên hàng" at bounding box center [559, 307] width 75 height 22
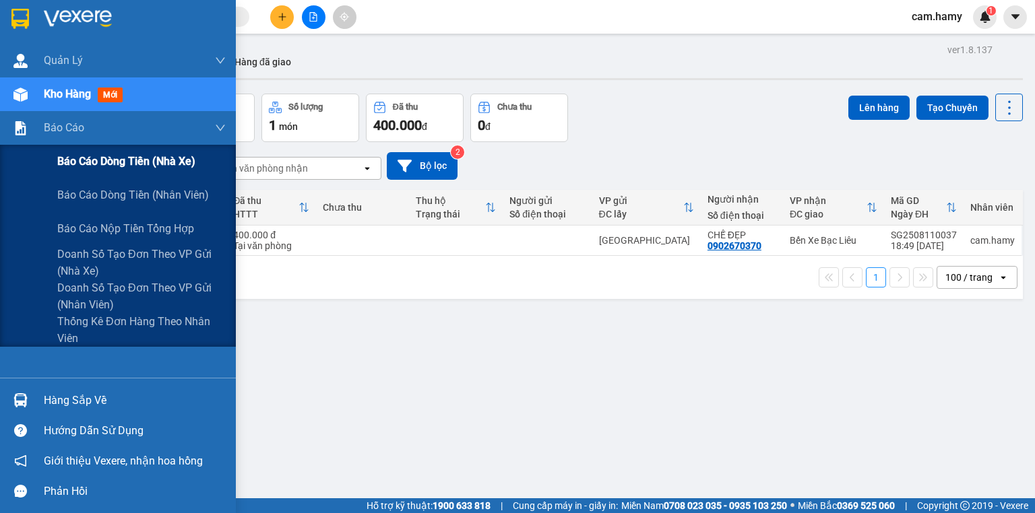
click at [99, 172] on div "Báo cáo dòng tiền (nhà xe)" at bounding box center [141, 162] width 168 height 34
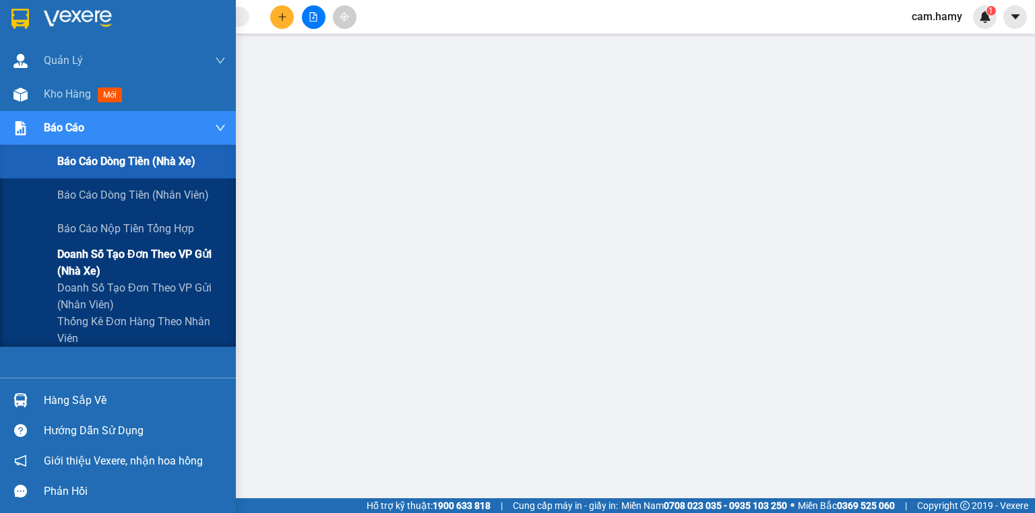
click at [147, 266] on span "Doanh số tạo đơn theo VP gửi (nhà xe)" at bounding box center [141, 263] width 168 height 34
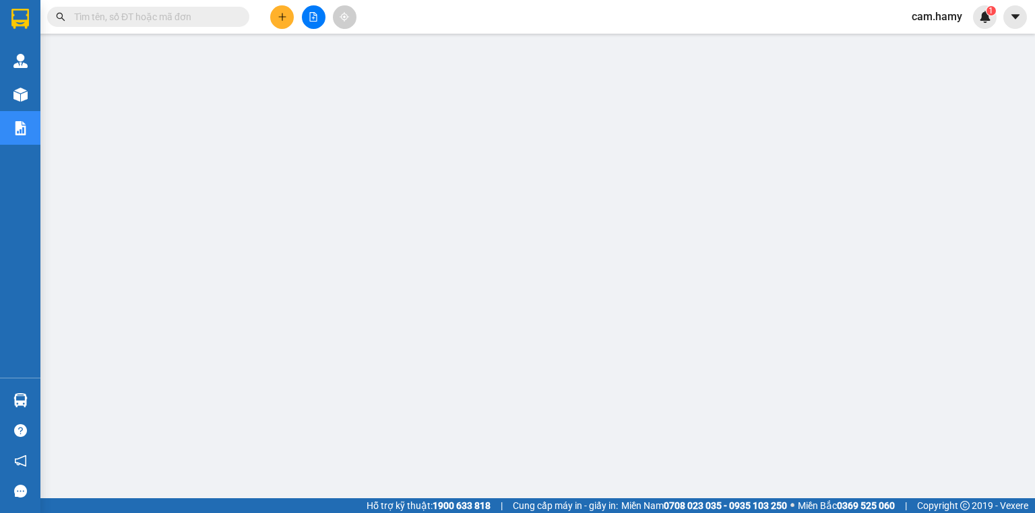
click at [316, 16] on icon "file-add" at bounding box center [313, 16] width 7 height 9
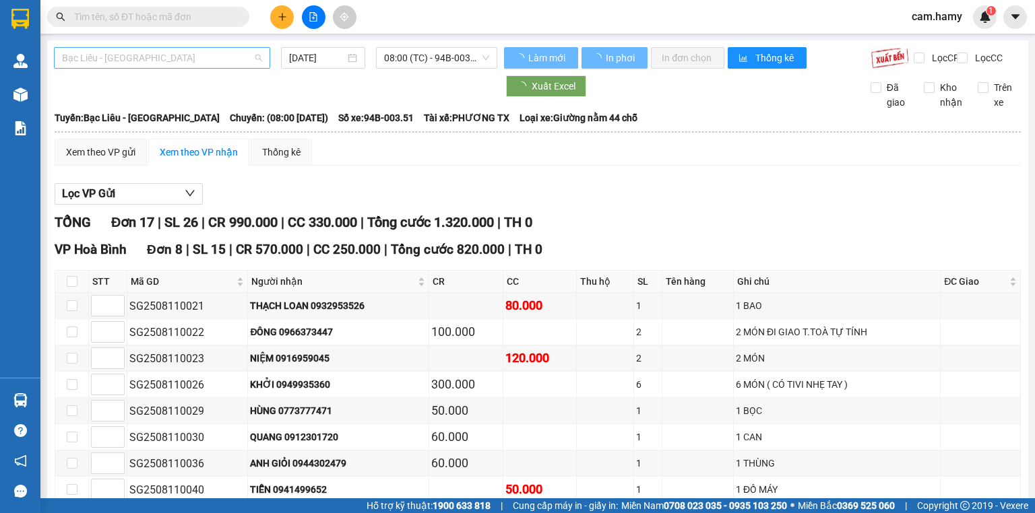
click at [206, 53] on span "Bạc Liêu - [GEOGRAPHIC_DATA]" at bounding box center [162, 58] width 200 height 20
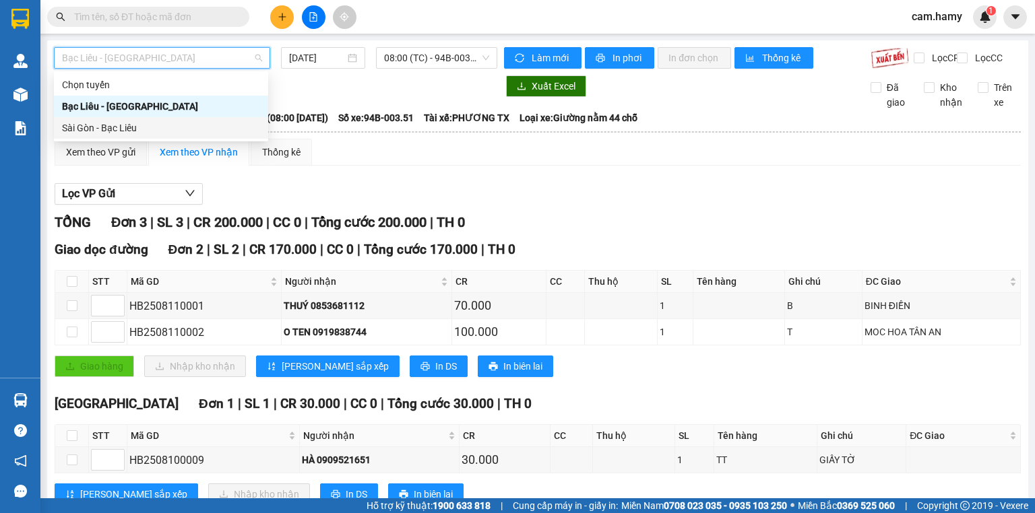
click at [233, 124] on div "Sài Gòn - Bạc Liêu" at bounding box center [161, 128] width 198 height 15
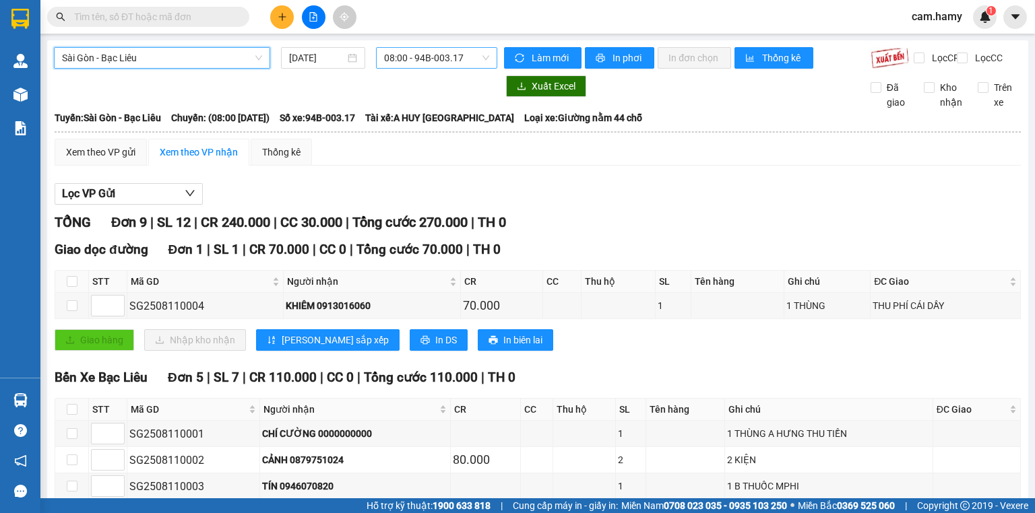
click at [446, 58] on span "08:00 - 94B-003.17" at bounding box center [437, 58] width 106 height 20
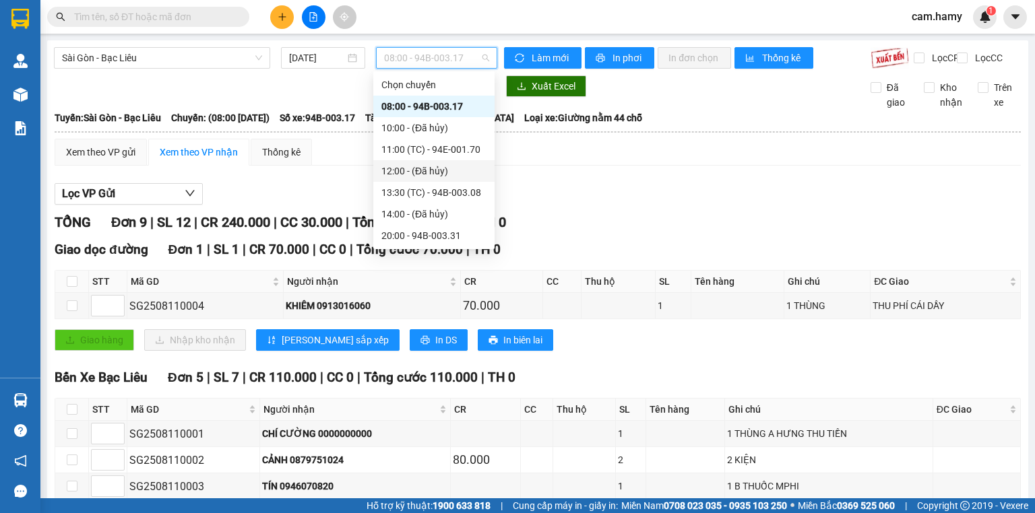
scroll to position [22, 0]
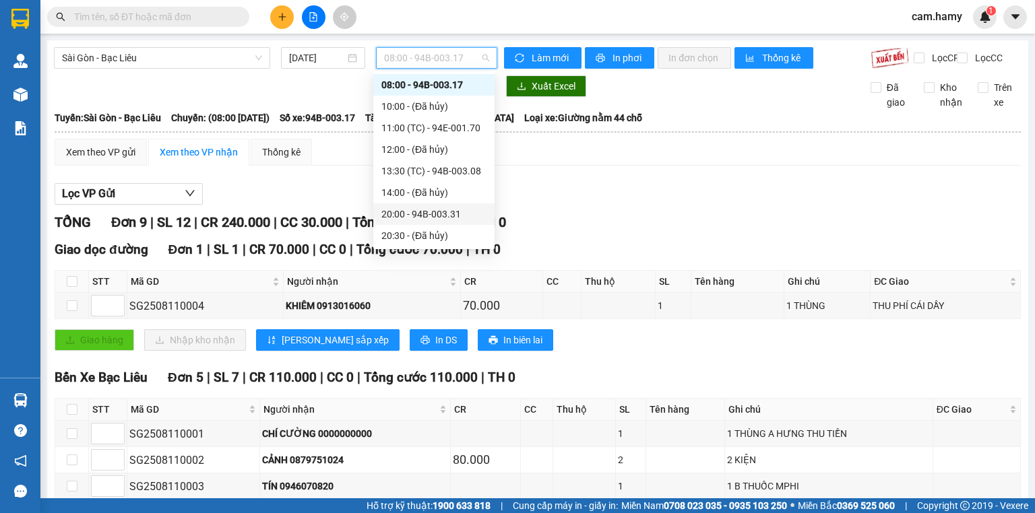
click at [438, 213] on div "20:00 - 94B-003.31" at bounding box center [433, 214] width 105 height 15
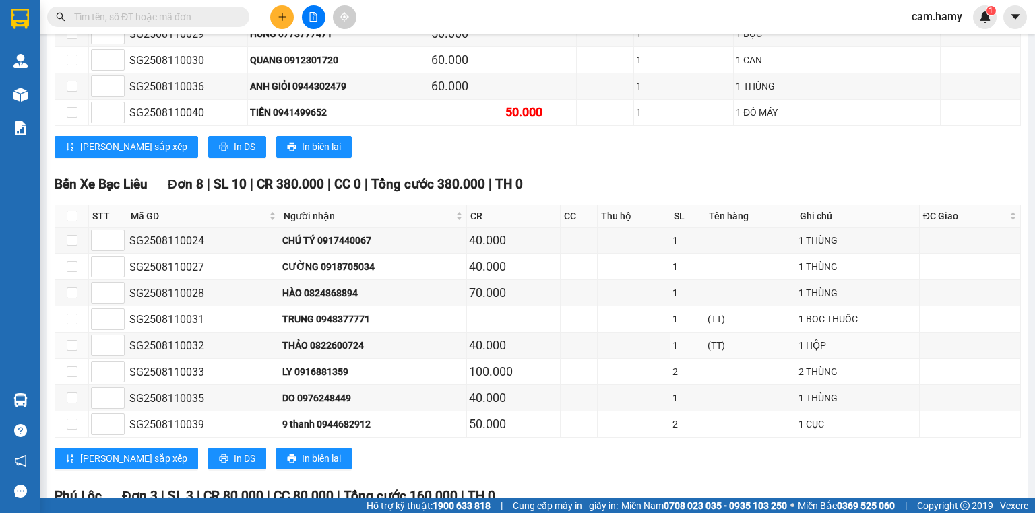
scroll to position [569, 0]
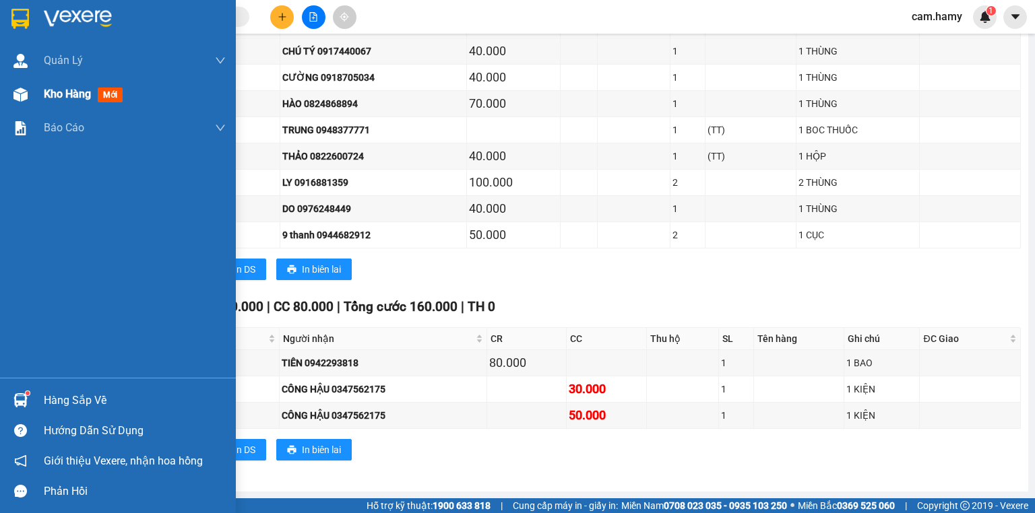
click at [26, 78] on div "Kho hàng mới" at bounding box center [118, 94] width 236 height 34
